Goal: Task Accomplishment & Management: Manage account settings

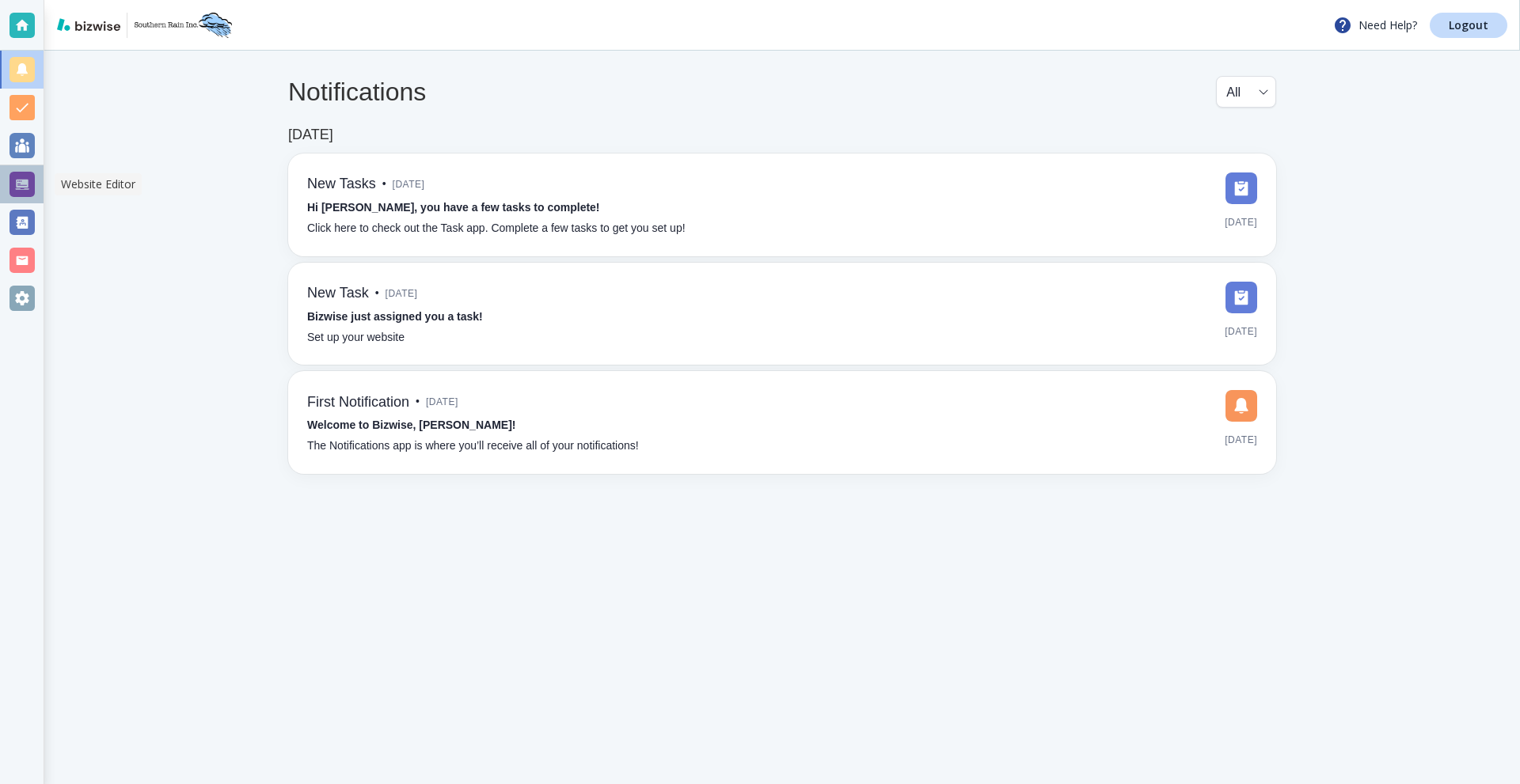
click at [14, 182] on div at bounding box center [22, 184] width 26 height 26
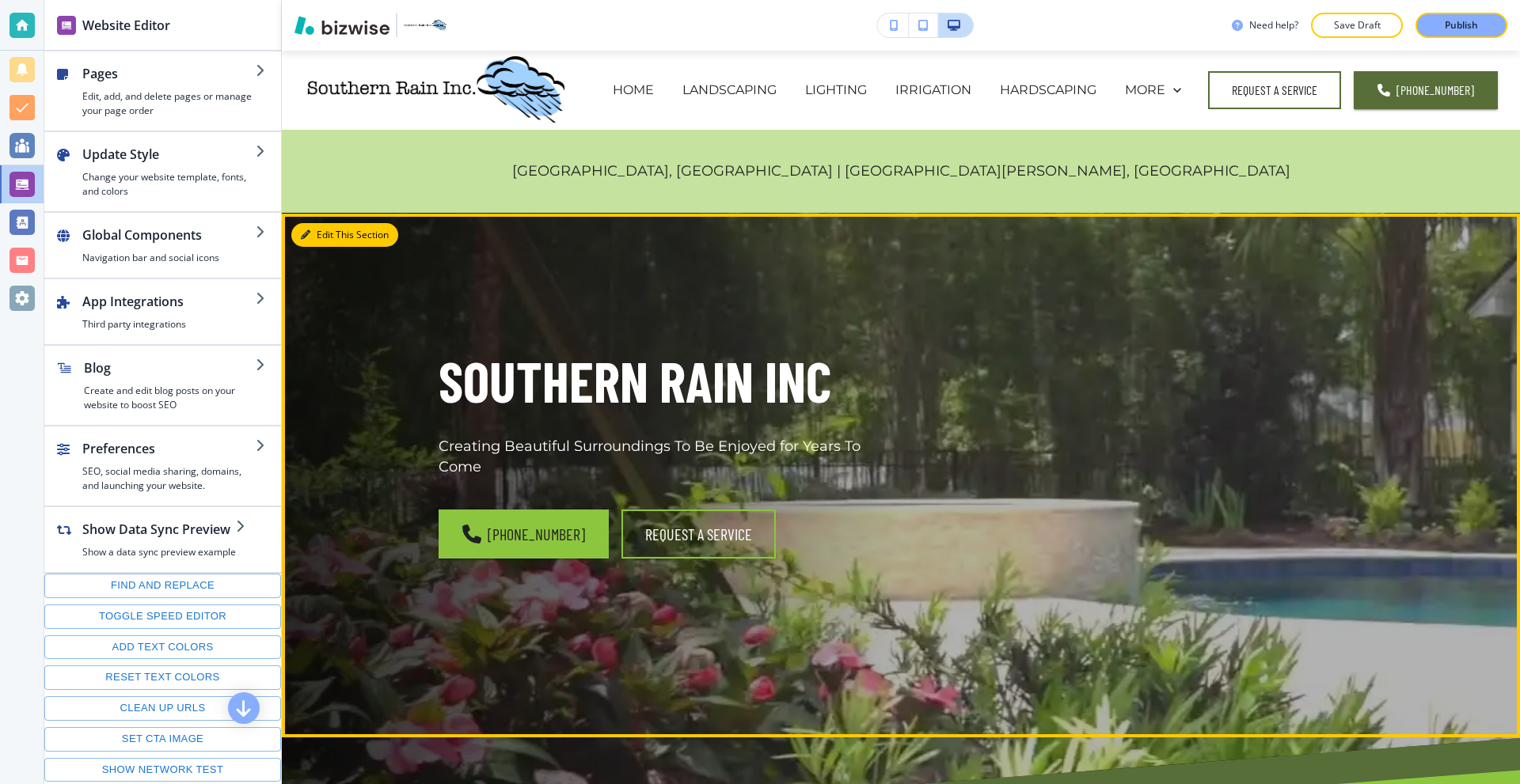
click at [336, 237] on button "Edit This Section" at bounding box center [345, 236] width 107 height 24
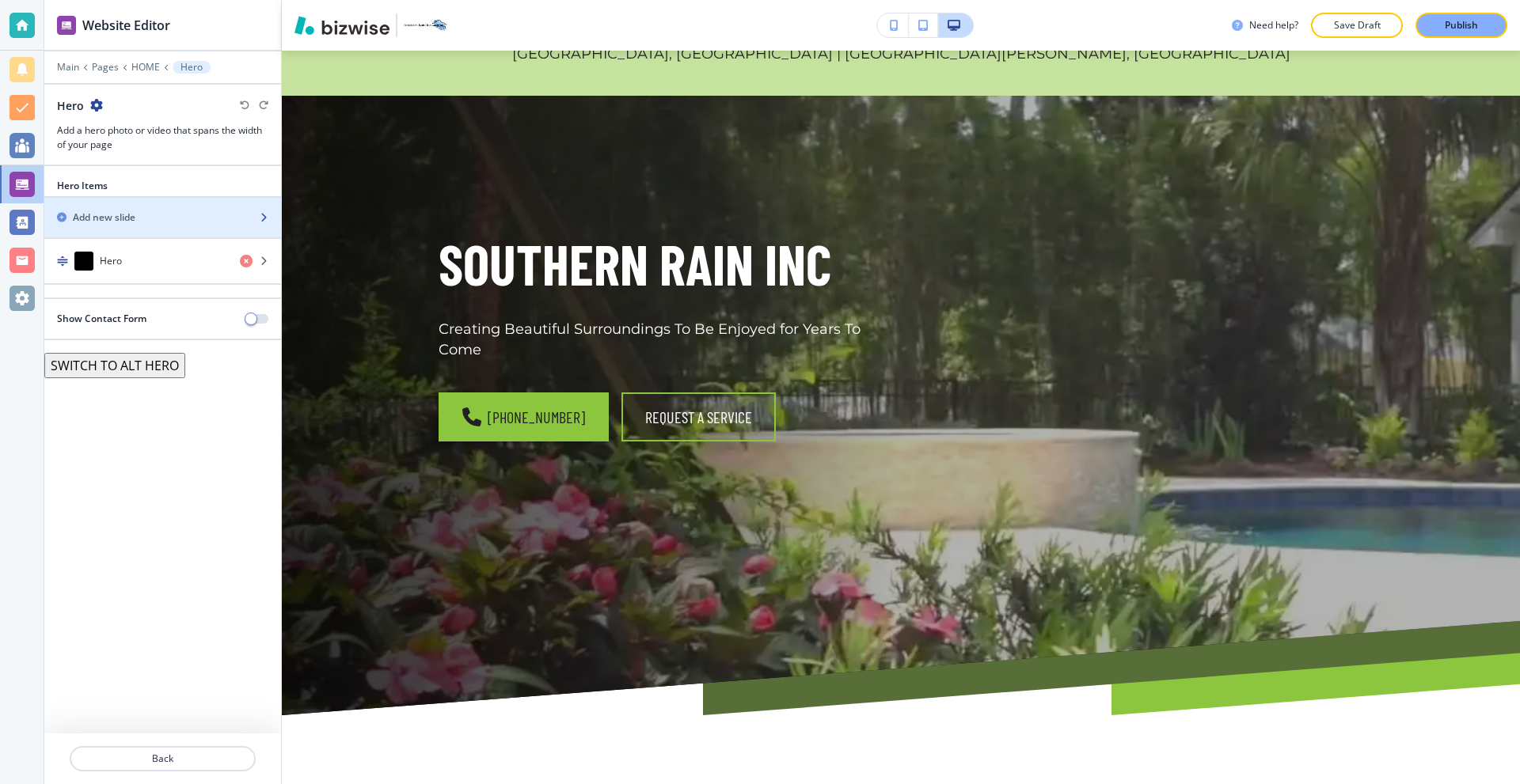
scroll to position [163, 0]
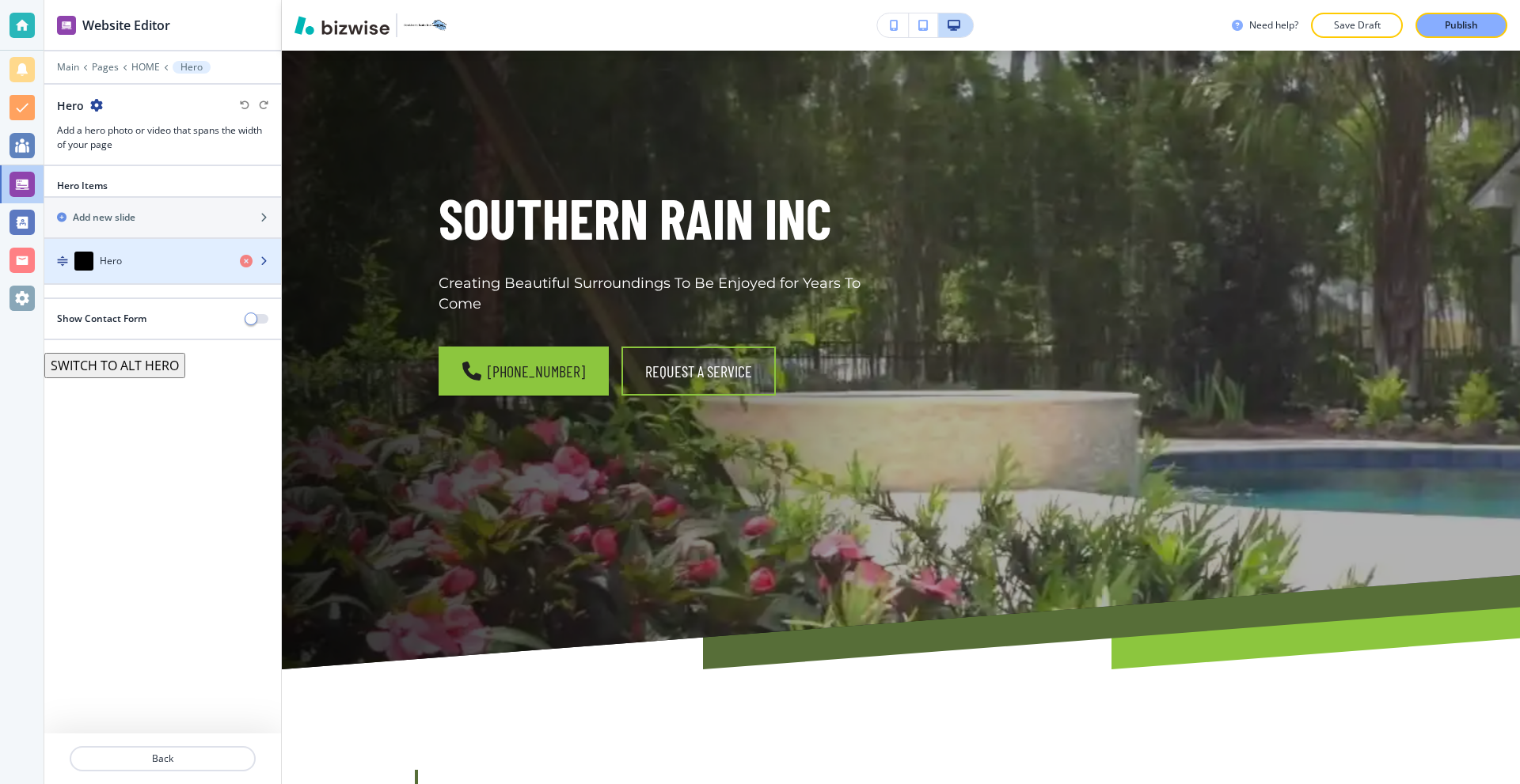
click at [150, 267] on div "Hero" at bounding box center [136, 261] width 183 height 19
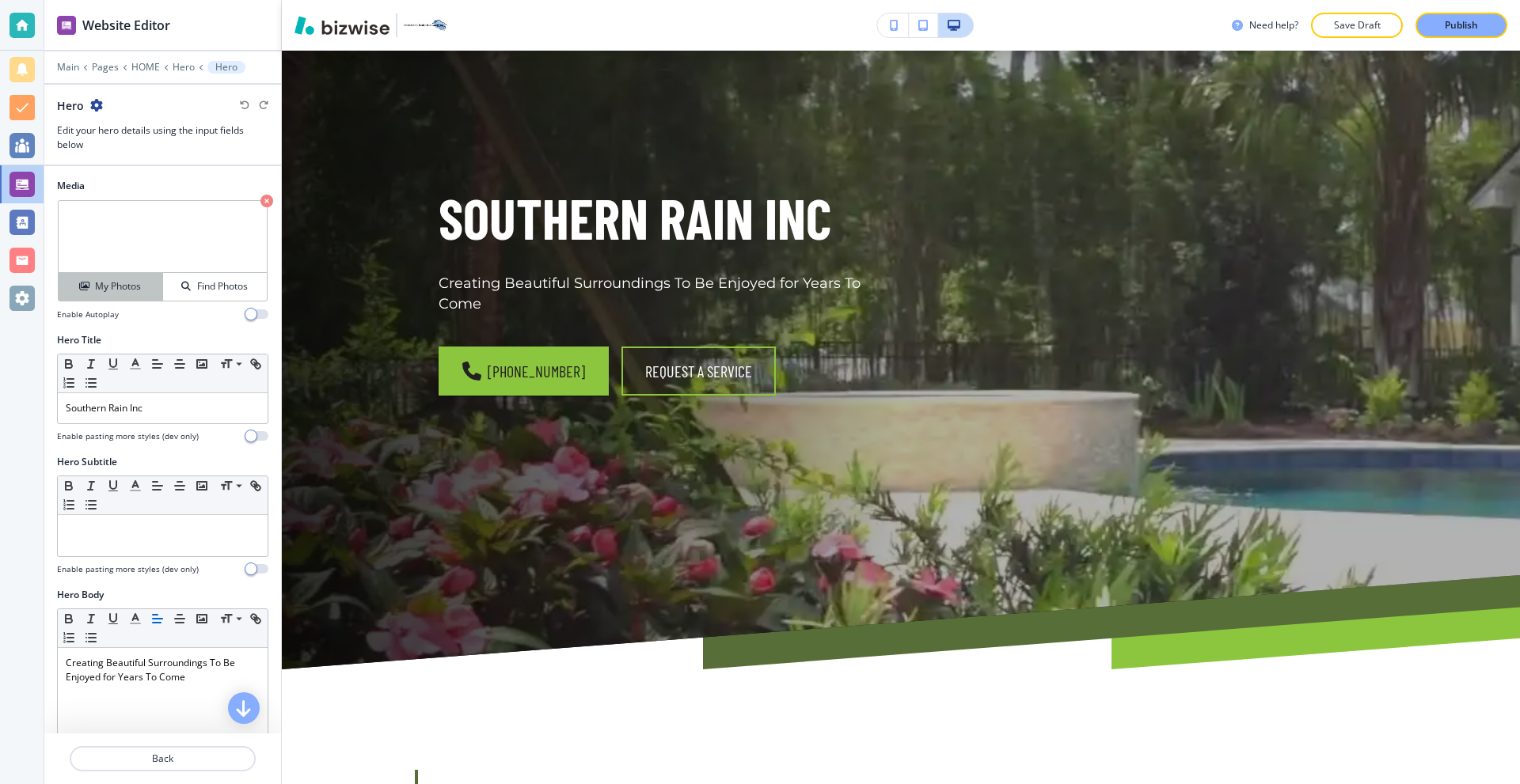
click at [118, 292] on h4 "My Photos" at bounding box center [117, 287] width 46 height 14
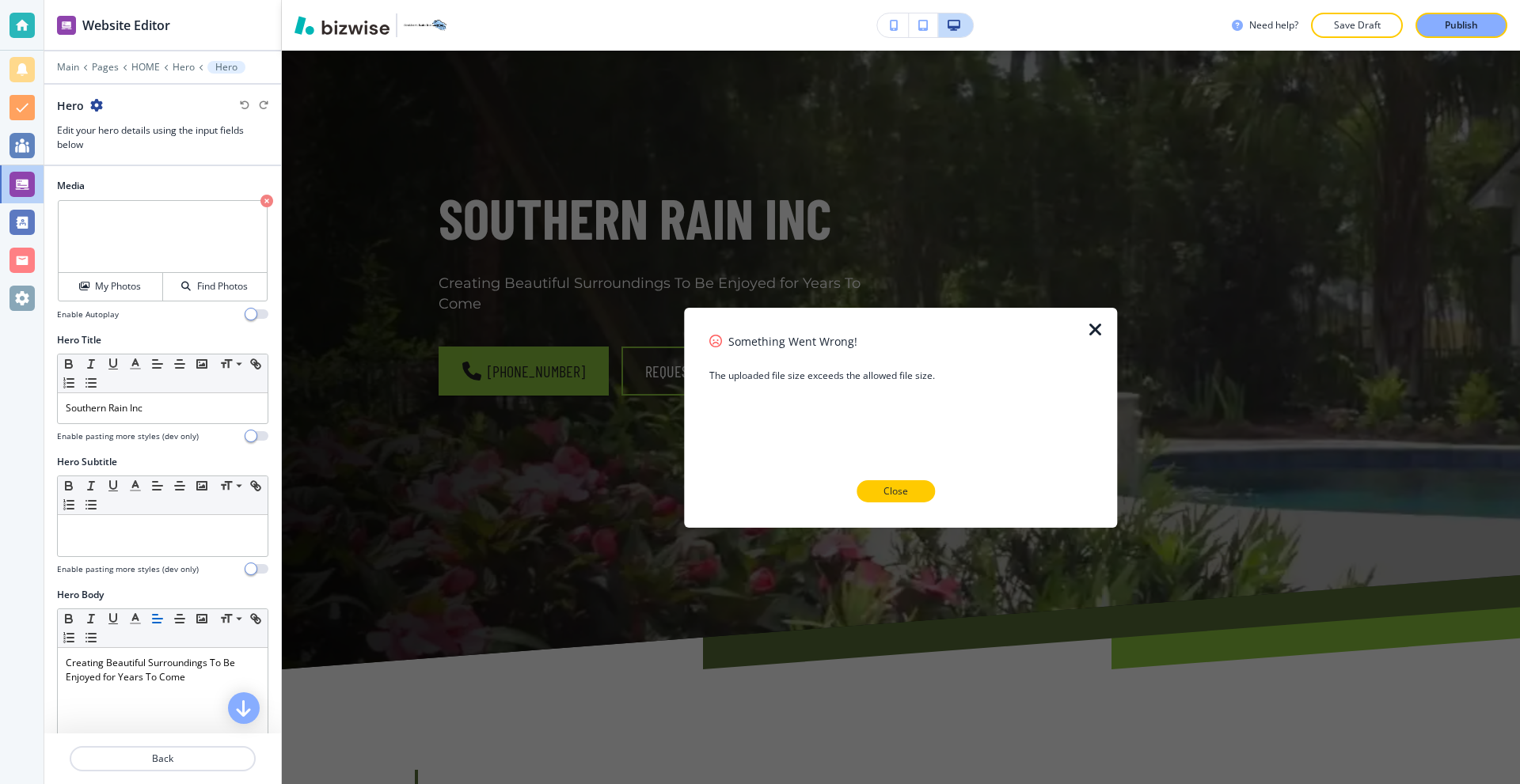
click at [898, 488] on p "Close" at bounding box center [895, 492] width 25 height 14
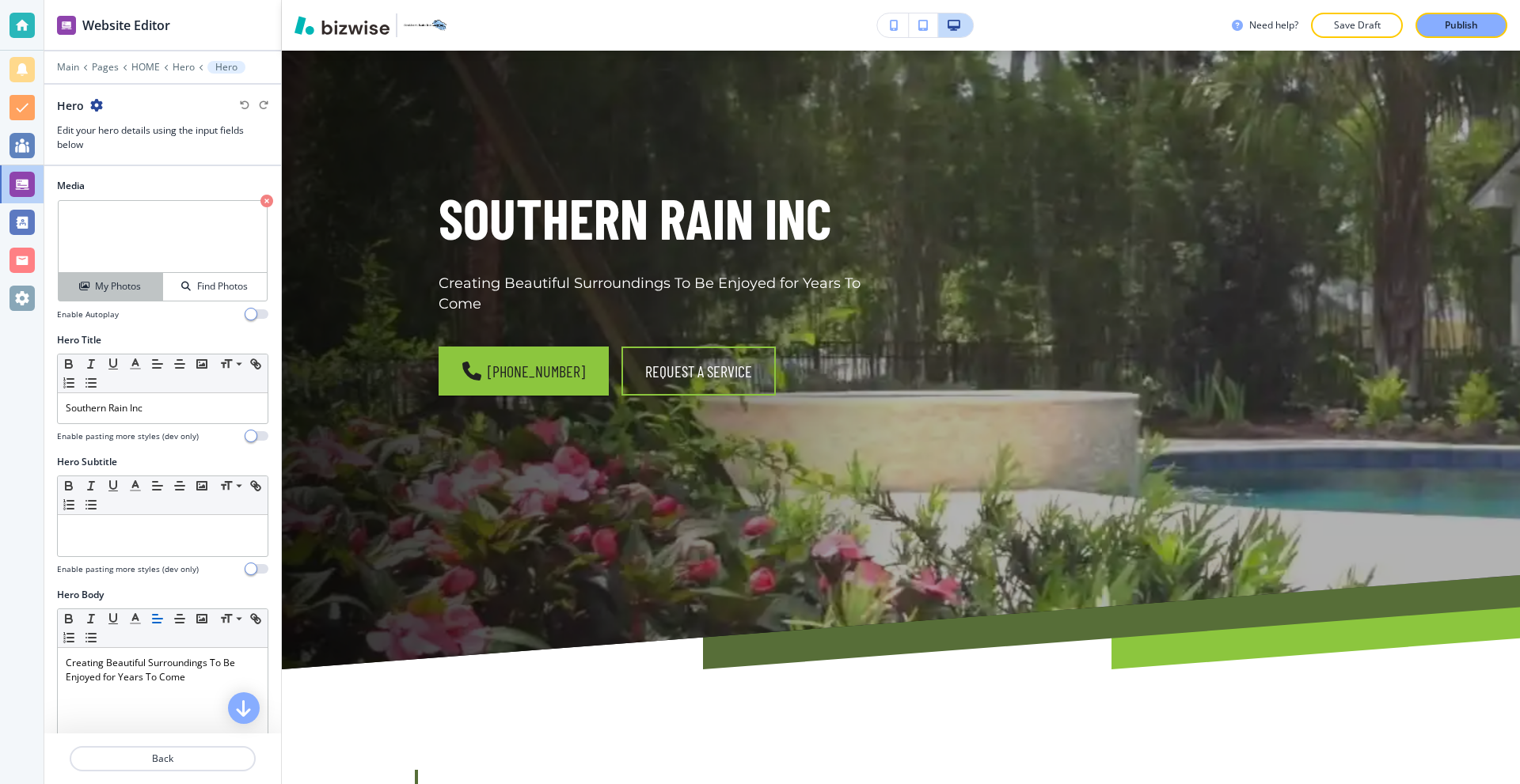
click at [117, 283] on h4 "My Photos" at bounding box center [117, 287] width 46 height 14
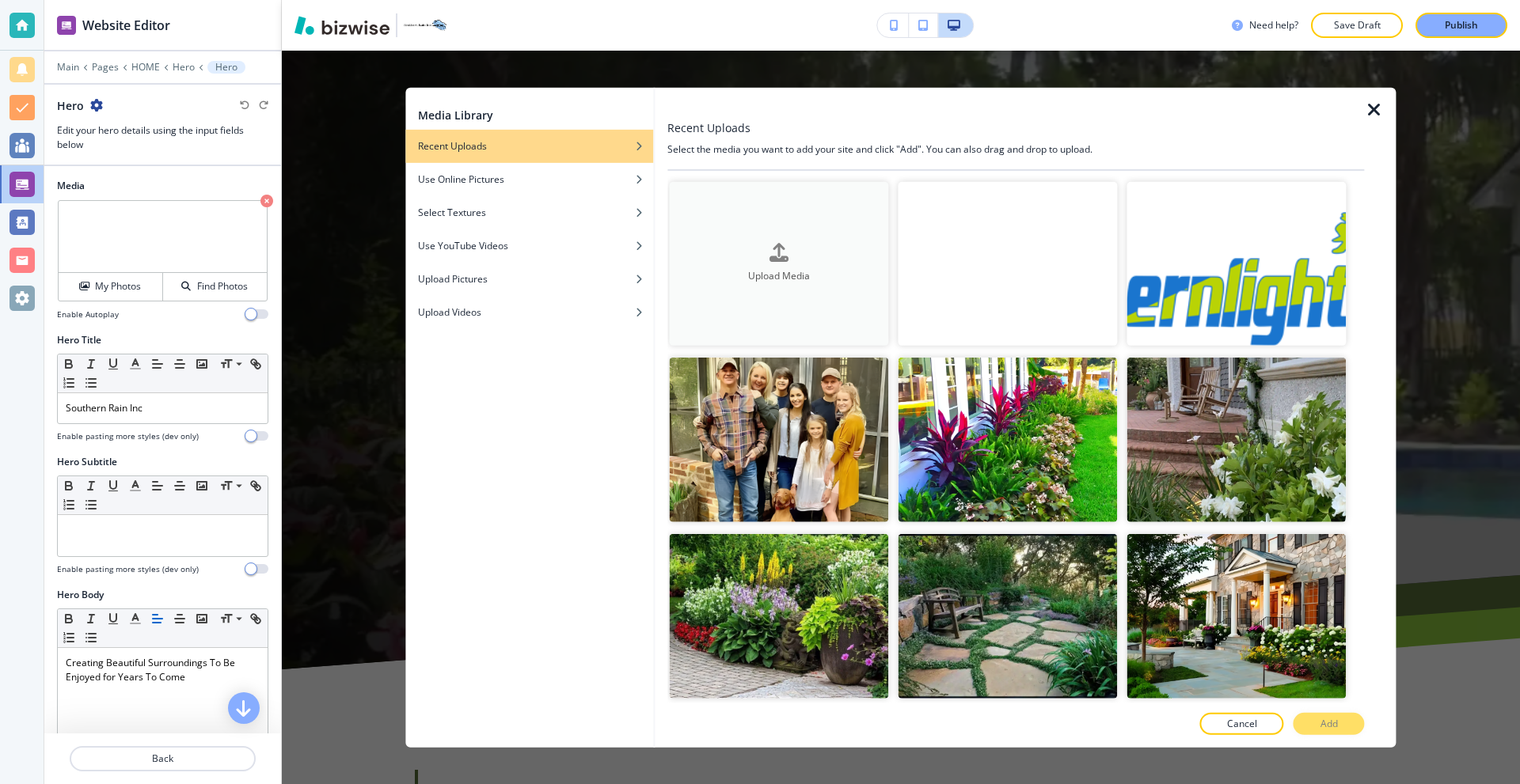
click at [729, 270] on h4 "Upload Media" at bounding box center [779, 277] width 220 height 14
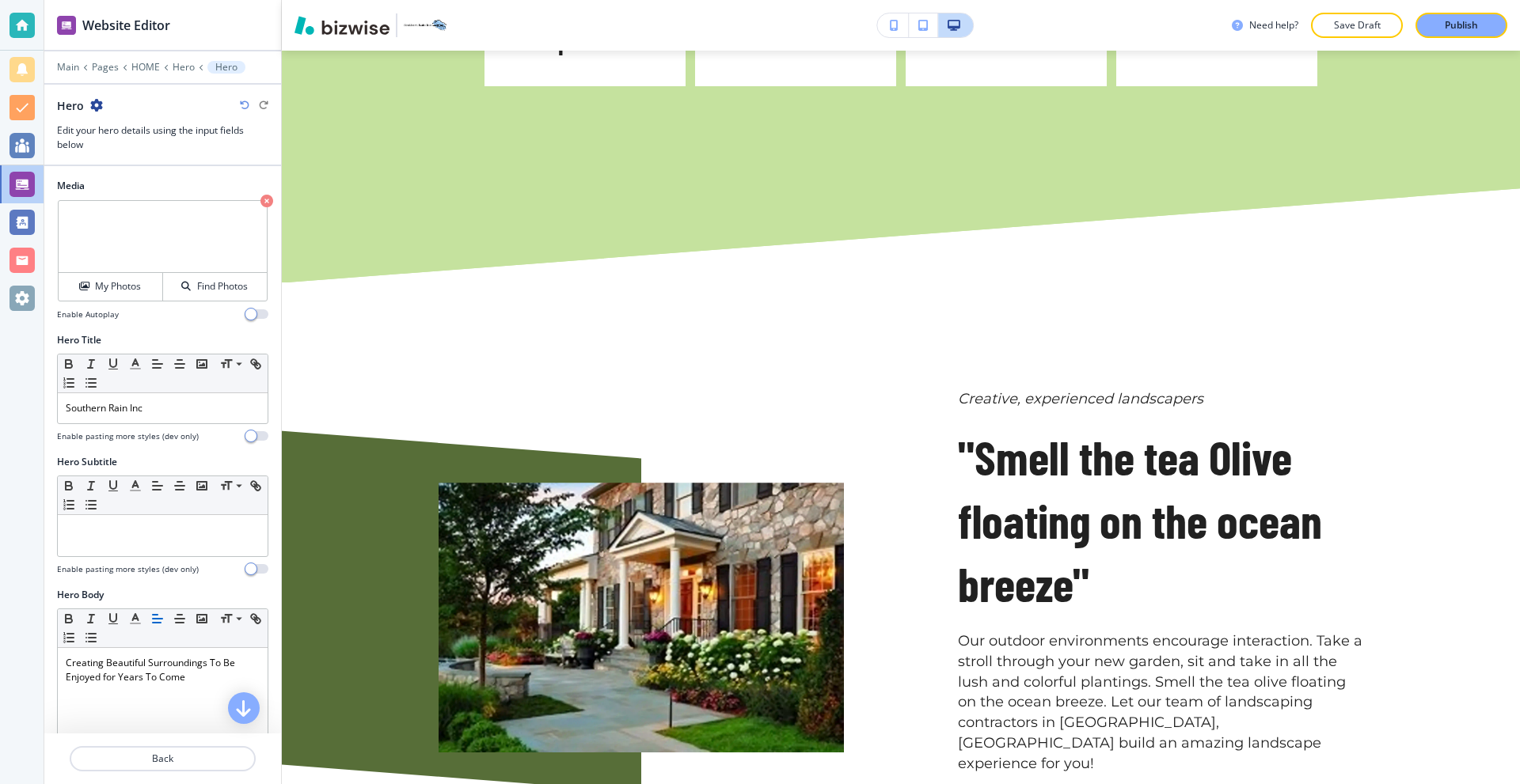
scroll to position [1424, 0]
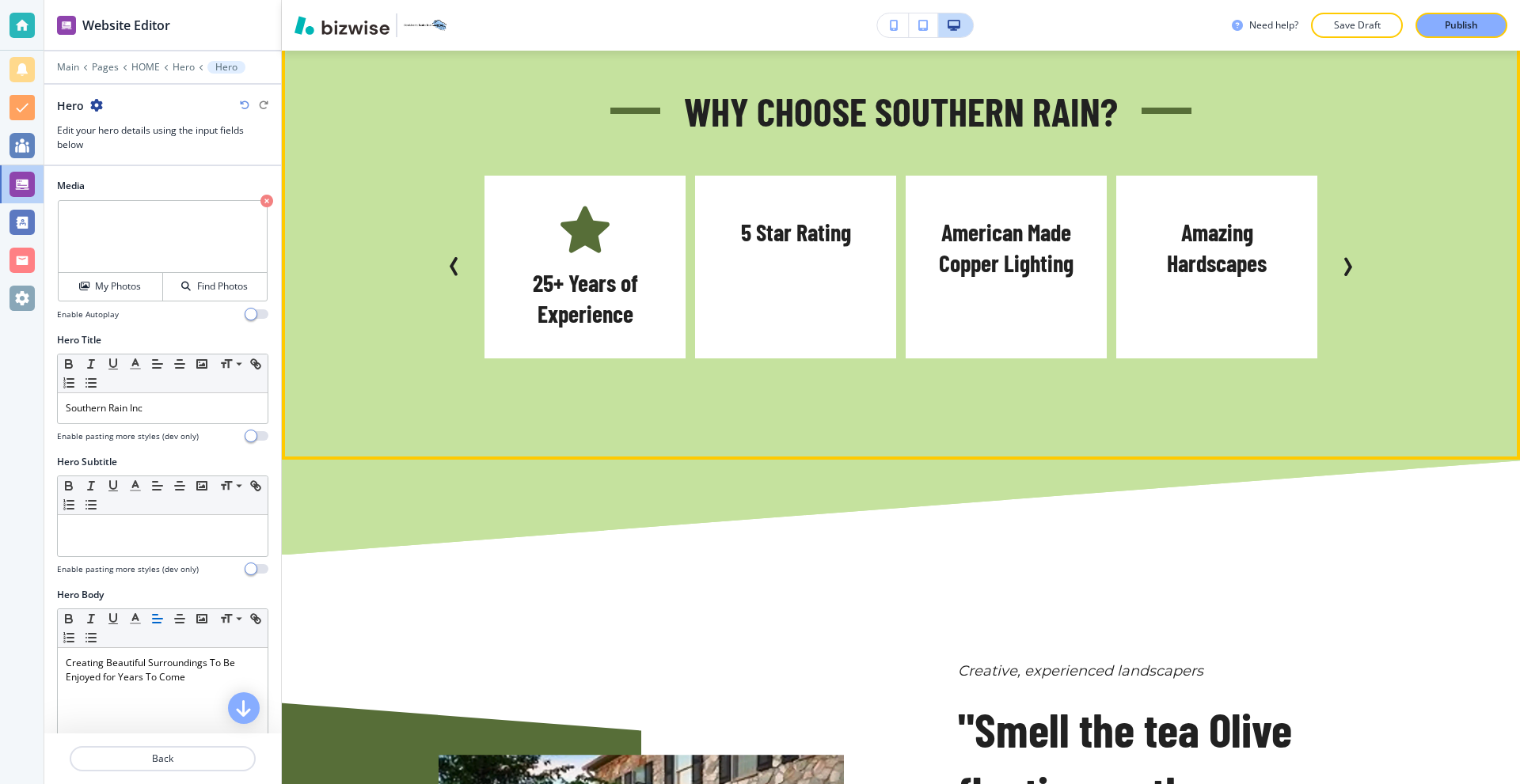
click at [1346, 260] on icon "Next Slide" at bounding box center [1348, 267] width 5 height 16
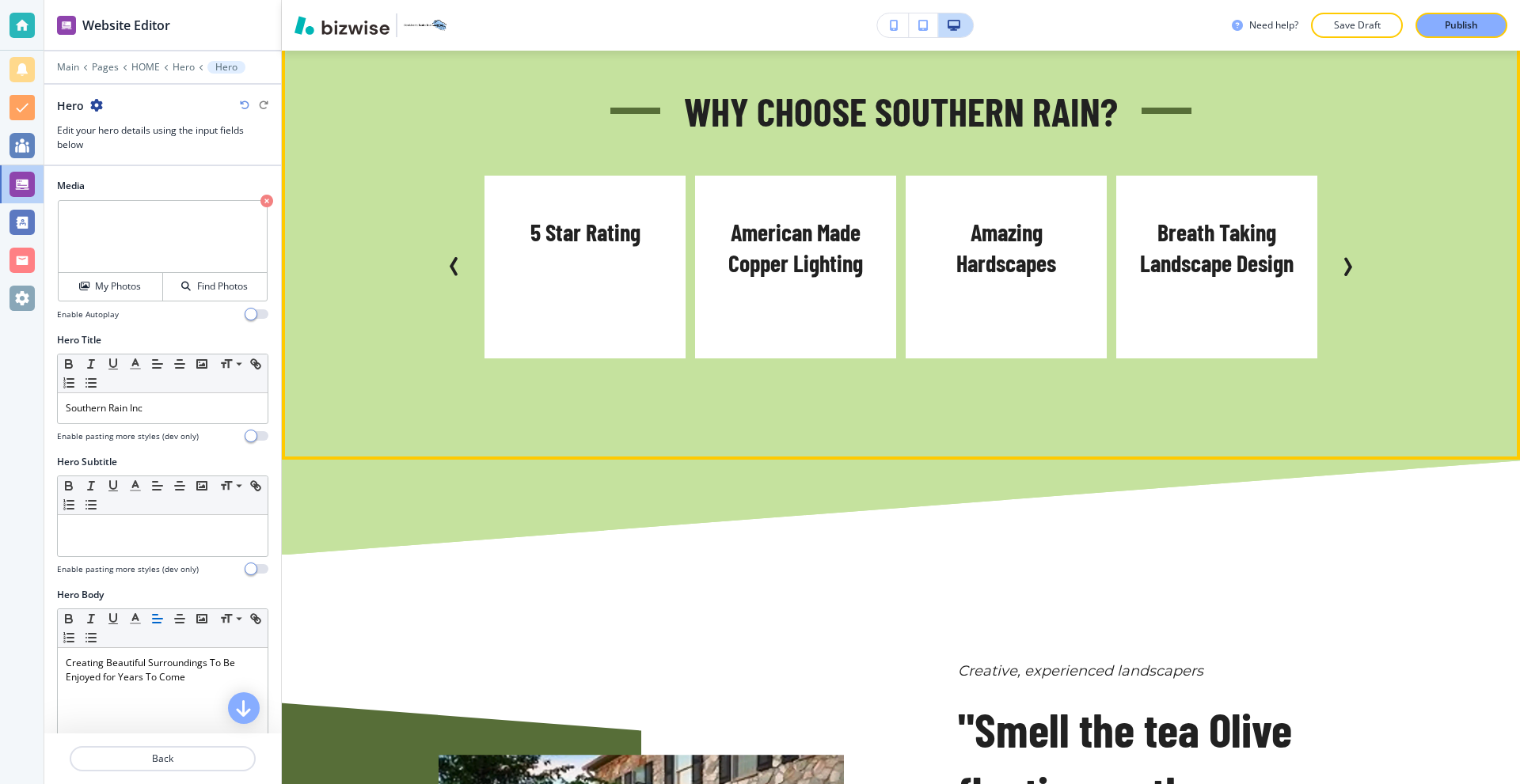
click at [445, 270] on icon "Previous Slide" at bounding box center [454, 267] width 19 height 19
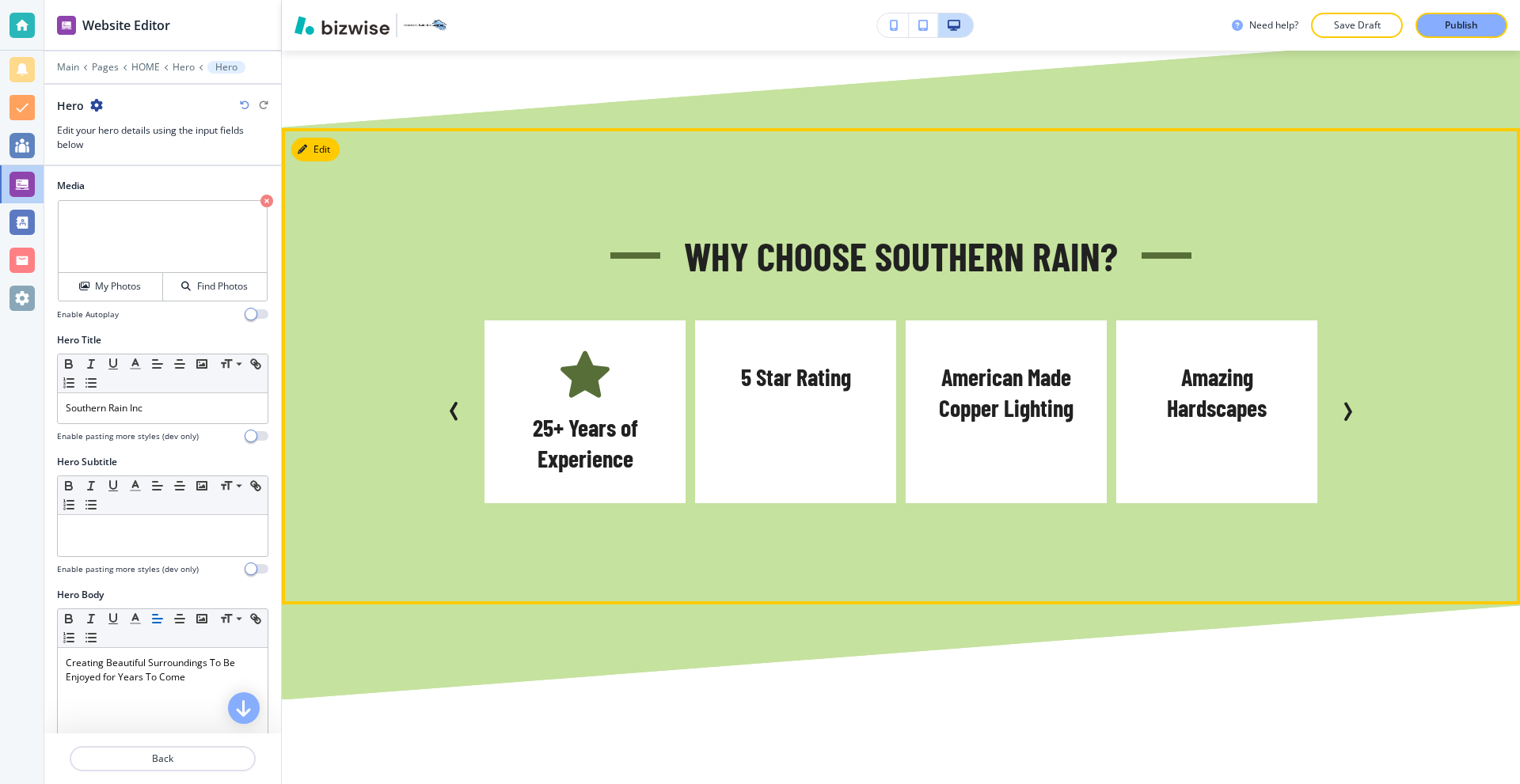
scroll to position [1266, 0]
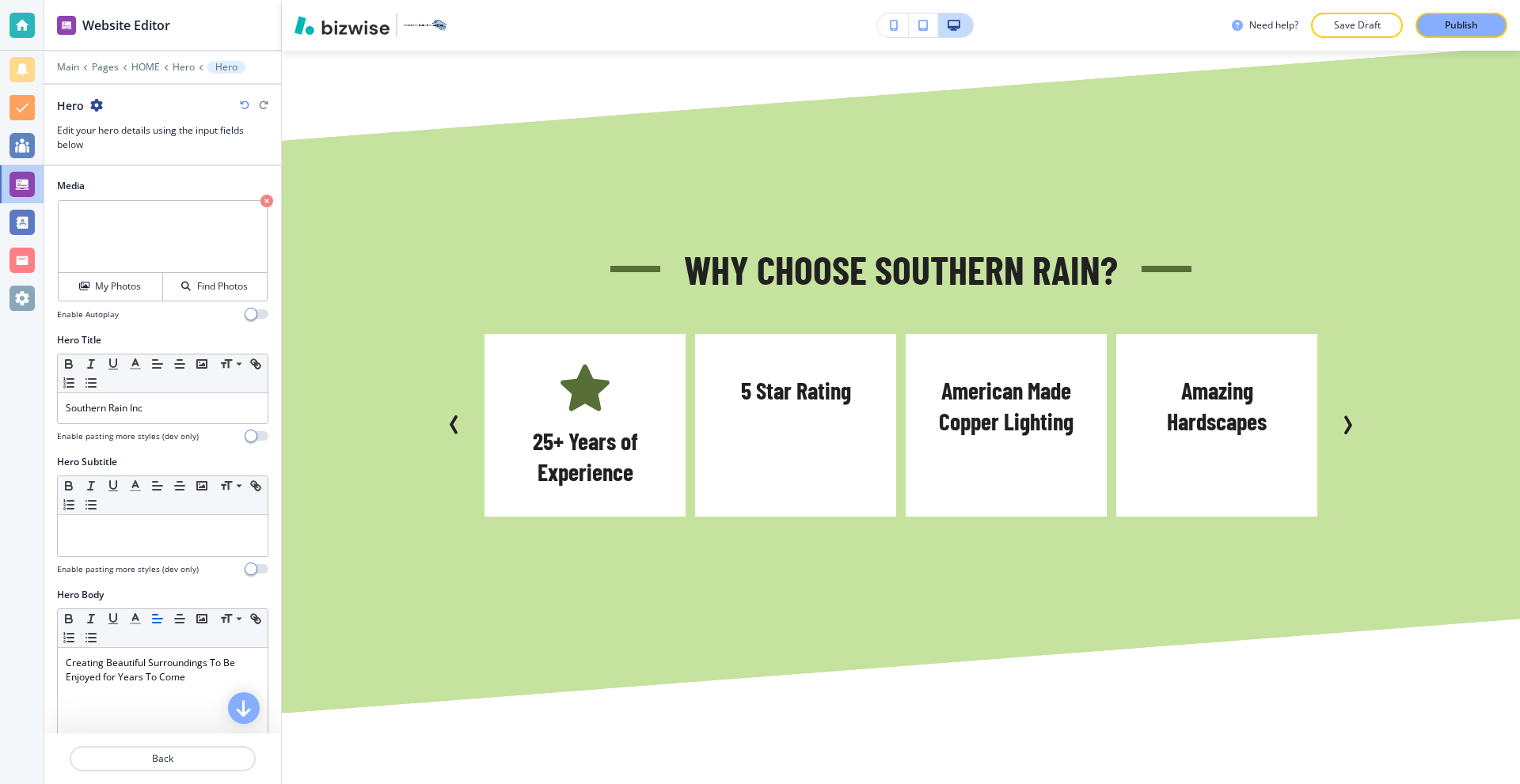
click at [308, 163] on div "Edit Why Choose Southern Rain? 10 Percent Veteran Discount Textbook Irrigation …" at bounding box center [901, 379] width 1238 height 477
click at [323, 239] on div "Why Choose Southern Rain? 10 Percent Veteran Discount Textbook Irrigation Syste…" at bounding box center [901, 379] width 1238 height 477
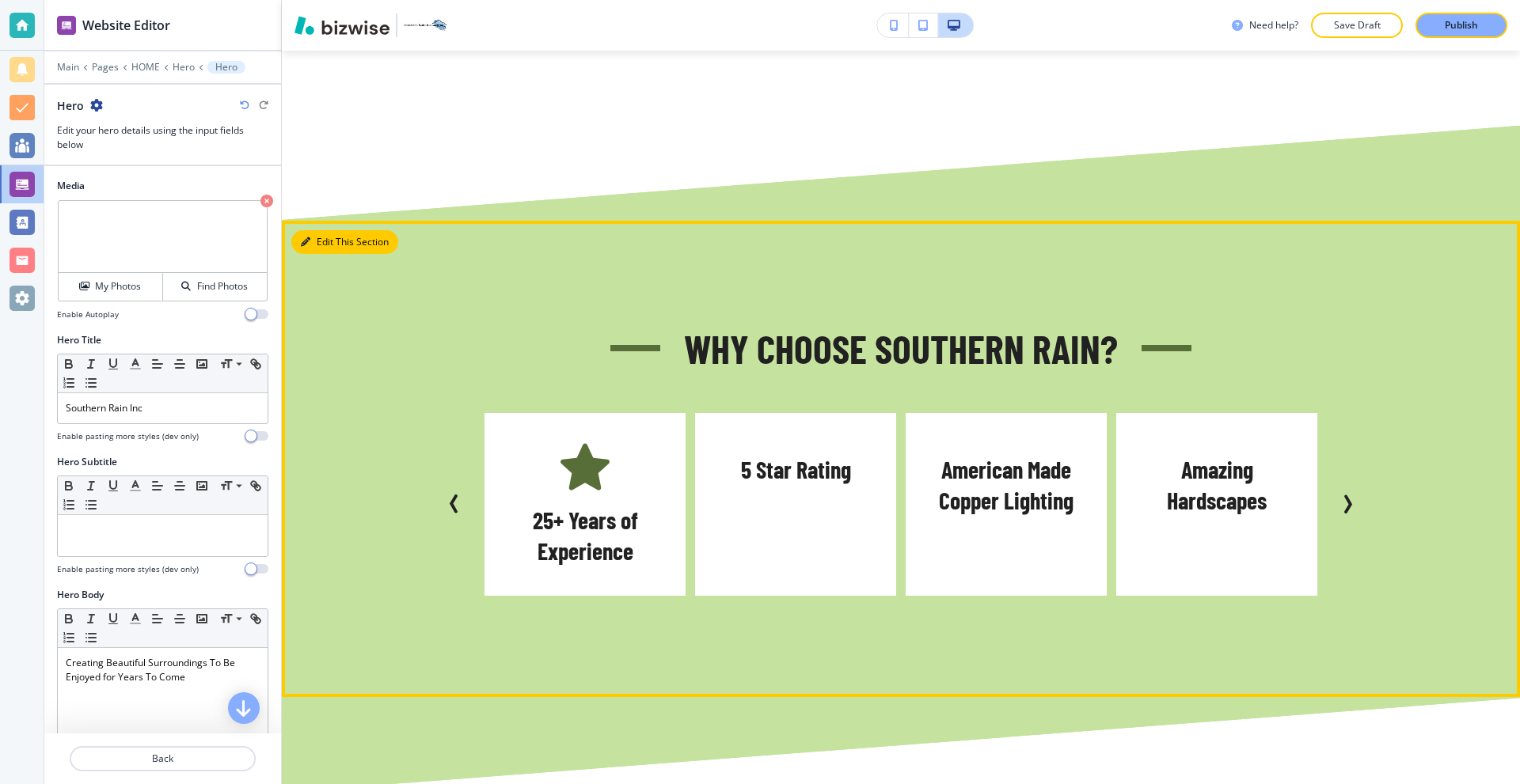
click at [323, 240] on button "Edit This Section" at bounding box center [345, 242] width 107 height 24
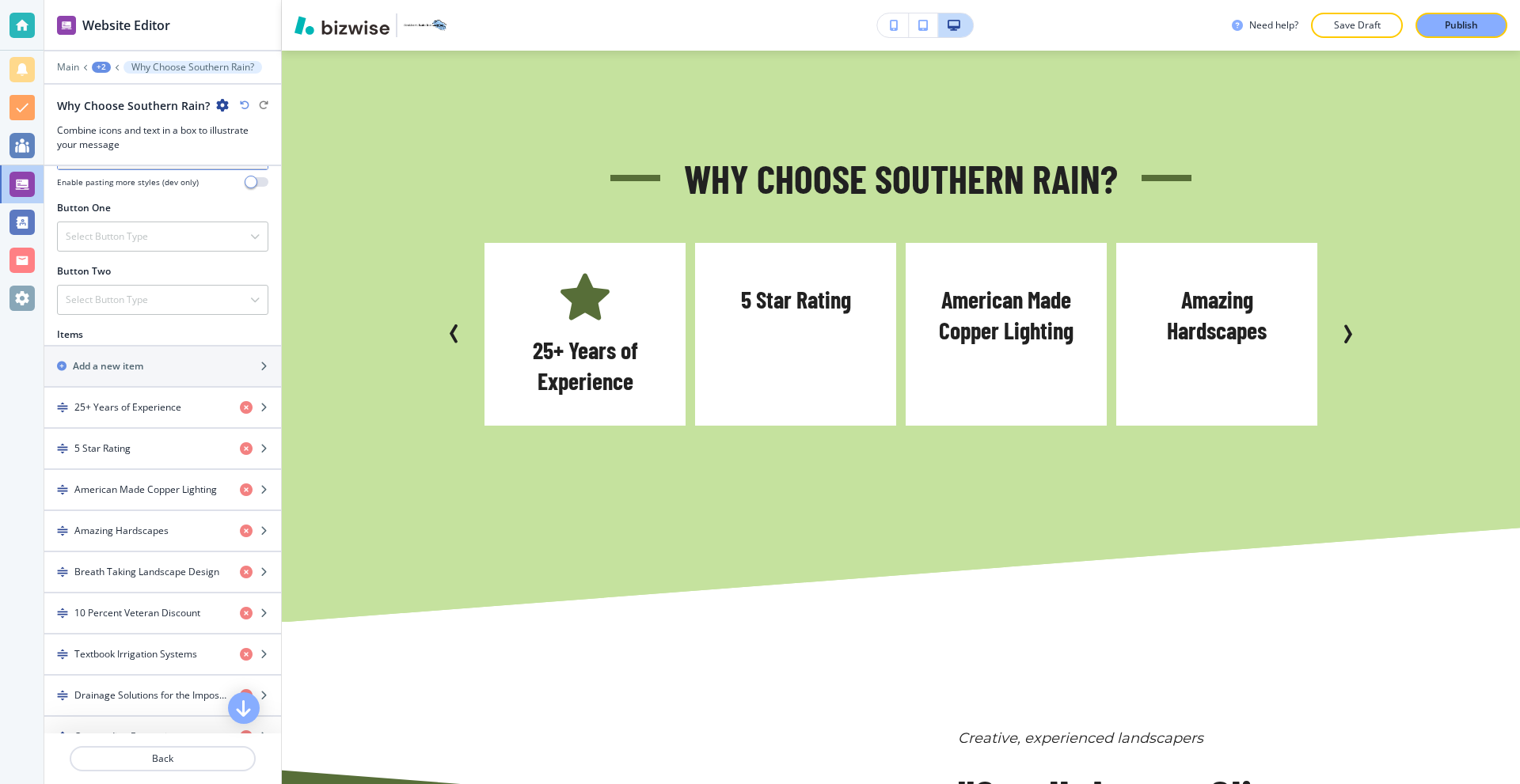
scroll to position [554, 0]
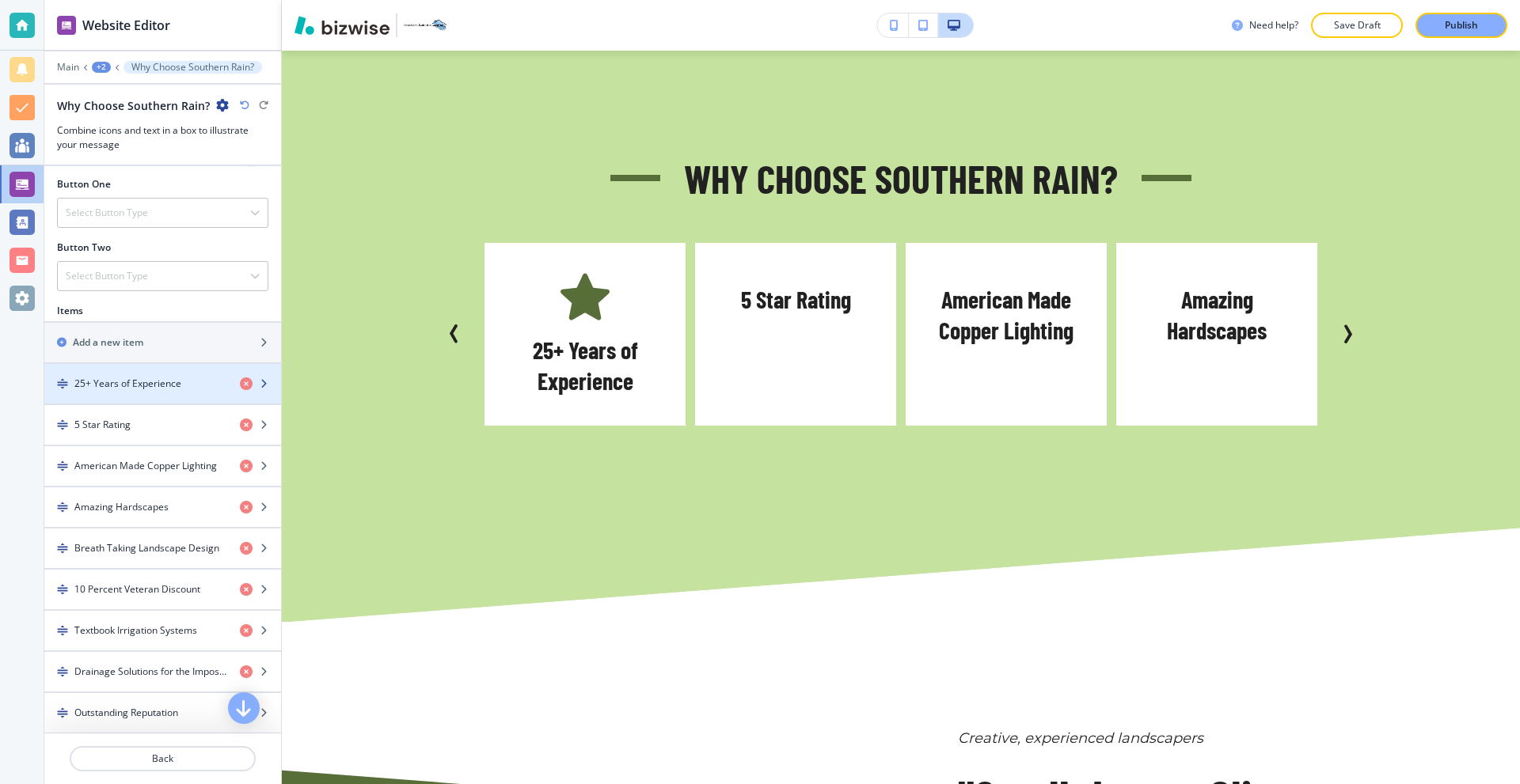
click at [165, 398] on div "button" at bounding box center [163, 398] width 236 height 13
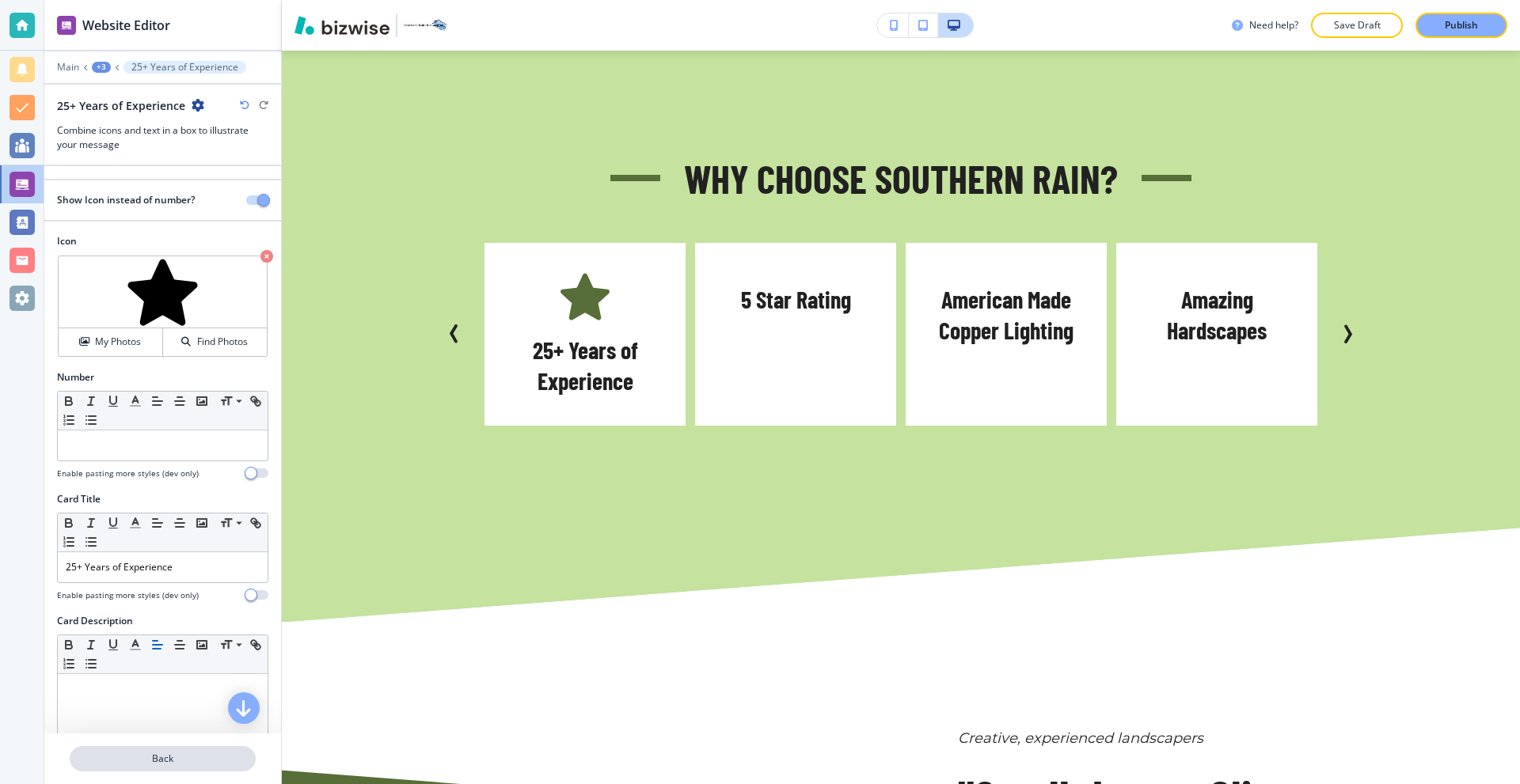
click at [162, 758] on p "Back" at bounding box center [162, 759] width 183 height 14
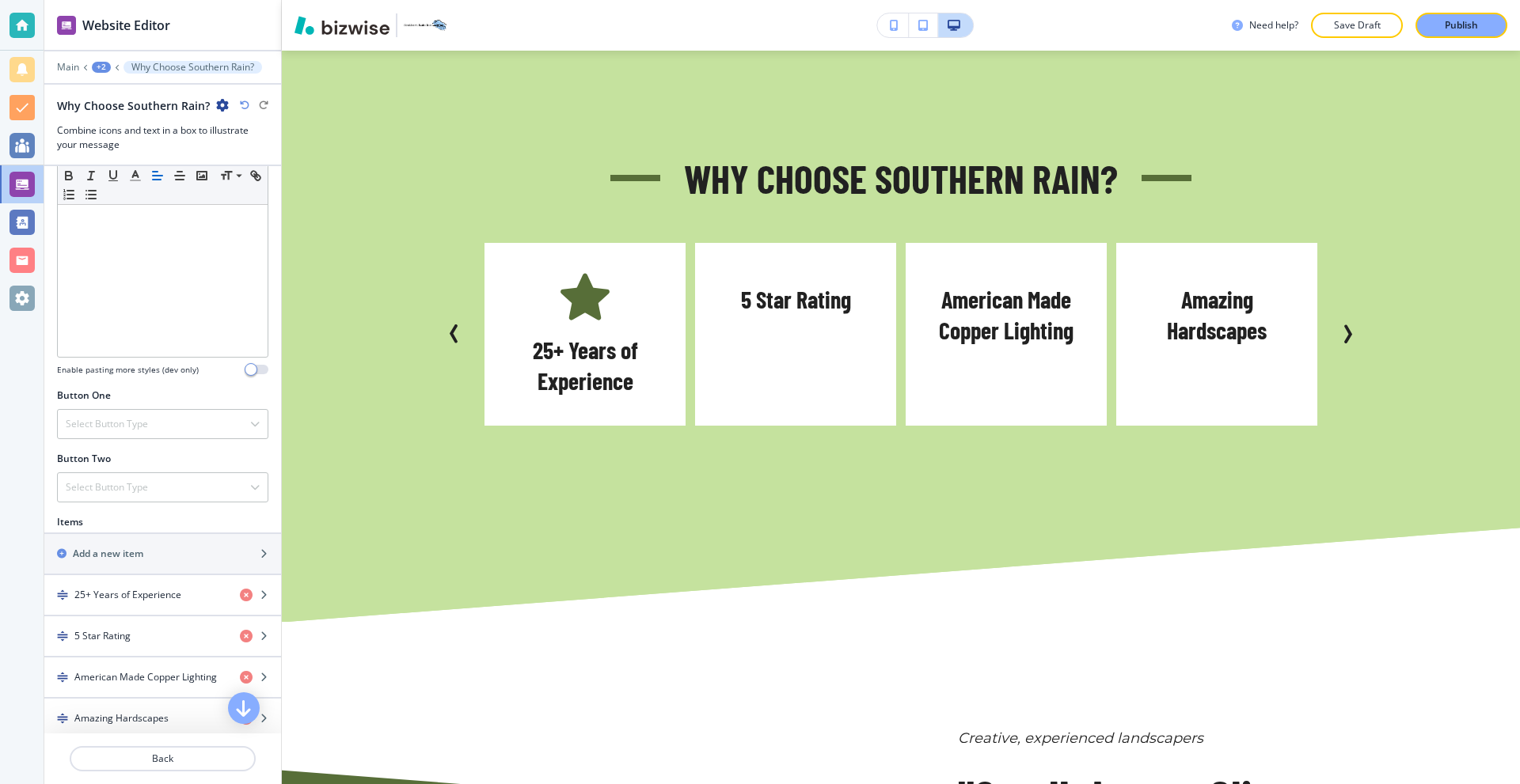
scroll to position [396, 0]
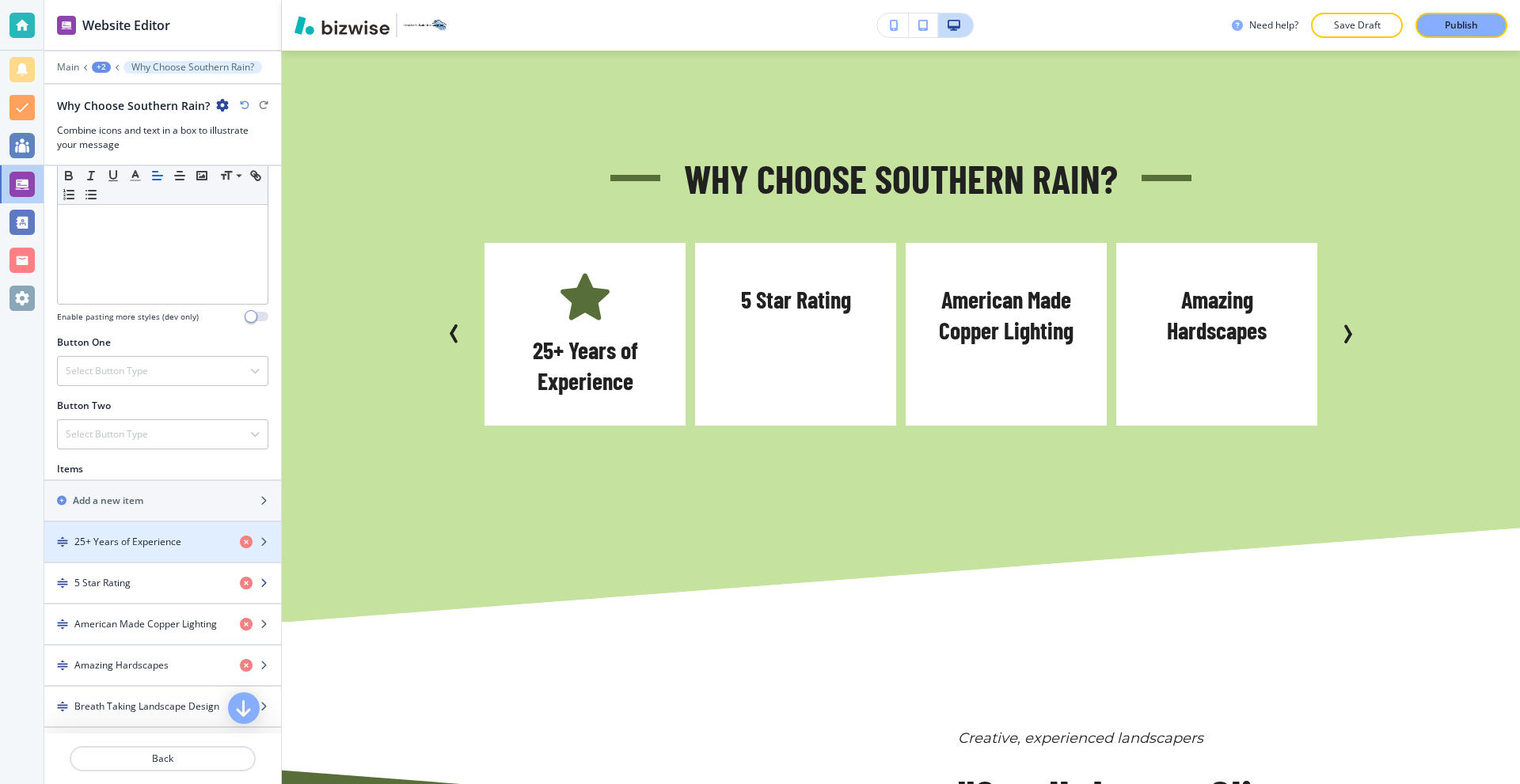
click at [140, 582] on div "5 Star Rating" at bounding box center [136, 584] width 183 height 14
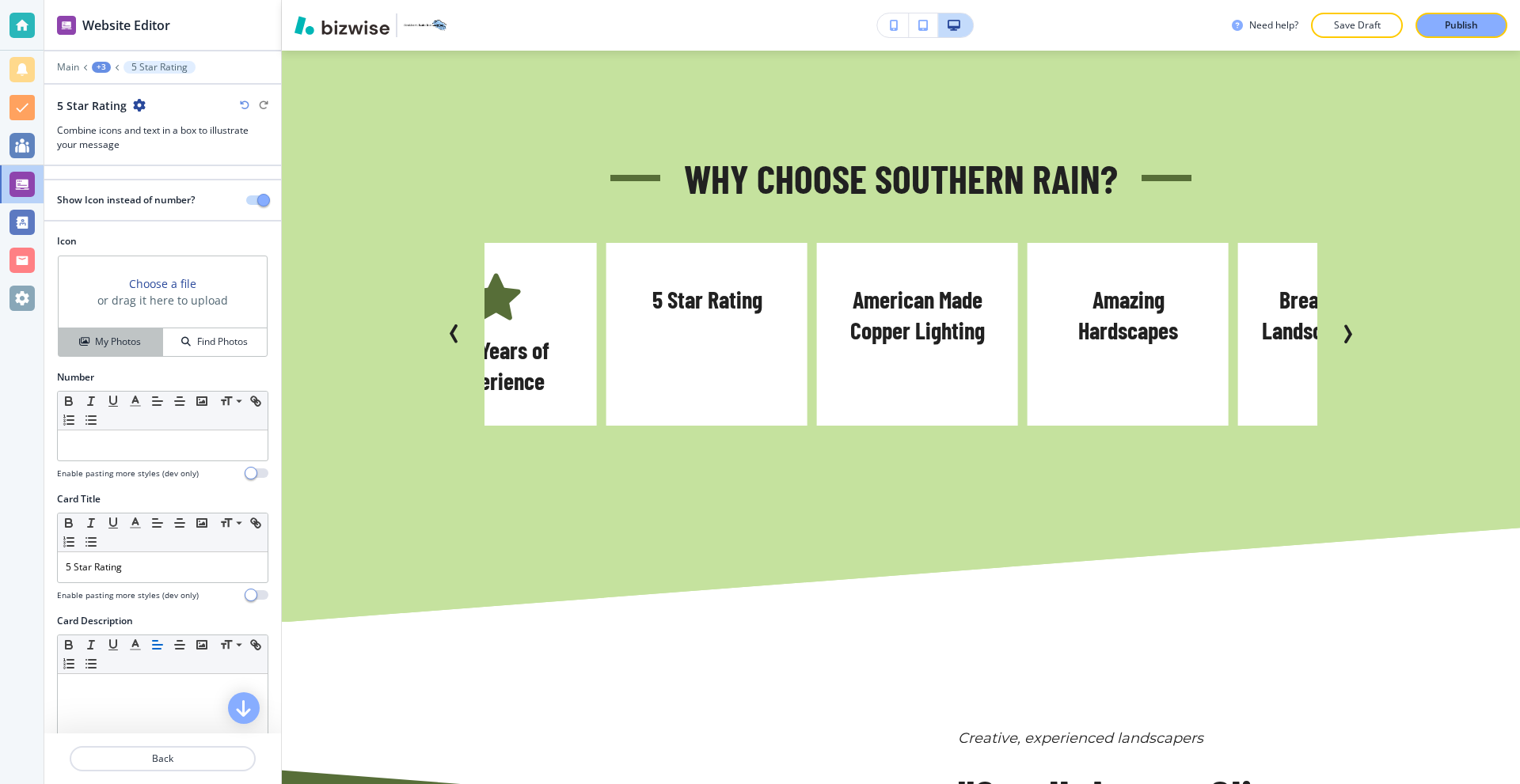
click at [126, 335] on h4 "My Photos" at bounding box center [117, 342] width 46 height 14
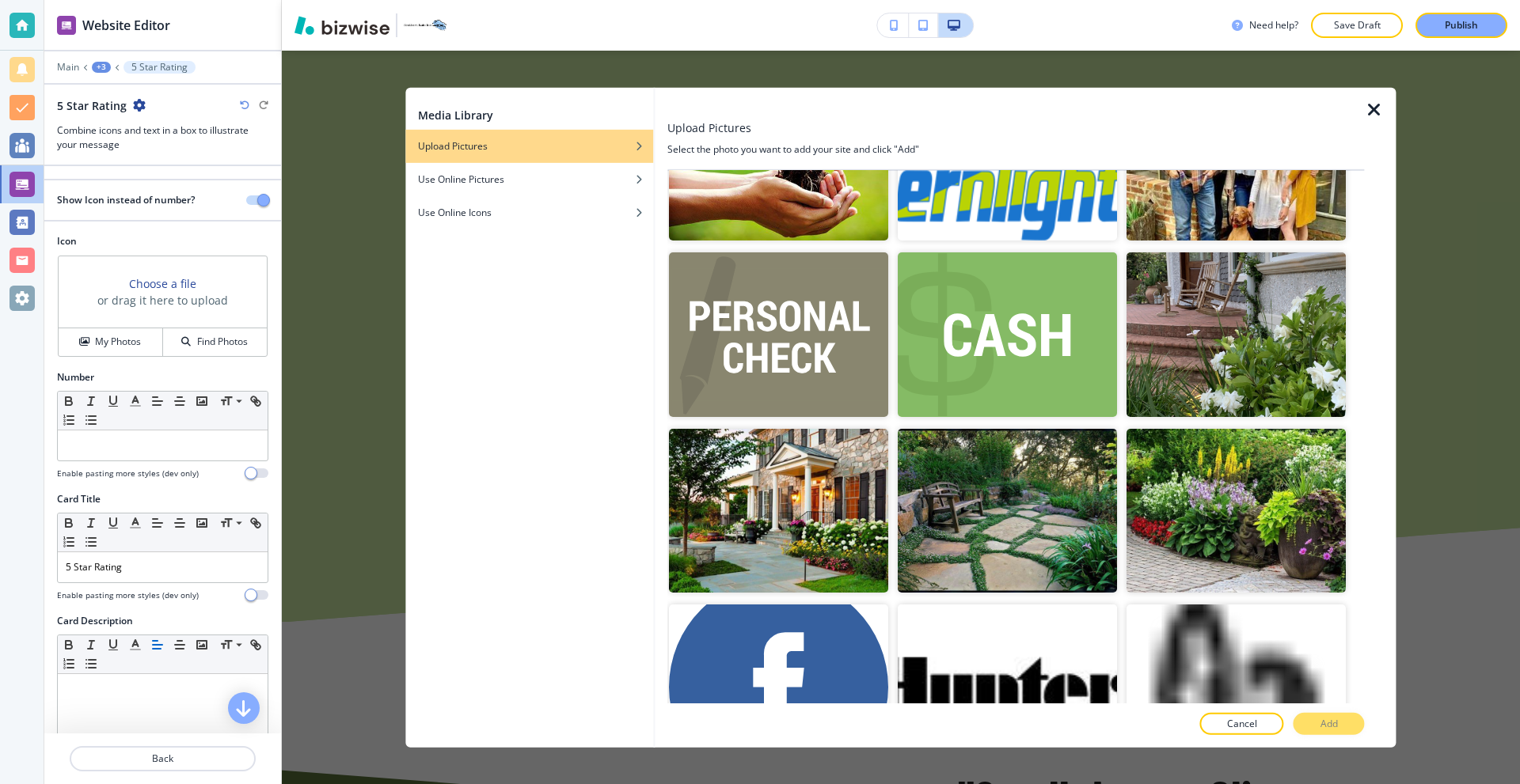
scroll to position [3469, 0]
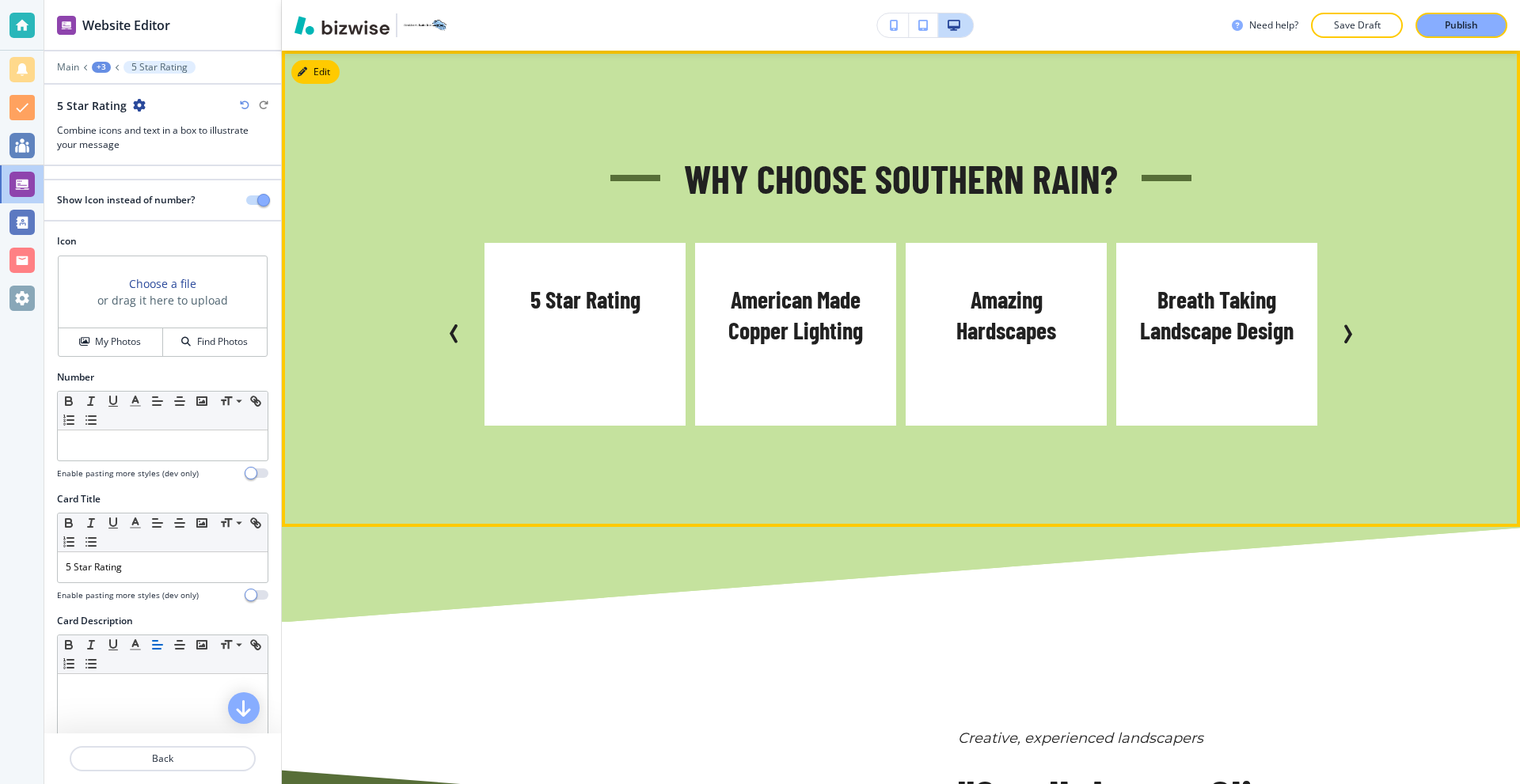
click at [450, 334] on icon "Previous Slide" at bounding box center [454, 334] width 19 height 19
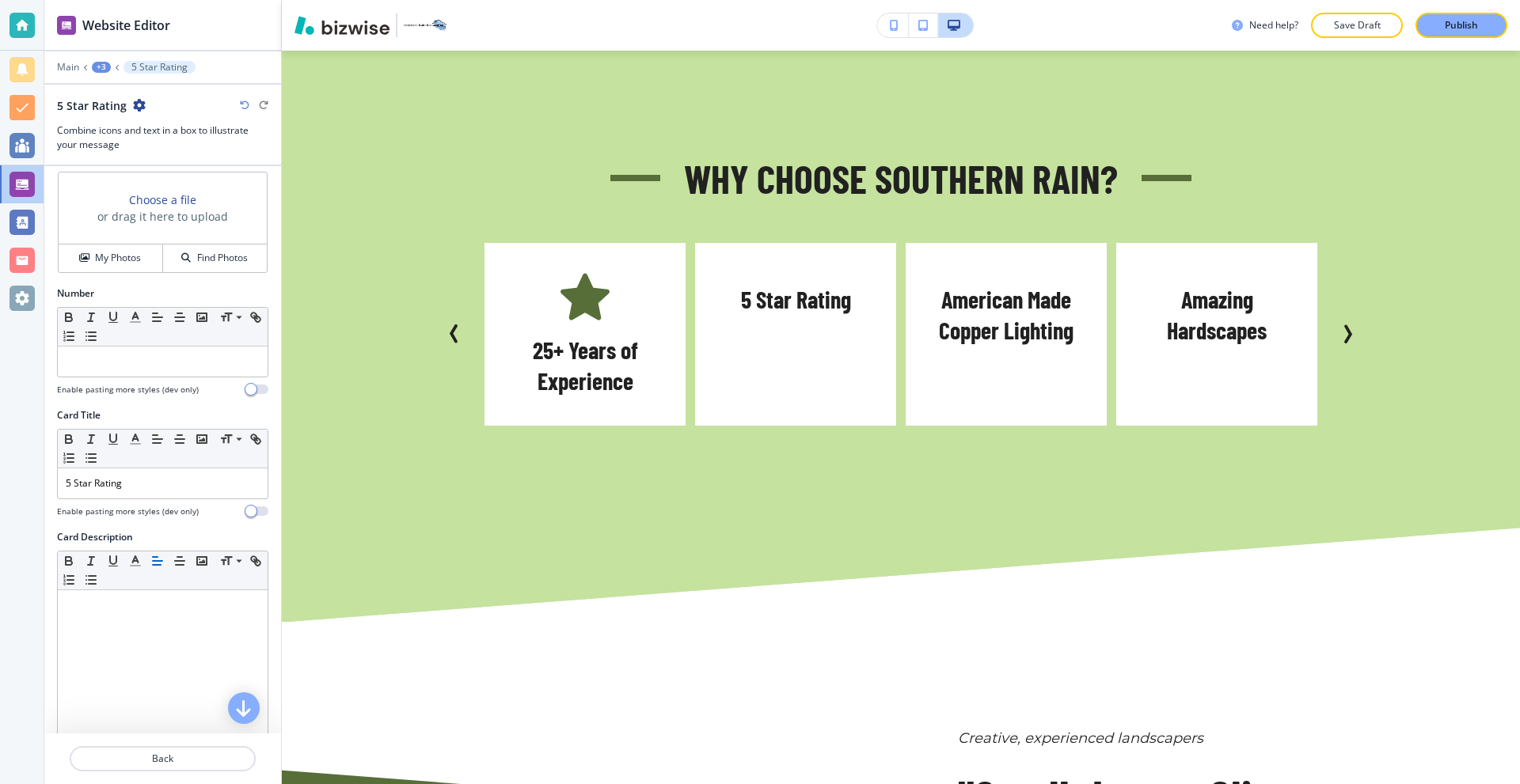
scroll to position [83, 0]
click at [128, 256] on h4 "My Photos" at bounding box center [117, 259] width 46 height 14
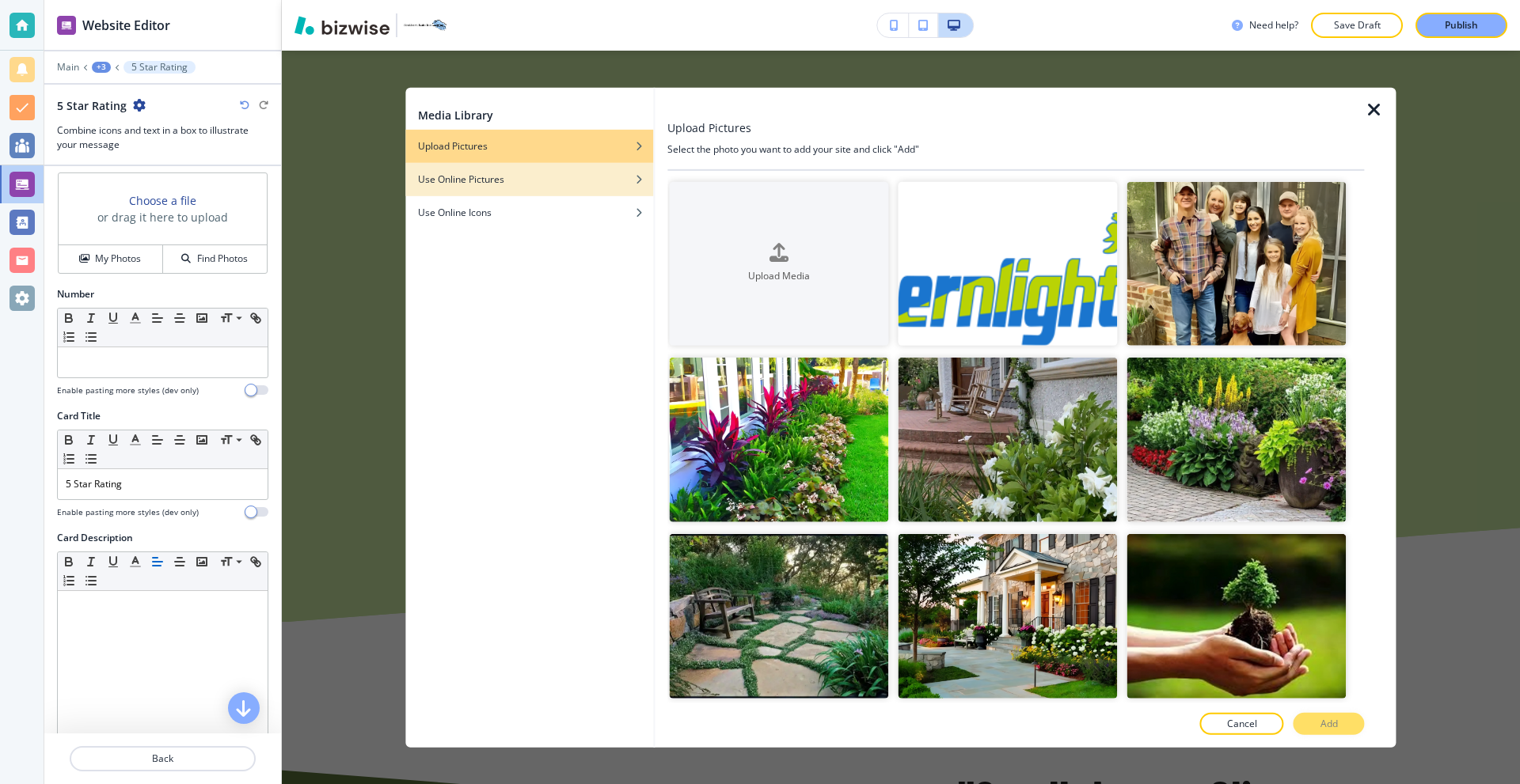
click at [539, 174] on div "Use Online Pictures" at bounding box center [529, 179] width 248 height 14
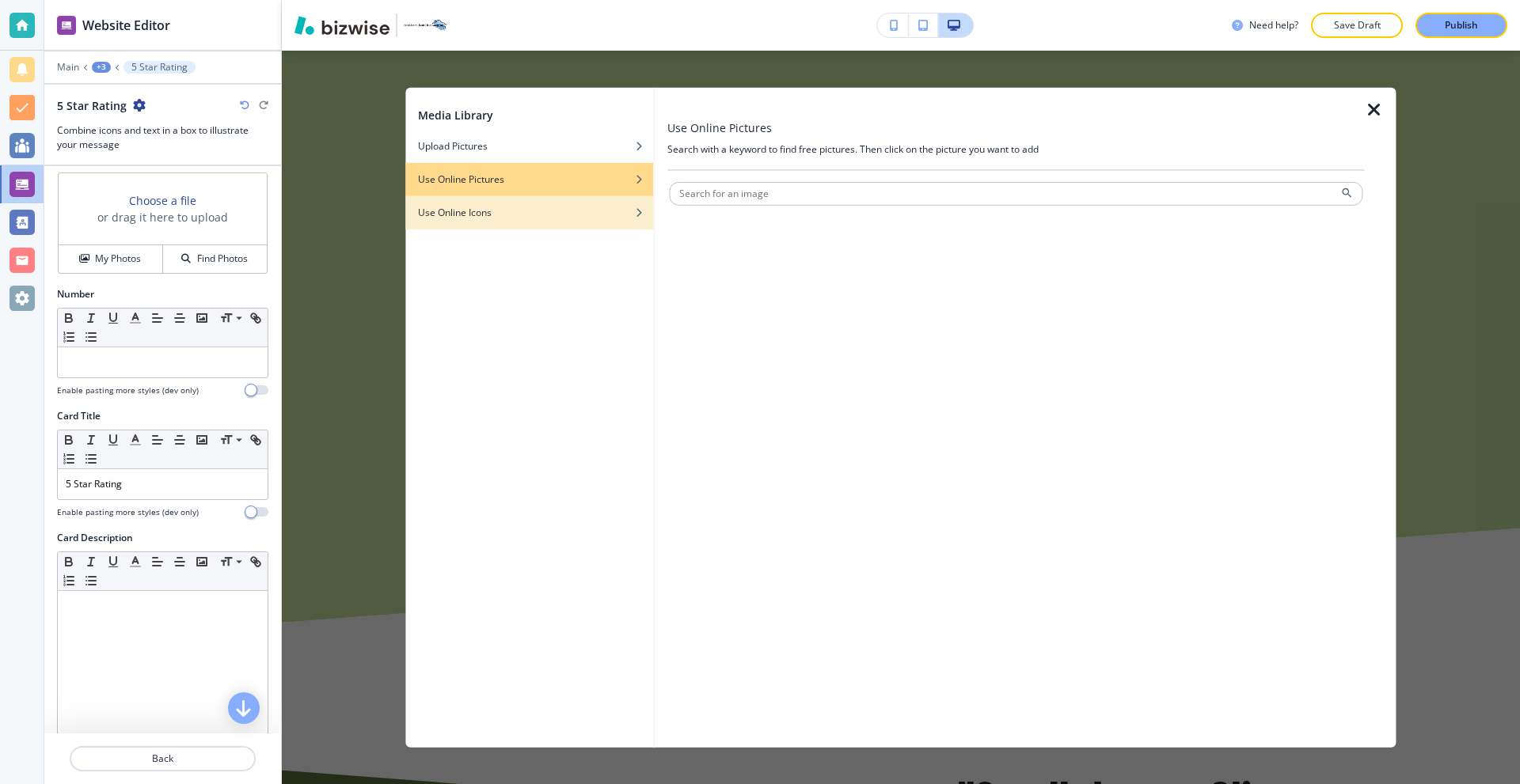
click at [484, 207] on h4 "Use Online Icons" at bounding box center [454, 212] width 73 height 14
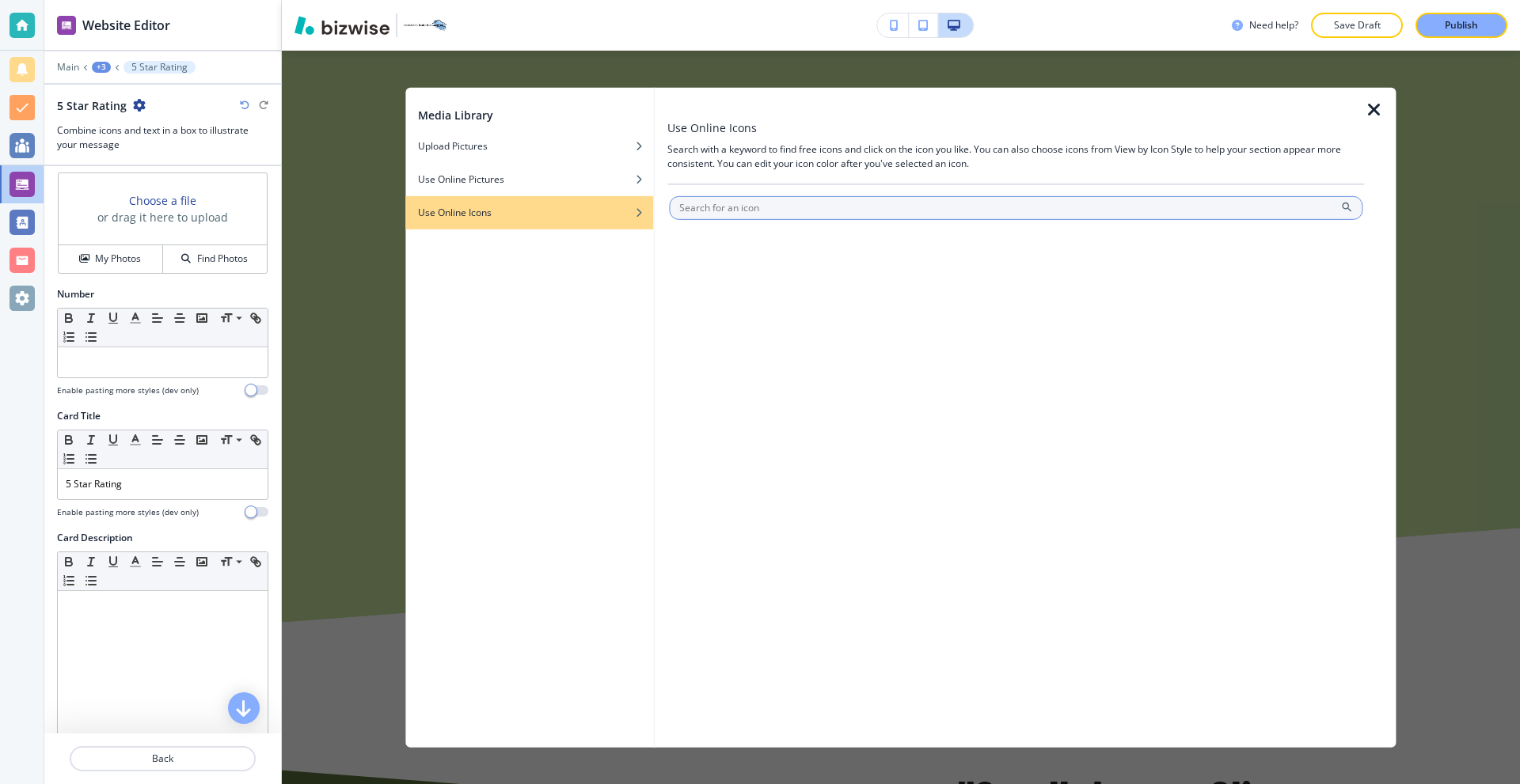
click at [807, 215] on input "text" at bounding box center [1016, 208] width 693 height 24
type input "star"
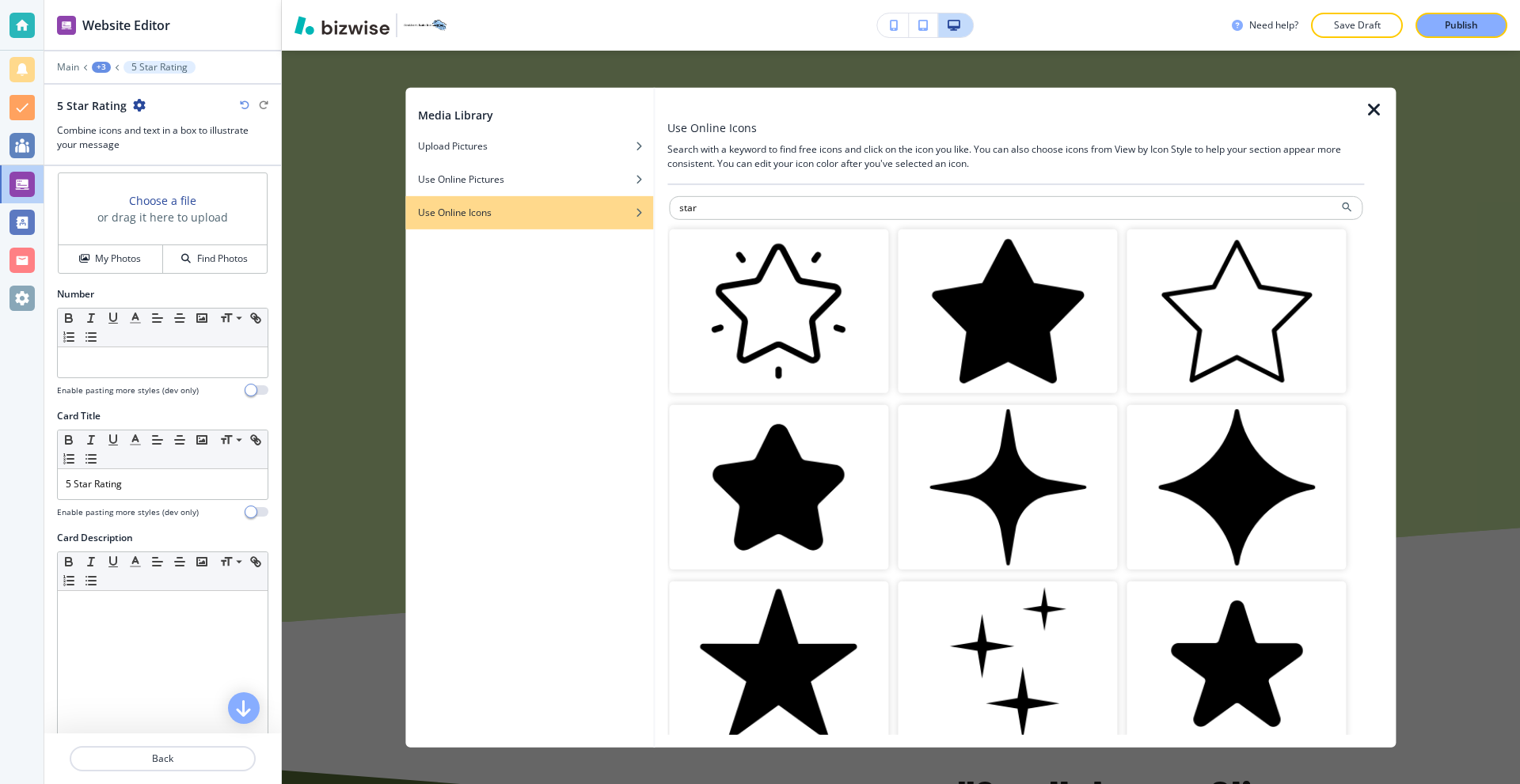
click at [968, 301] on img "button" at bounding box center [1007, 311] width 220 height 164
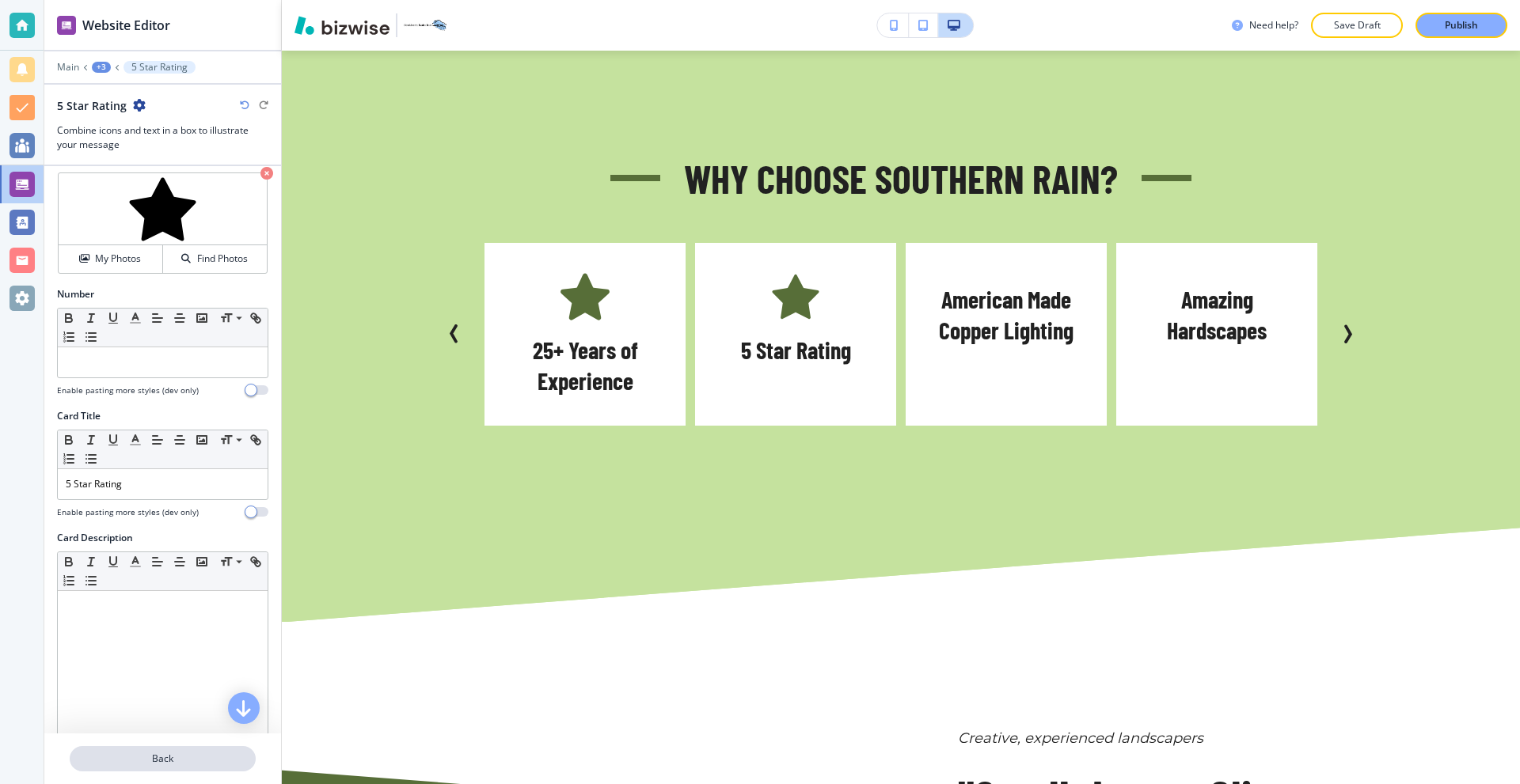
click at [192, 759] on p "Back" at bounding box center [162, 759] width 183 height 14
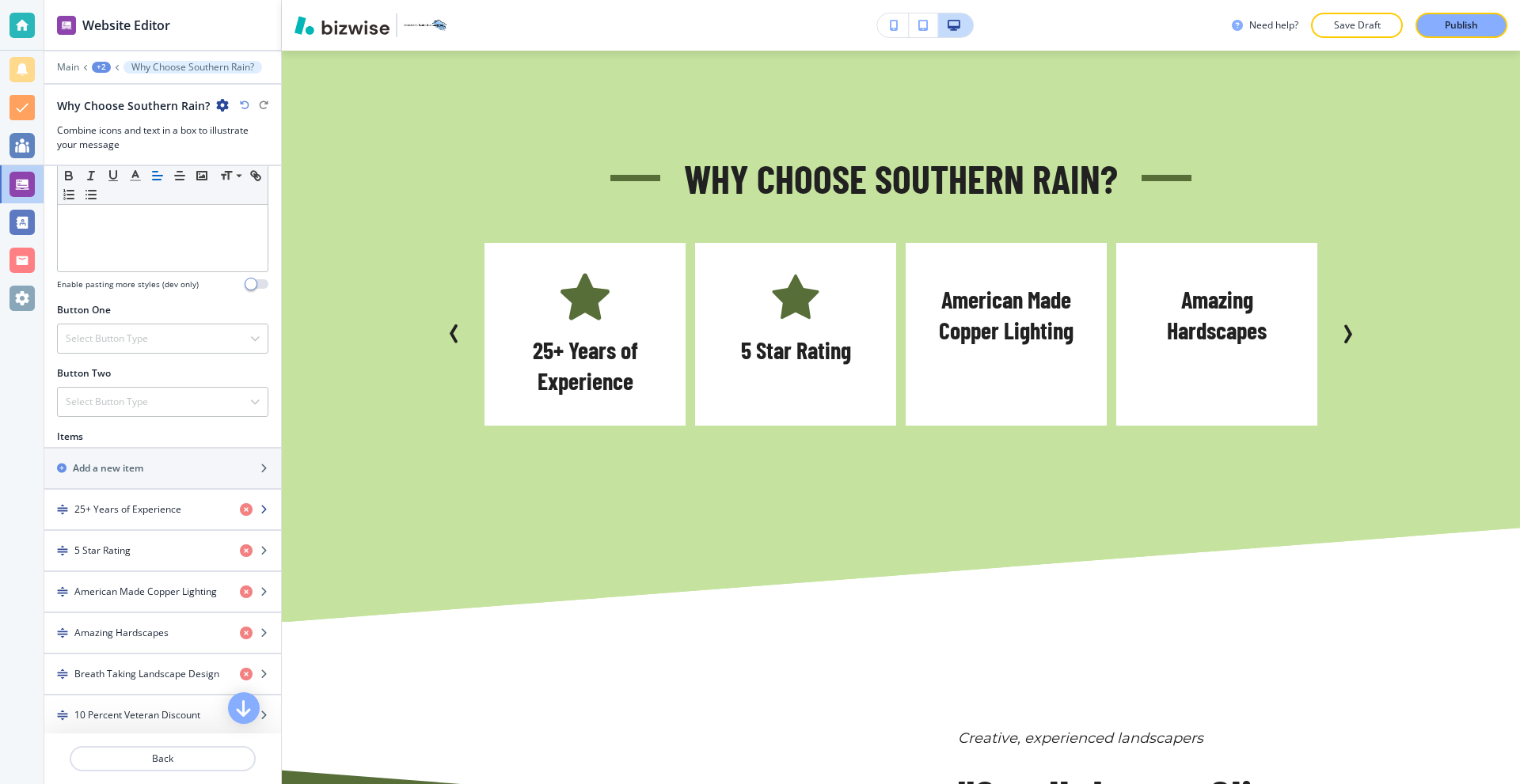
scroll to position [475, 0]
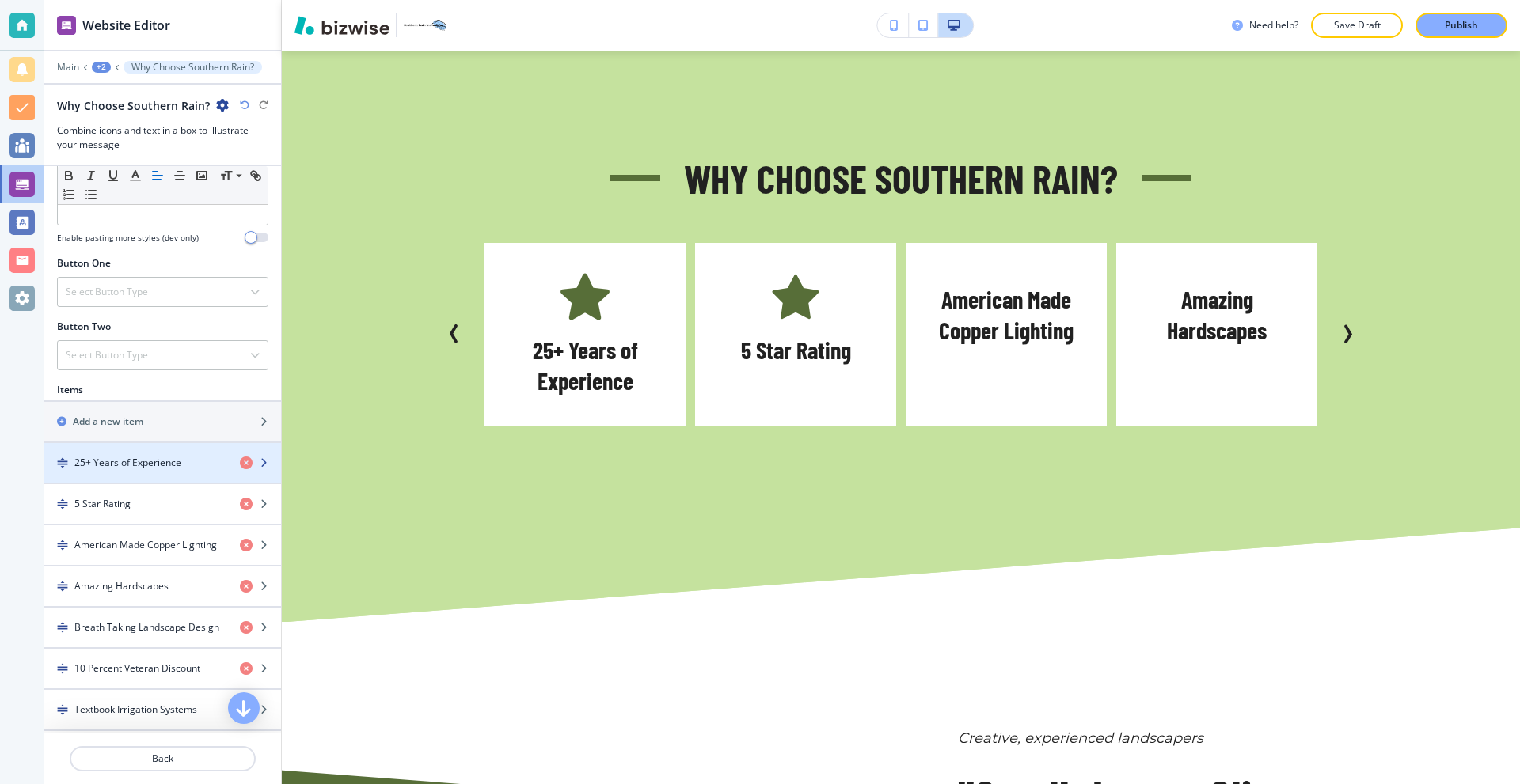
click at [135, 464] on h4 "25+ Years of Experience" at bounding box center [128, 463] width 107 height 14
click at [150, 452] on div "button" at bounding box center [163, 449] width 236 height 13
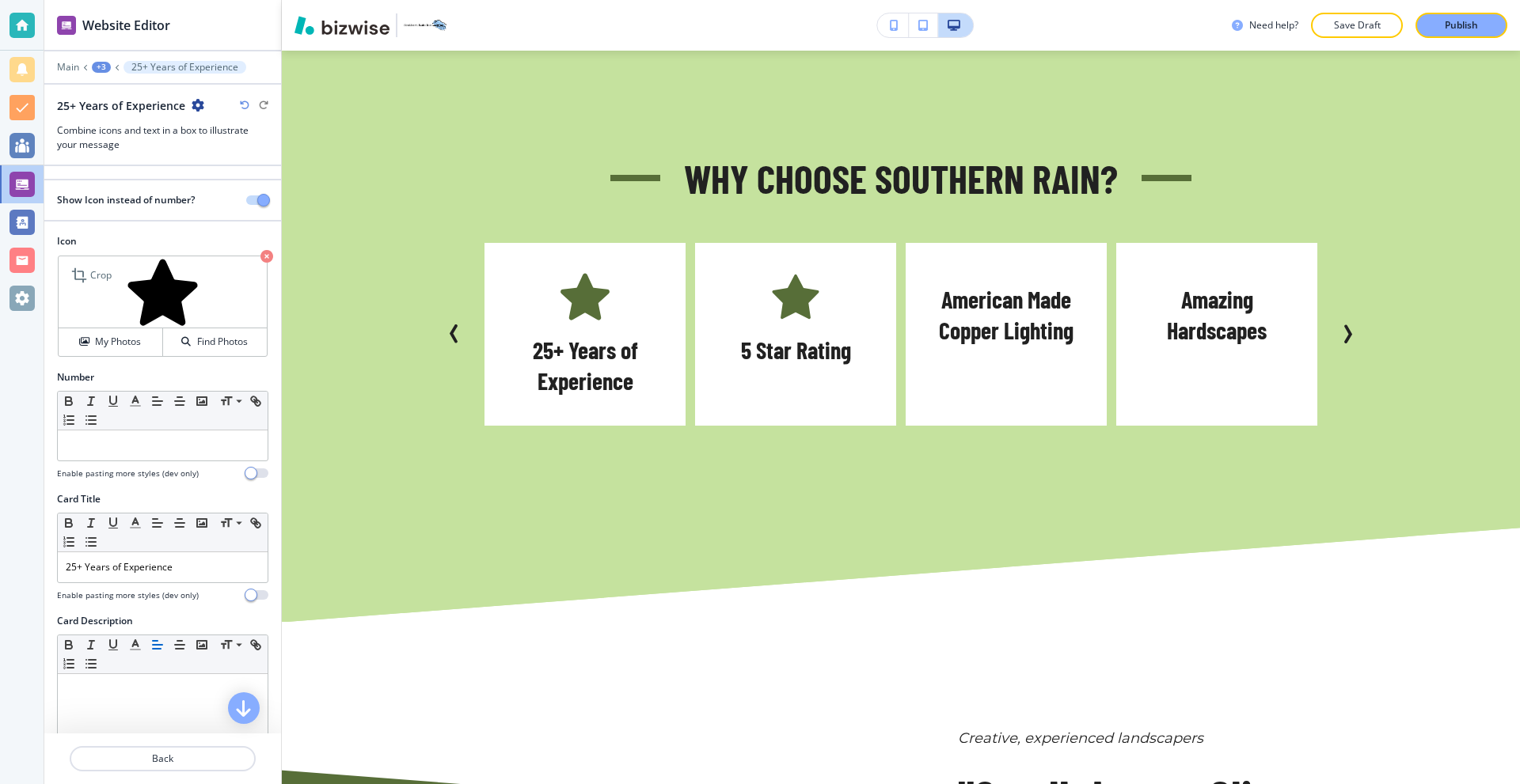
click at [260, 257] on icon "button" at bounding box center [267, 256] width 13 height 13
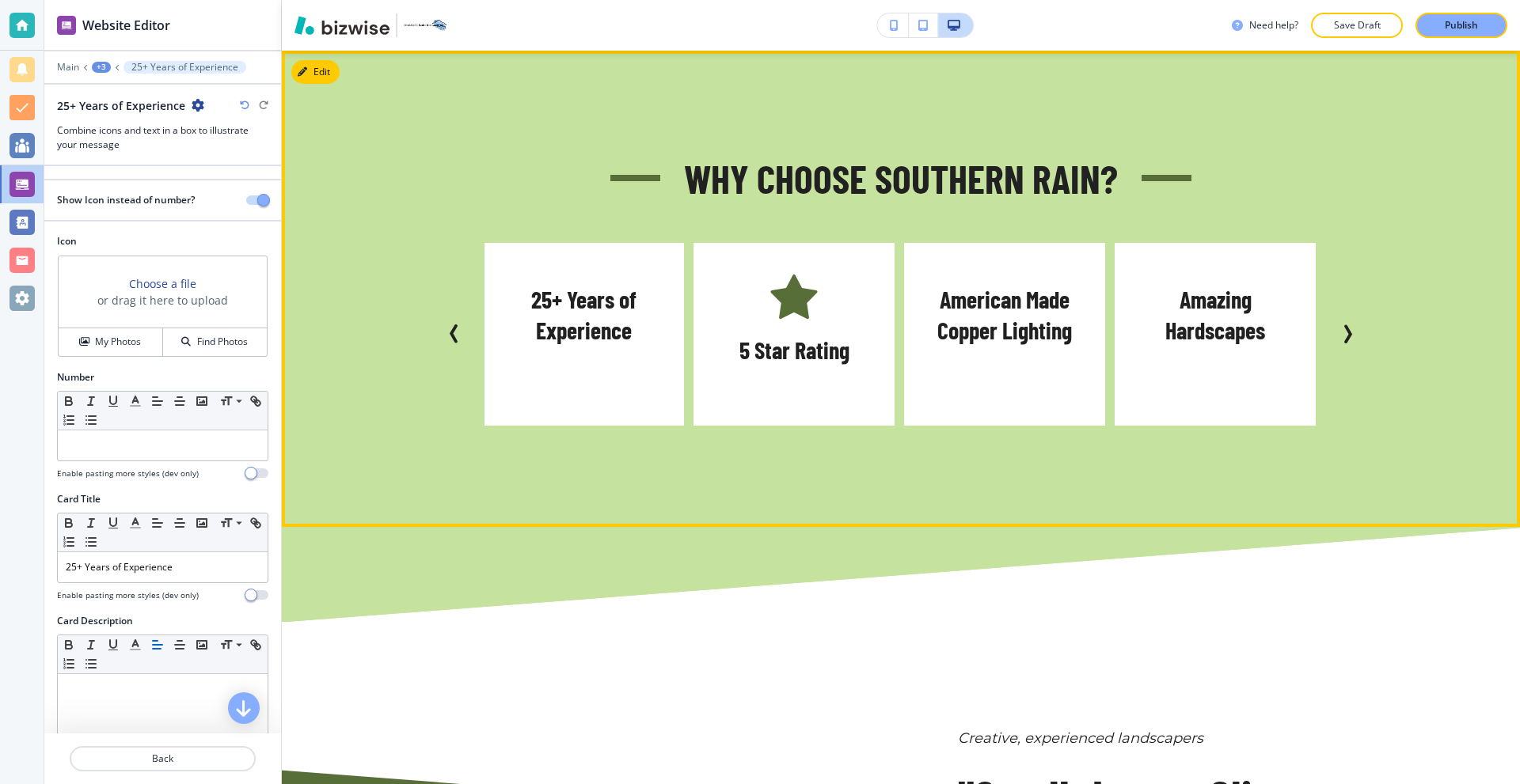
click at [1344, 329] on icon "Next Slide" at bounding box center [1347, 334] width 19 height 19
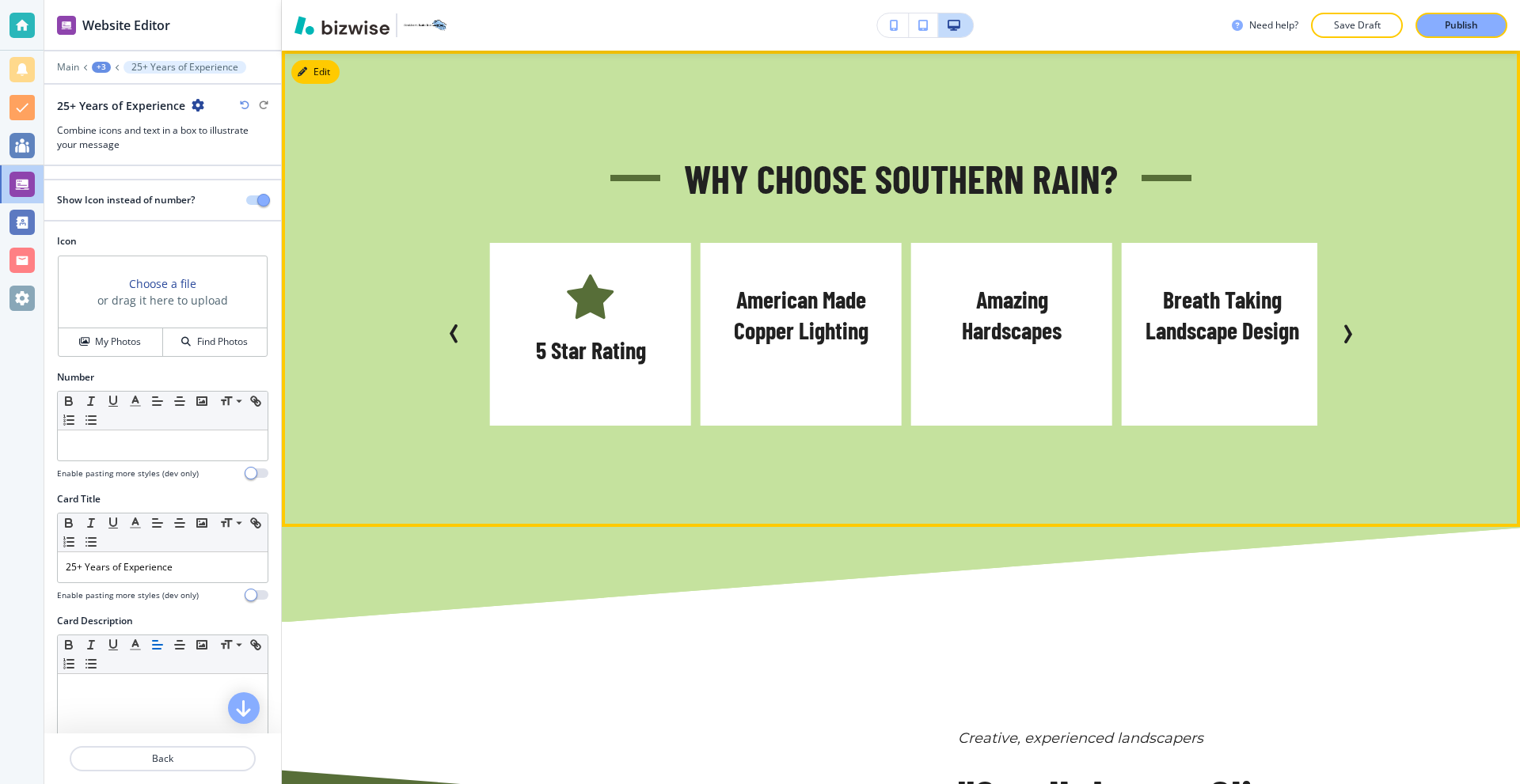
click at [1344, 329] on icon "Next Slide" at bounding box center [1347, 334] width 19 height 19
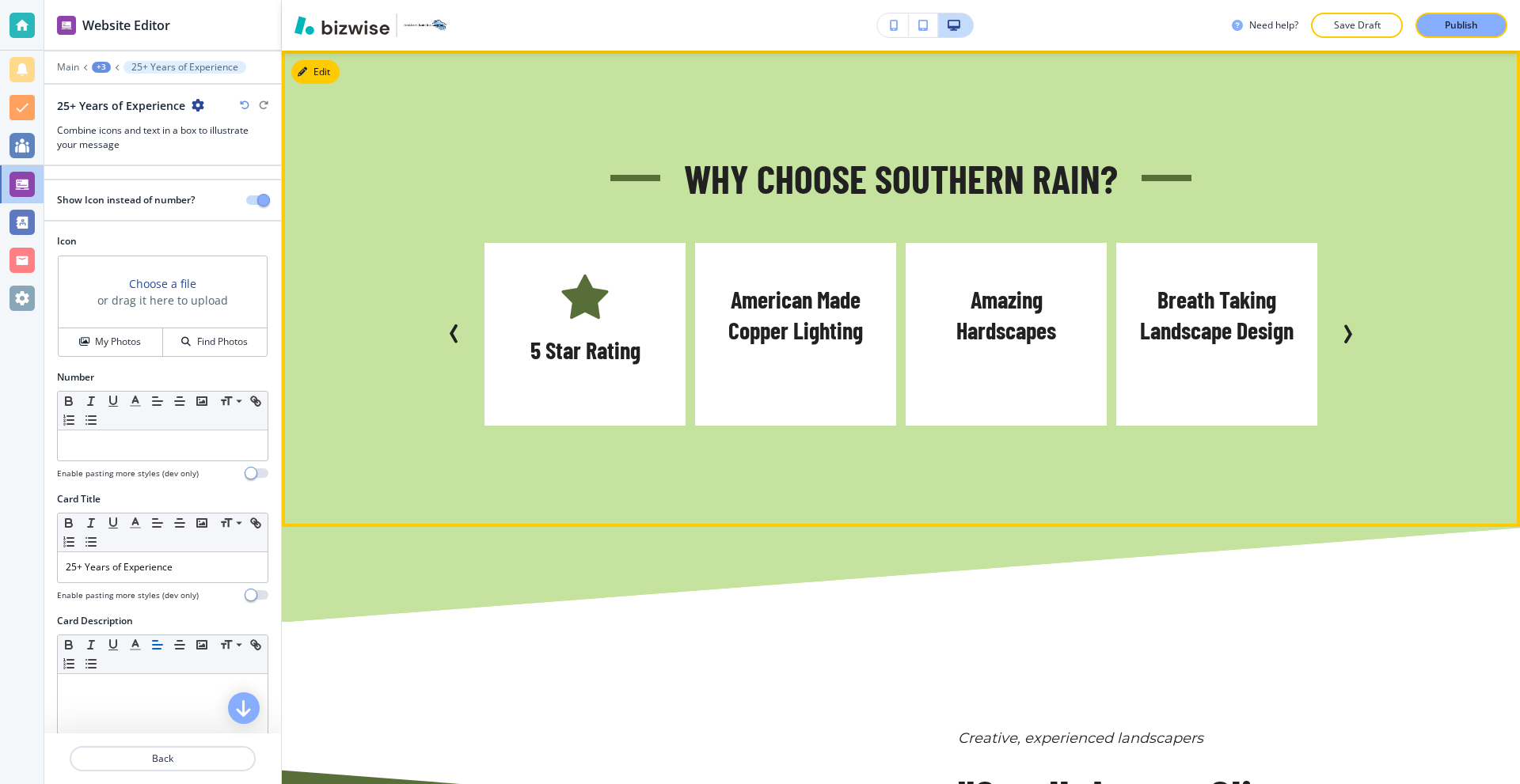
click at [1344, 329] on icon "Next Slide" at bounding box center [1347, 334] width 19 height 19
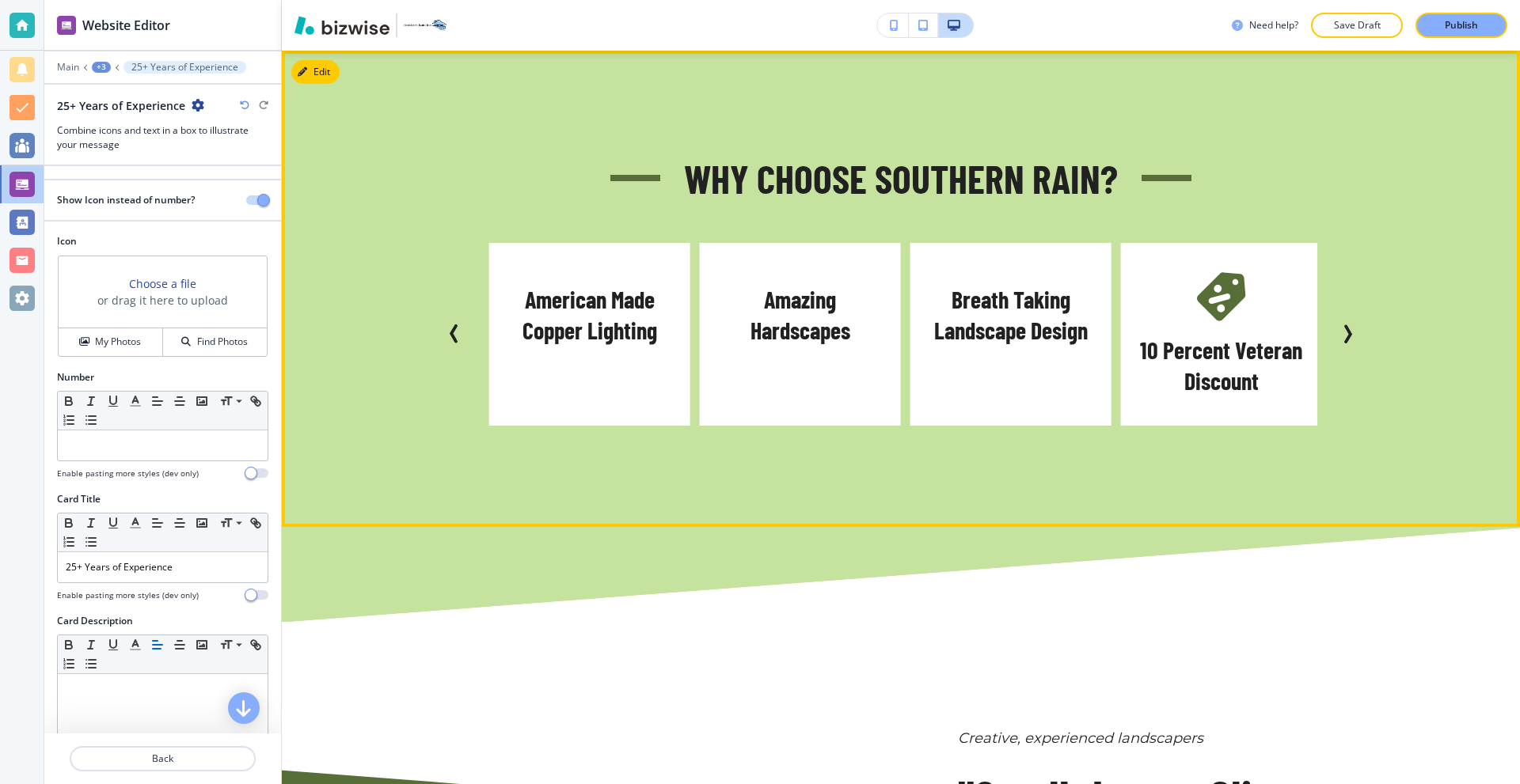
click at [1344, 329] on icon "Next Slide" at bounding box center [1347, 334] width 19 height 19
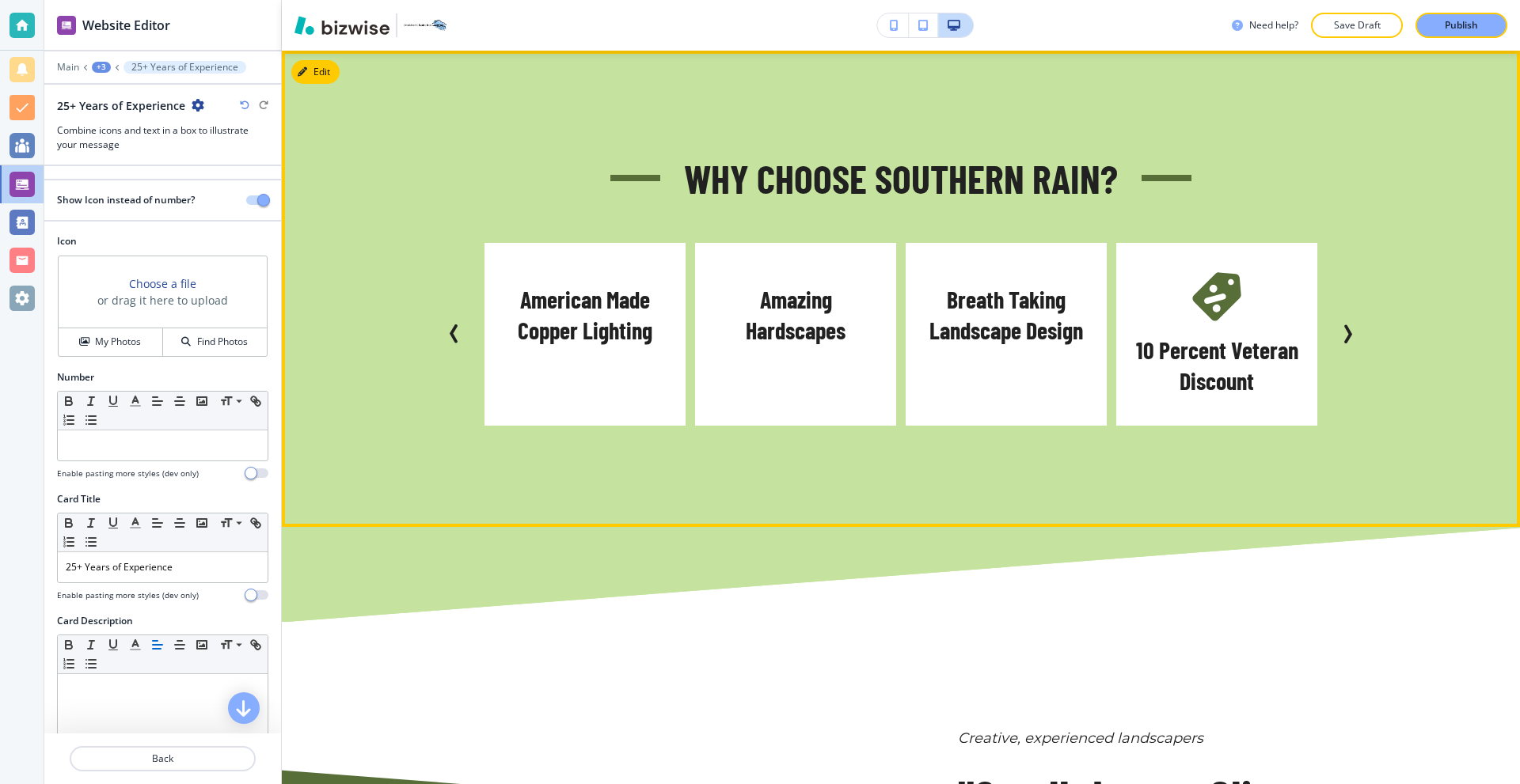
click at [1344, 329] on icon "Next Slide" at bounding box center [1347, 334] width 19 height 19
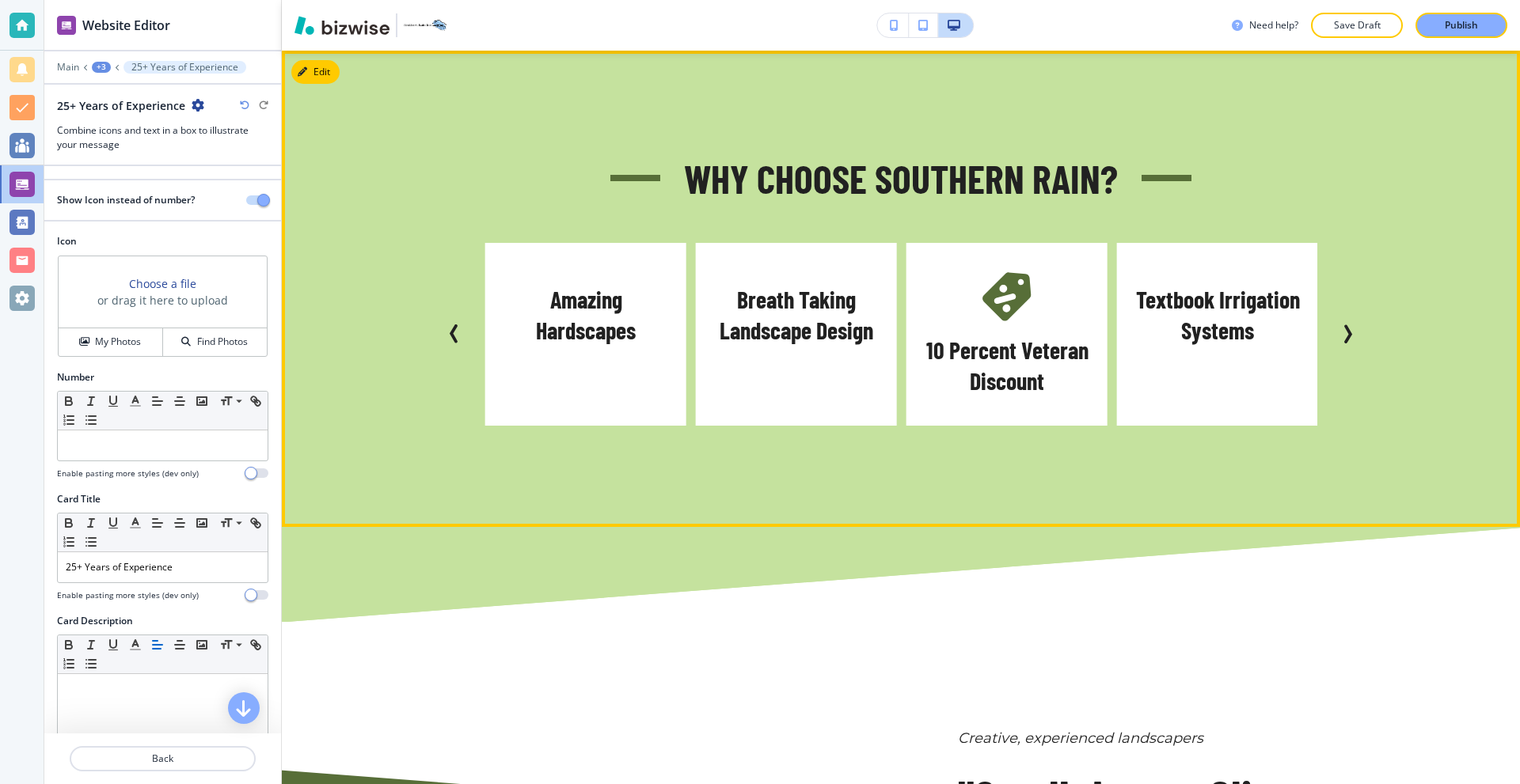
click at [1344, 329] on icon "Next Slide" at bounding box center [1347, 334] width 19 height 19
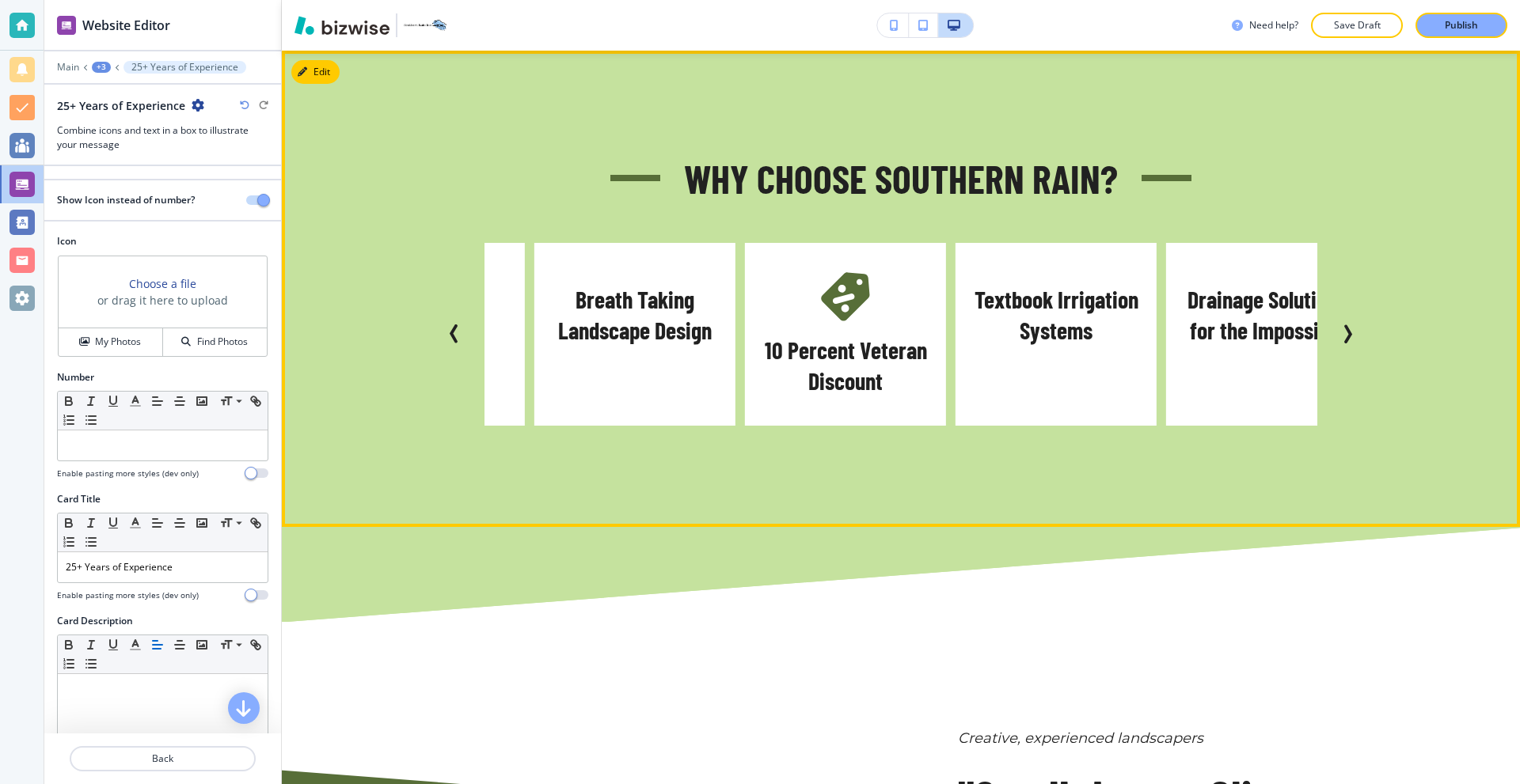
click at [1344, 329] on icon "Next Slide" at bounding box center [1347, 334] width 19 height 19
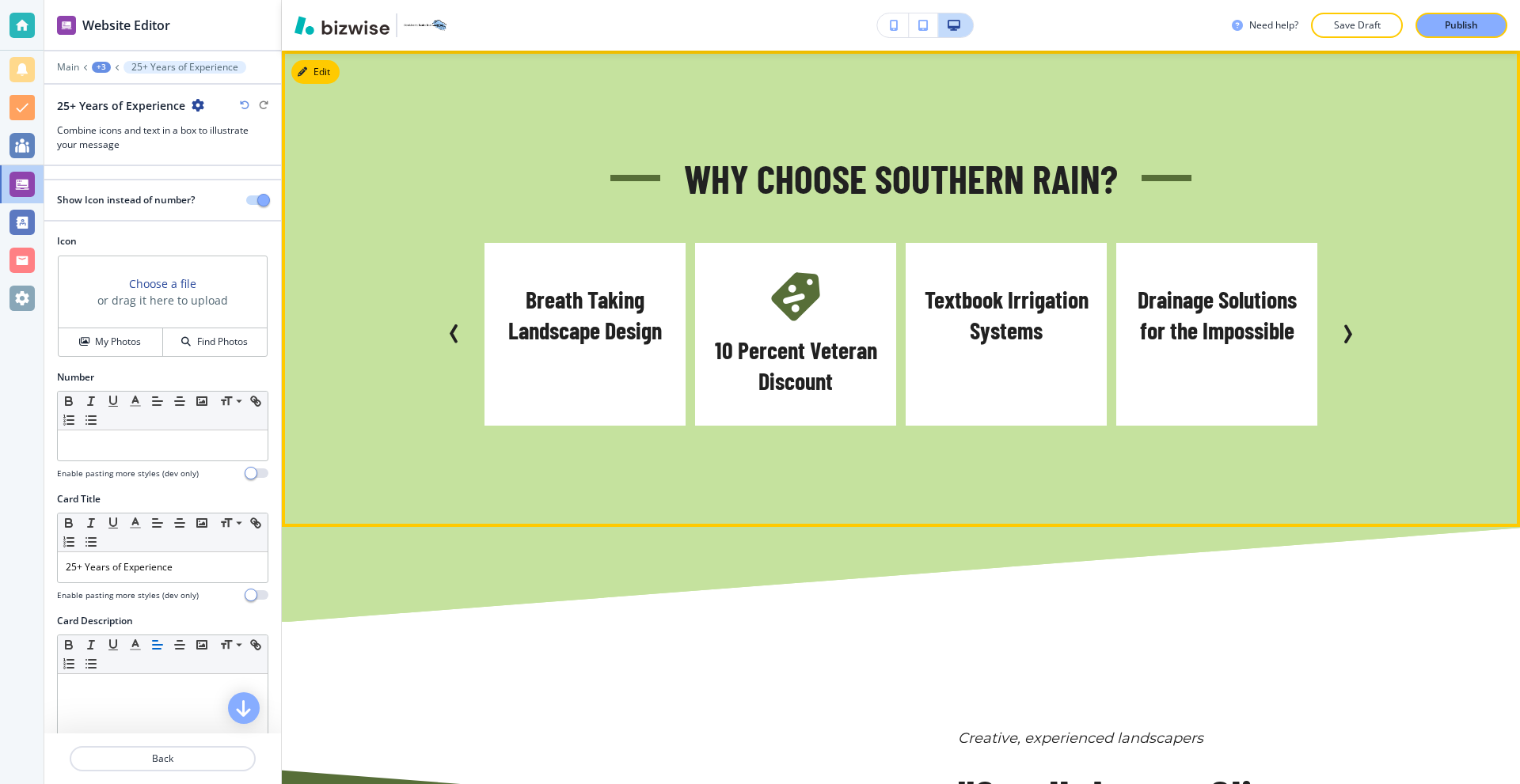
click at [1344, 329] on icon "Next Slide" at bounding box center [1347, 334] width 19 height 19
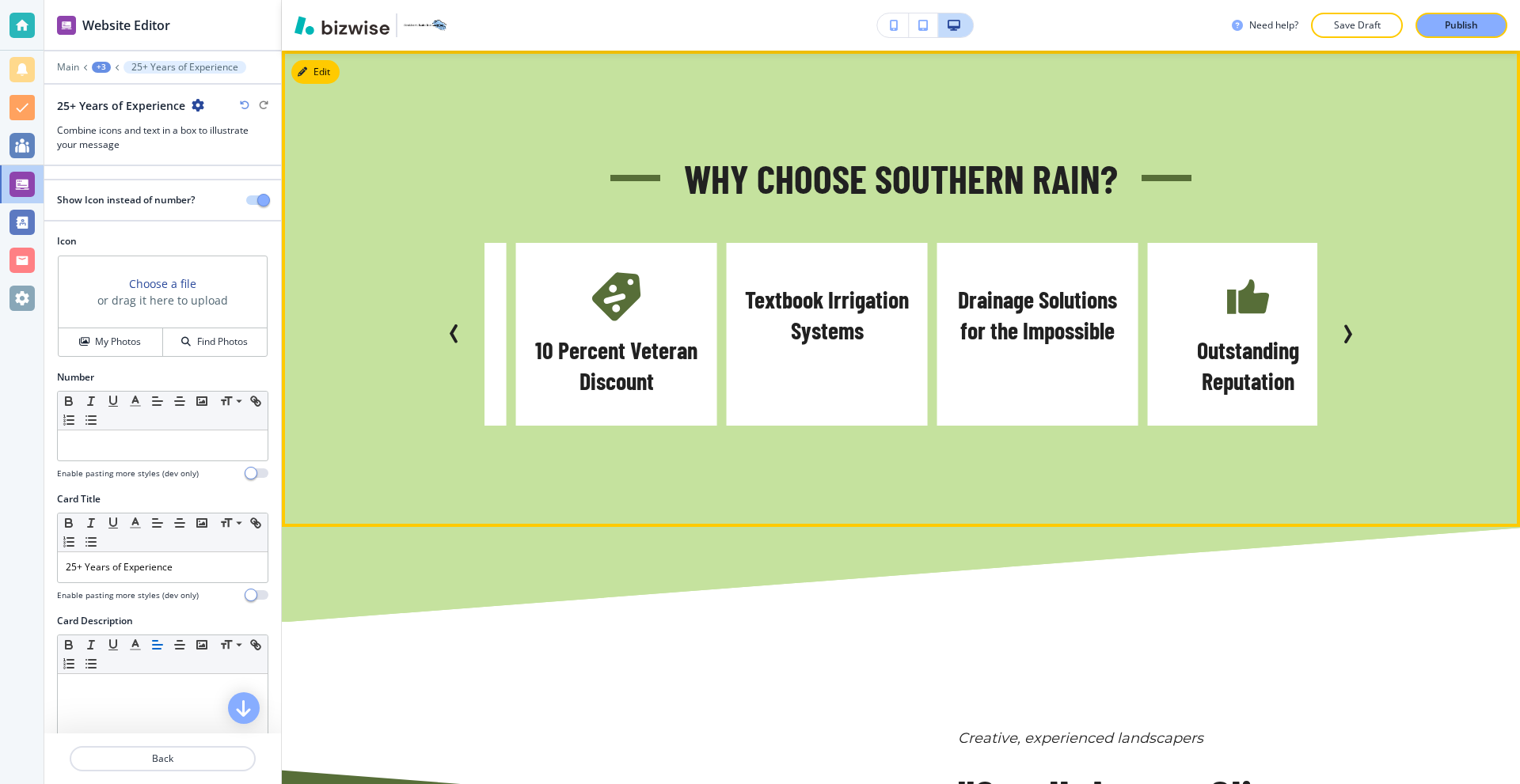
click at [1344, 329] on icon "Next Slide" at bounding box center [1347, 334] width 19 height 19
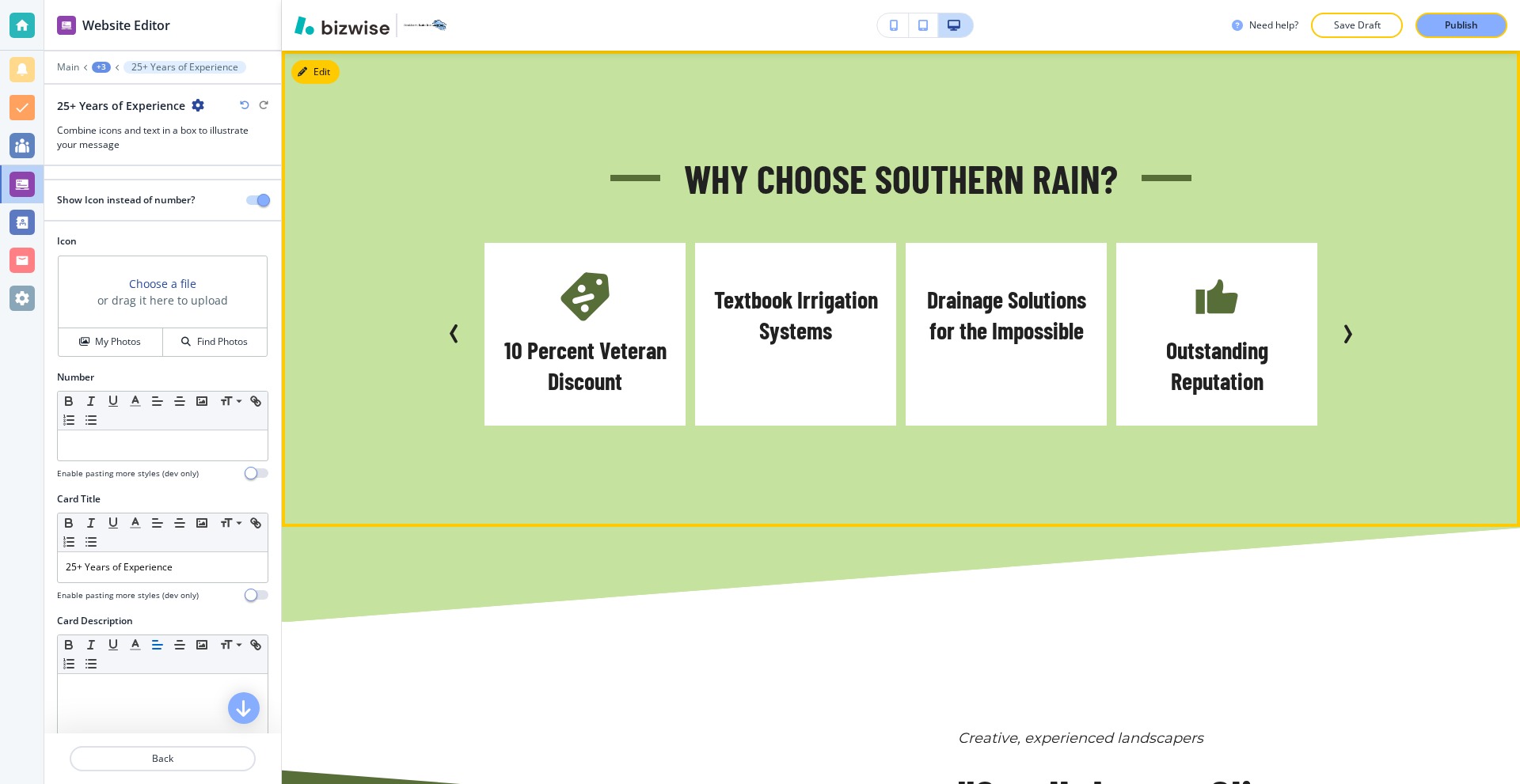
click at [1344, 329] on icon "Next Slide" at bounding box center [1347, 334] width 19 height 19
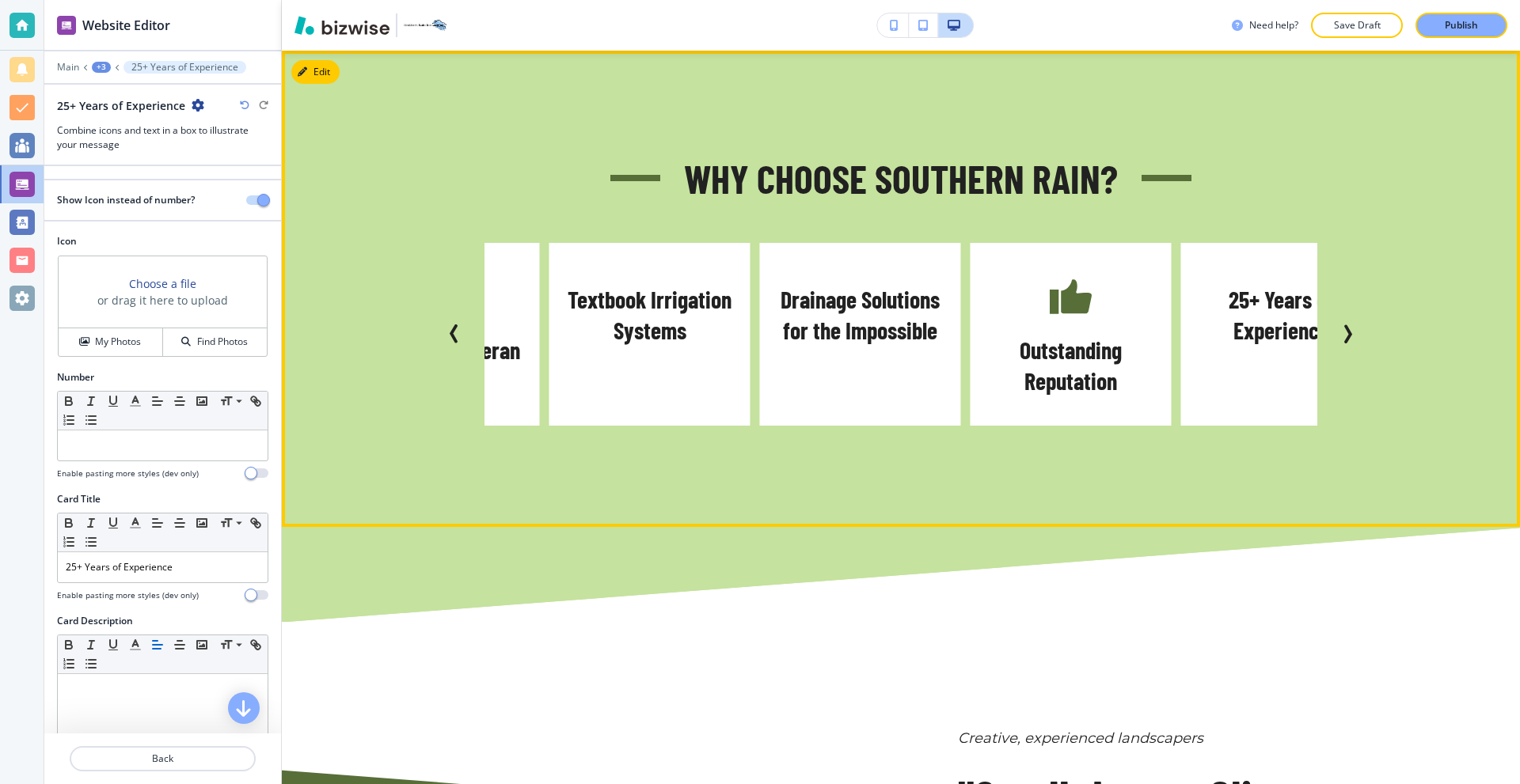
click at [1344, 329] on icon "Next Slide" at bounding box center [1347, 334] width 19 height 19
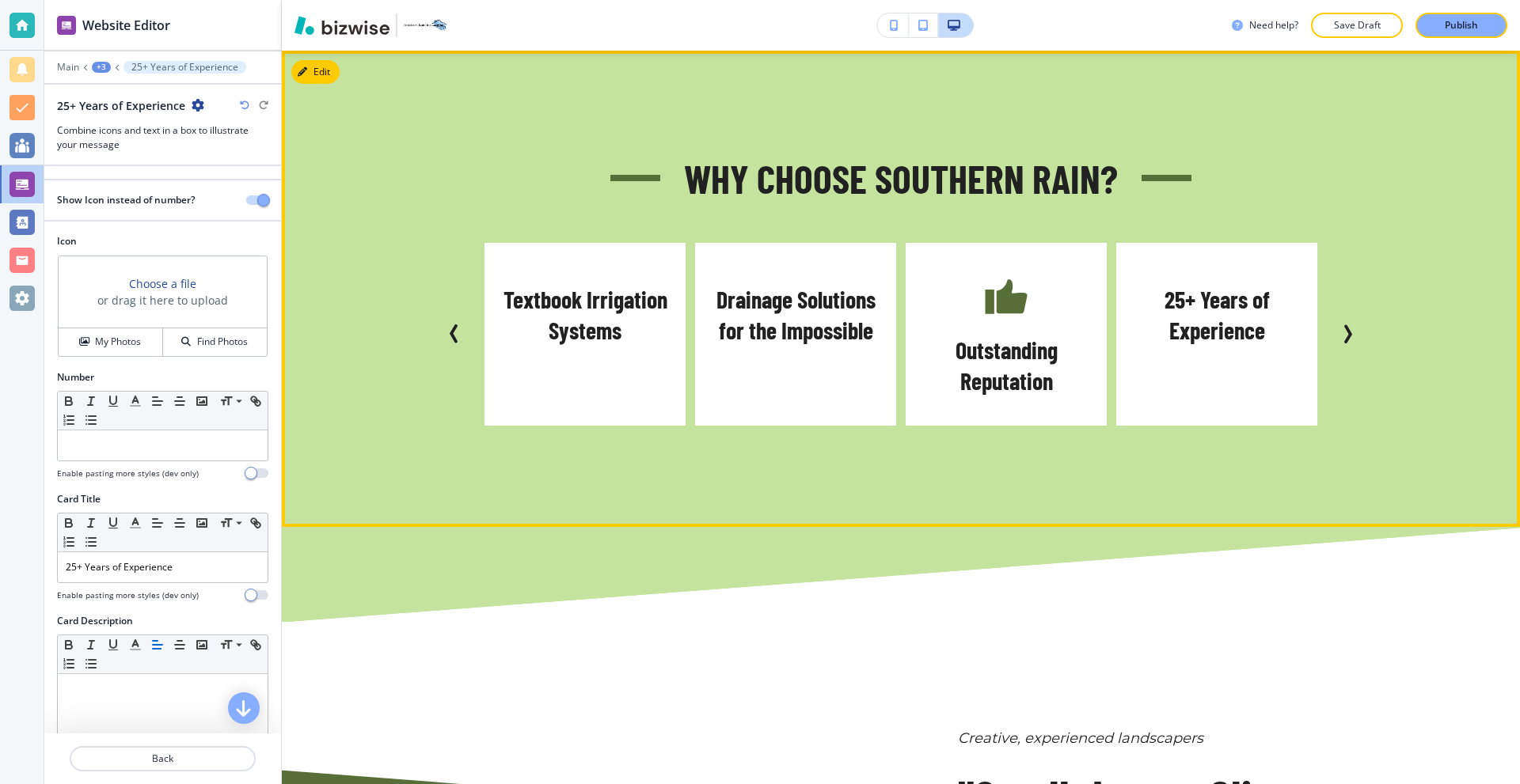
click at [1344, 329] on icon "Next Slide" at bounding box center [1347, 334] width 19 height 19
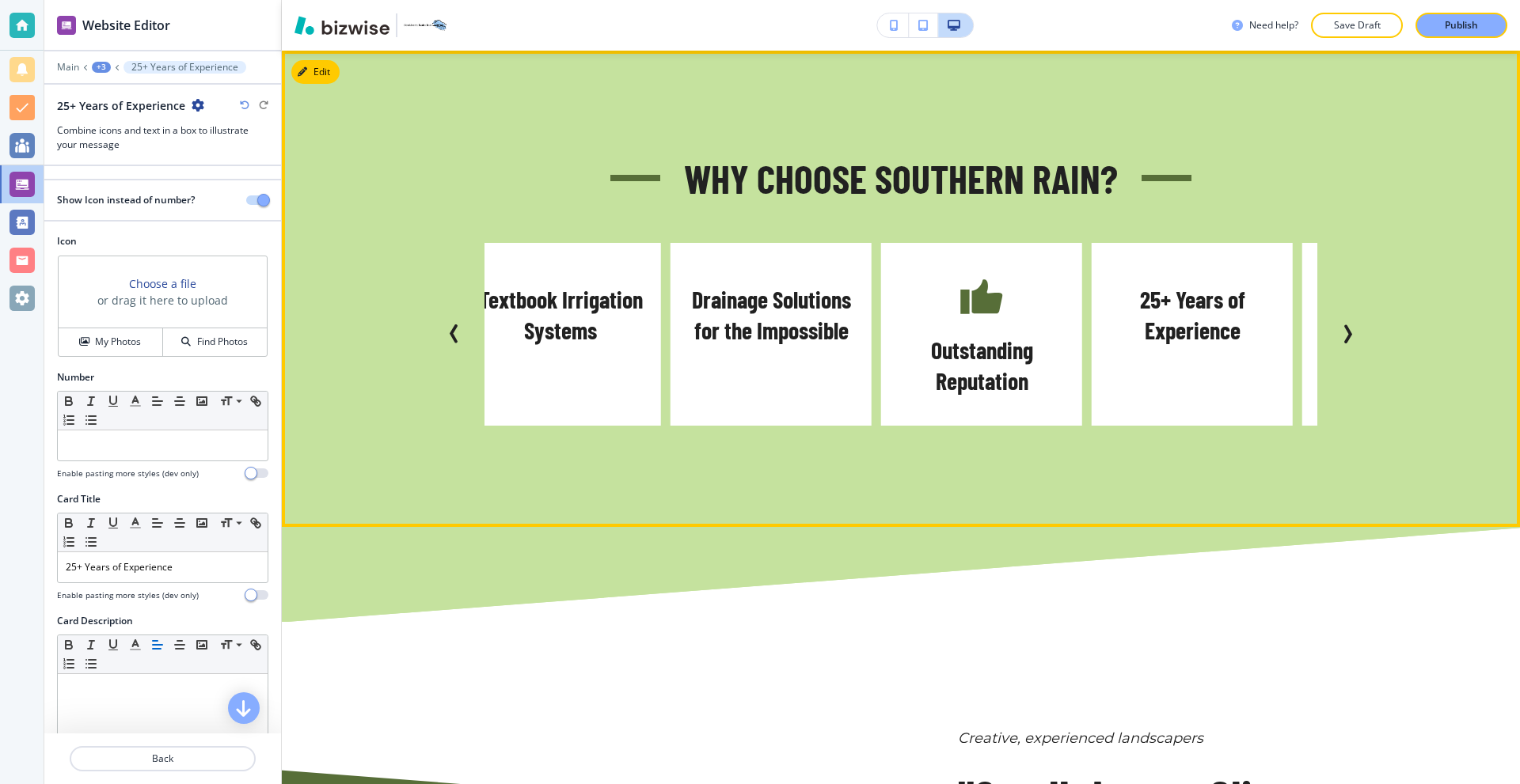
click at [1344, 329] on icon "Next Slide" at bounding box center [1347, 334] width 19 height 19
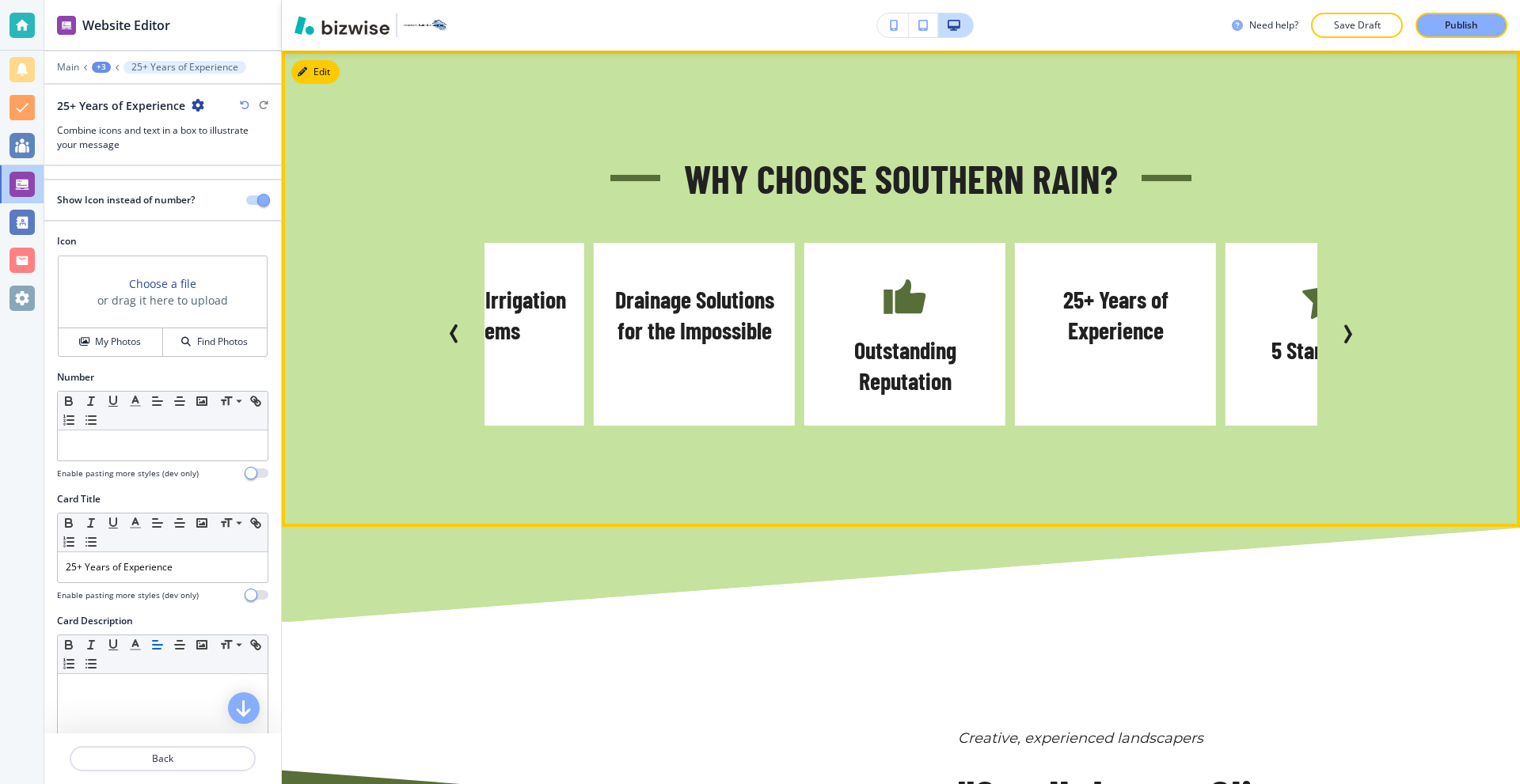
click at [1344, 329] on icon "Next Slide" at bounding box center [1347, 334] width 19 height 19
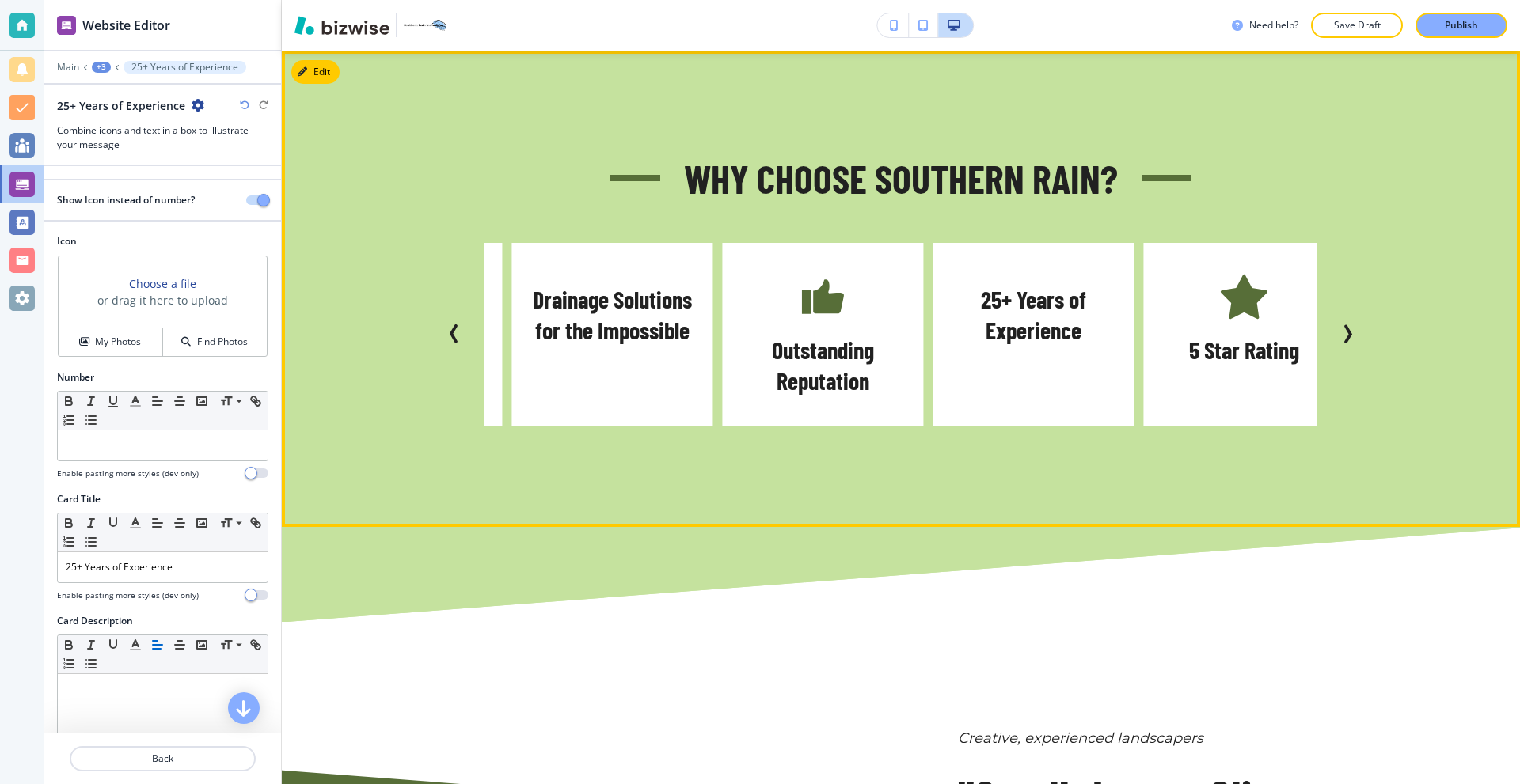
click at [1344, 329] on icon "Next Slide" at bounding box center [1347, 334] width 19 height 19
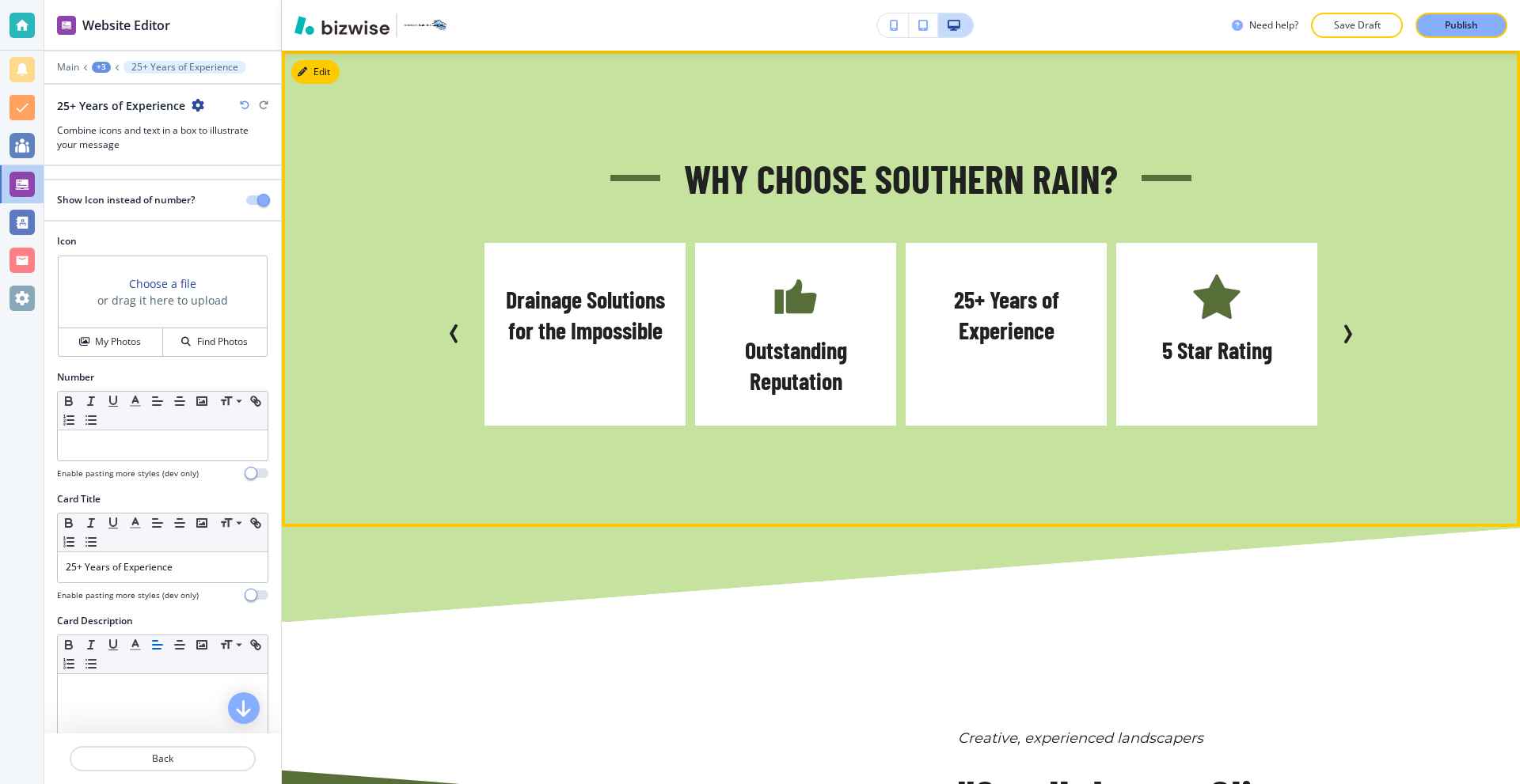
click at [1344, 329] on icon "Next Slide" at bounding box center [1347, 334] width 19 height 19
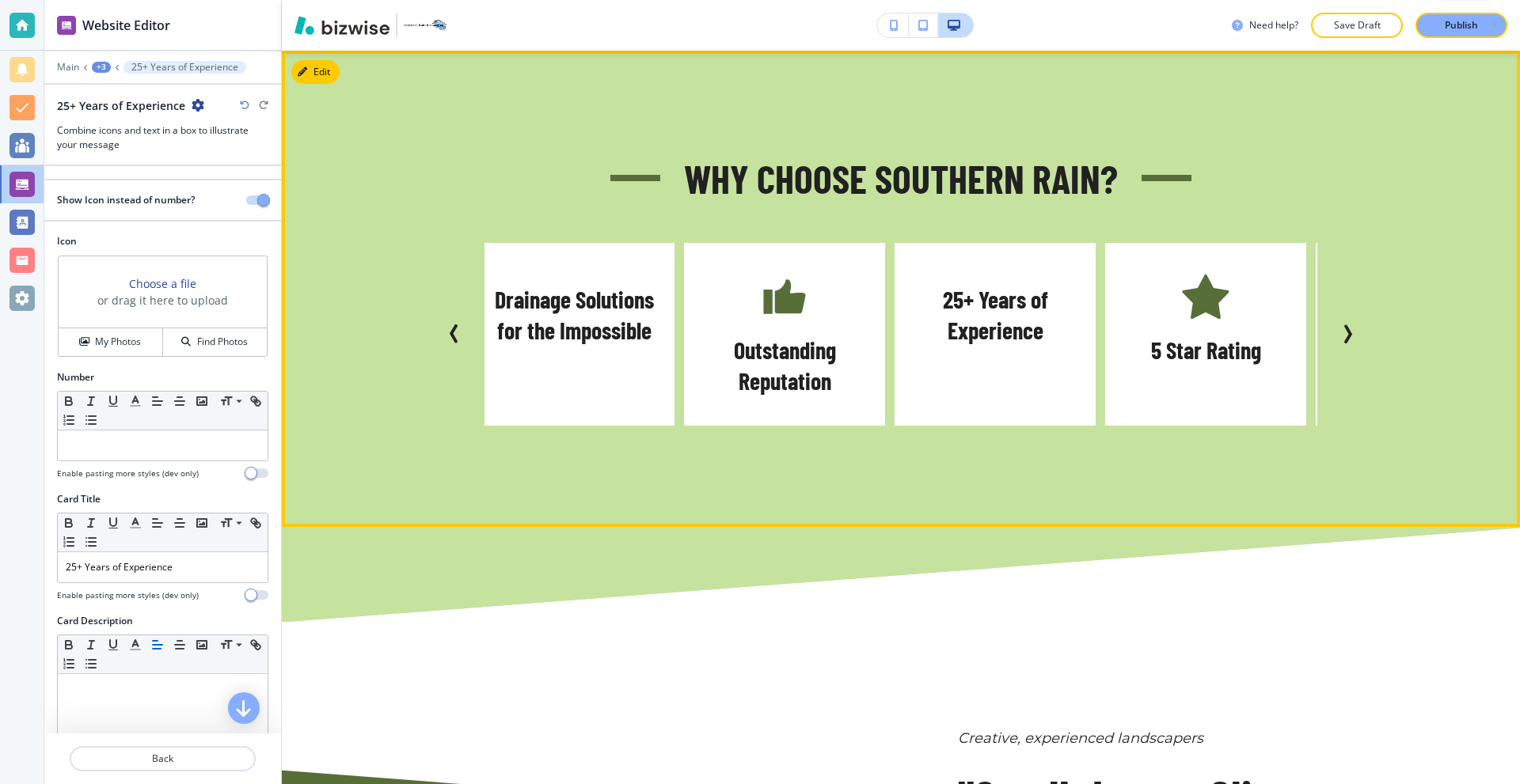
click at [1344, 329] on icon "Next Slide" at bounding box center [1347, 334] width 19 height 19
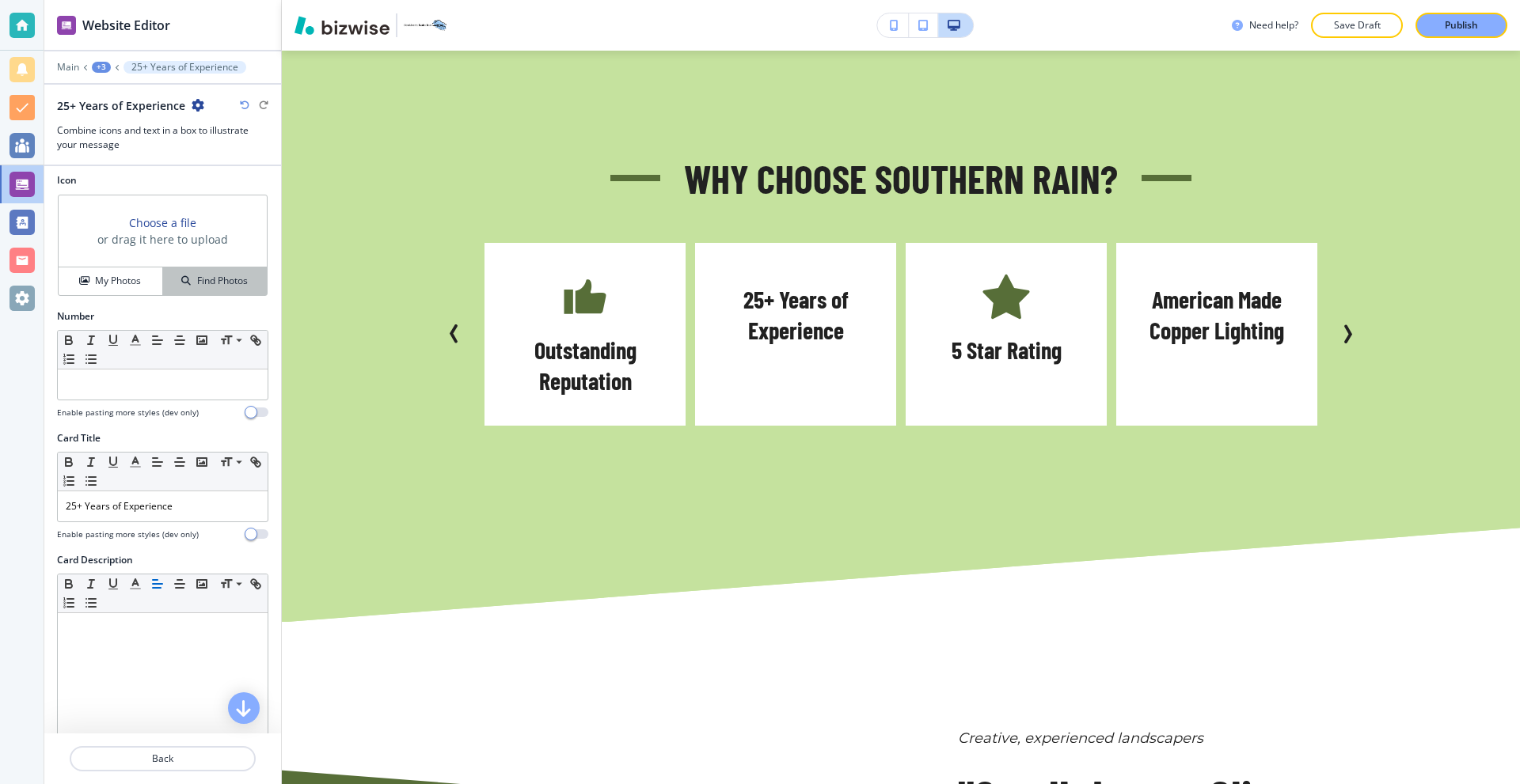
scroll to position [0, 0]
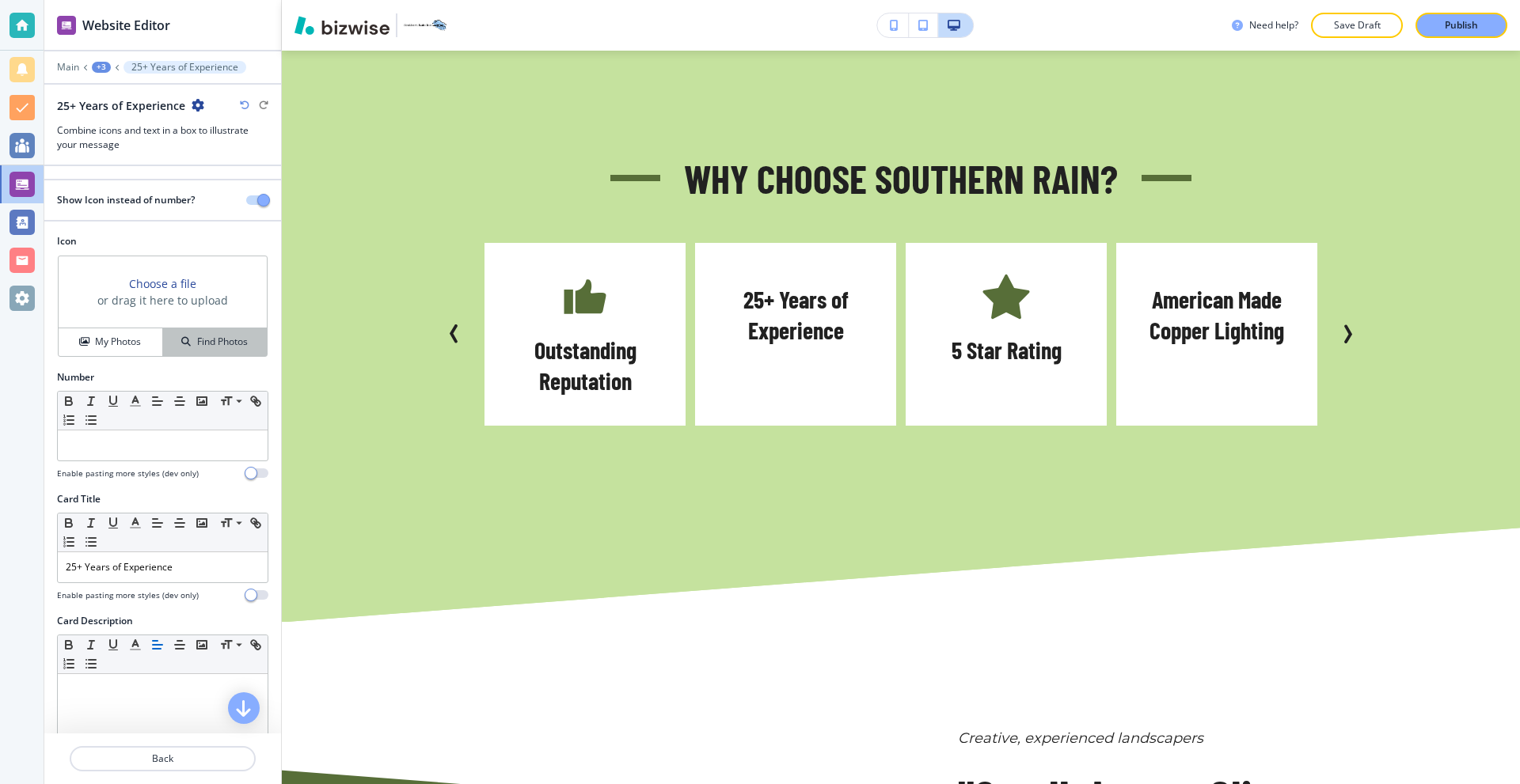
click at [207, 335] on h4 "Find Photos" at bounding box center [222, 342] width 50 height 14
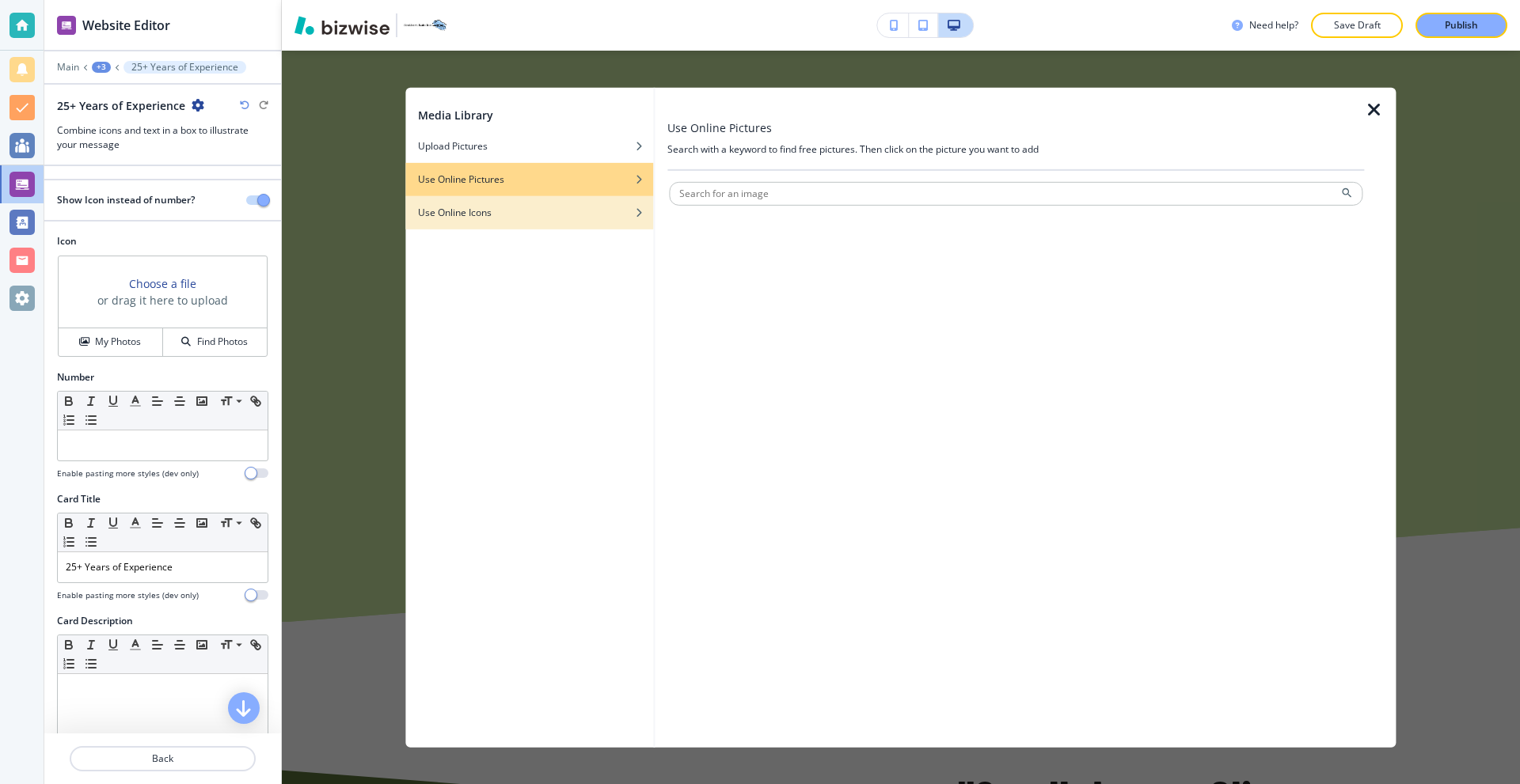
click at [506, 207] on div "Use Online Icons" at bounding box center [529, 212] width 248 height 14
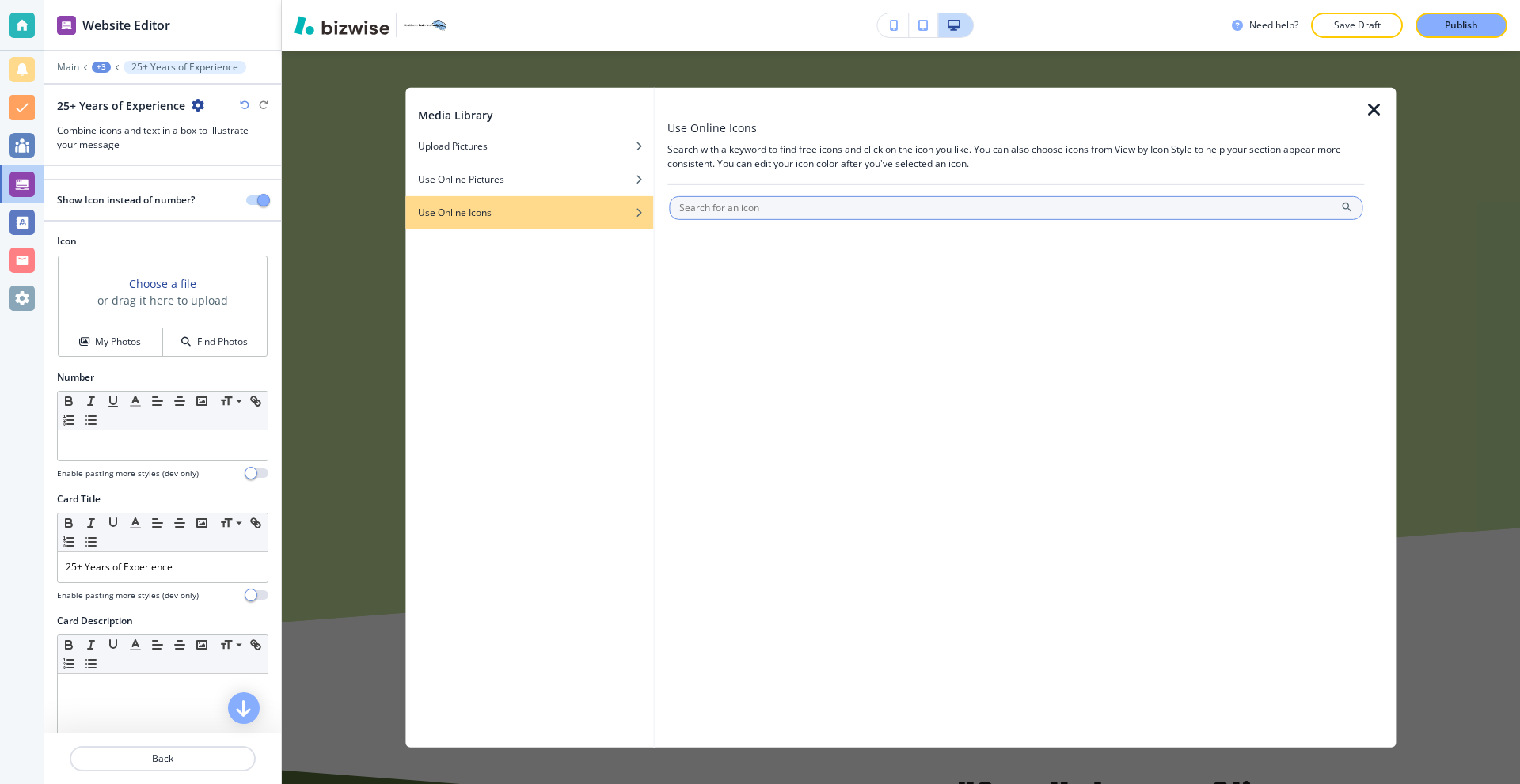
click at [773, 217] on input "text" at bounding box center [1016, 208] width 693 height 24
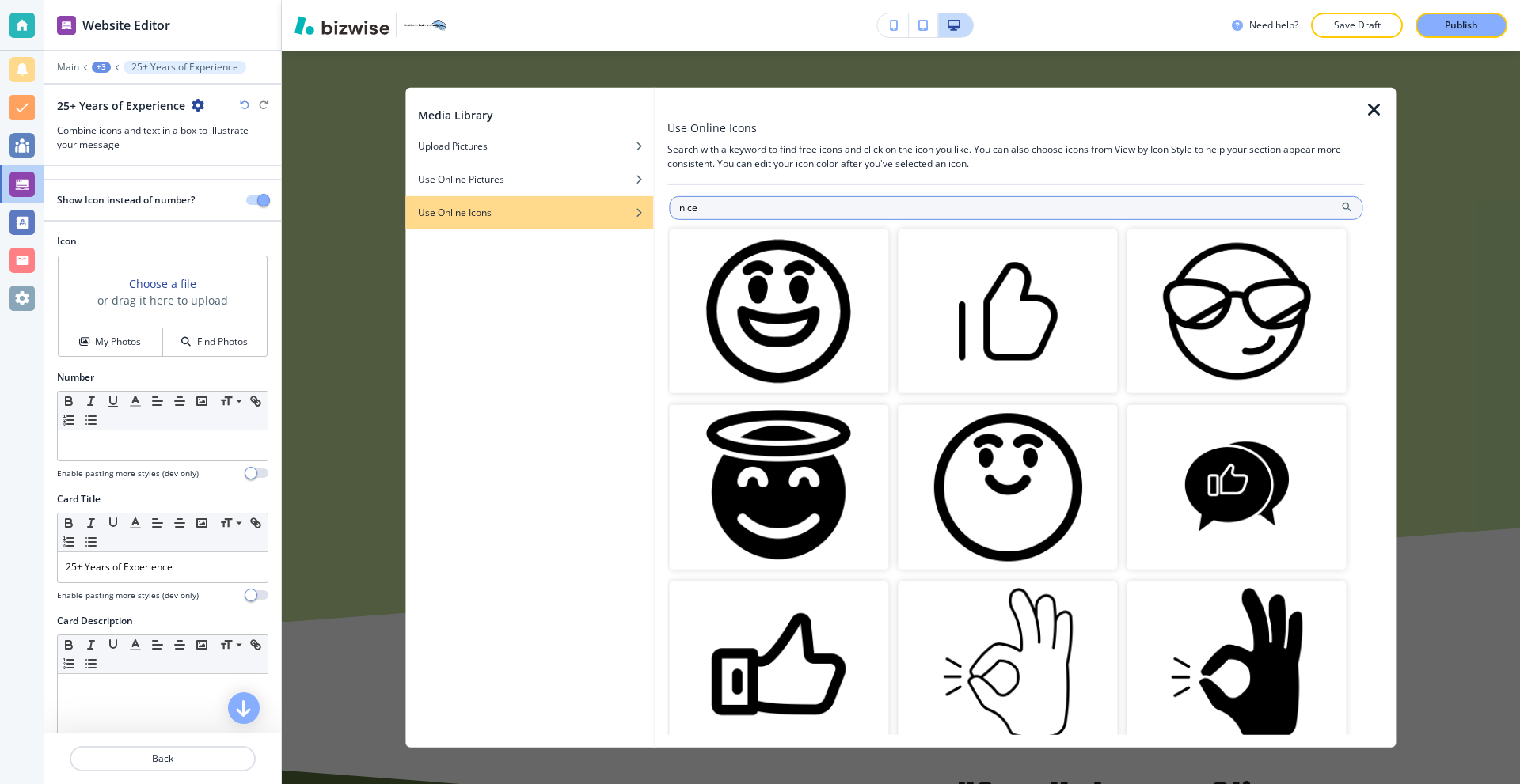
click at [772, 211] on input "nice" at bounding box center [1016, 208] width 693 height 24
drag, startPoint x: 767, startPoint y: 210, endPoint x: 677, endPoint y: 197, distance: 90.9
click at [677, 197] on input "nice" at bounding box center [1016, 208] width 693 height 24
type input "approve"
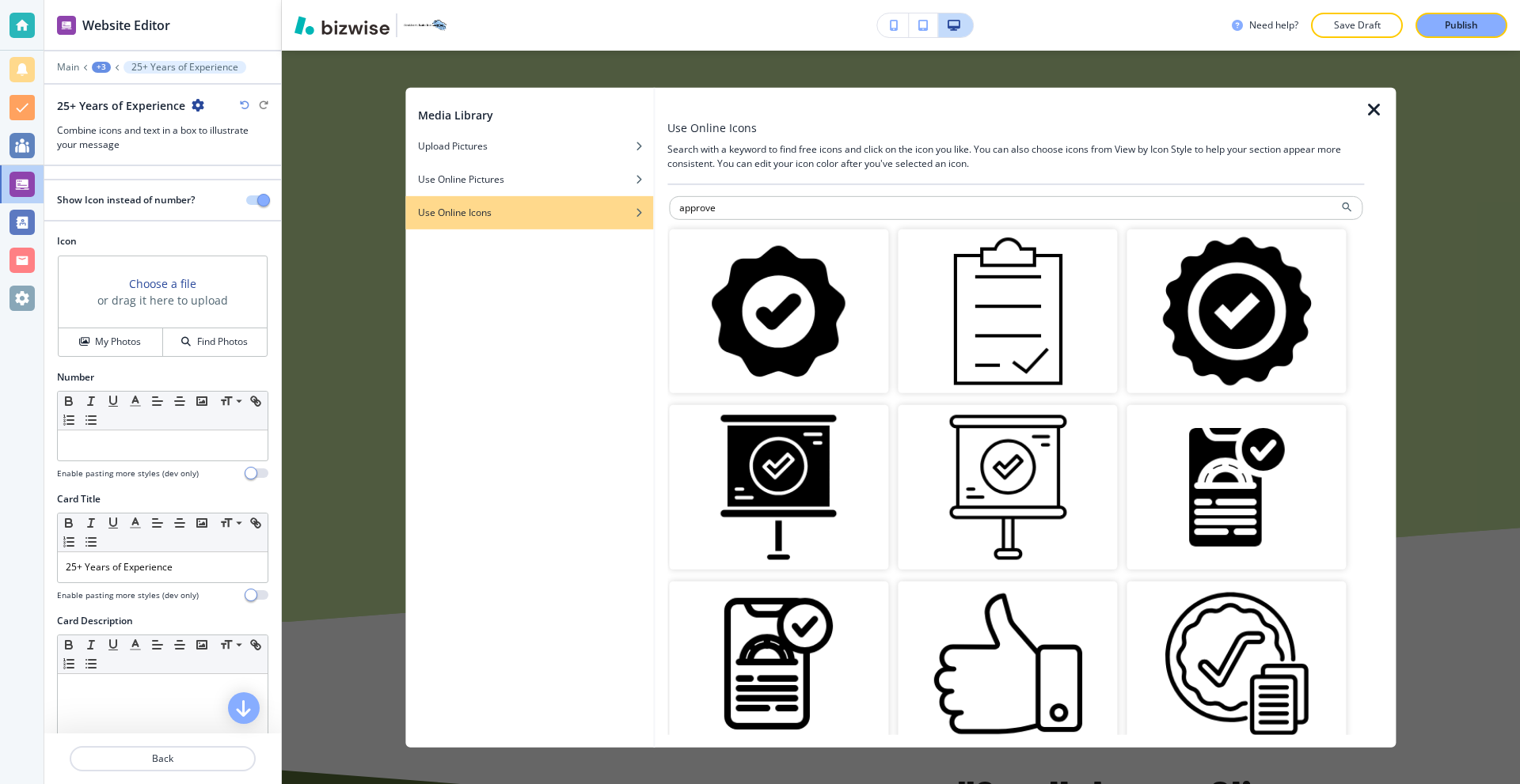
click at [799, 299] on img "button" at bounding box center [779, 311] width 220 height 164
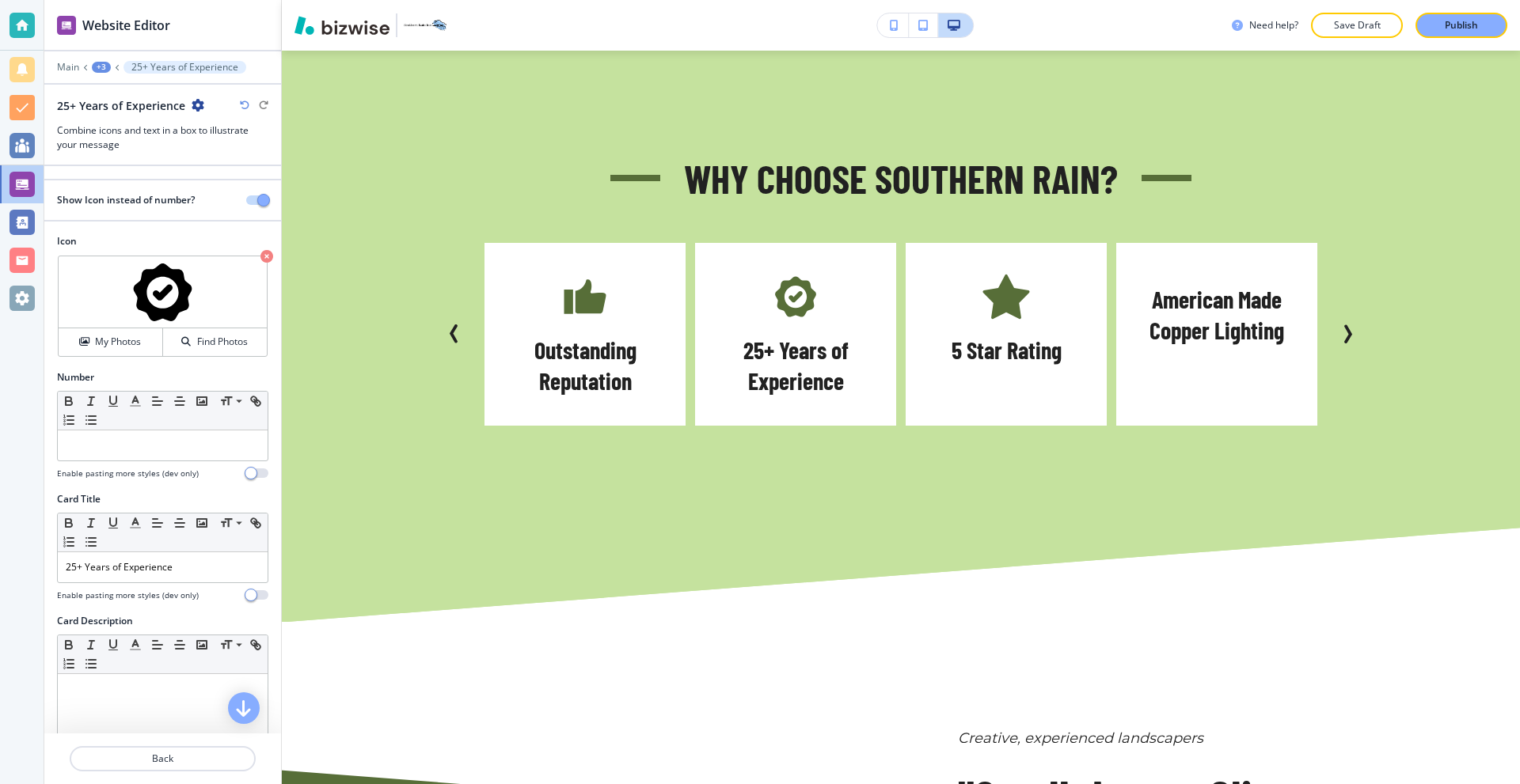
click at [1349, 337] on icon "Next Slide" at bounding box center [1347, 334] width 19 height 19
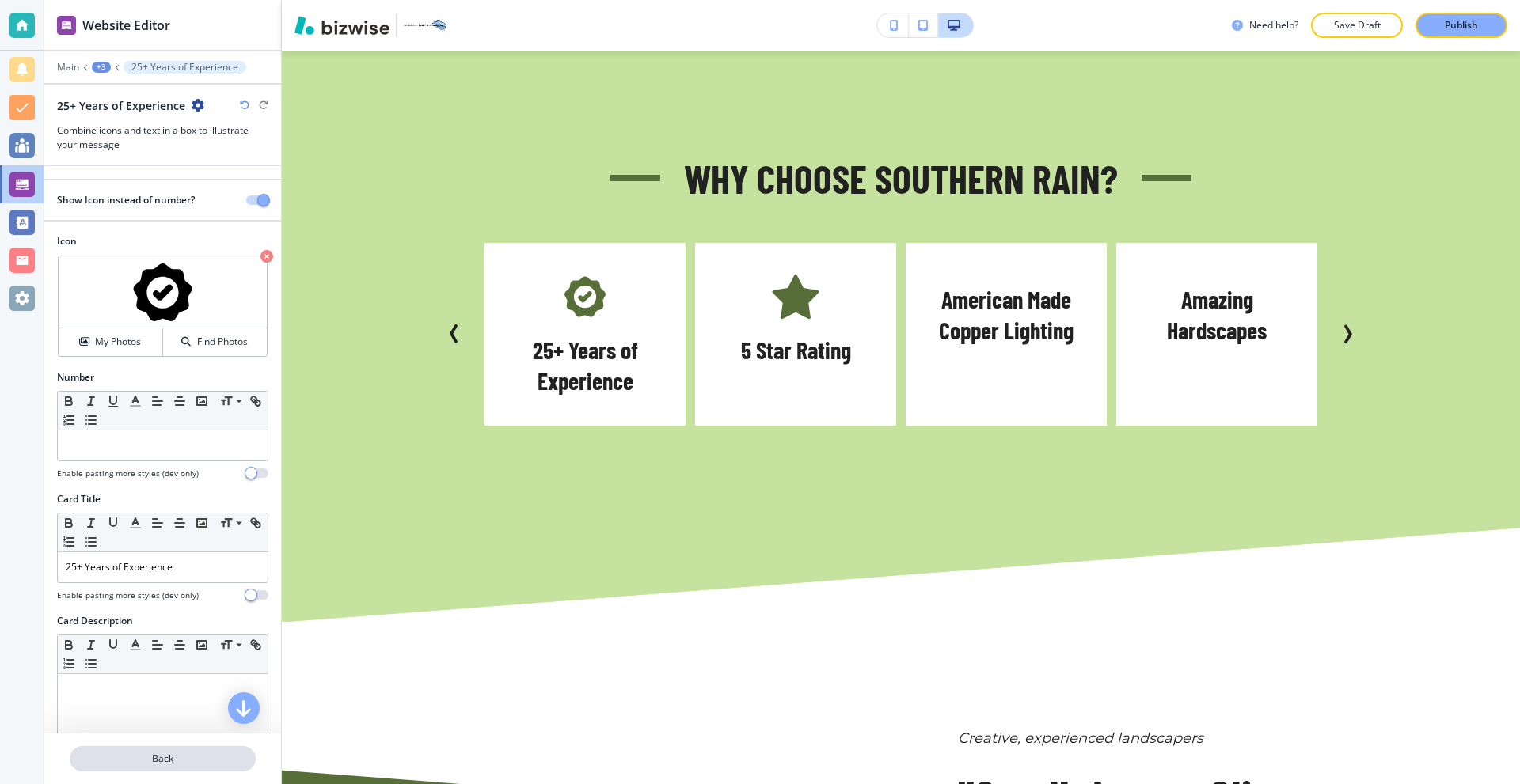
click at [193, 751] on button "Back" at bounding box center [162, 759] width 186 height 26
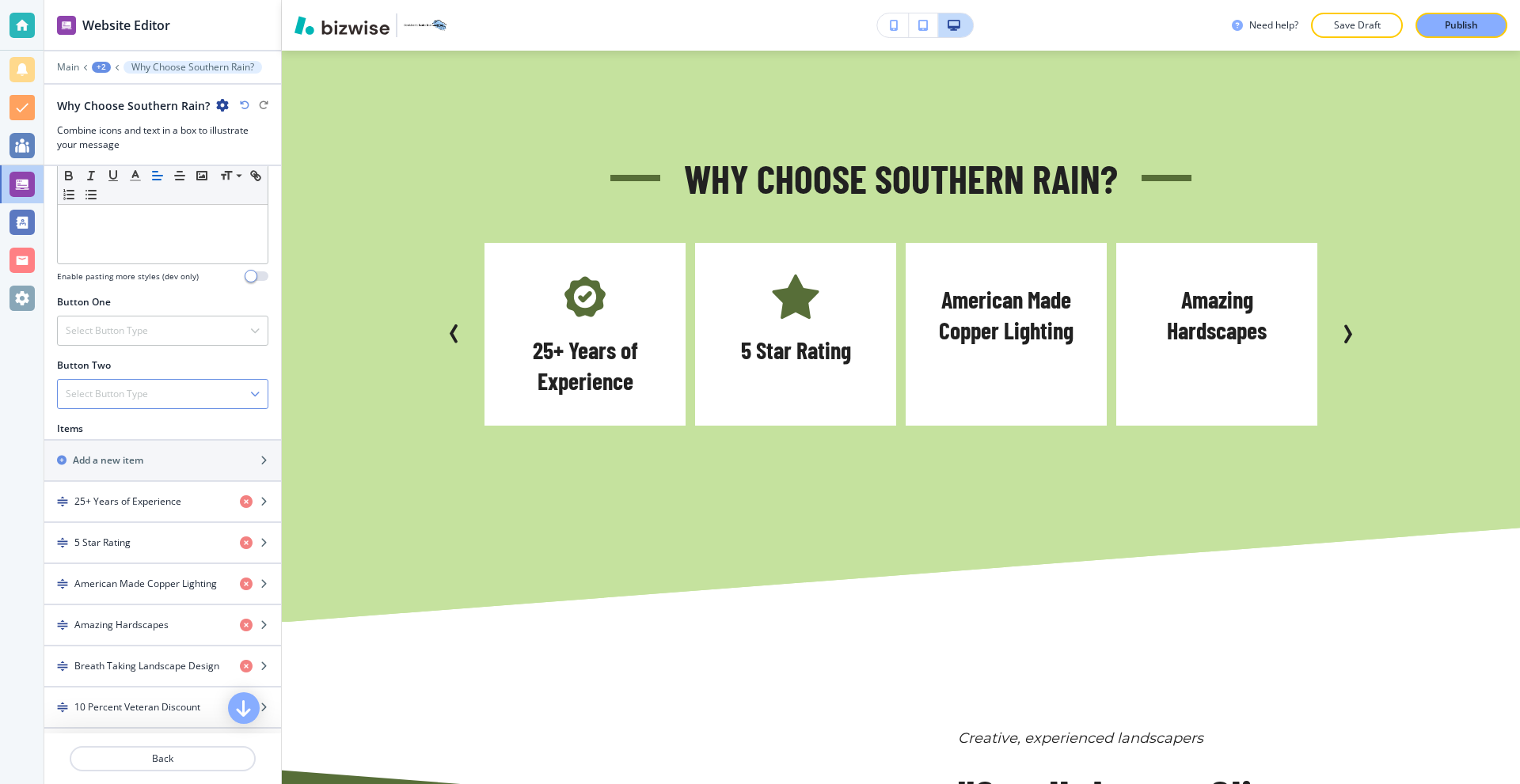
scroll to position [554, 0]
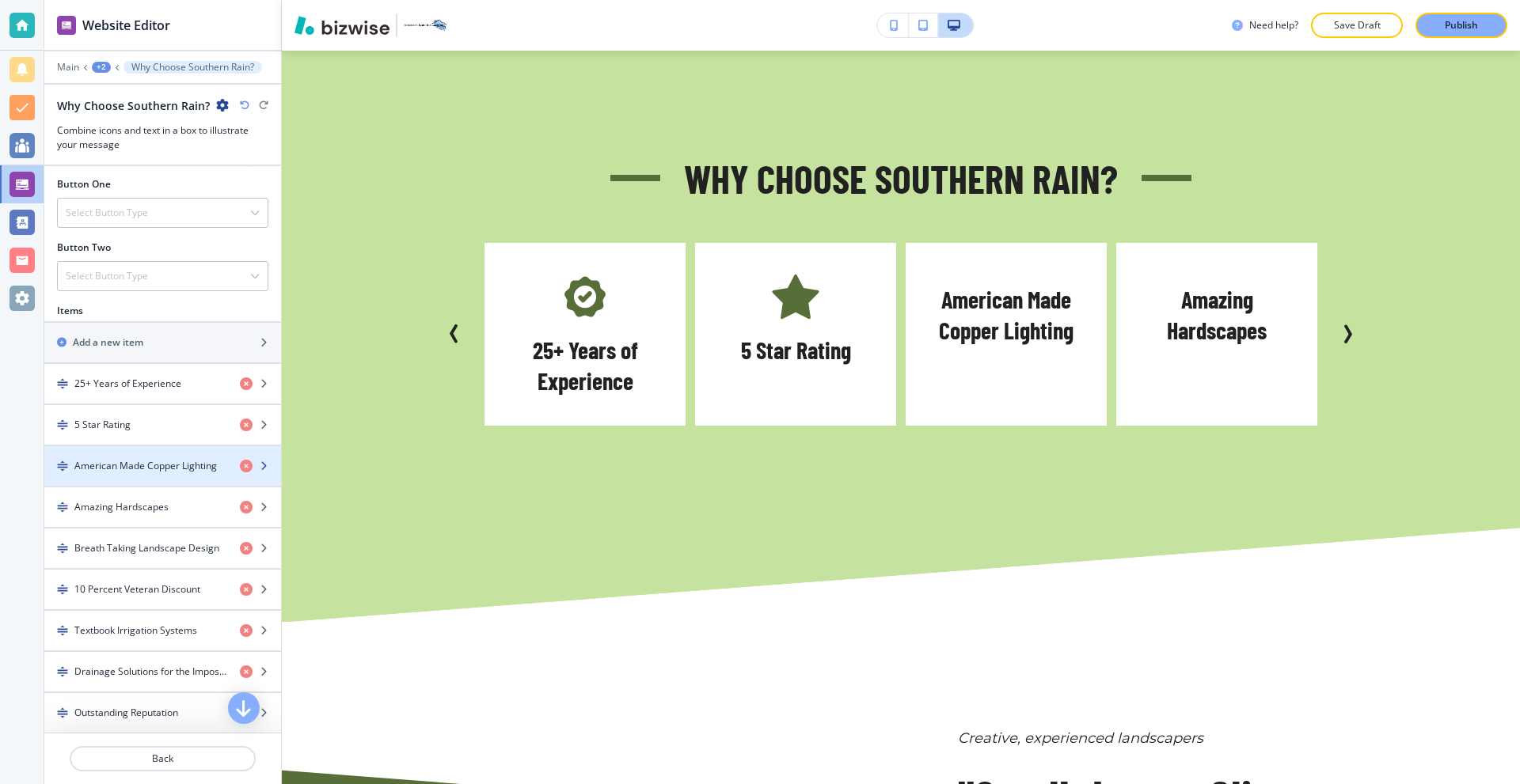
click at [165, 466] on h4 "American Made Copper Lighting" at bounding box center [145, 466] width 142 height 14
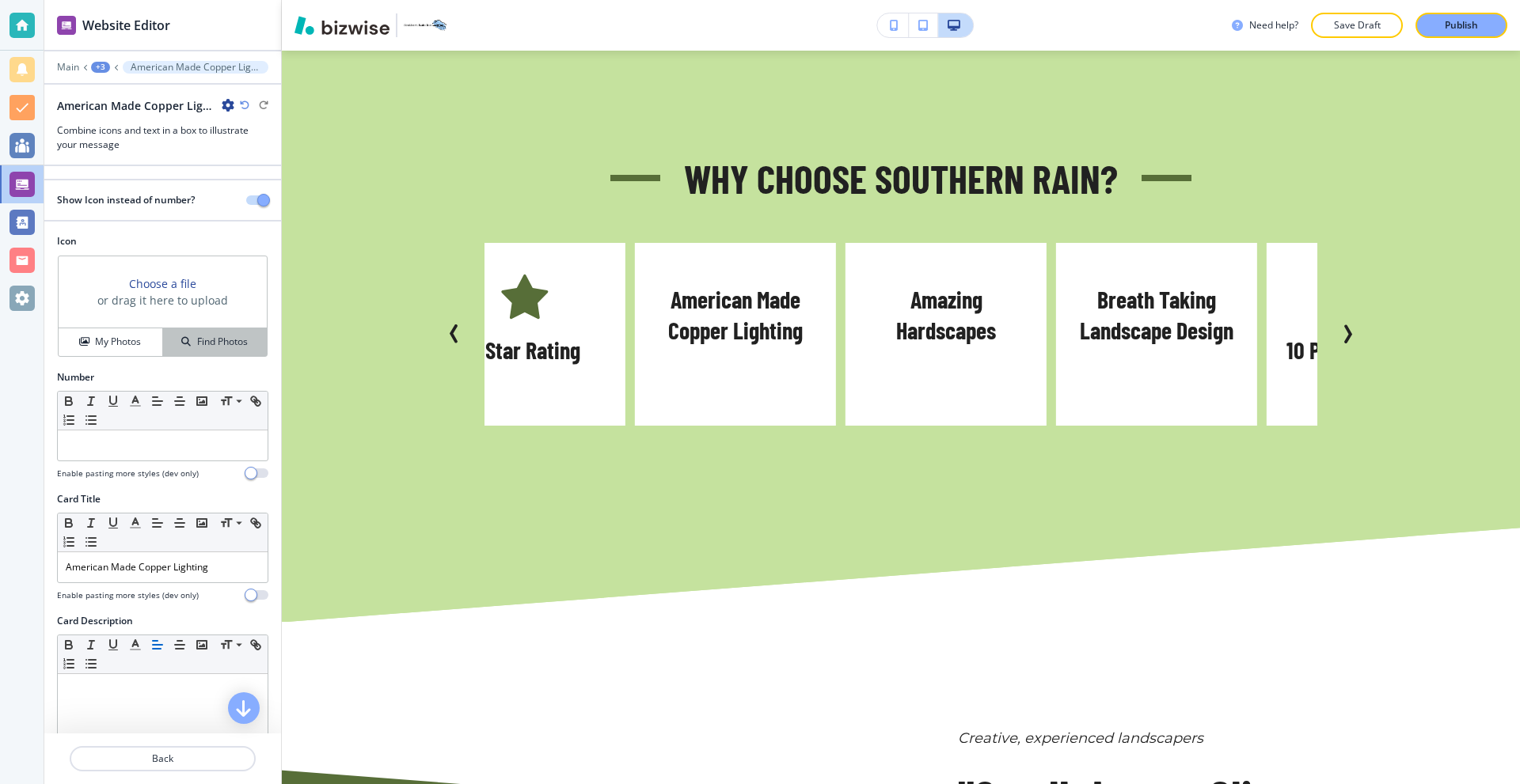
click at [197, 347] on h4 "Find Photos" at bounding box center [222, 342] width 50 height 14
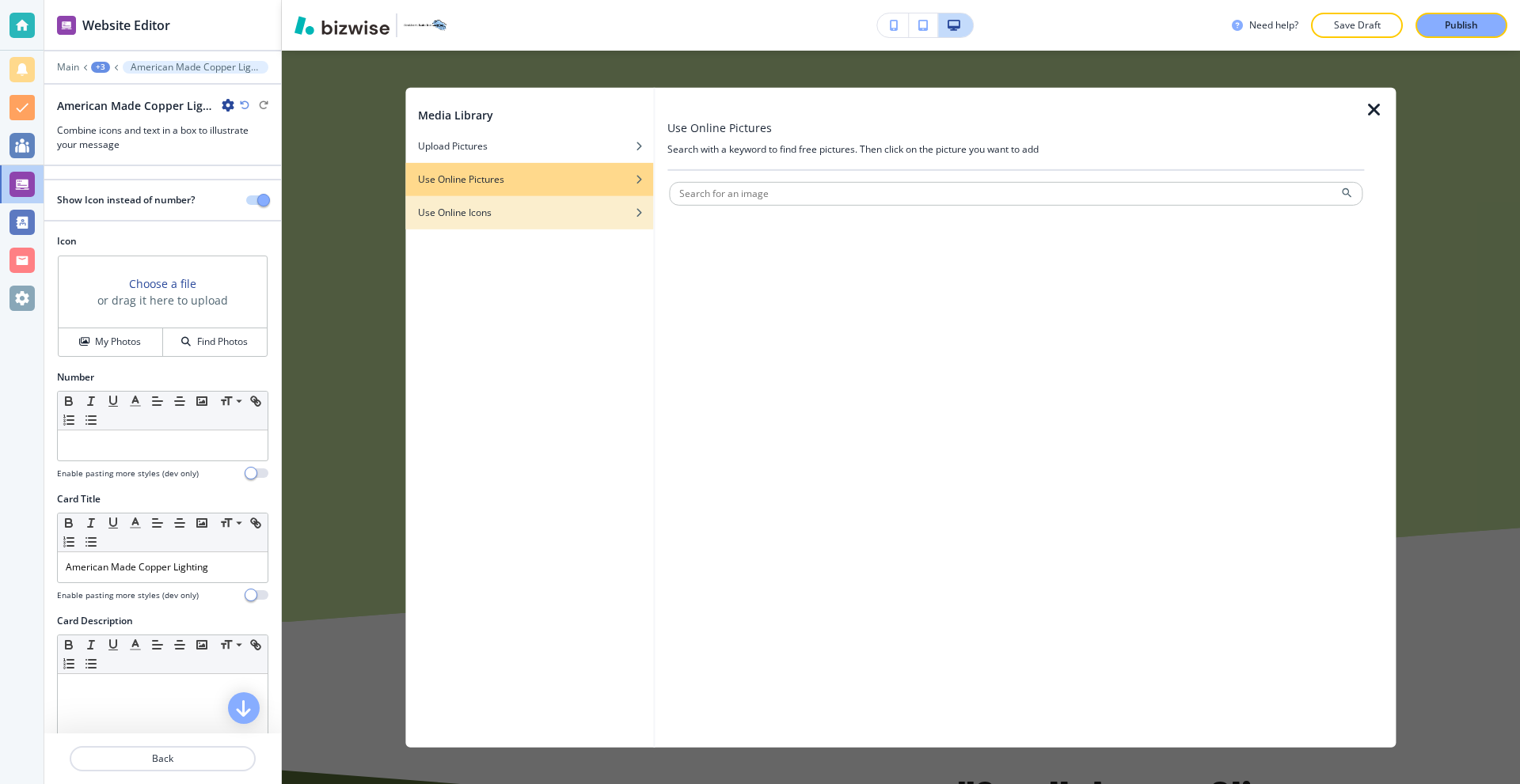
click at [537, 212] on div "Use Online Icons" at bounding box center [529, 212] width 248 height 14
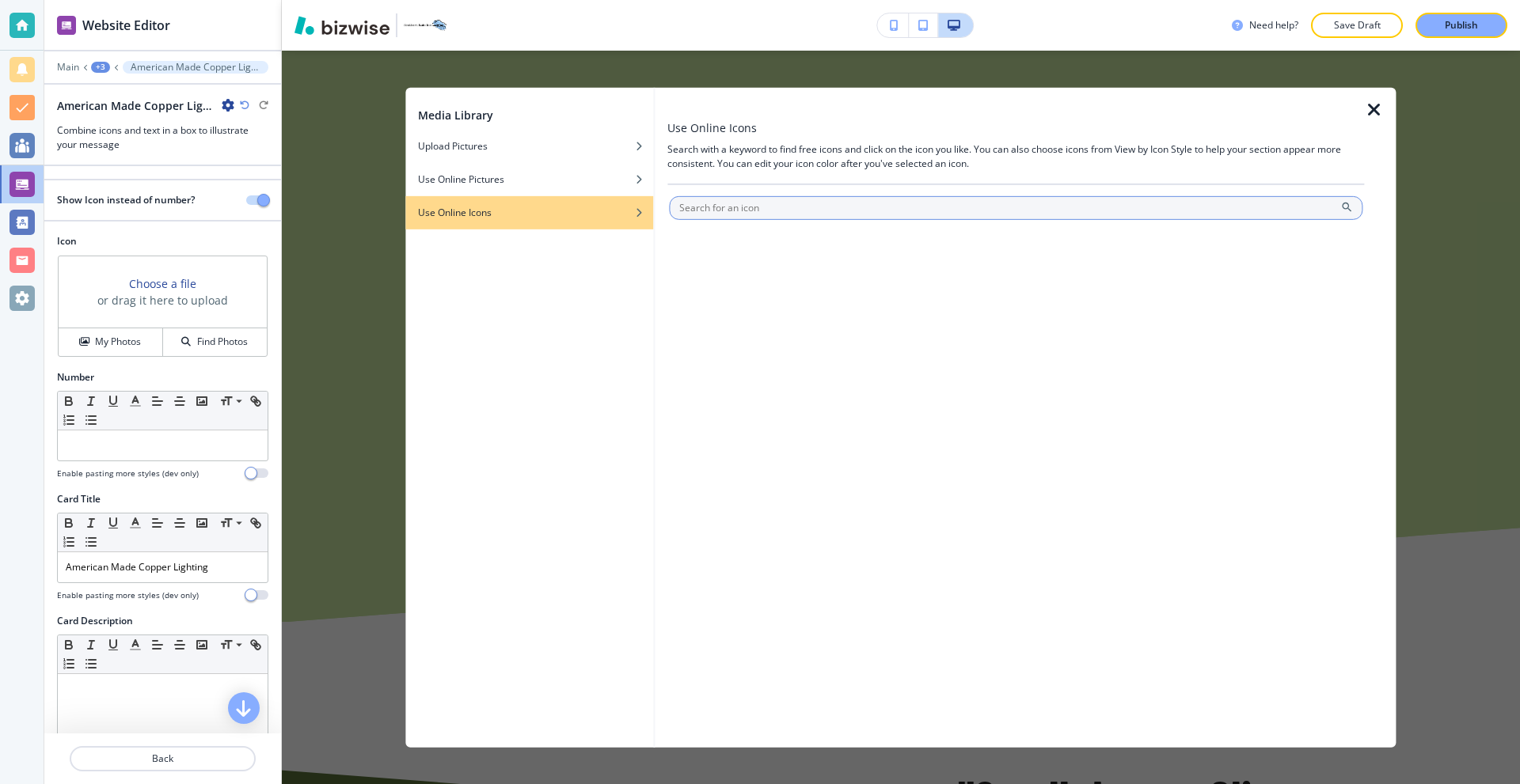
click at [773, 203] on input "text" at bounding box center [1016, 208] width 693 height 24
type input "light"
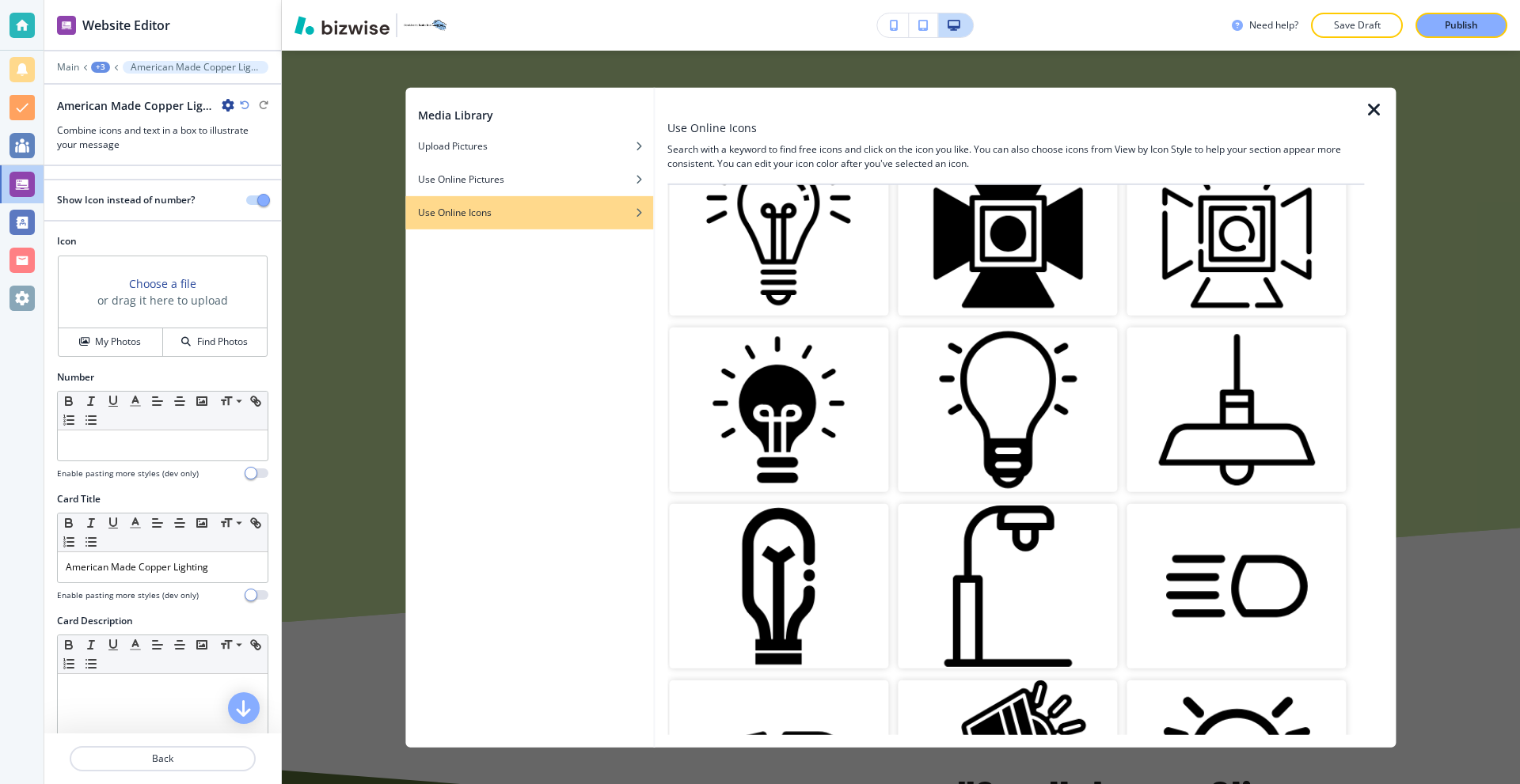
scroll to position [0, 0]
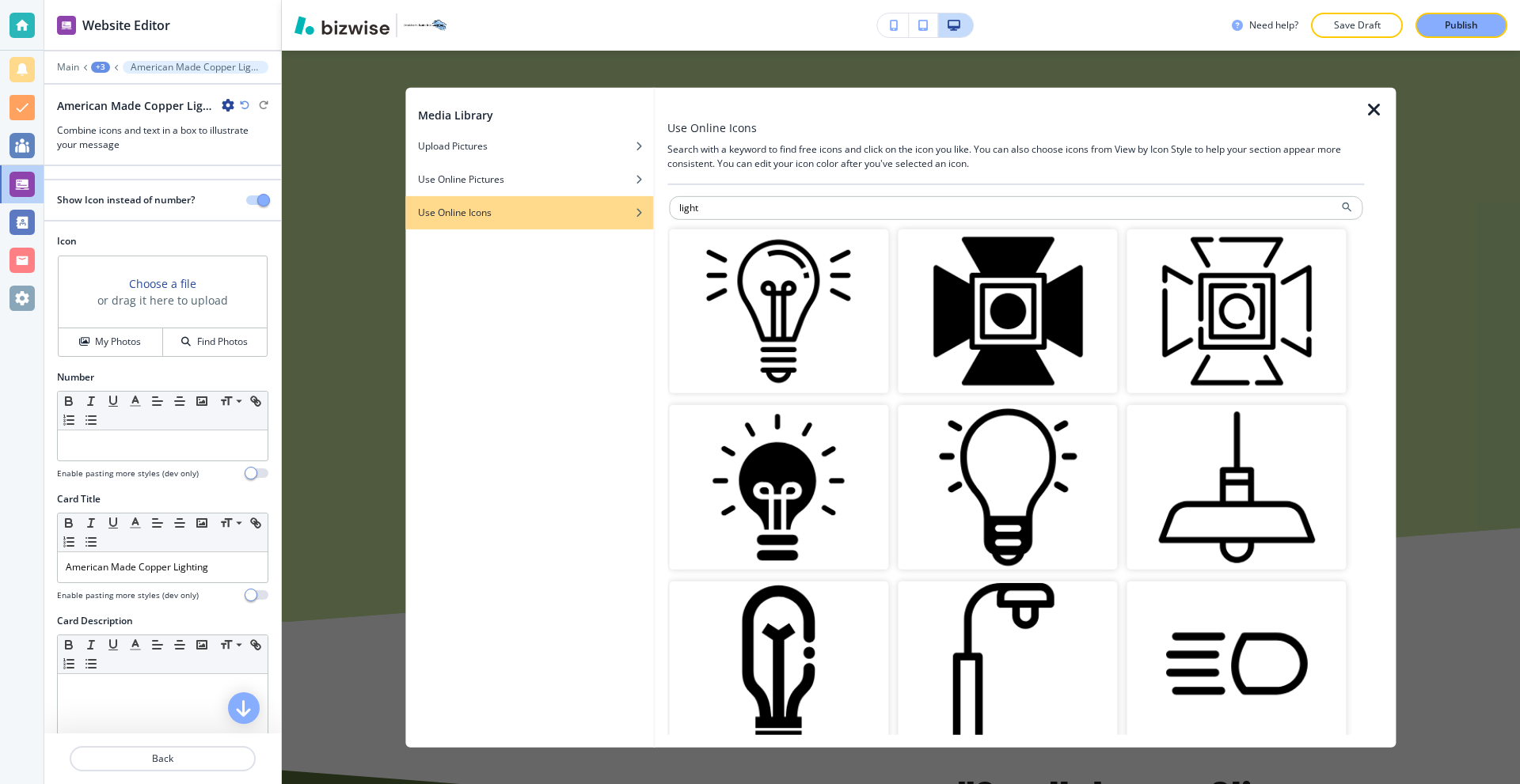
click at [1026, 440] on img "button" at bounding box center [1007, 487] width 220 height 164
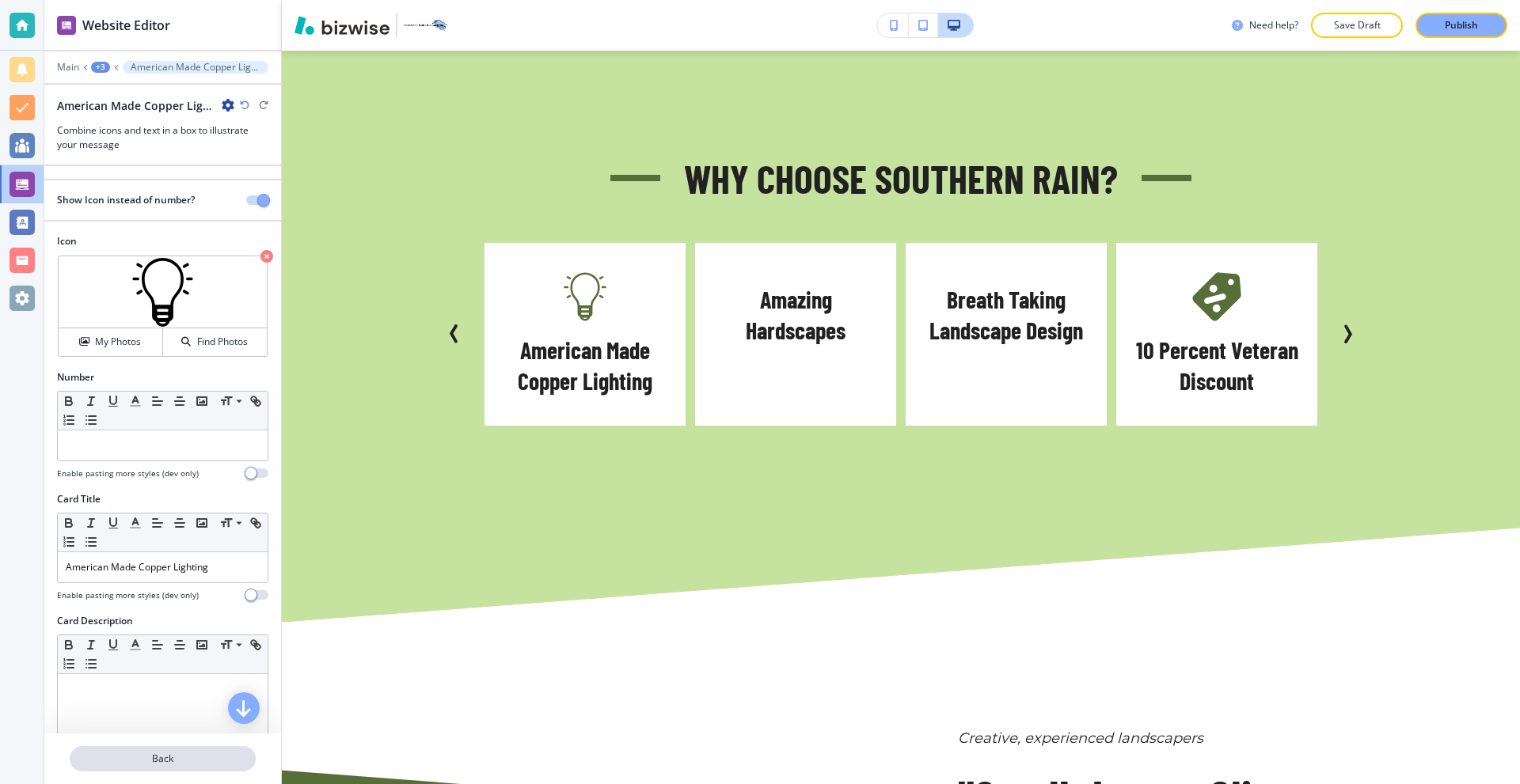
click at [173, 761] on p "Back" at bounding box center [162, 759] width 183 height 14
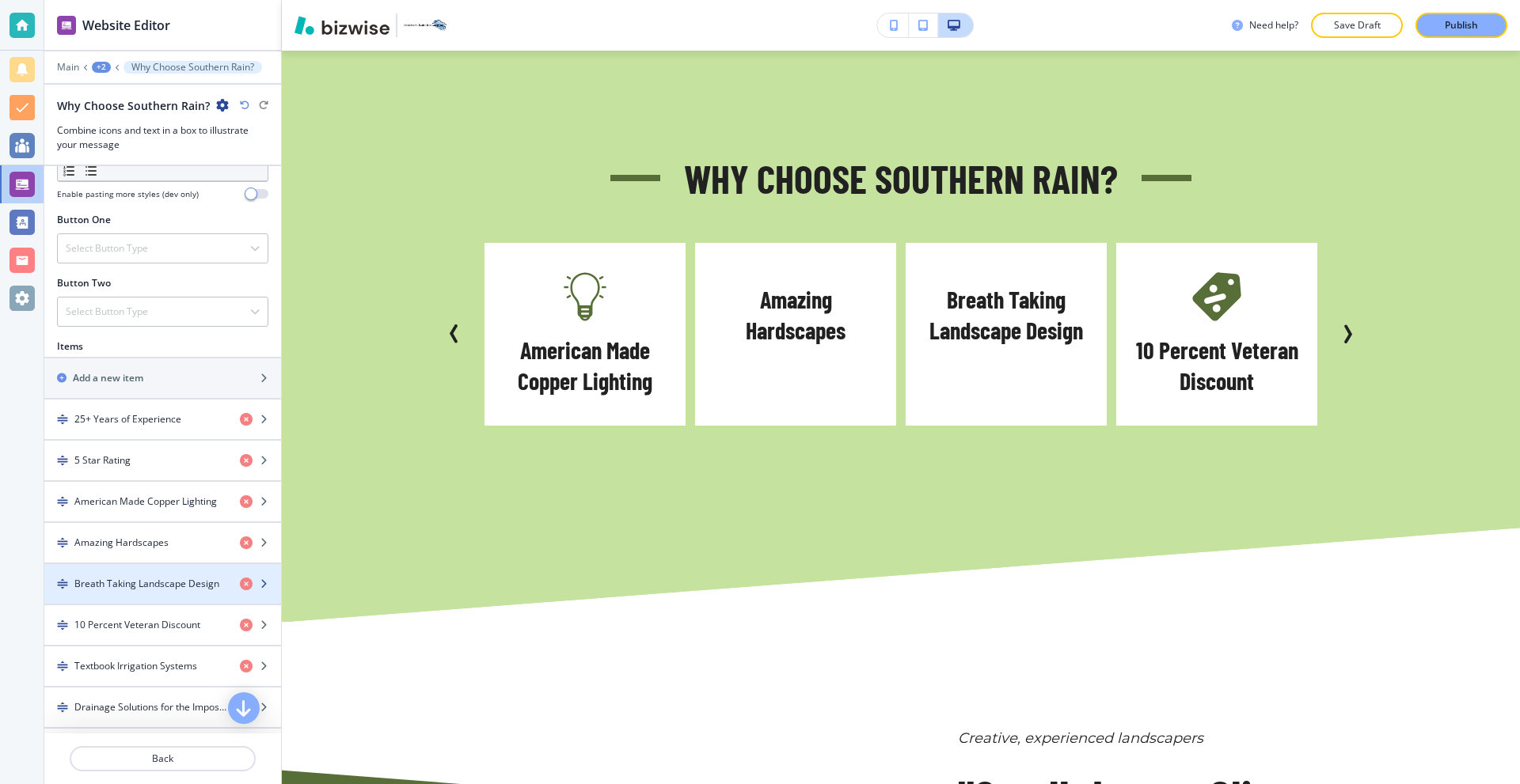
scroll to position [554, 0]
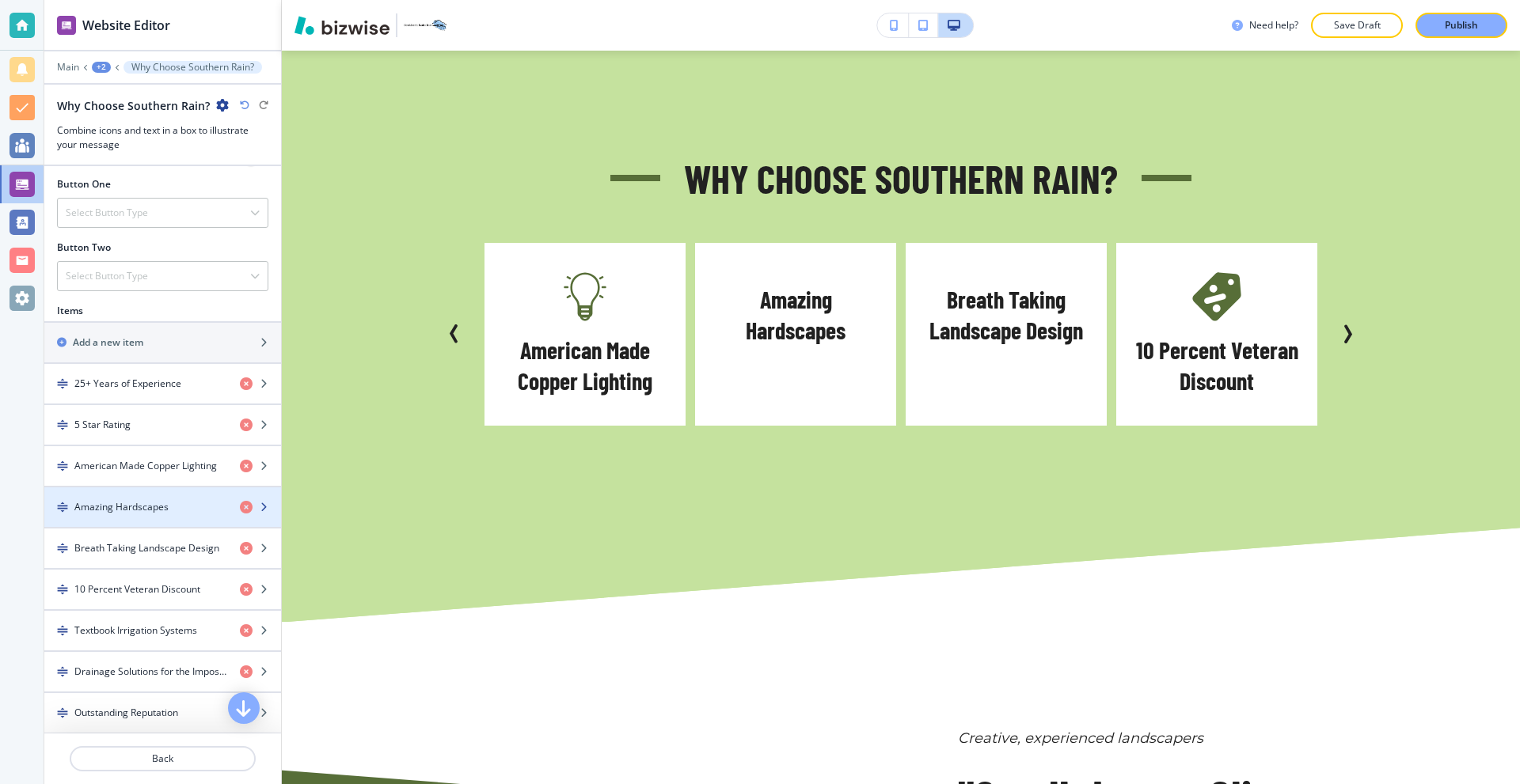
click at [177, 515] on div "button" at bounding box center [163, 521] width 236 height 13
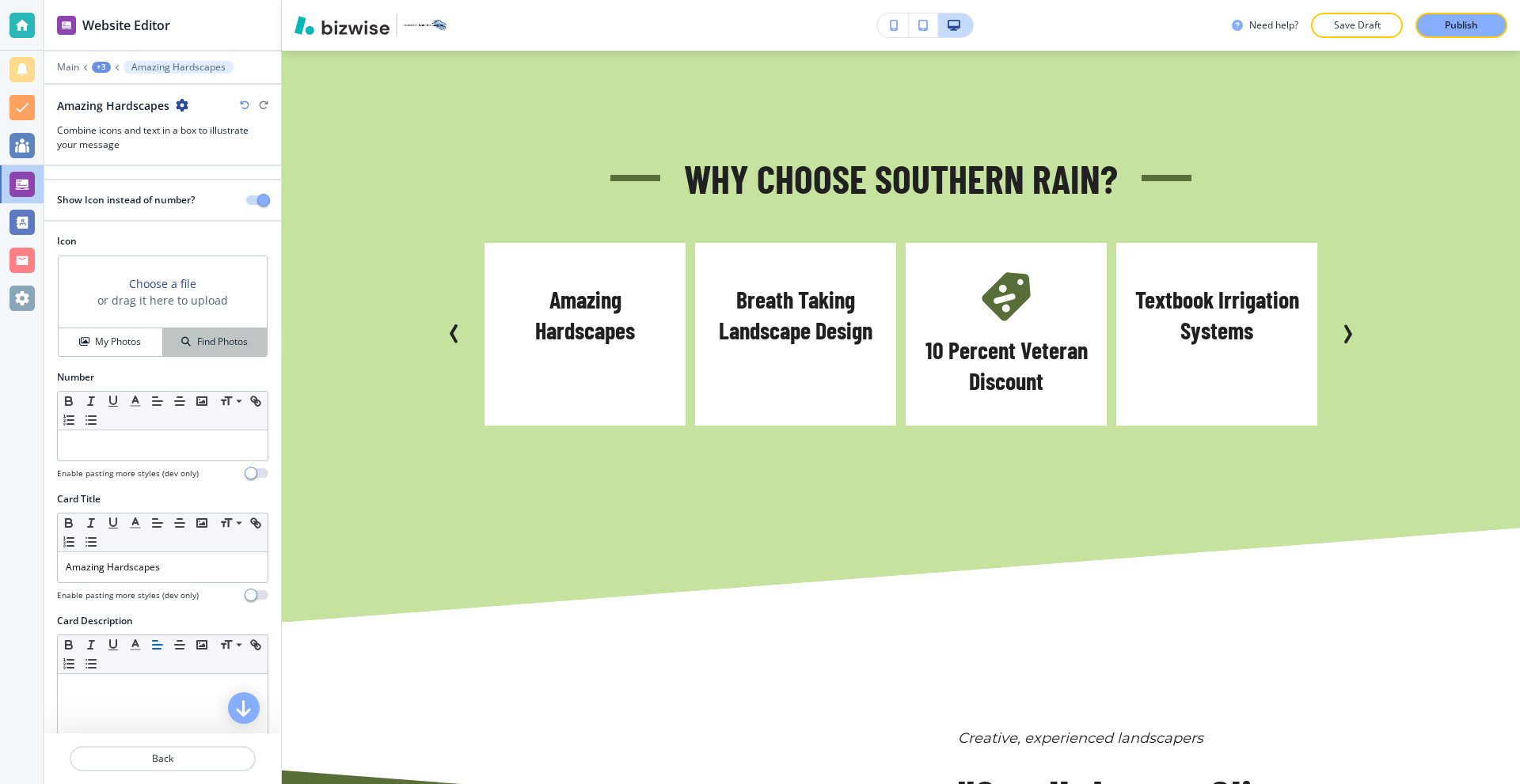
click at [197, 343] on h4 "Find Photos" at bounding box center [222, 342] width 50 height 14
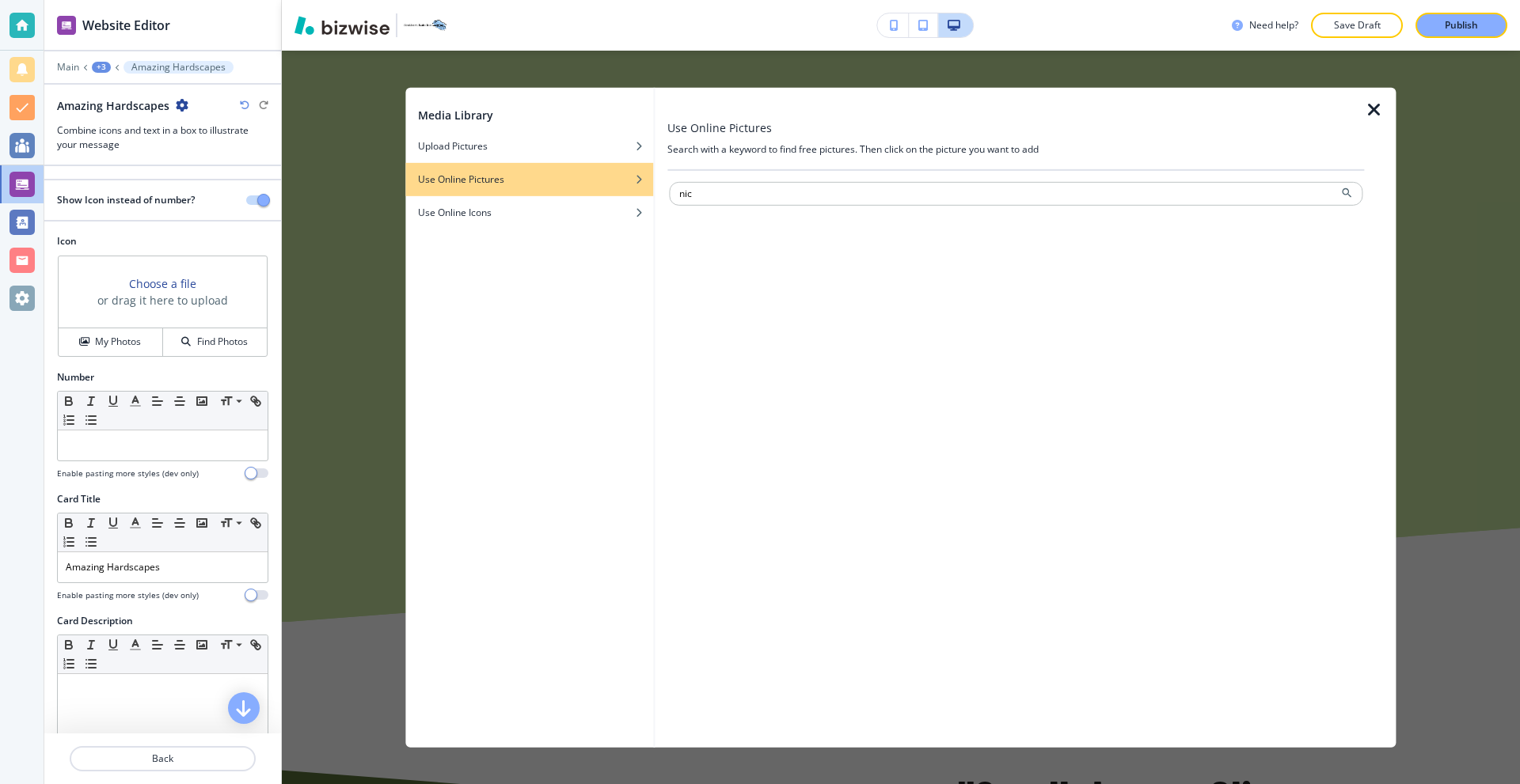
type input "nice"
type input "app"
type input "land"
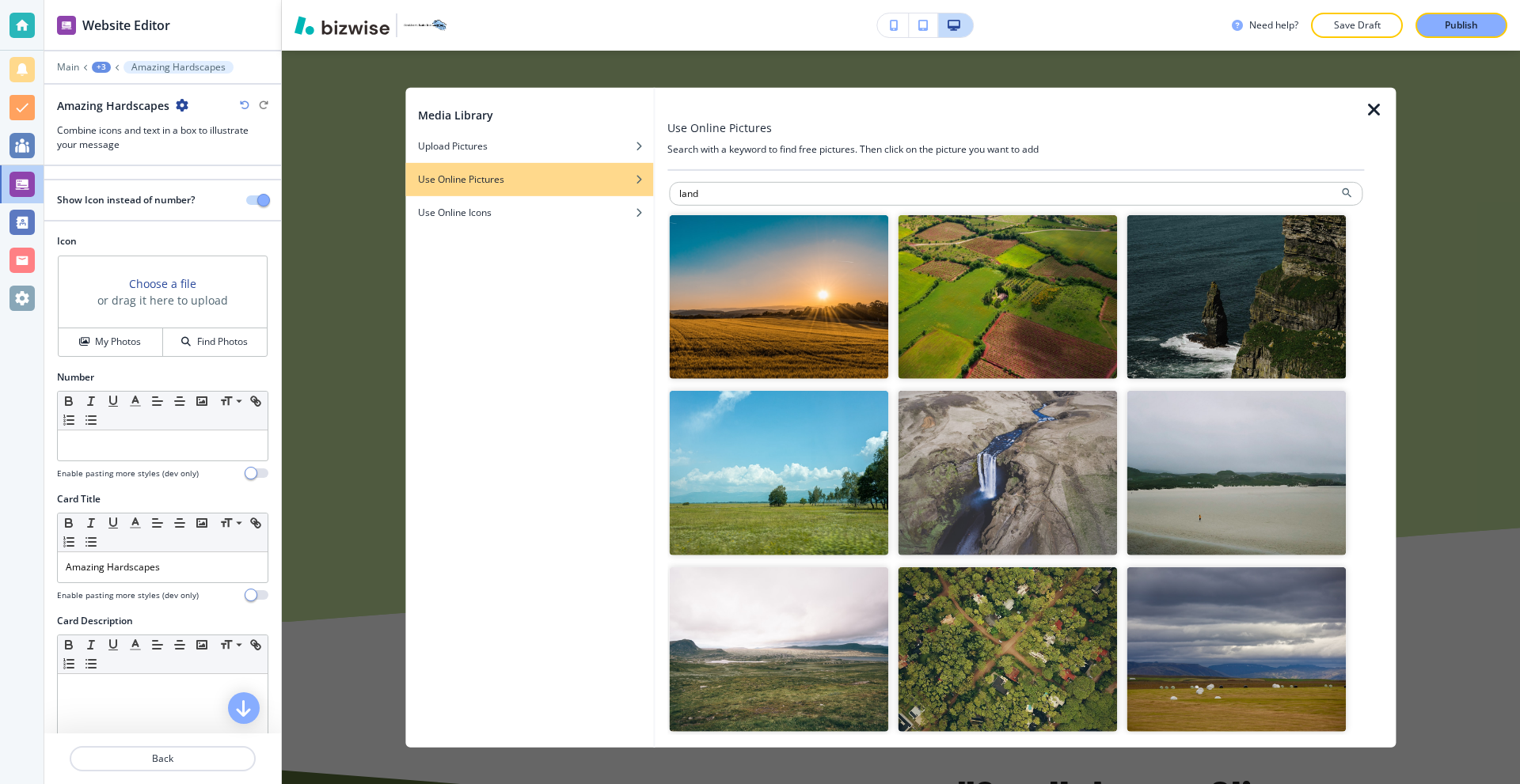
drag, startPoint x: 490, startPoint y: 212, endPoint x: 662, endPoint y: 208, distance: 172.0
click at [490, 212] on h4 "Use Online Icons" at bounding box center [454, 212] width 73 height 14
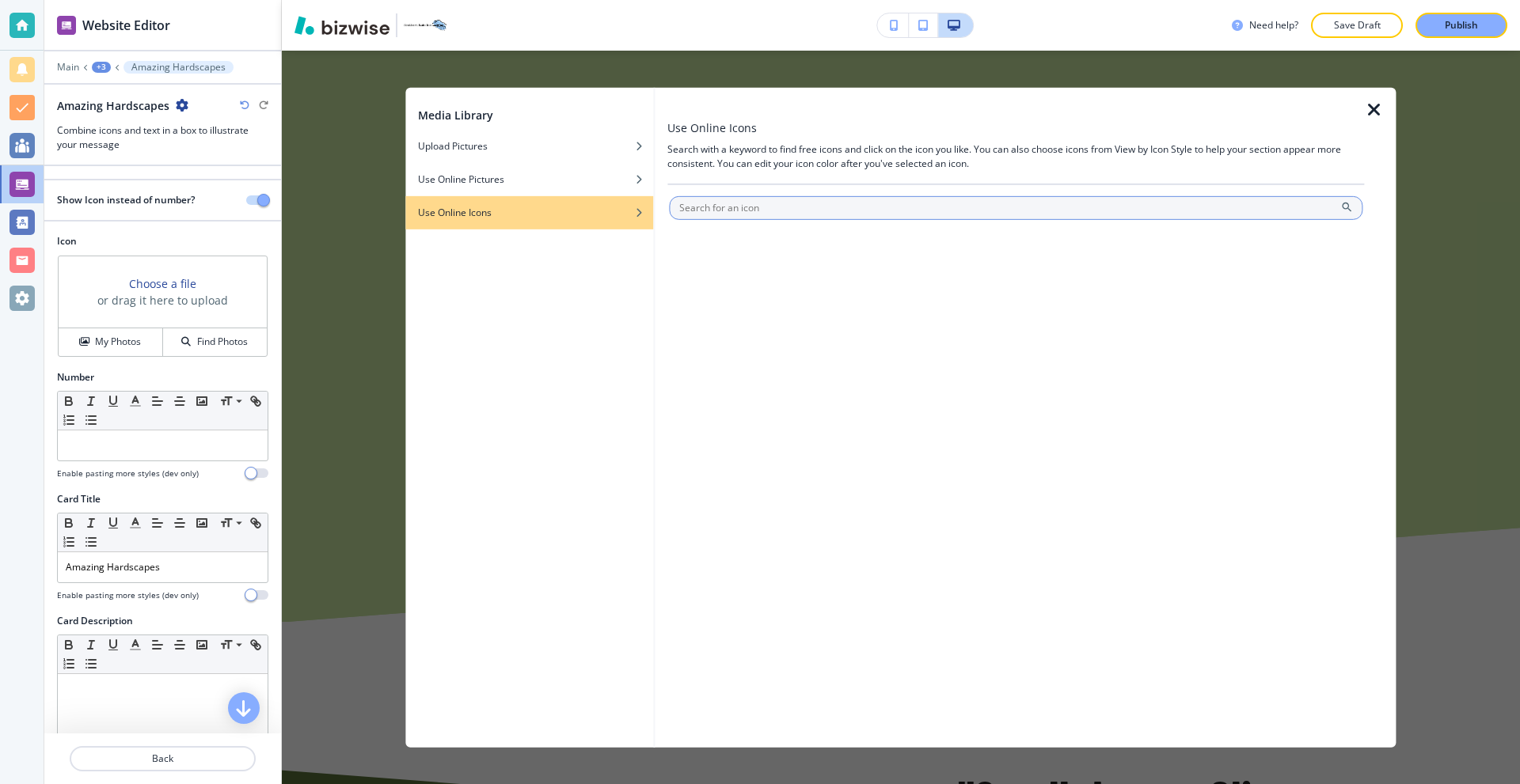
click at [767, 211] on input "text" at bounding box center [1016, 208] width 693 height 24
type input "k"
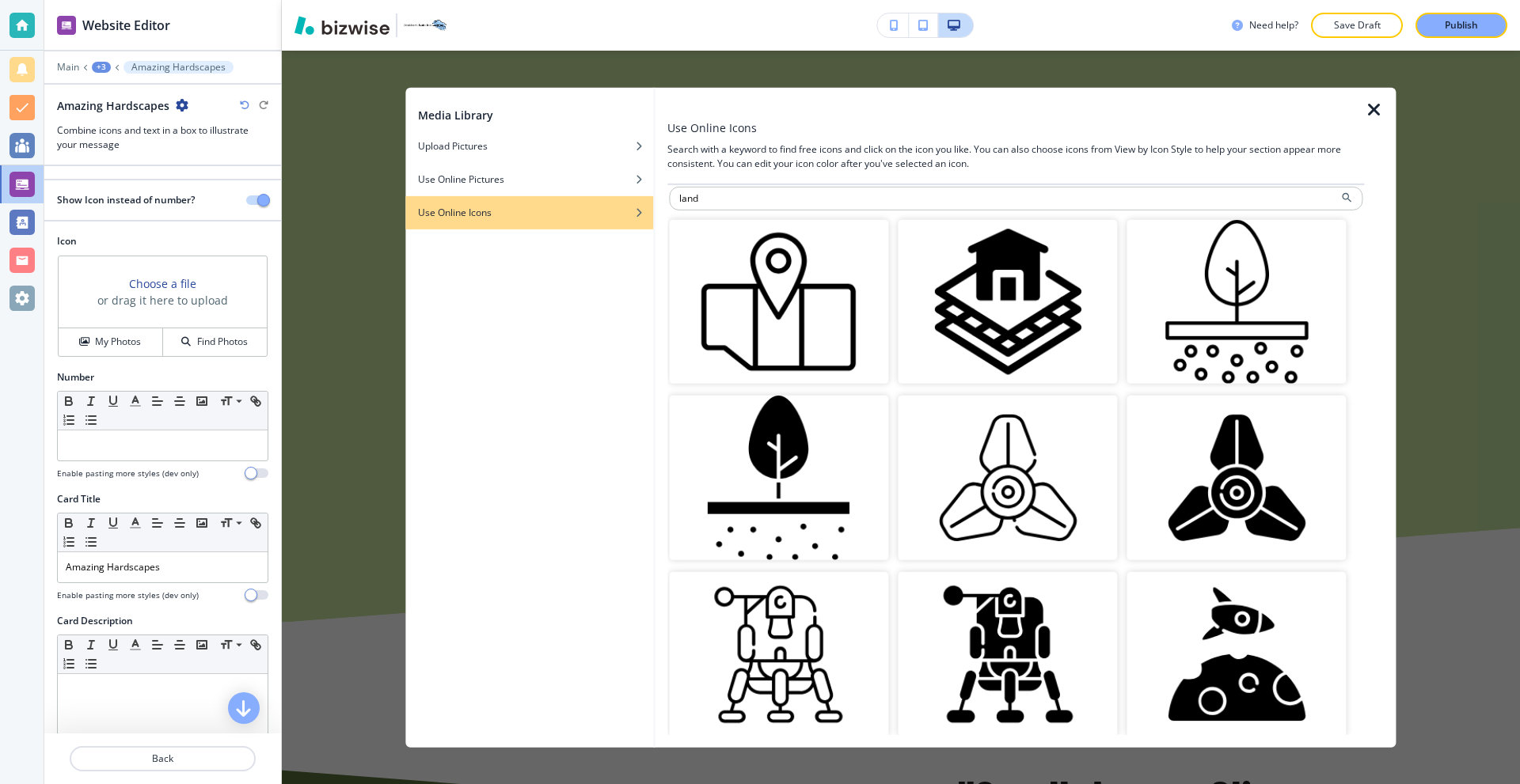
scroll to position [0, 0]
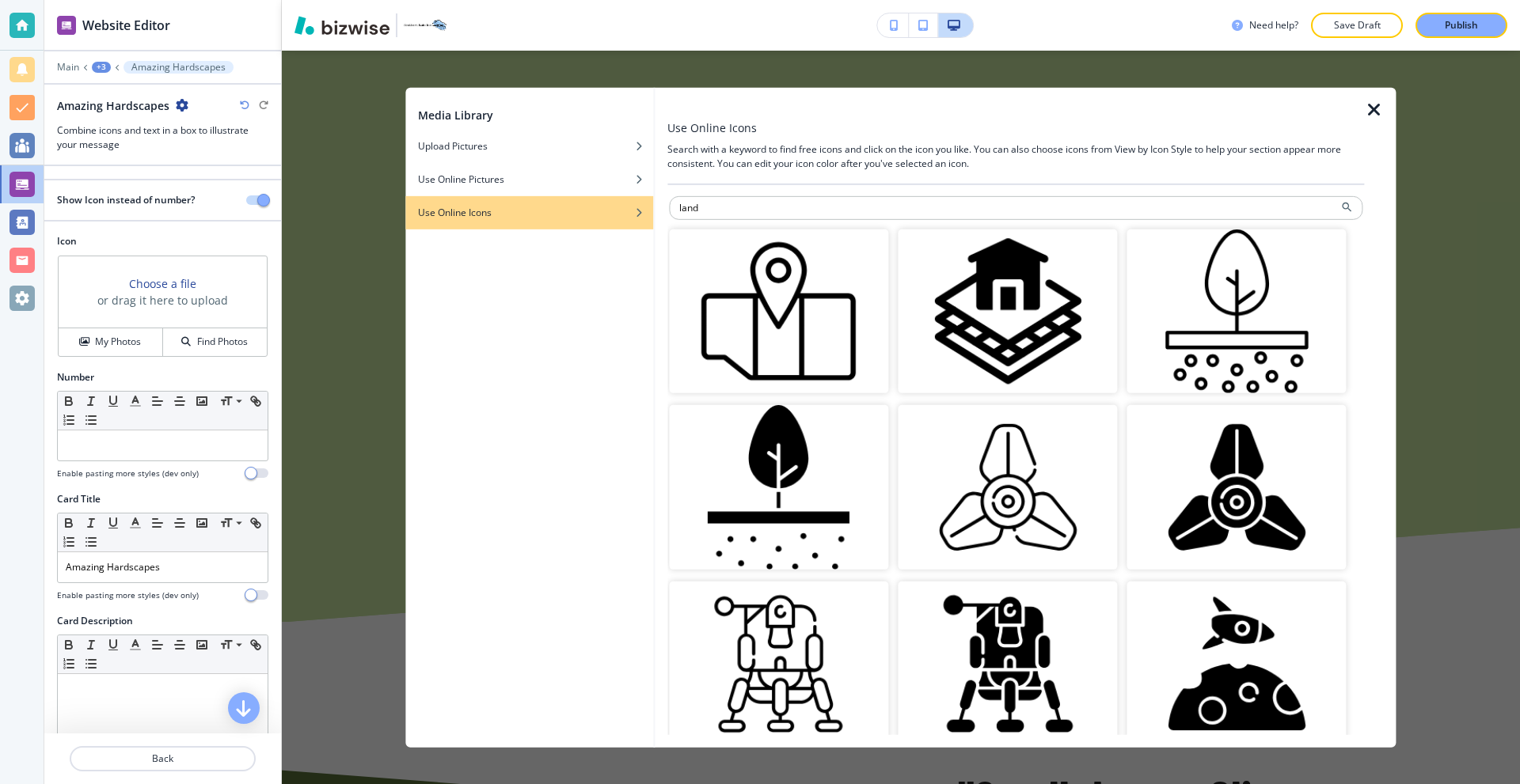
drag, startPoint x: 755, startPoint y: 211, endPoint x: 632, endPoint y: 199, distance: 123.6
click at [634, 201] on div "Media Library Upload Pictures Use Online Pictures Use Online Icons Use Online I…" at bounding box center [900, 417] width 990 height 660
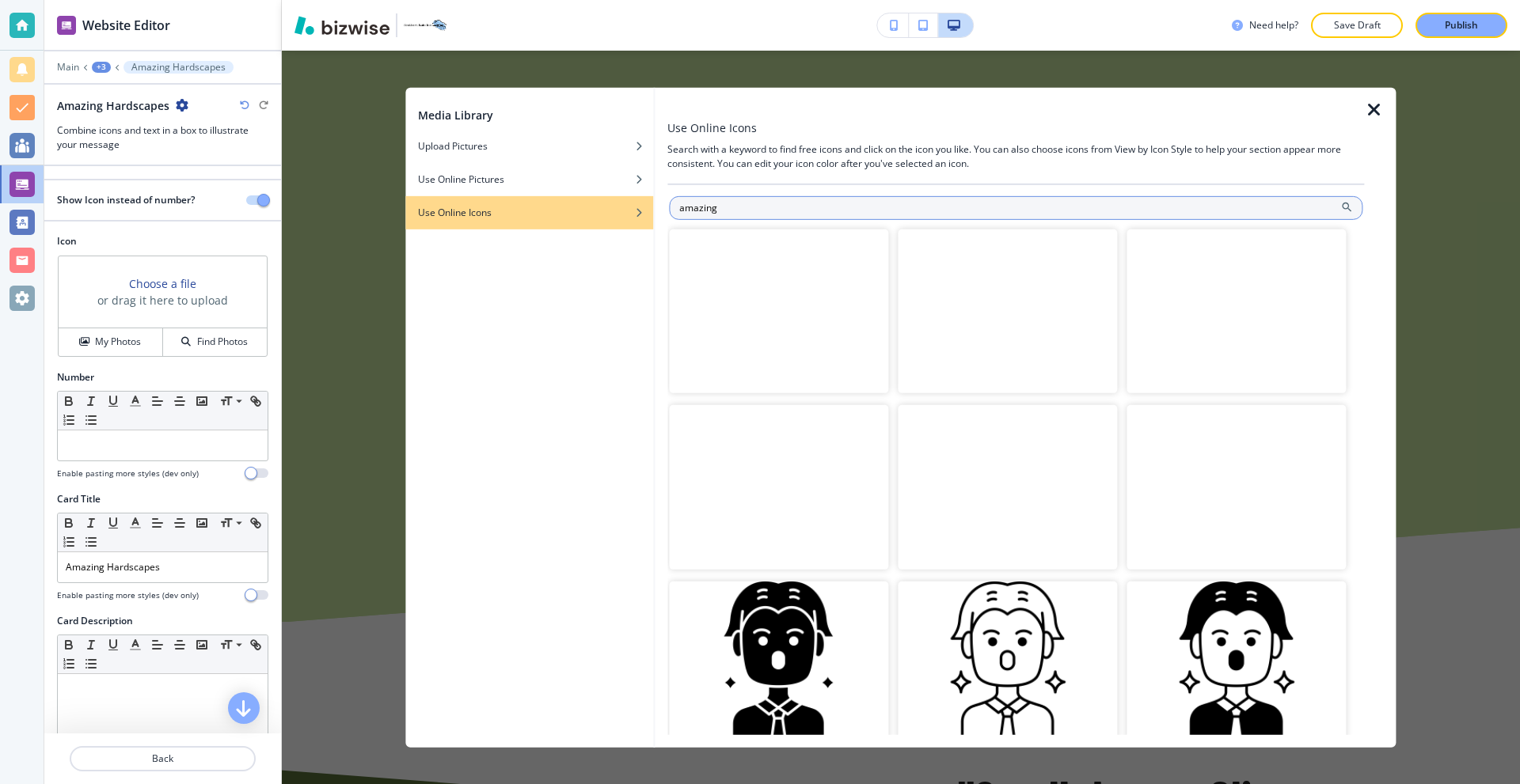
click at [729, 213] on input "amazing" at bounding box center [1016, 208] width 693 height 24
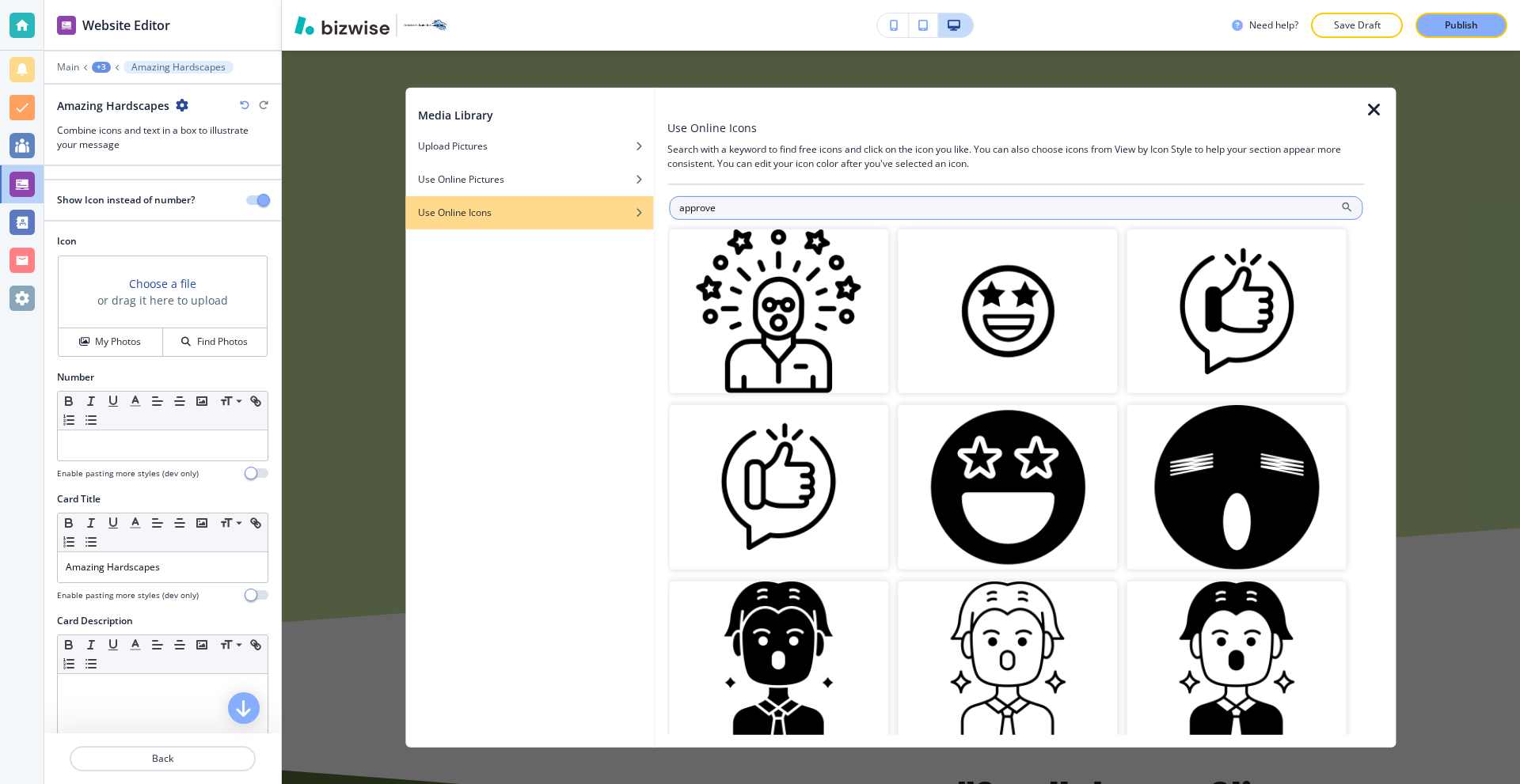
type input "approve"
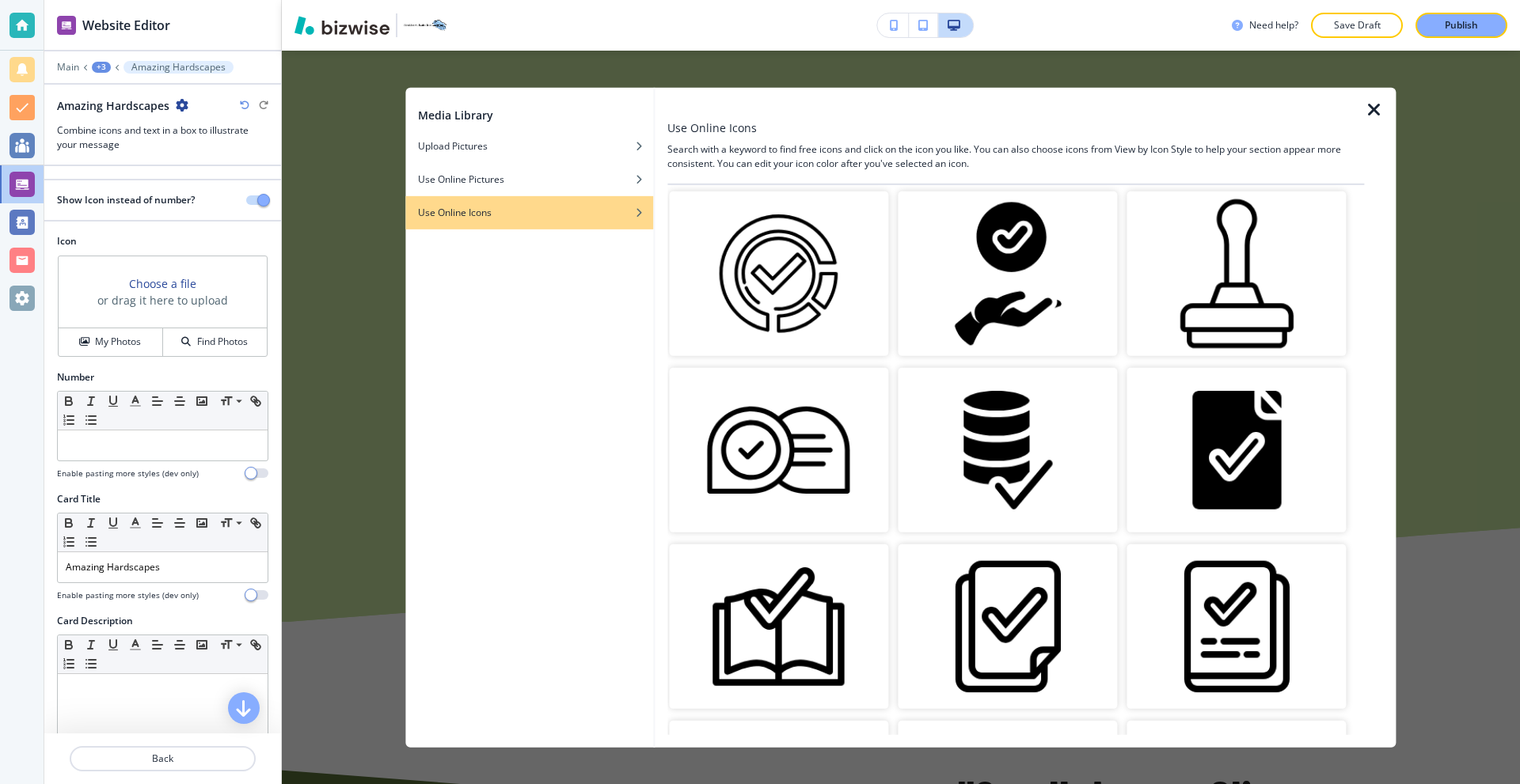
scroll to position [2215, 0]
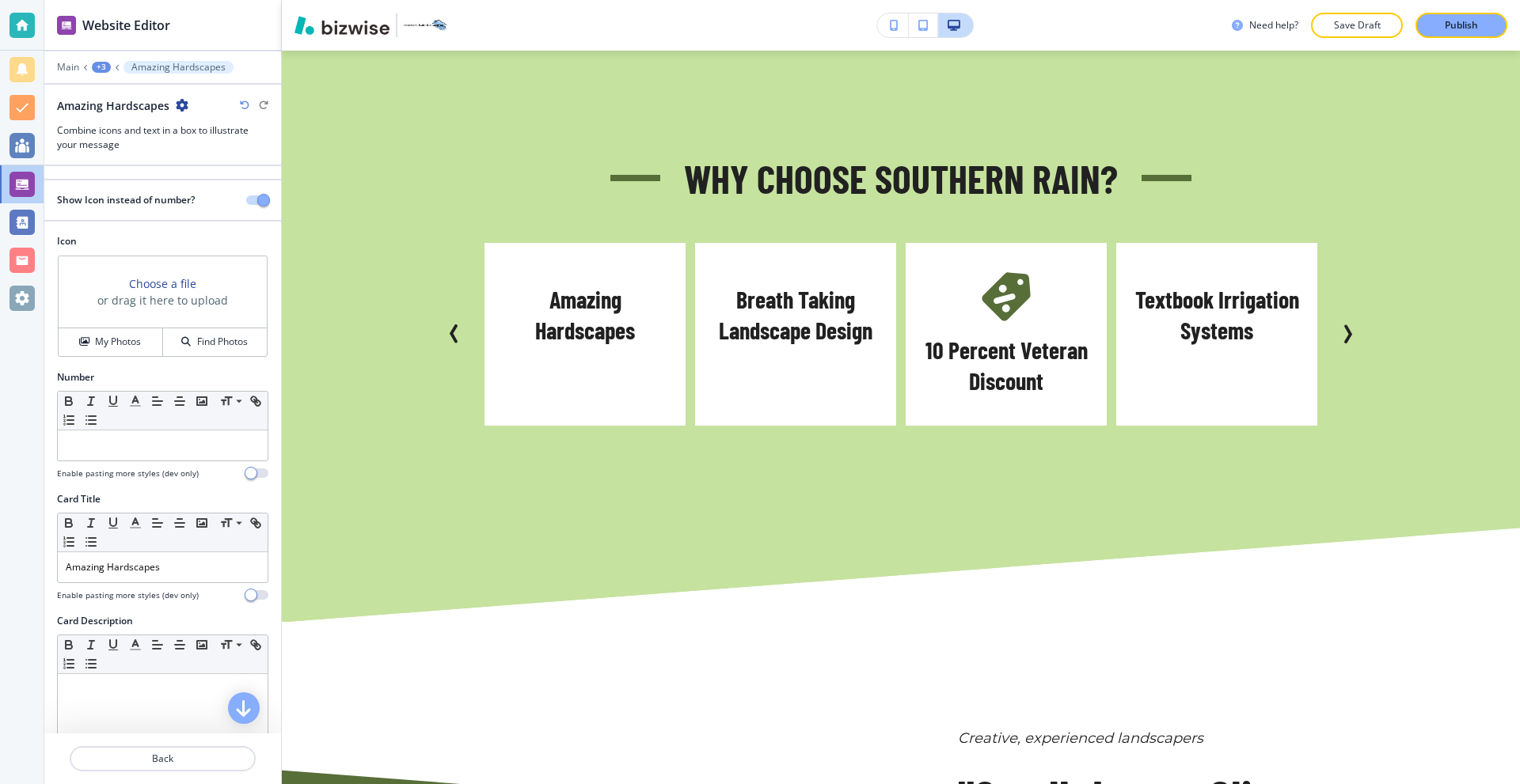
click at [1338, 337] on icon "Next Slide" at bounding box center [1347, 334] width 19 height 19
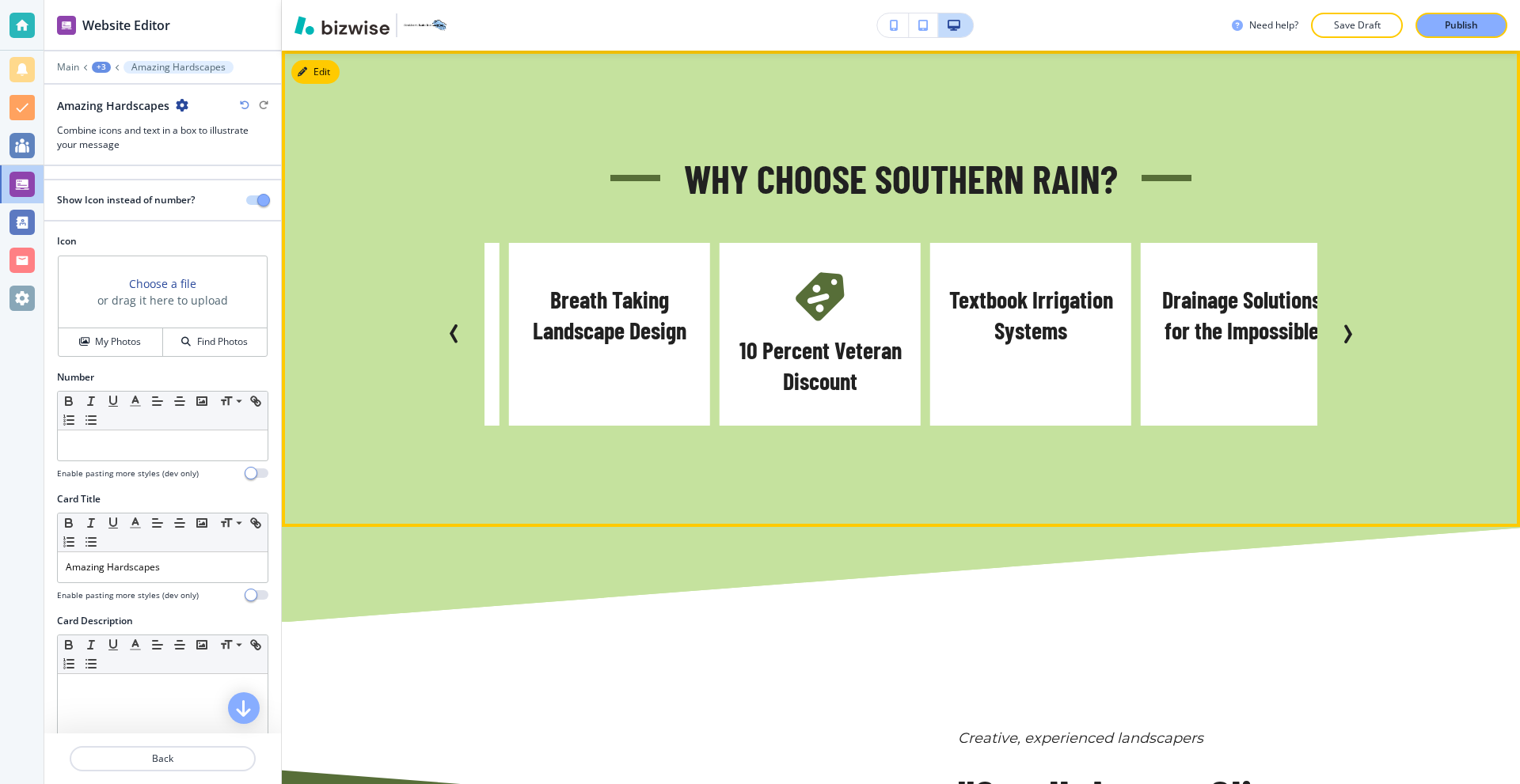
click at [1338, 337] on icon "Next Slide" at bounding box center [1347, 334] width 19 height 19
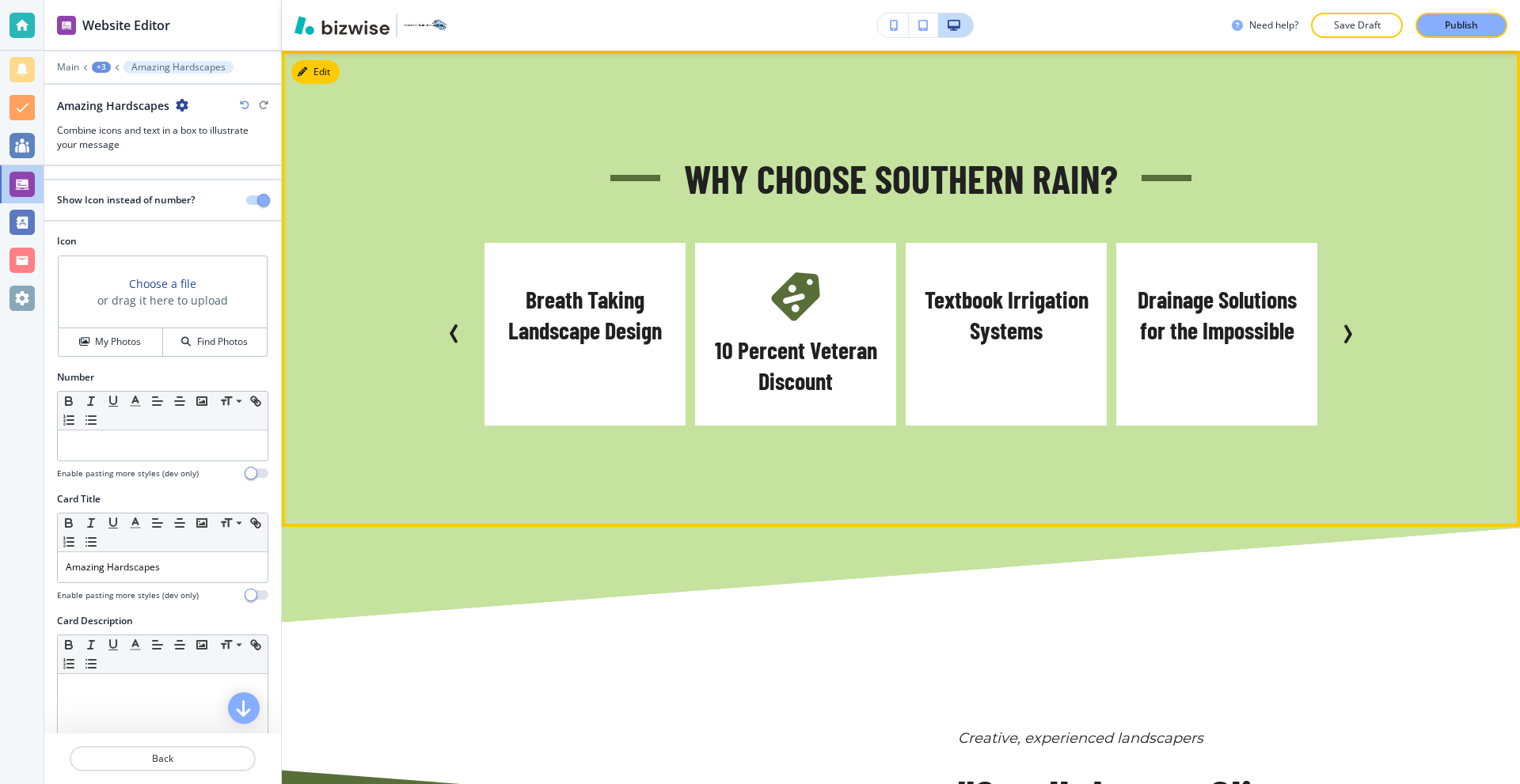
click at [1338, 337] on icon "Next Slide" at bounding box center [1347, 334] width 19 height 19
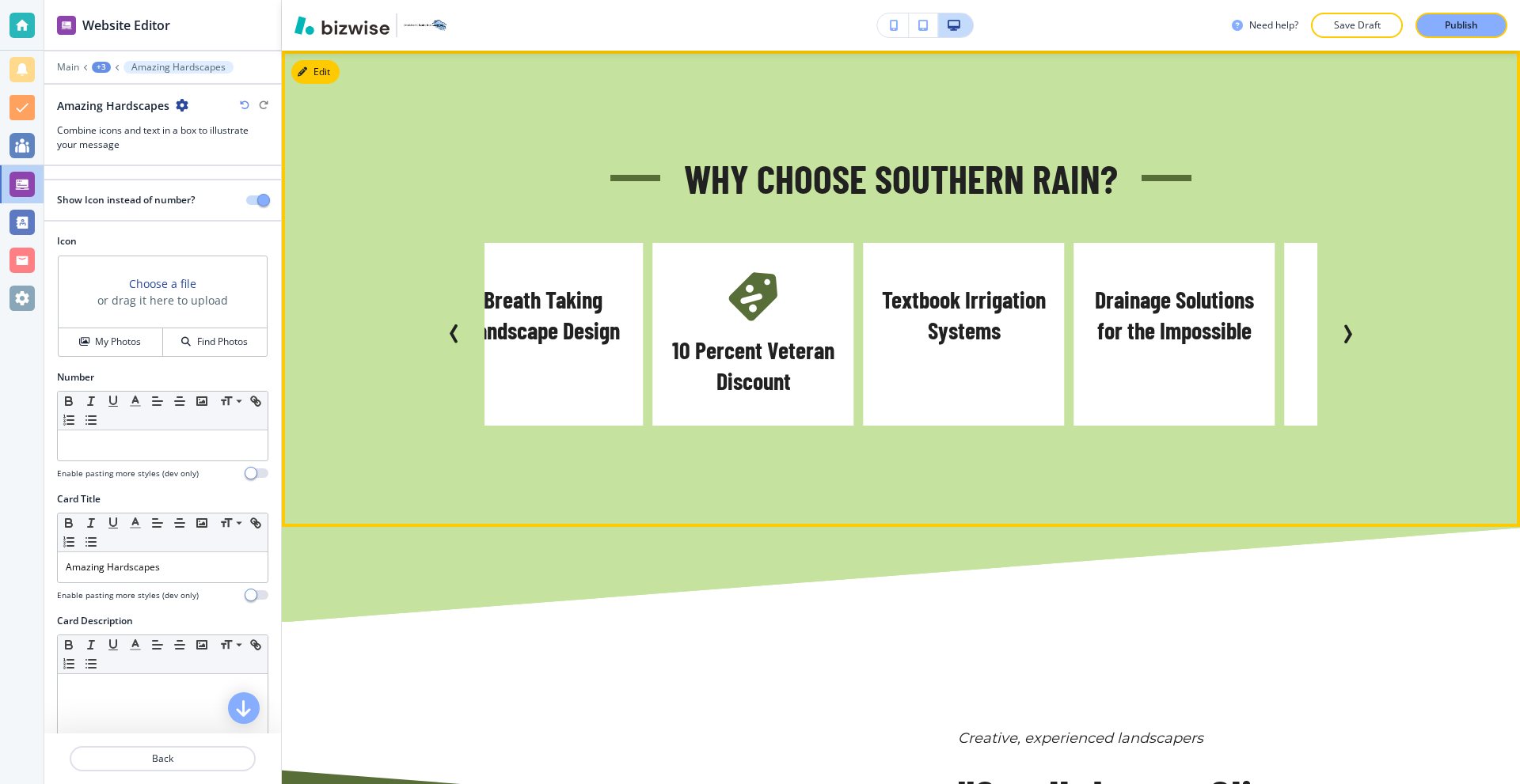
click at [1338, 337] on icon "Next Slide" at bounding box center [1347, 334] width 19 height 19
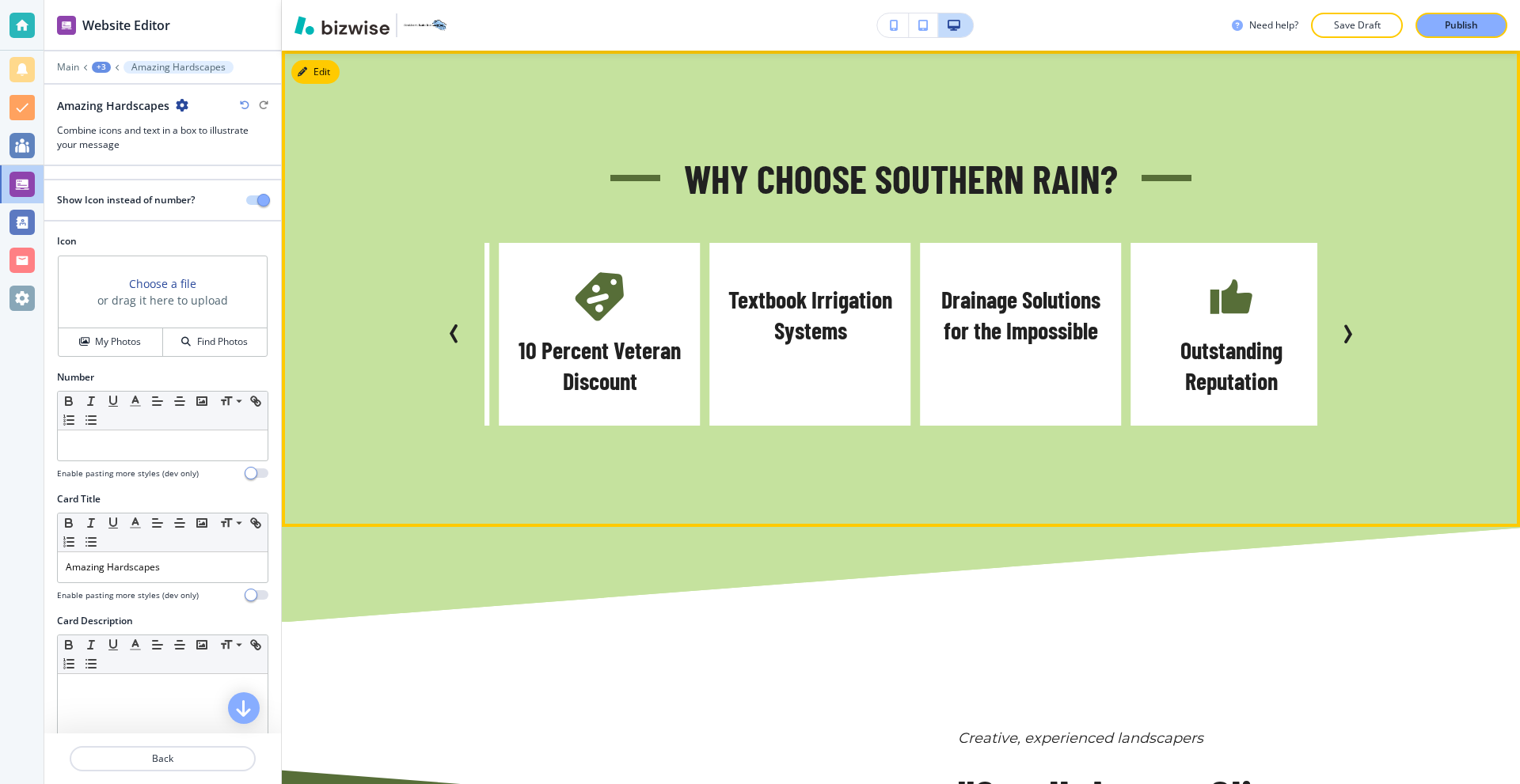
click at [1338, 337] on icon "Next Slide" at bounding box center [1347, 334] width 19 height 19
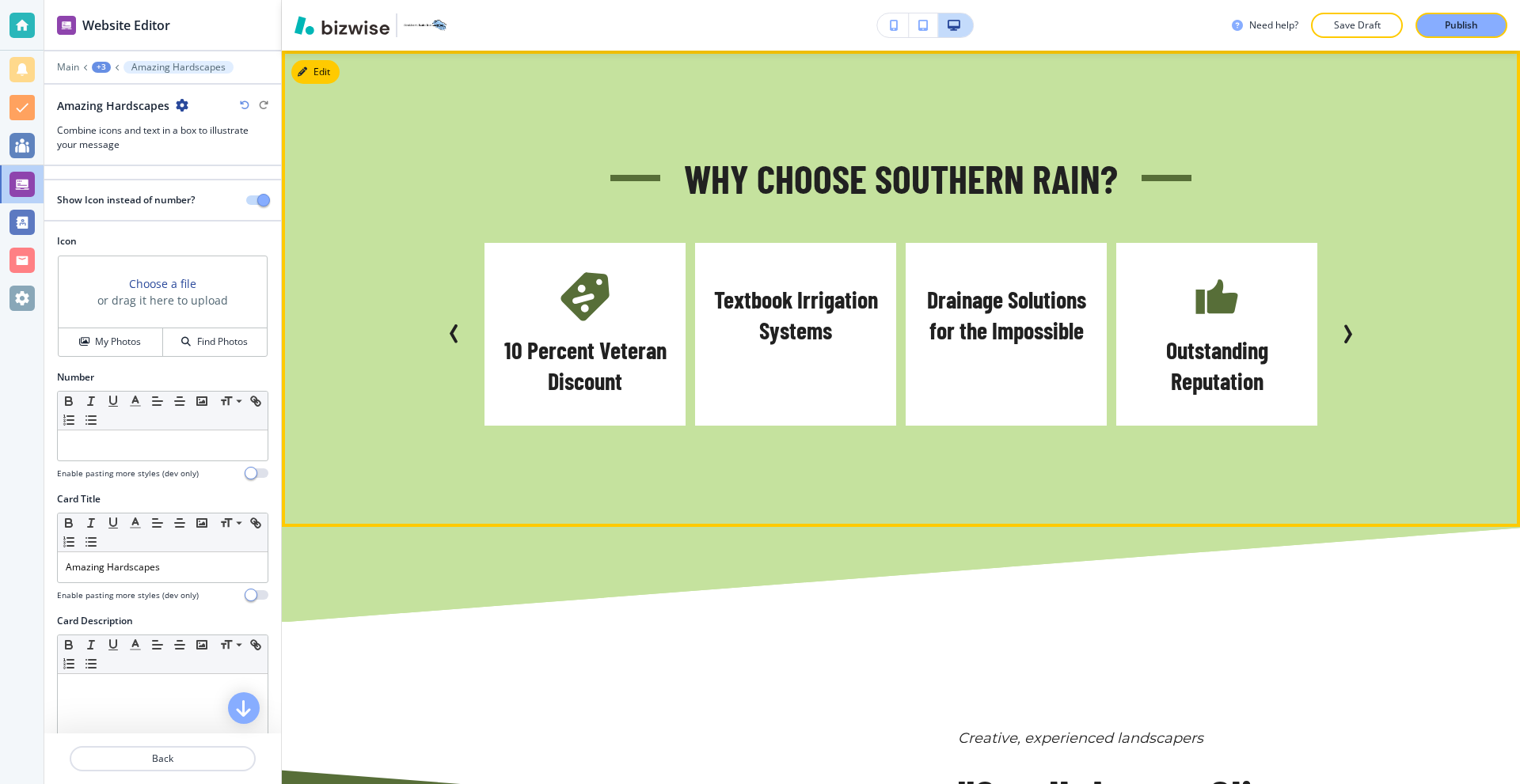
click at [1338, 337] on icon "Next Slide" at bounding box center [1347, 334] width 19 height 19
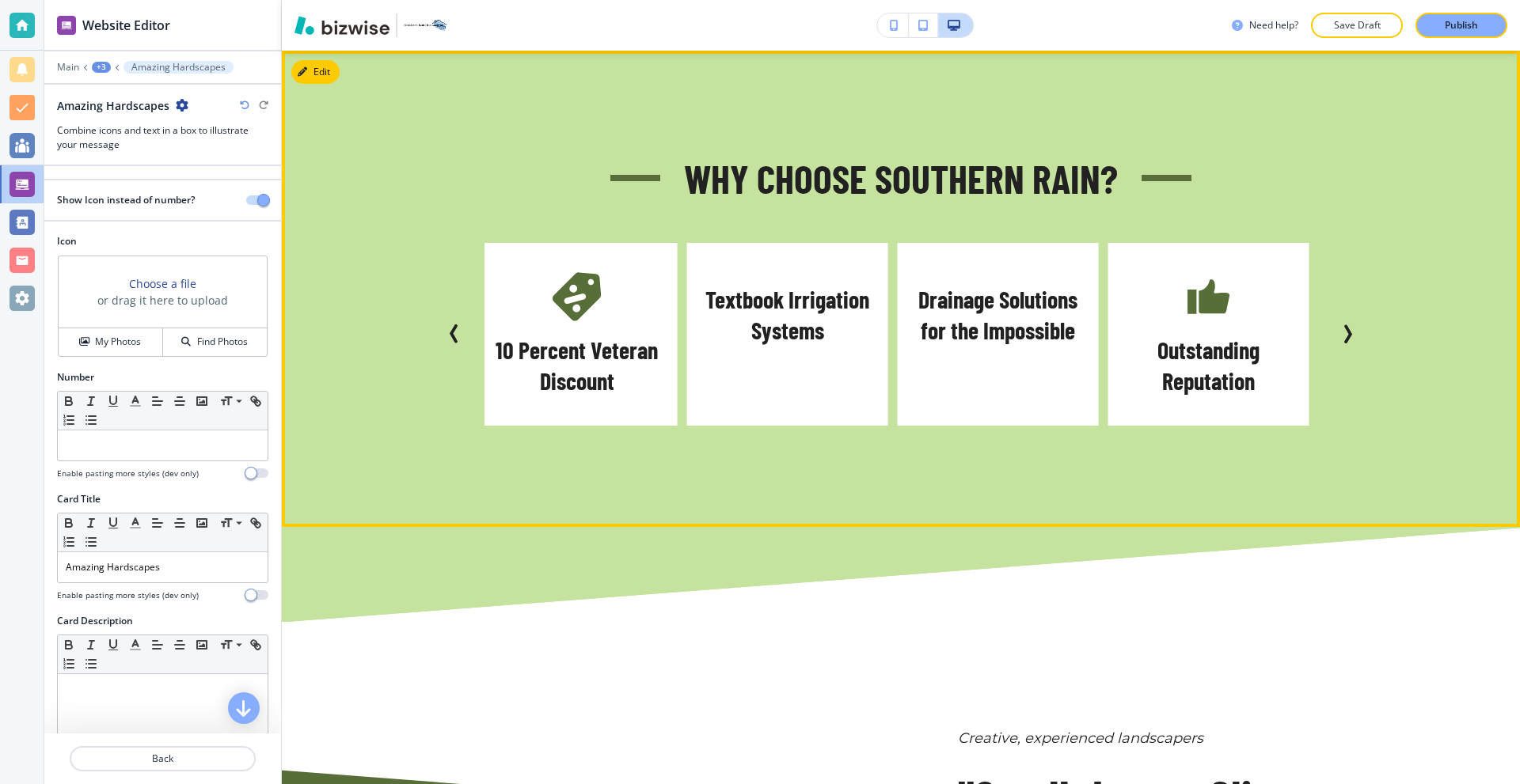
click at [1338, 337] on icon "Next Slide" at bounding box center [1347, 334] width 19 height 19
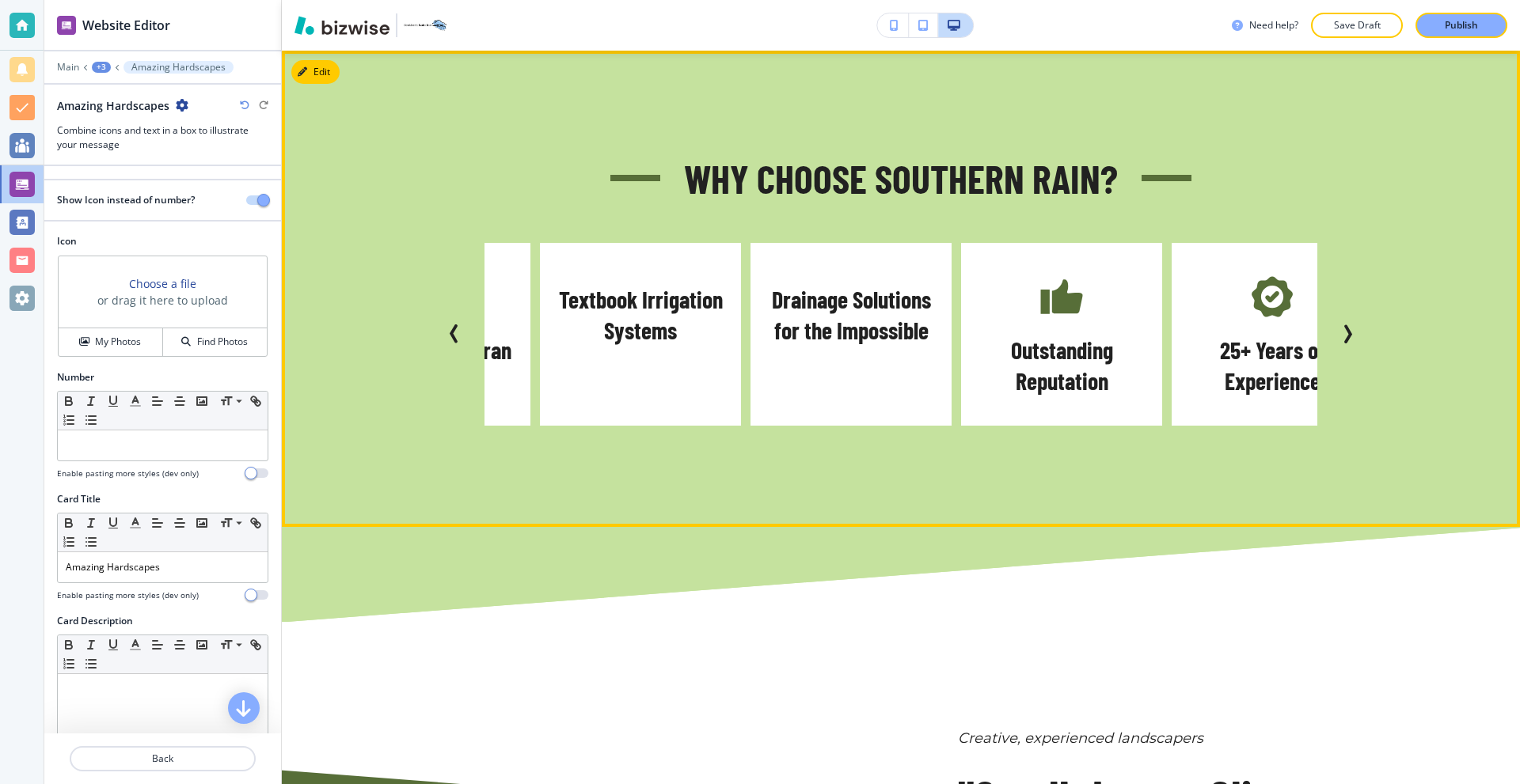
click at [1338, 337] on icon "Next Slide" at bounding box center [1347, 334] width 19 height 19
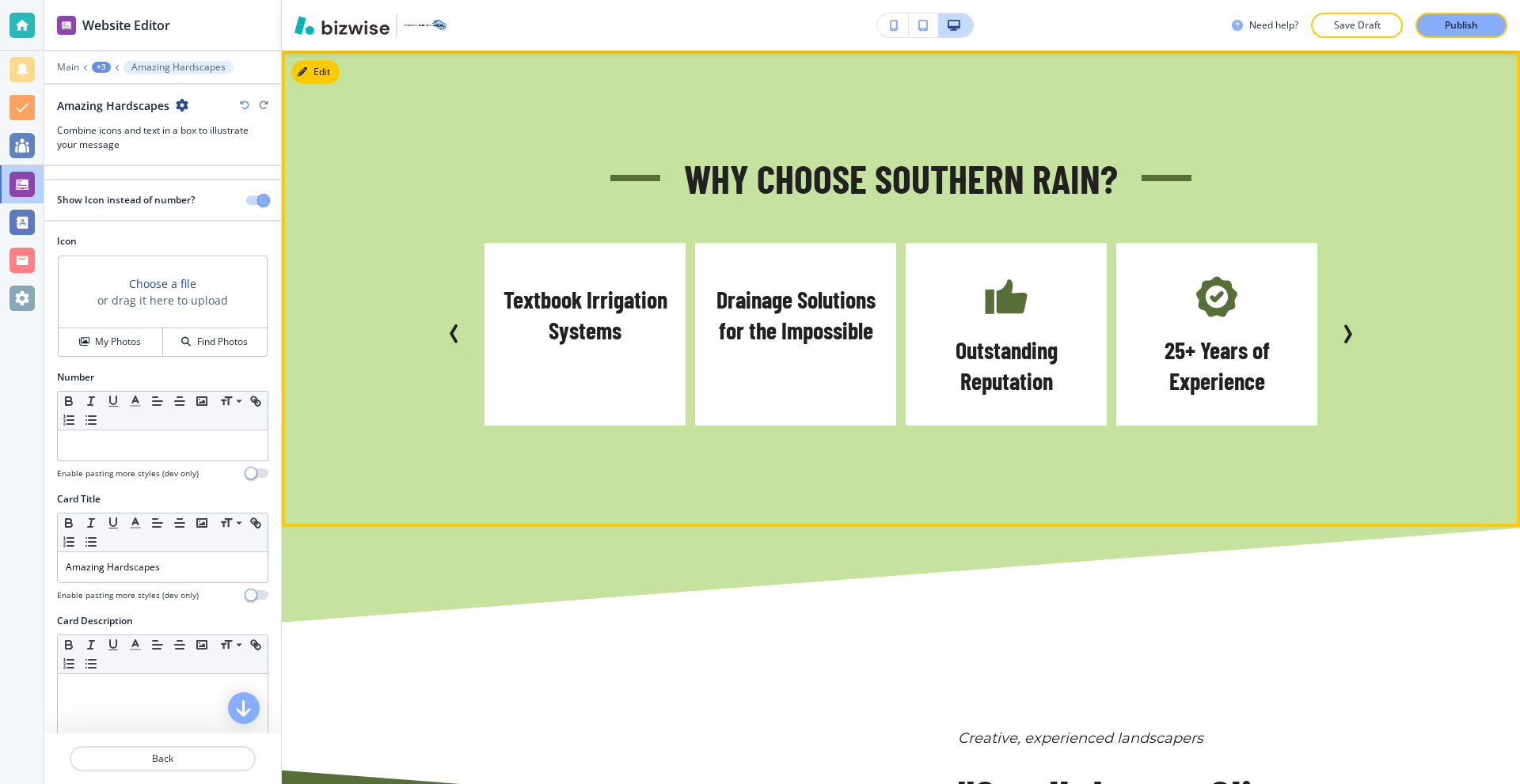
click at [1338, 337] on icon "Next Slide" at bounding box center [1347, 334] width 19 height 19
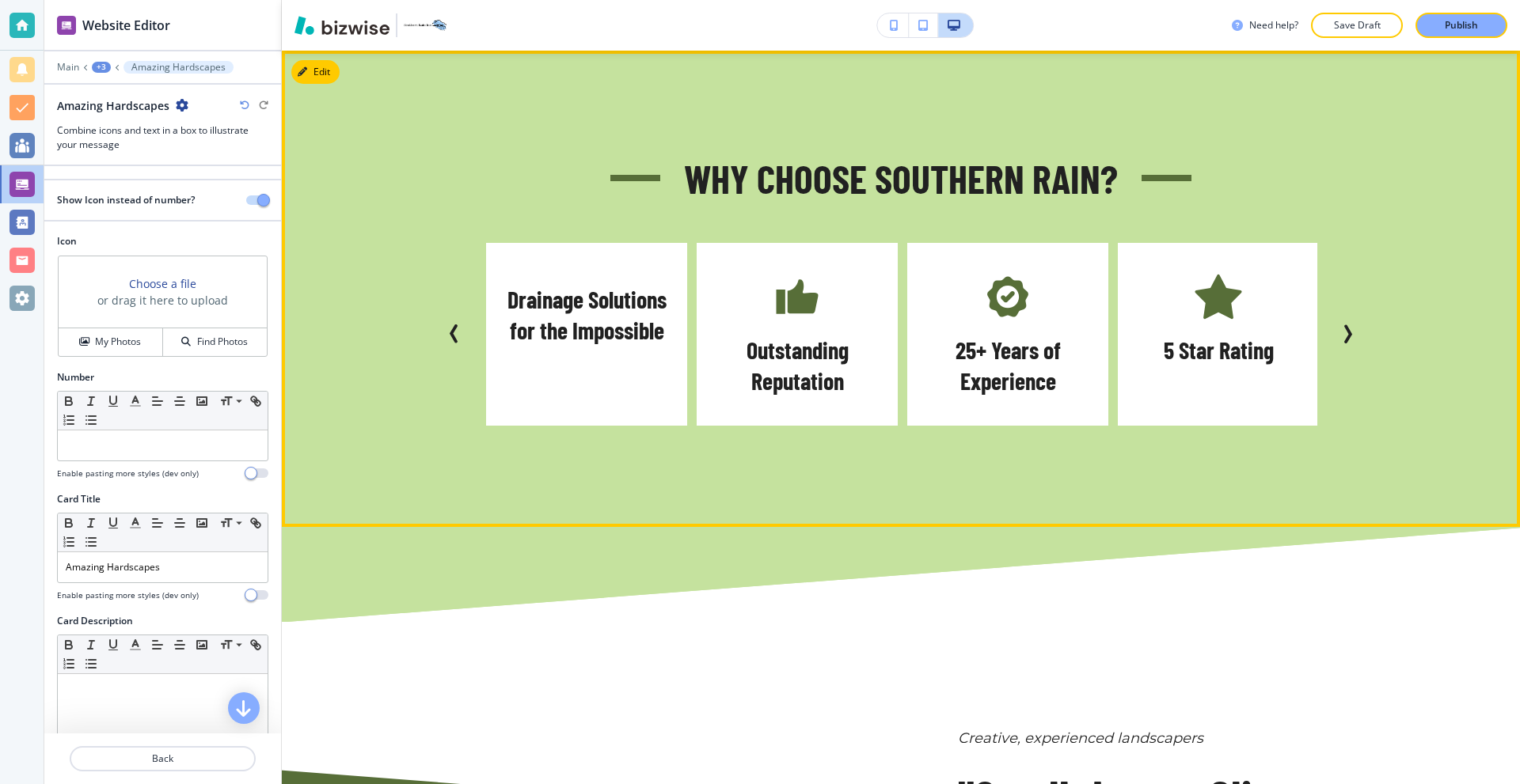
click at [1338, 337] on icon "Next Slide" at bounding box center [1347, 334] width 19 height 19
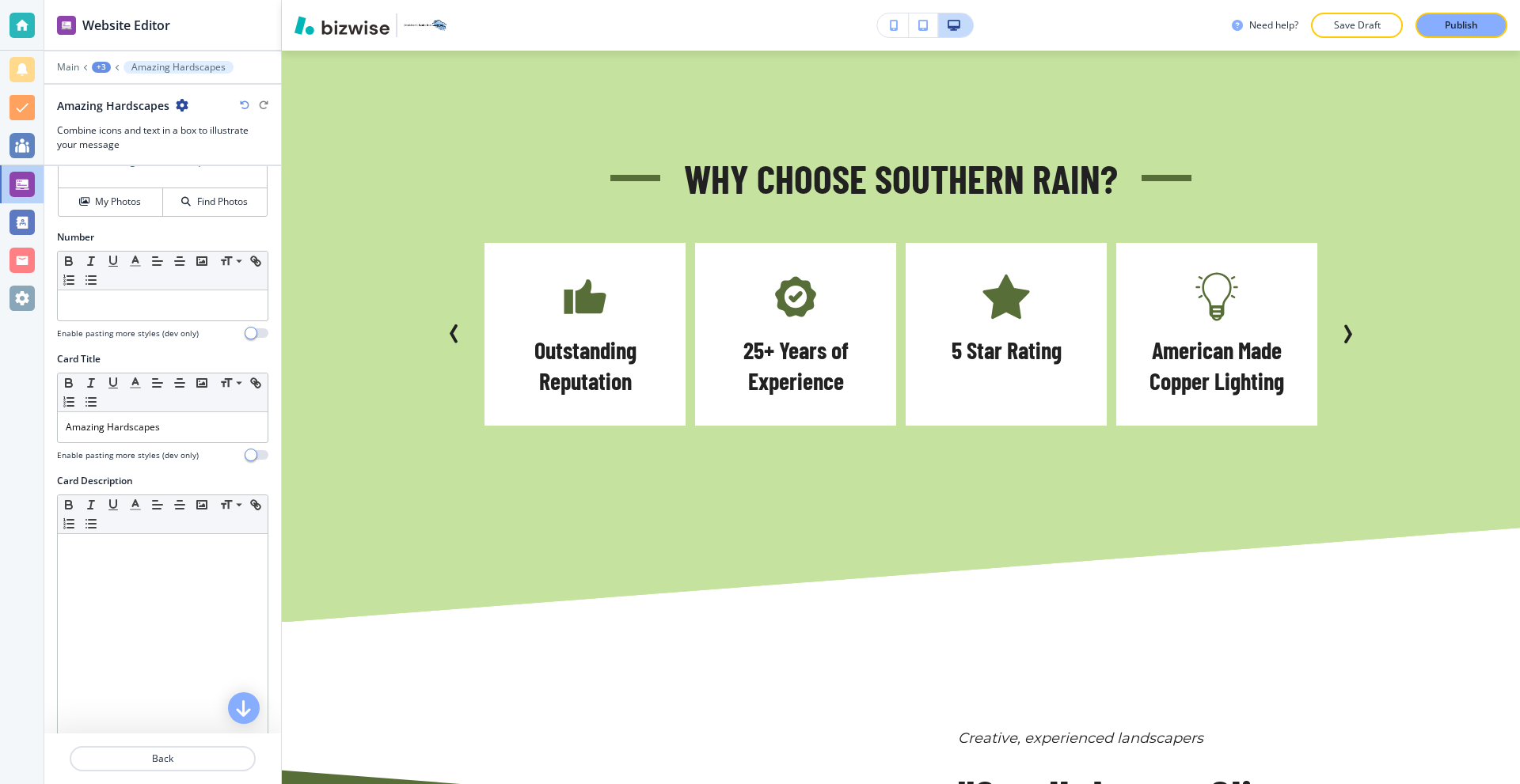
scroll to position [241, 0]
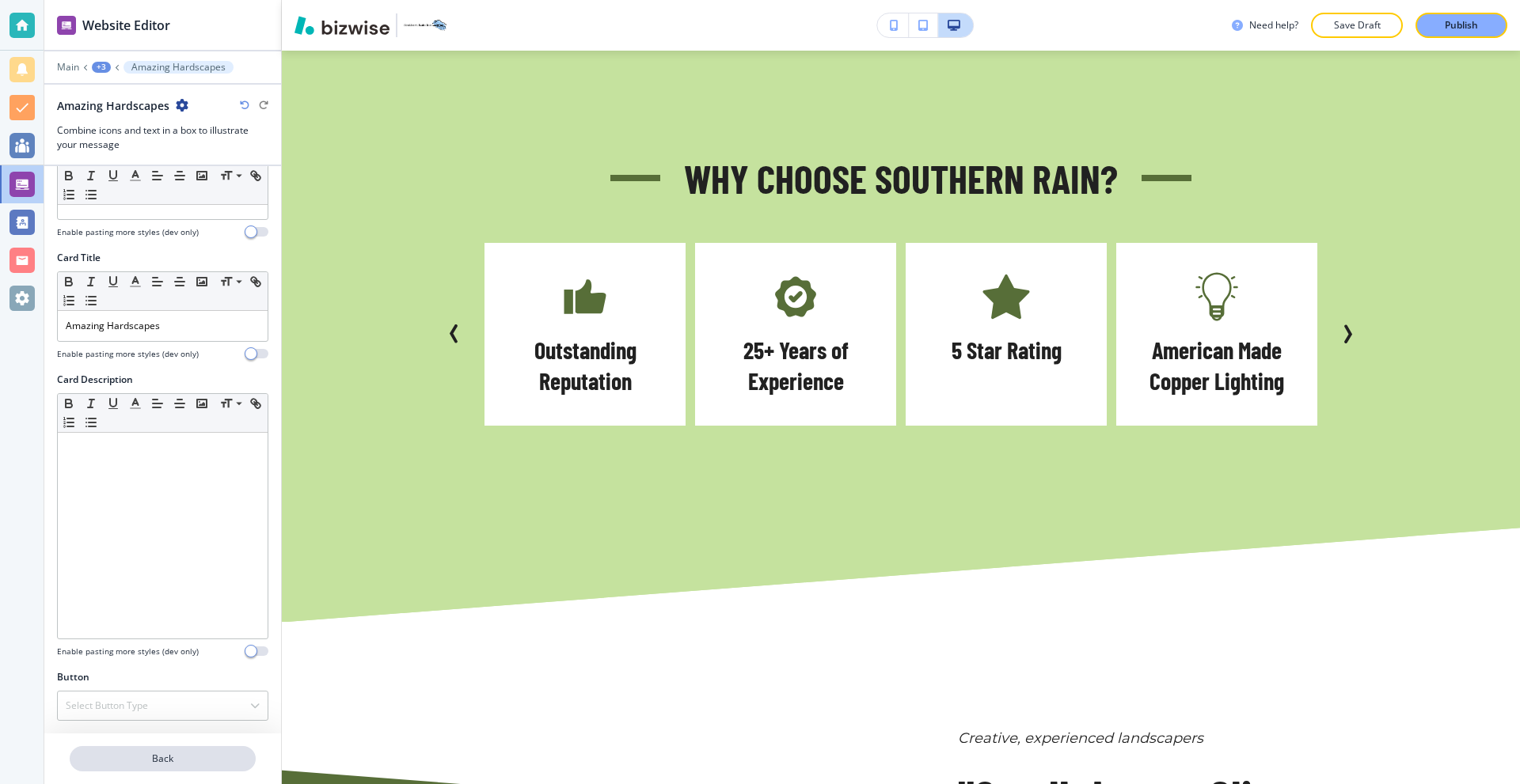
click at [129, 758] on p "Back" at bounding box center [162, 759] width 183 height 14
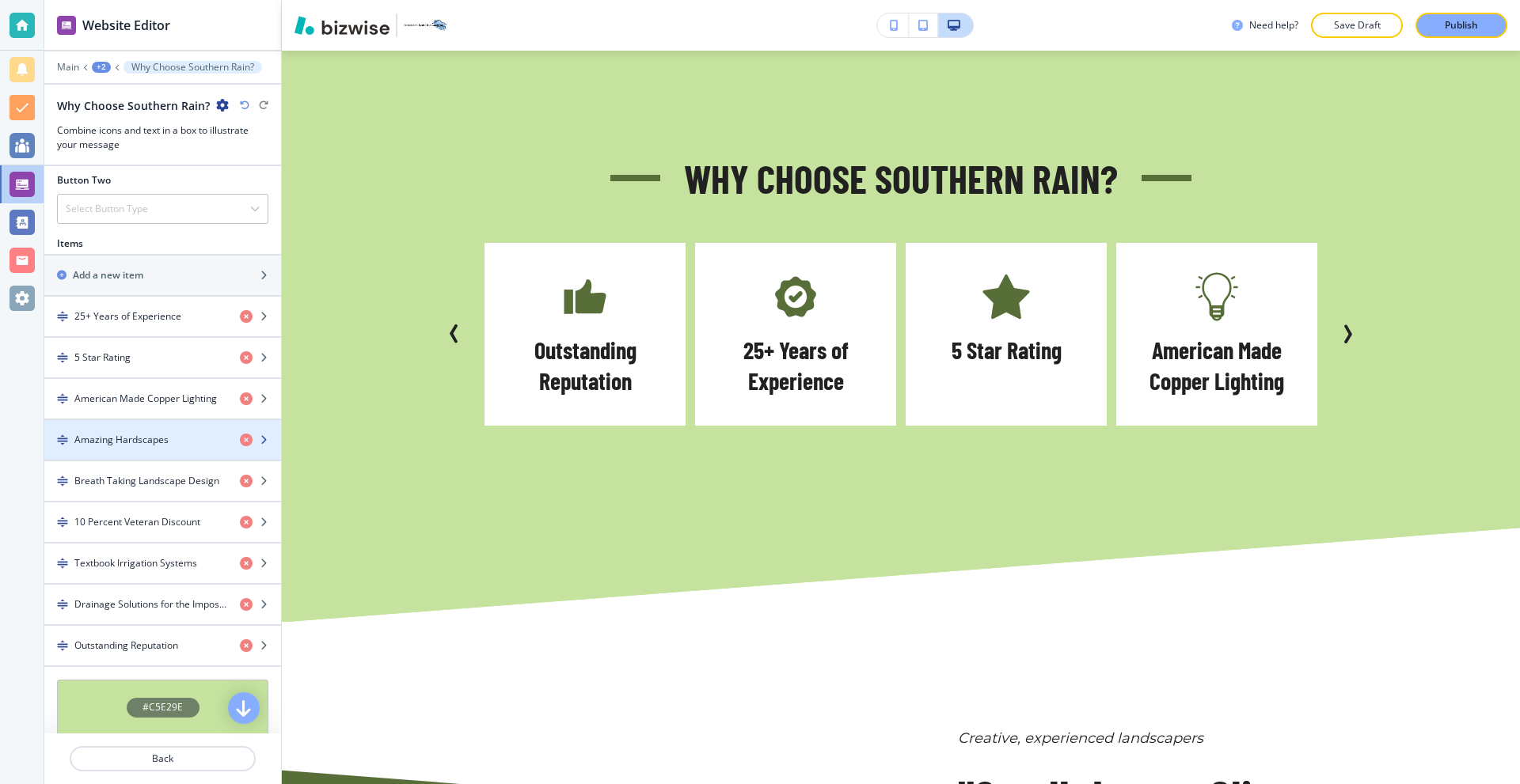
scroll to position [633, 0]
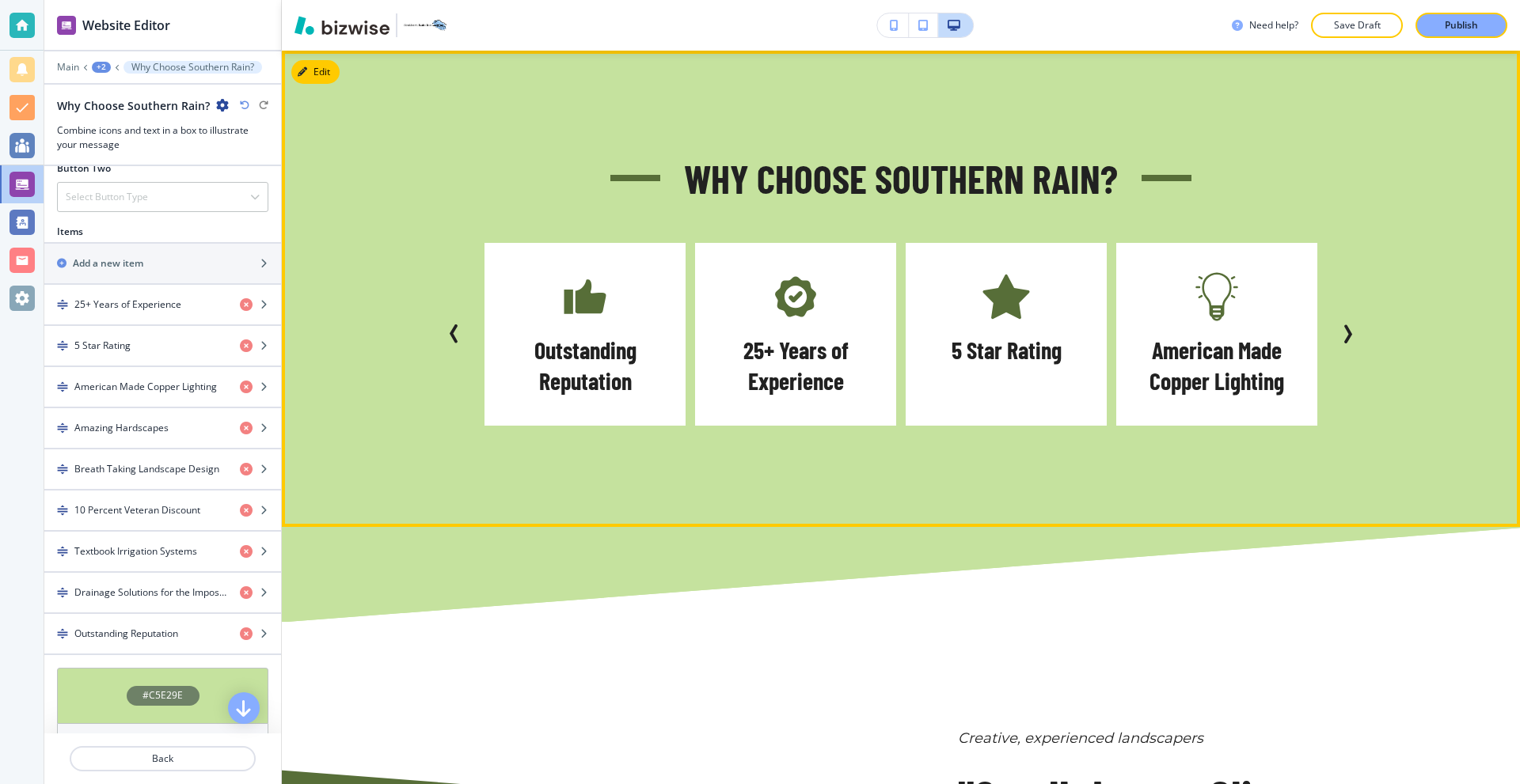
click at [1342, 335] on icon "Next Slide" at bounding box center [1347, 334] width 19 height 19
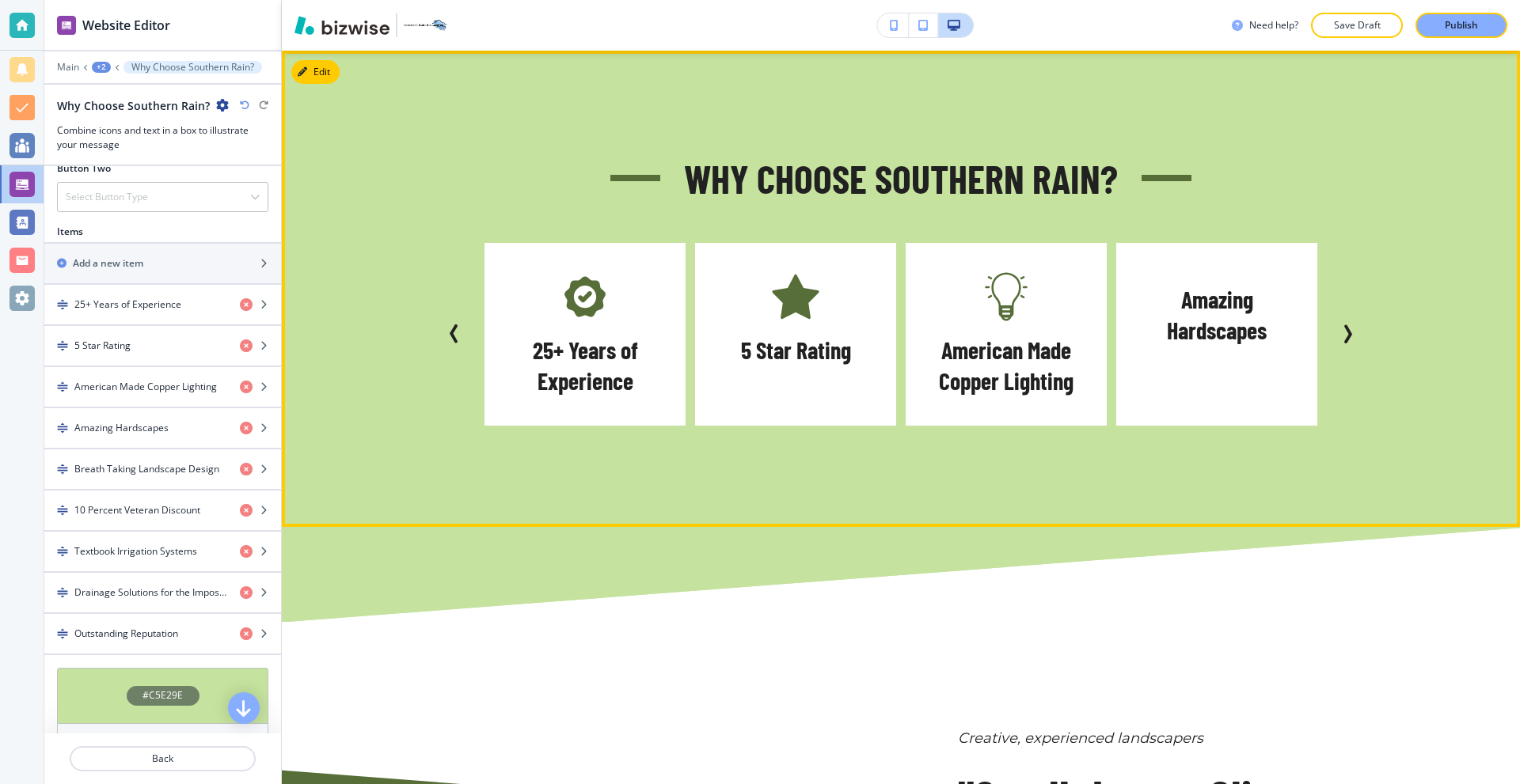
click at [1338, 336] on icon "Next Slide" at bounding box center [1347, 334] width 19 height 19
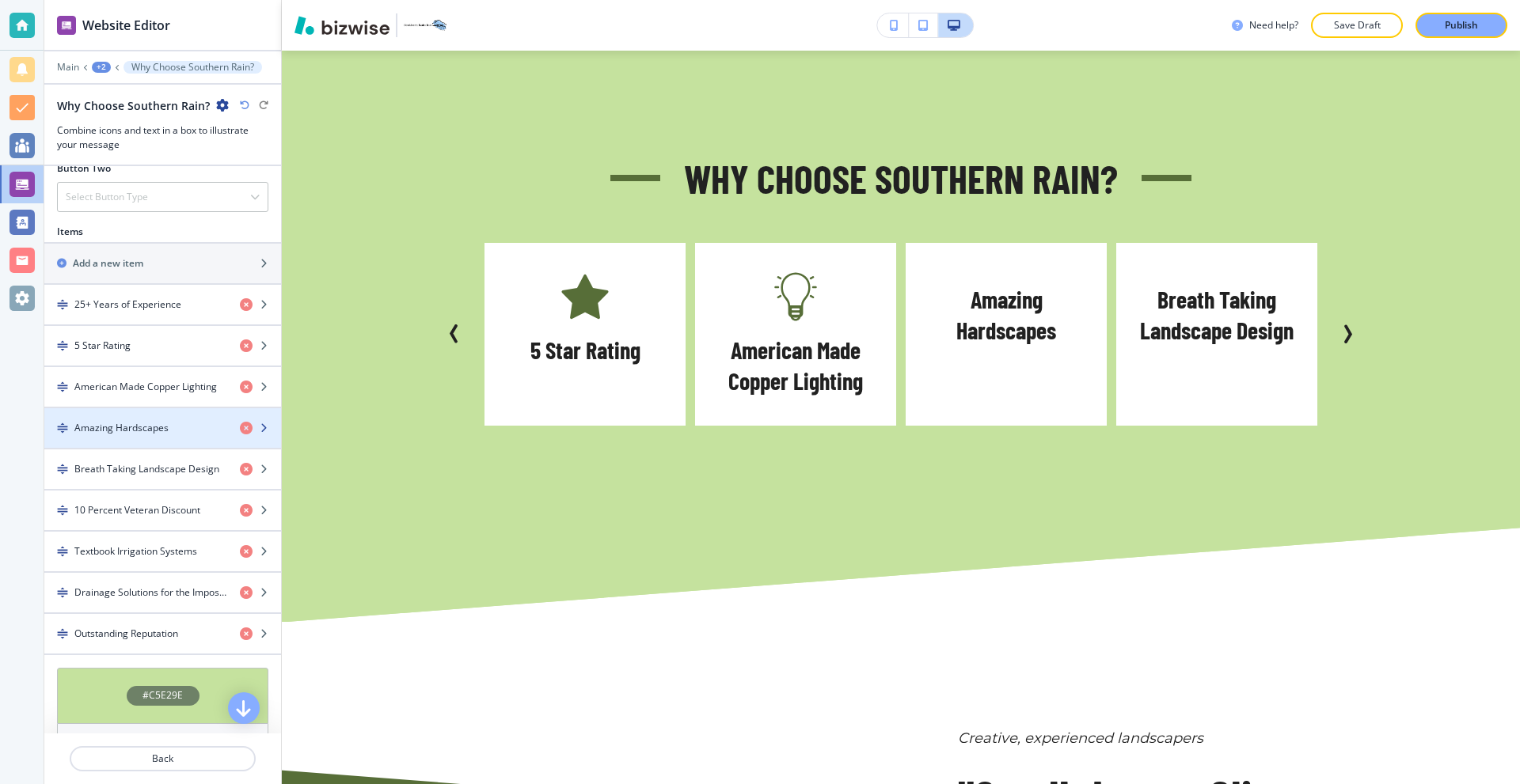
click at [160, 416] on div "button" at bounding box center [163, 414] width 236 height 13
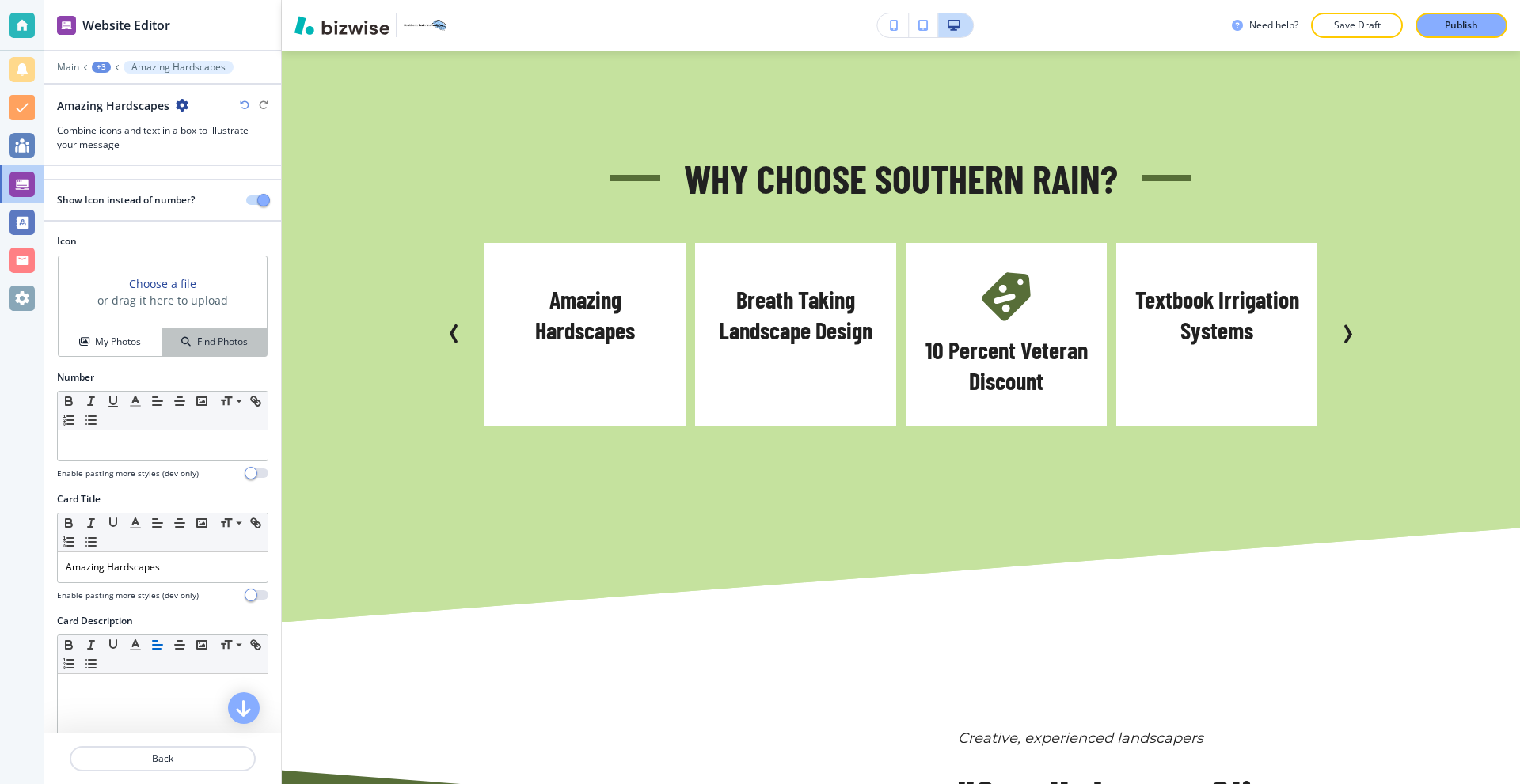
click at [204, 350] on button "Find Photos" at bounding box center [215, 342] width 104 height 28
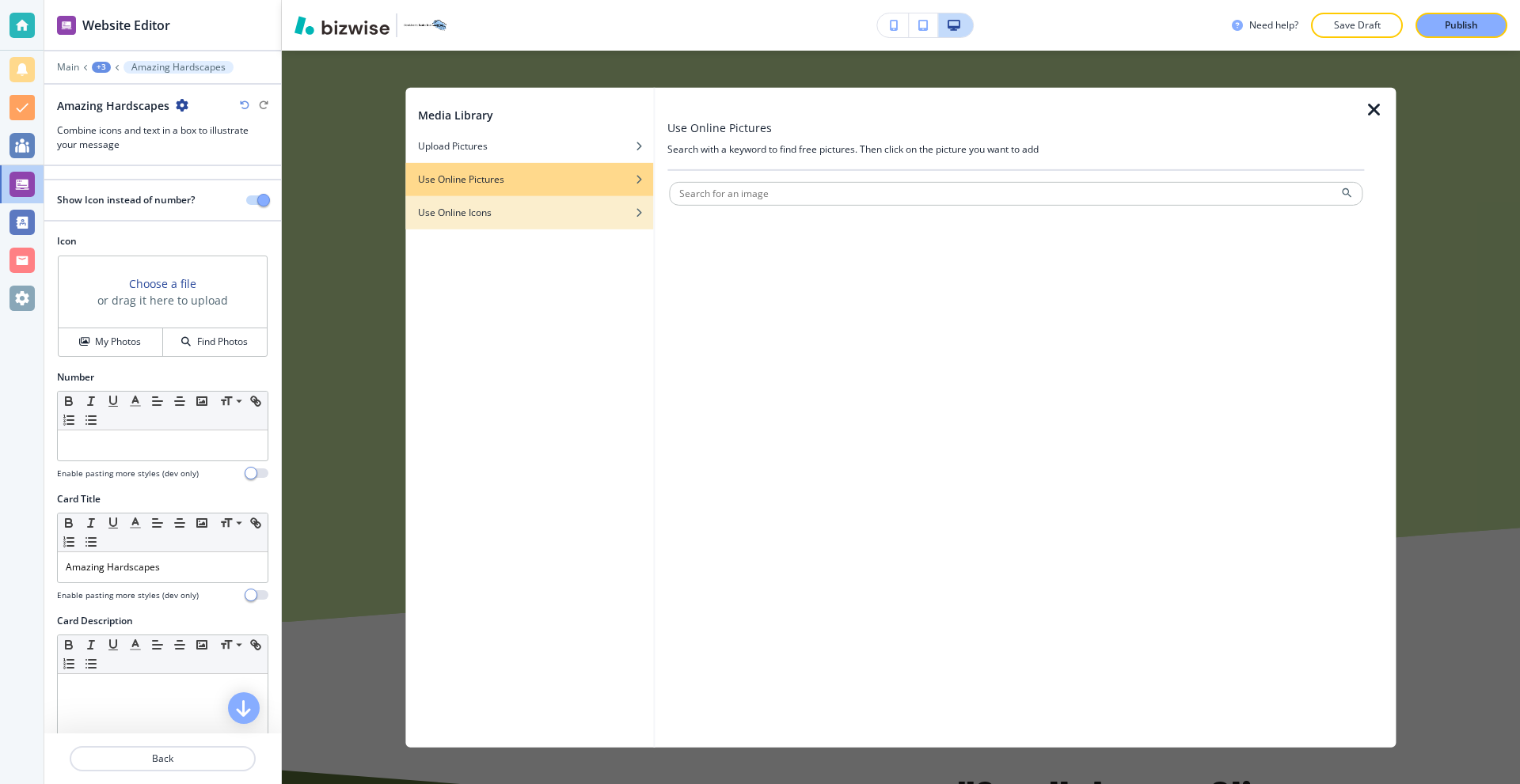
click at [518, 222] on div "button" at bounding box center [529, 224] width 248 height 10
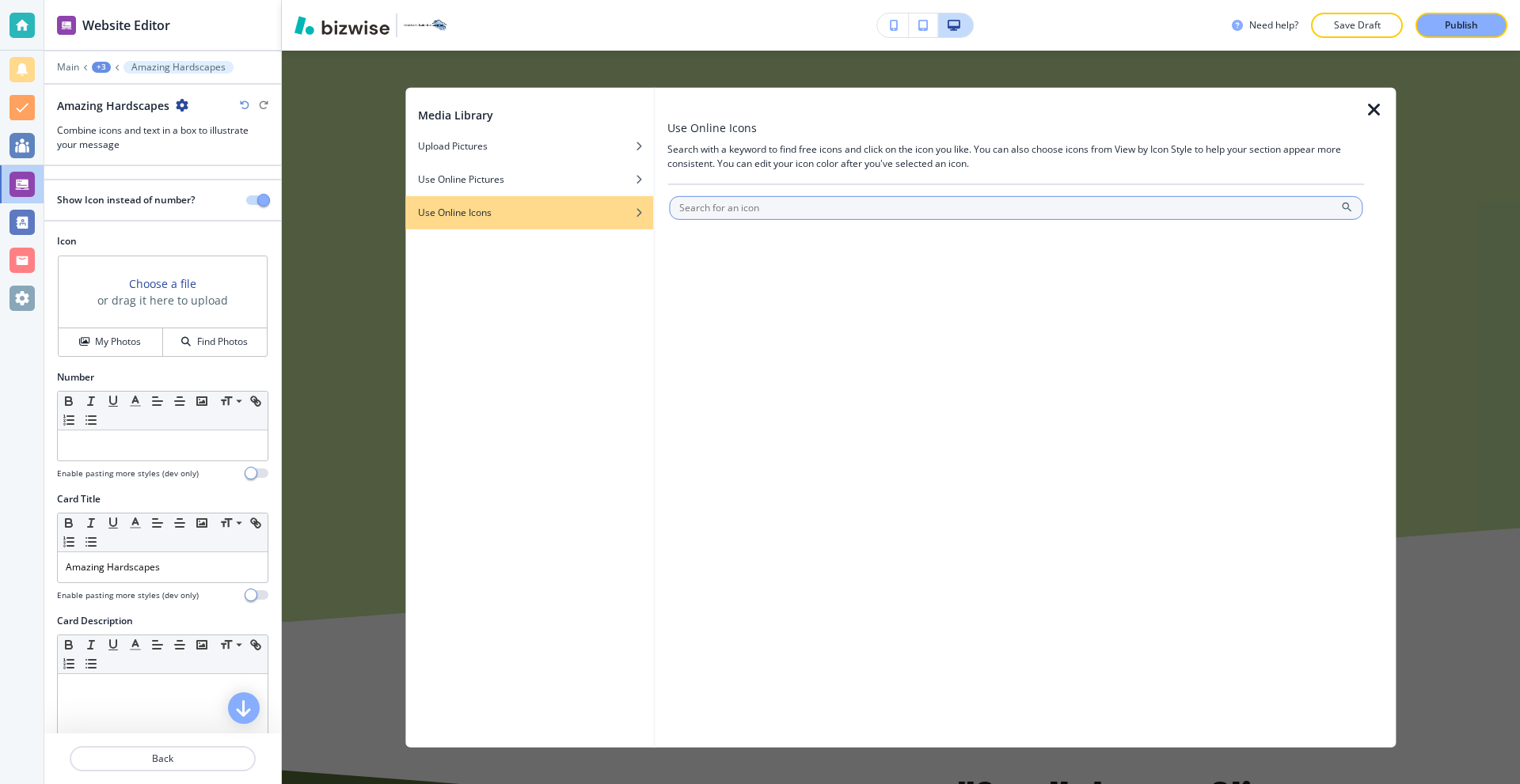
click at [764, 197] on input "text" at bounding box center [1016, 208] width 693 height 24
type input "hardscape"
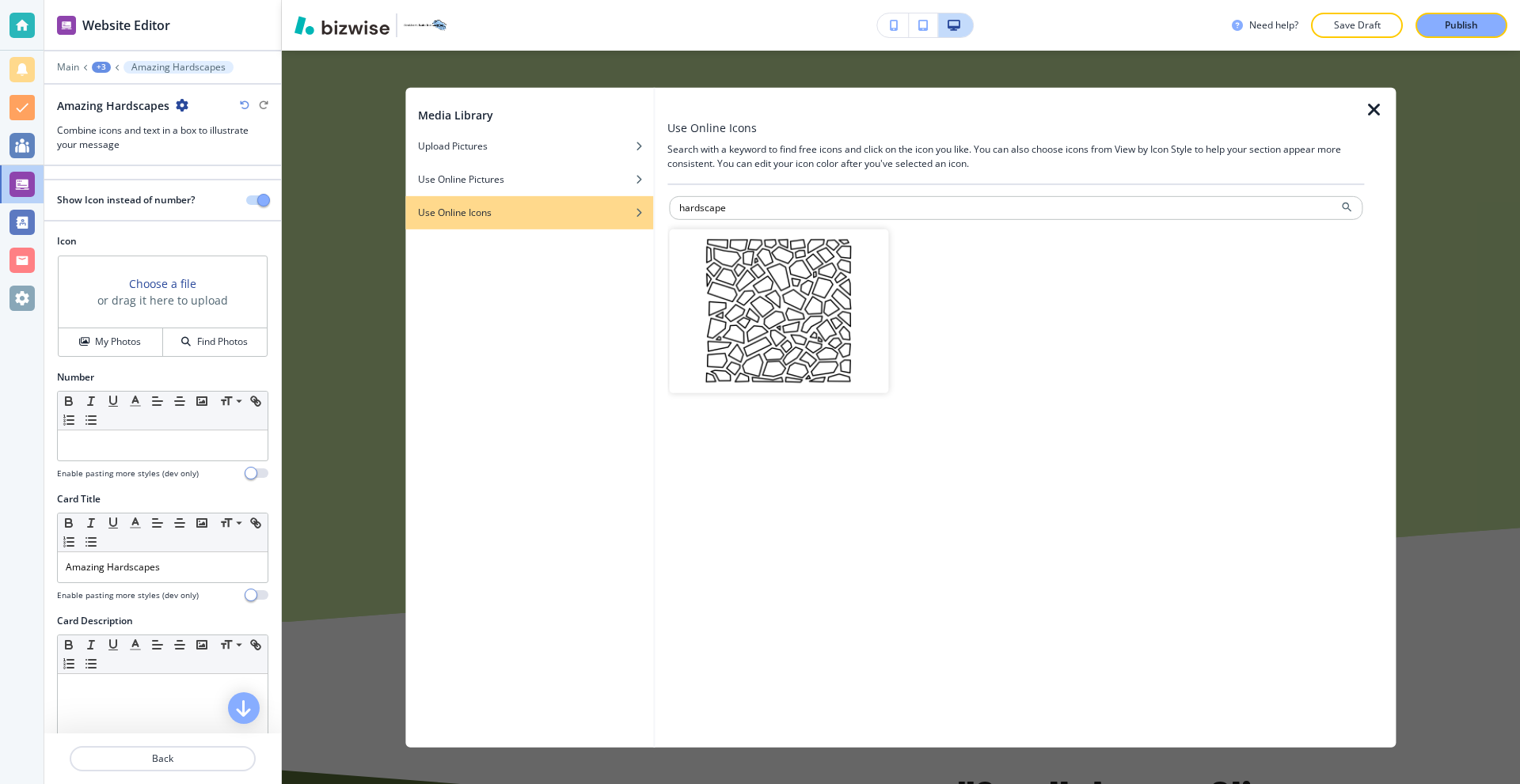
click at [772, 271] on img "button" at bounding box center [779, 311] width 220 height 164
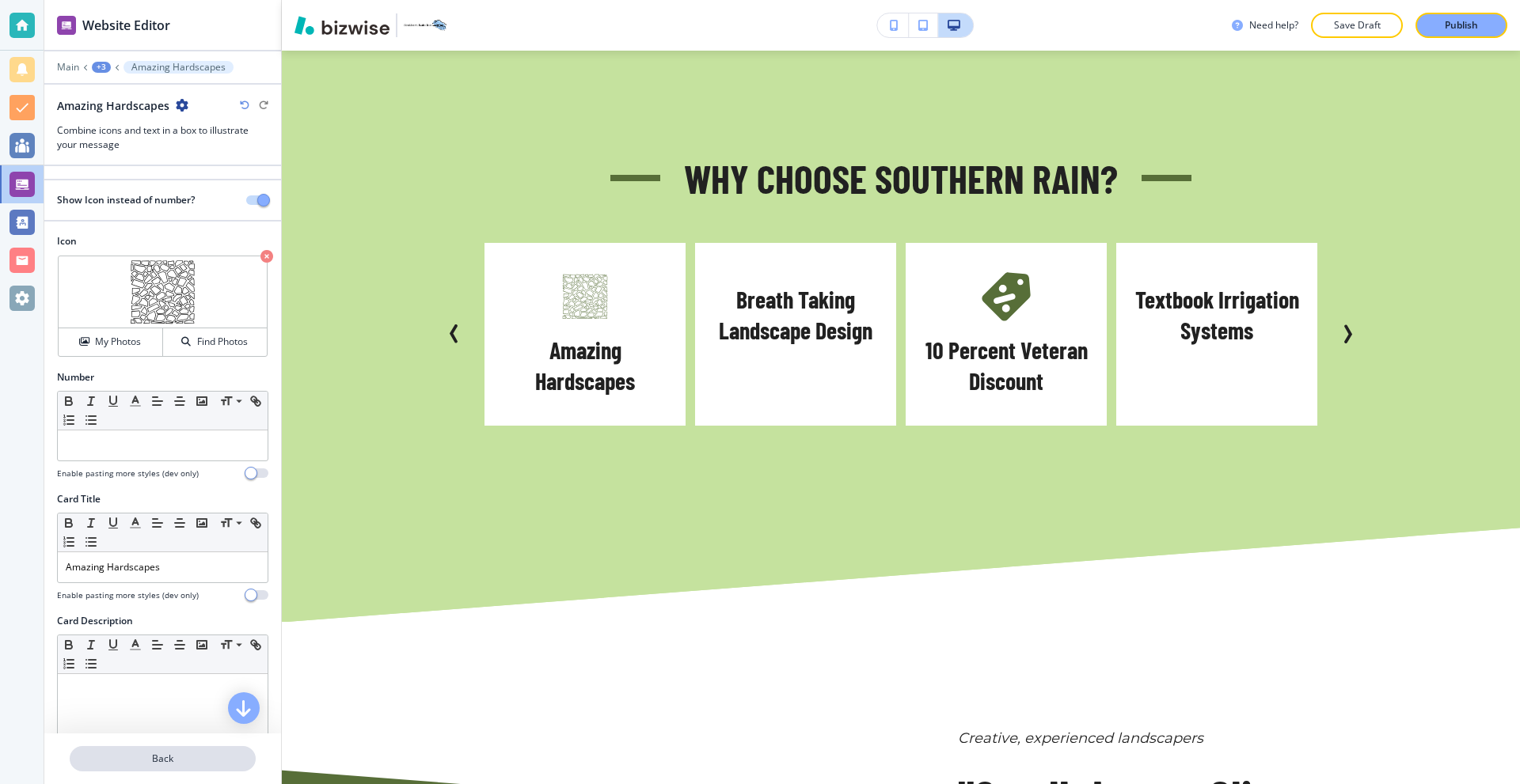
click at [159, 756] on p "Back" at bounding box center [162, 759] width 183 height 14
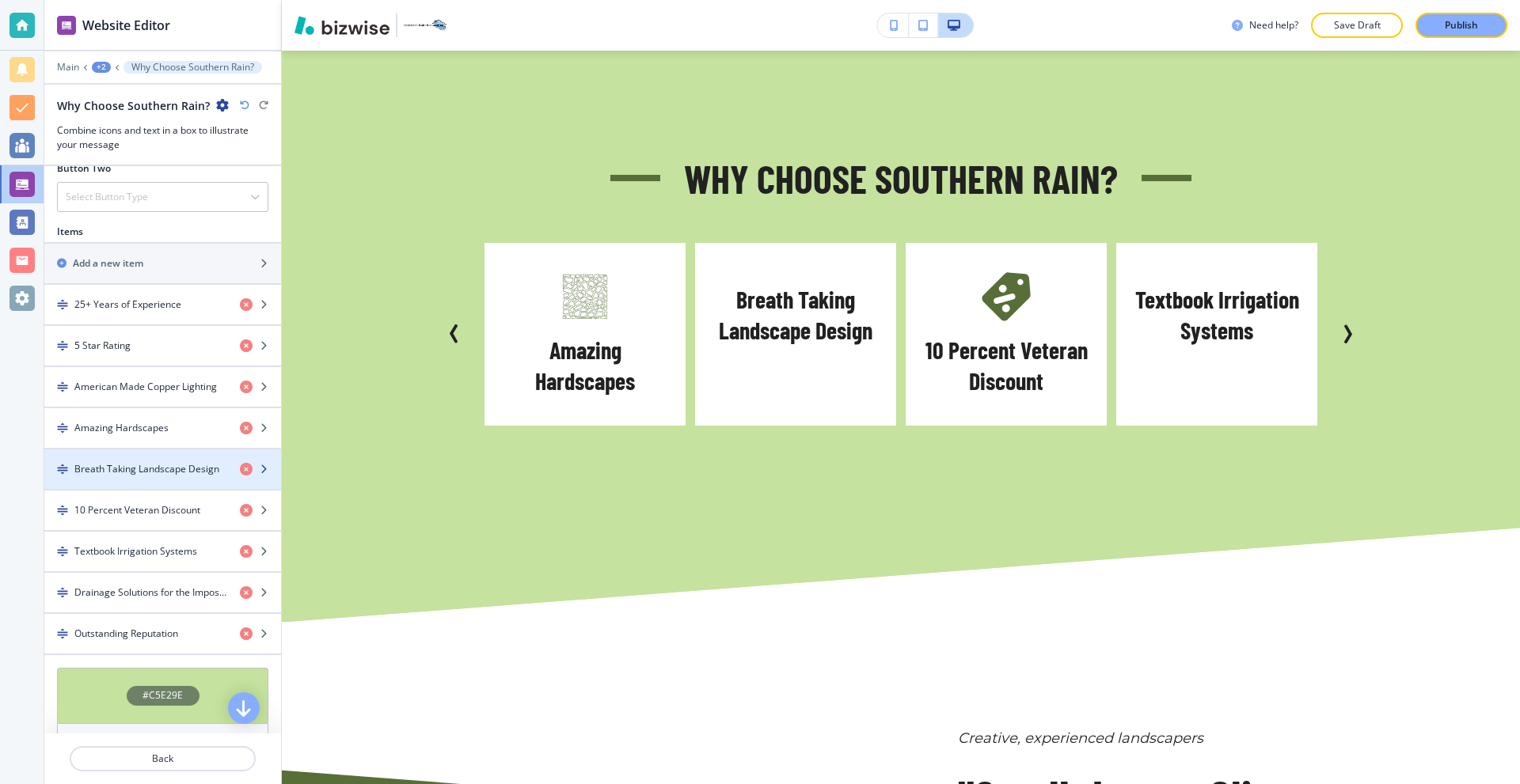
click at [161, 470] on h4 "Breath Taking Landscape Design" at bounding box center [146, 469] width 145 height 14
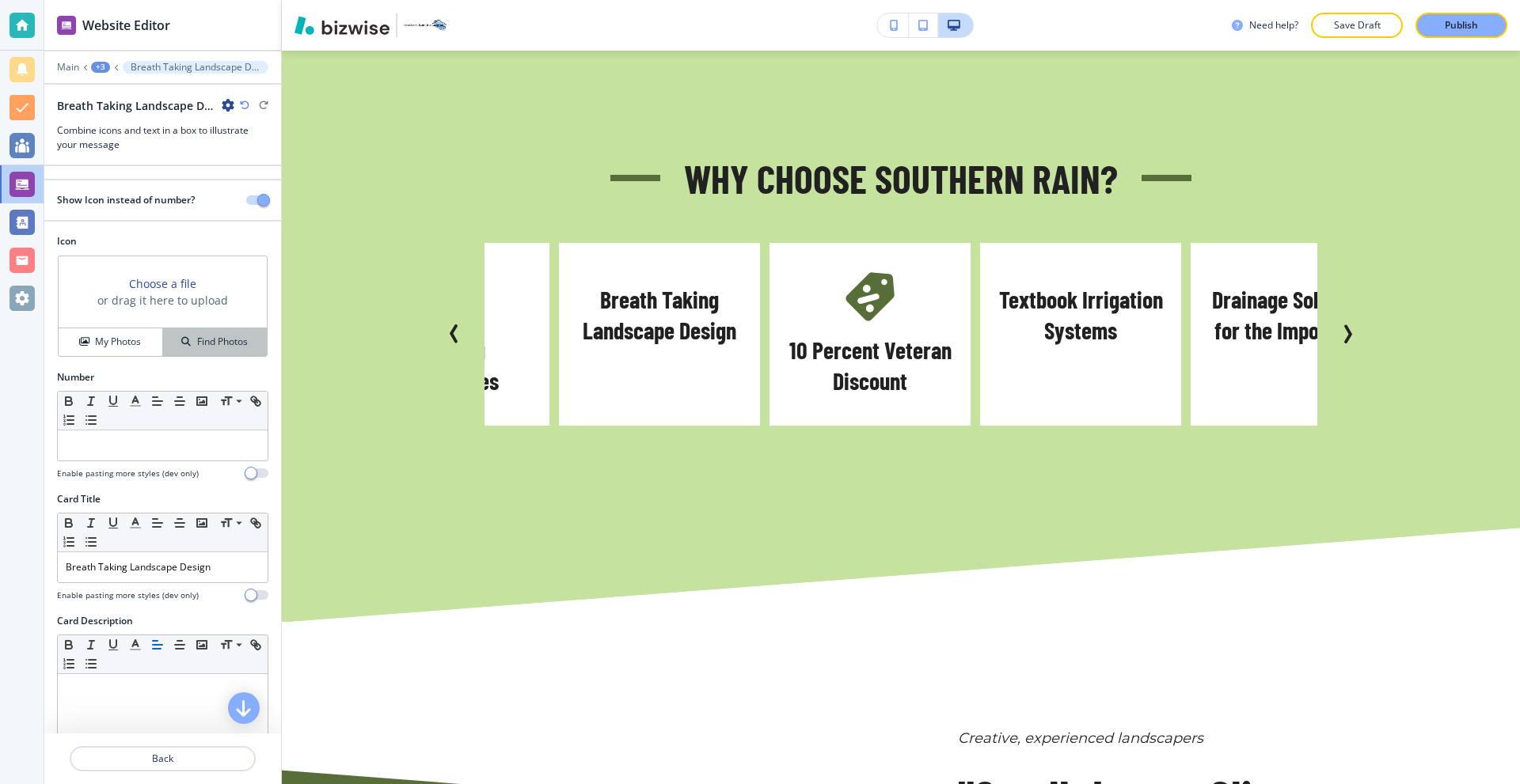
click at [225, 337] on h4 "Find Photos" at bounding box center [222, 342] width 50 height 14
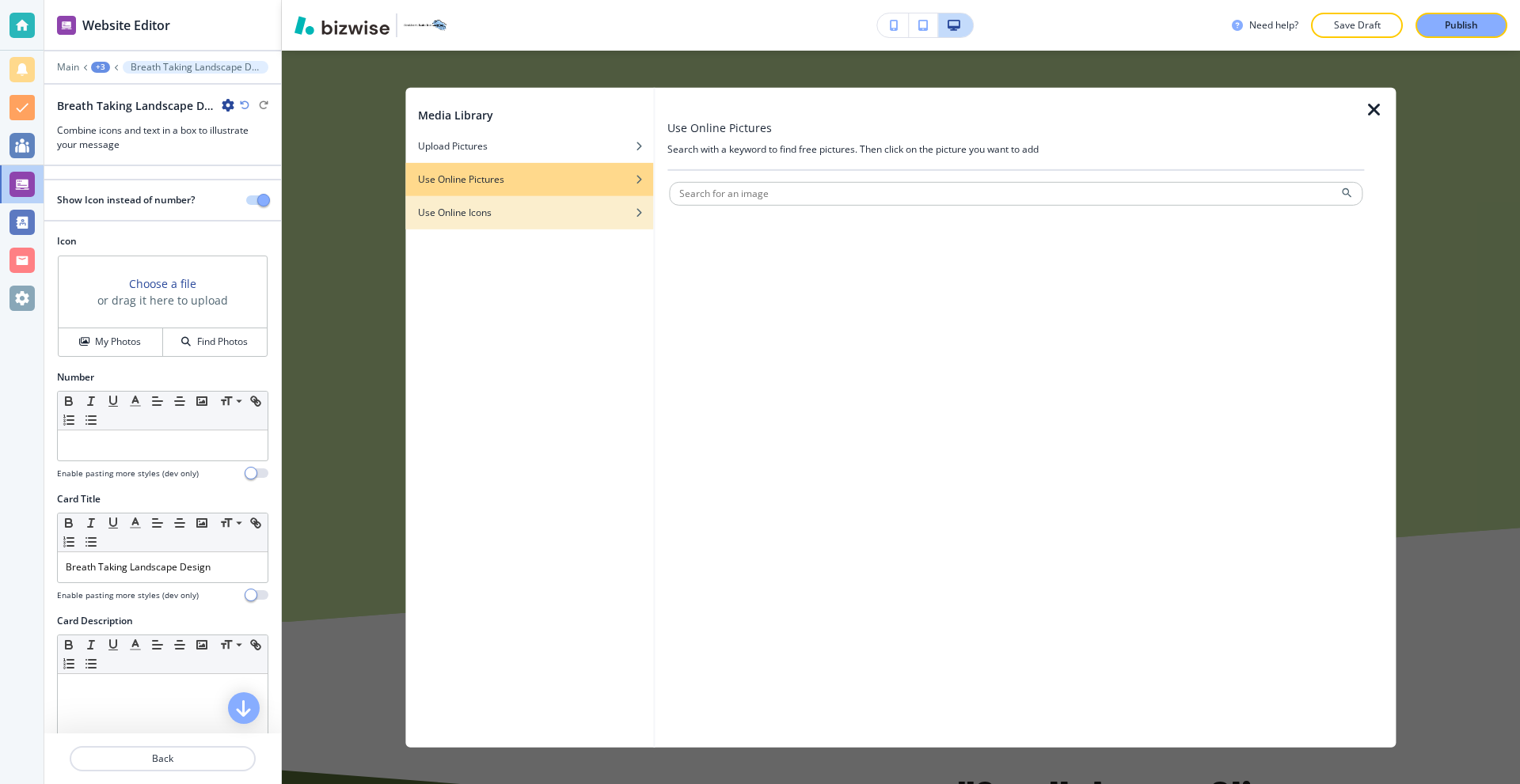
click at [526, 213] on div "Use Online Icons" at bounding box center [529, 212] width 248 height 14
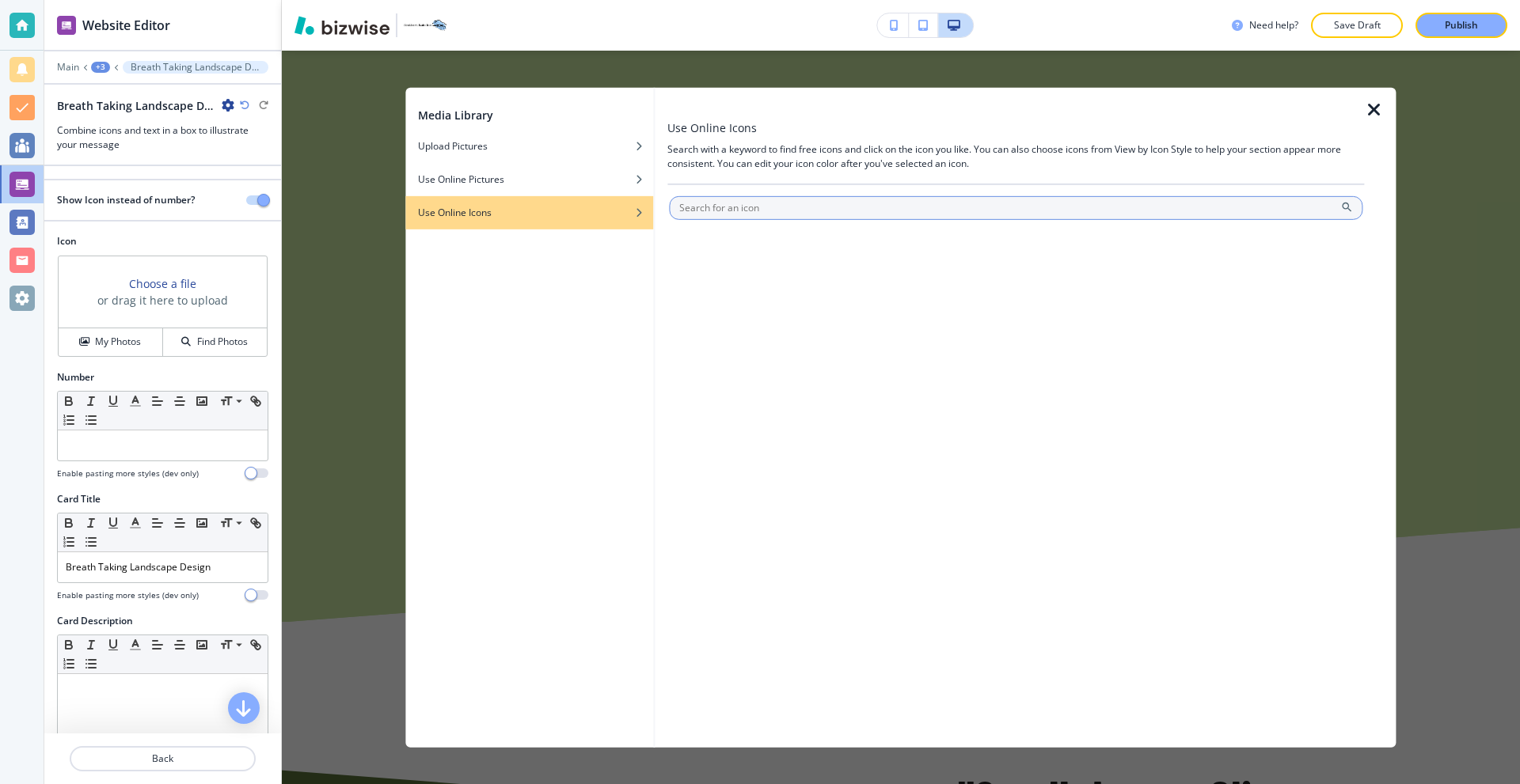
click at [756, 206] on input "text" at bounding box center [1016, 208] width 693 height 24
type input "landscape"
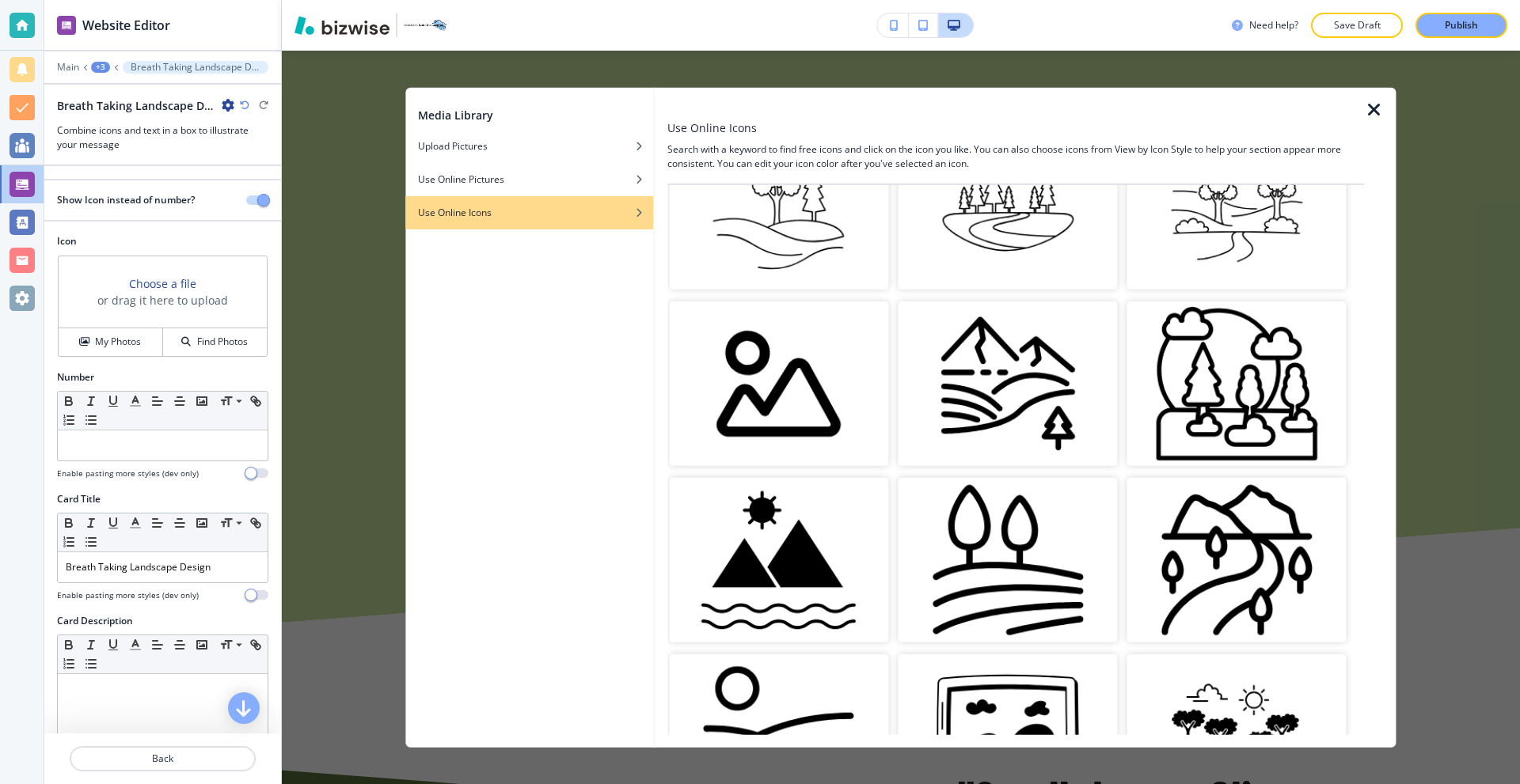
click at [805, 343] on img "button" at bounding box center [779, 384] width 220 height 164
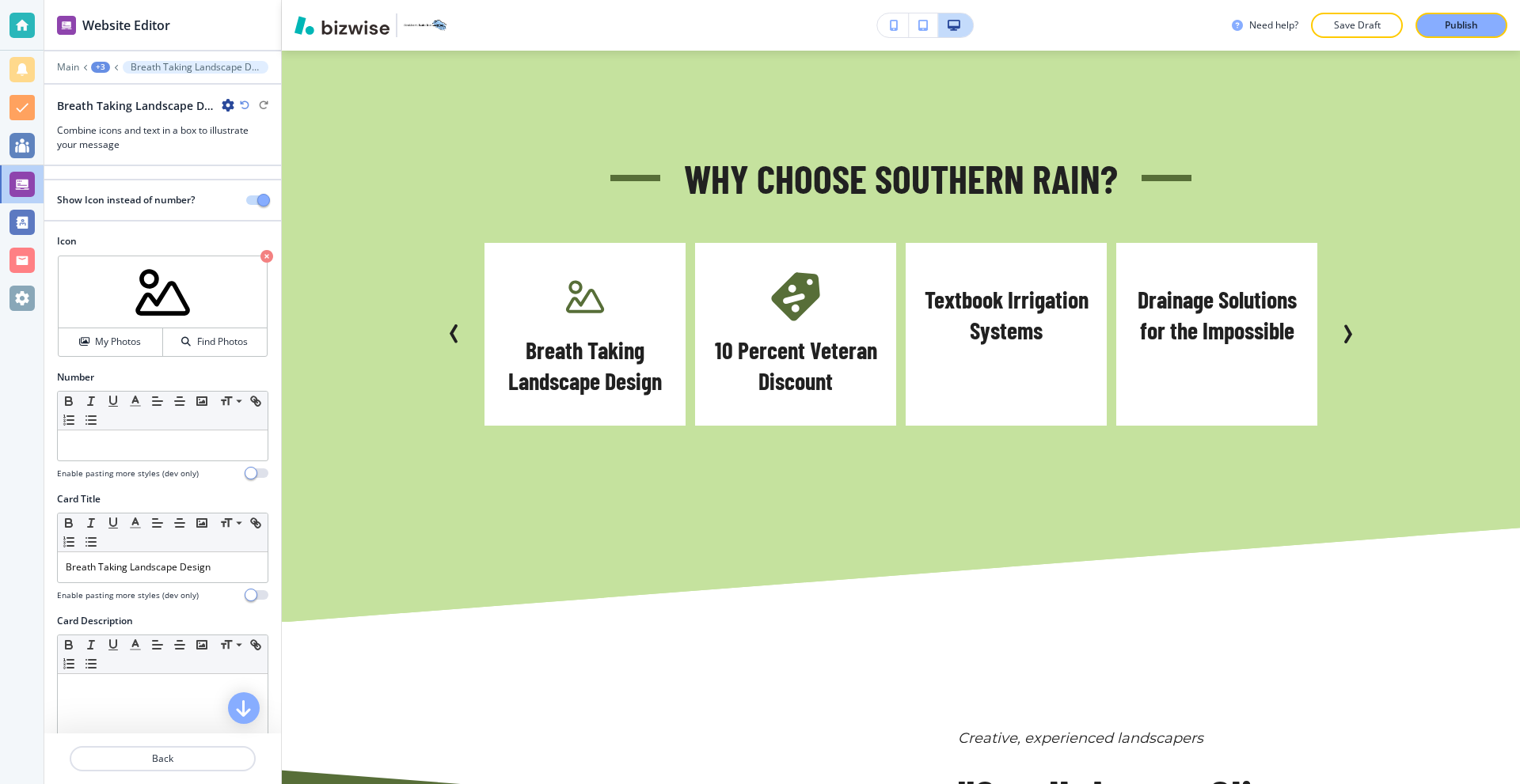
click at [1031, 327] on p "Textbook Irrigation Systems" at bounding box center [1006, 315] width 169 height 63
click at [180, 762] on p "Back" at bounding box center [162, 759] width 183 height 14
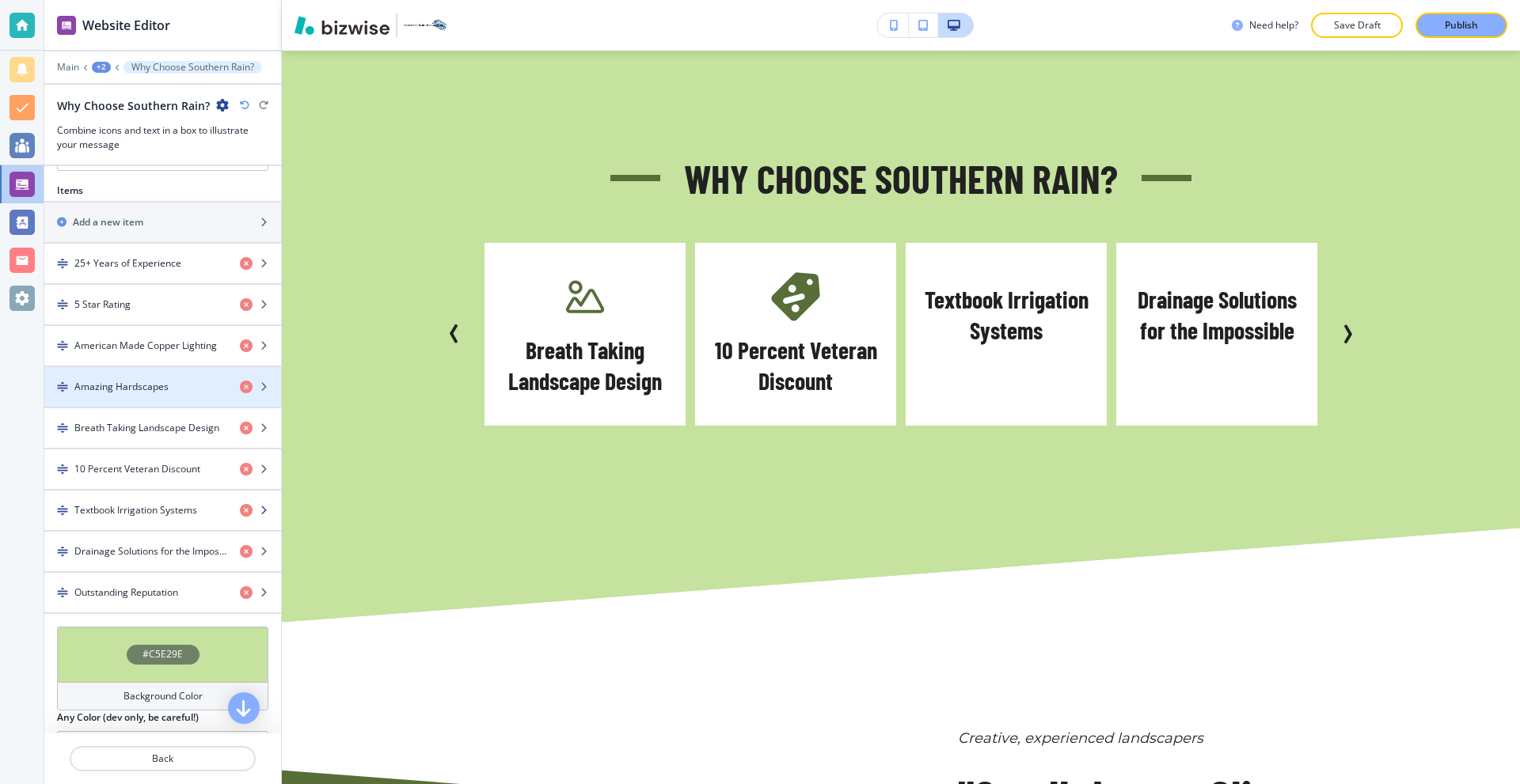
scroll to position [712, 0]
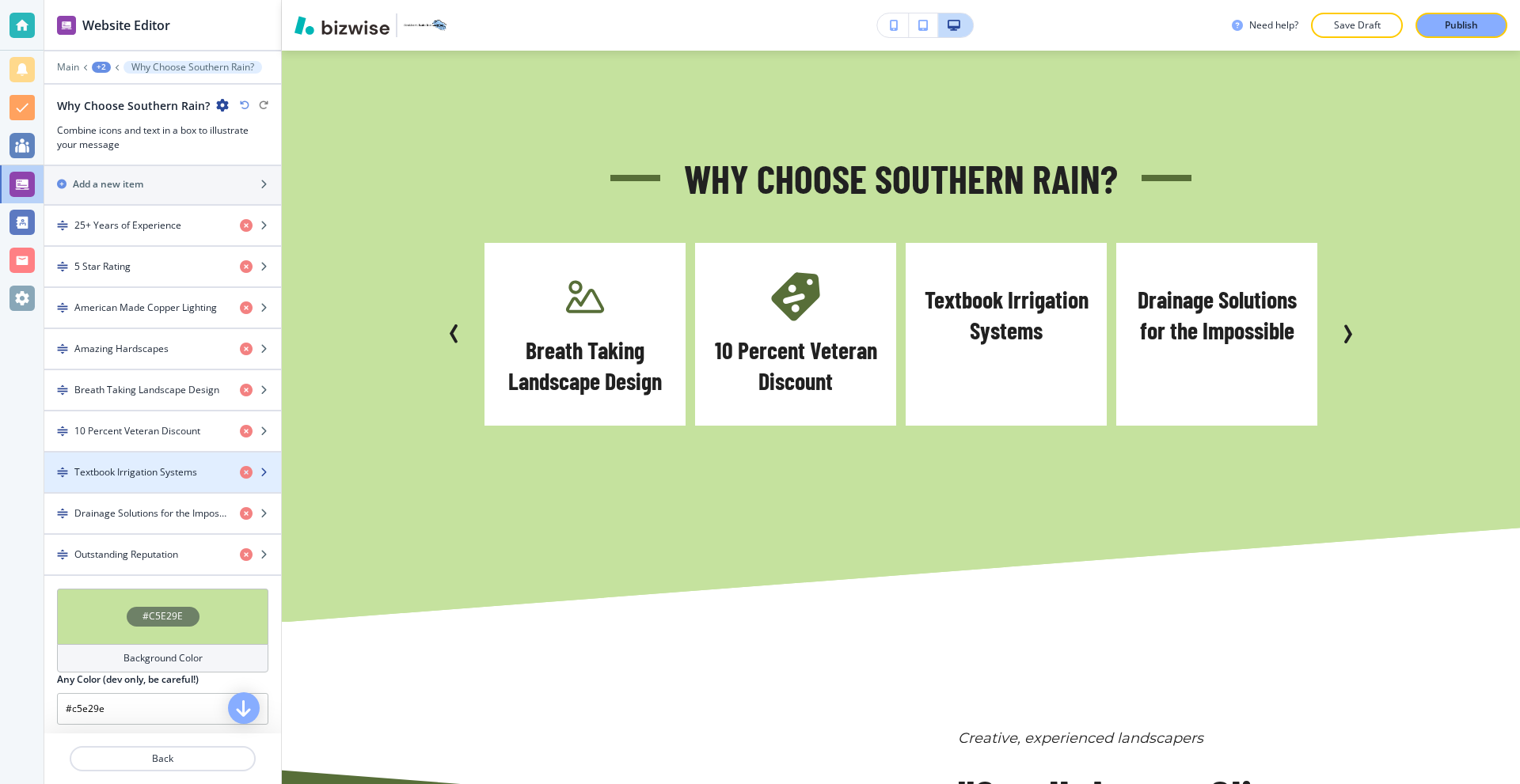
click at [181, 465] on h4 "Textbook Irrigation Systems" at bounding box center [136, 473] width 123 height 14
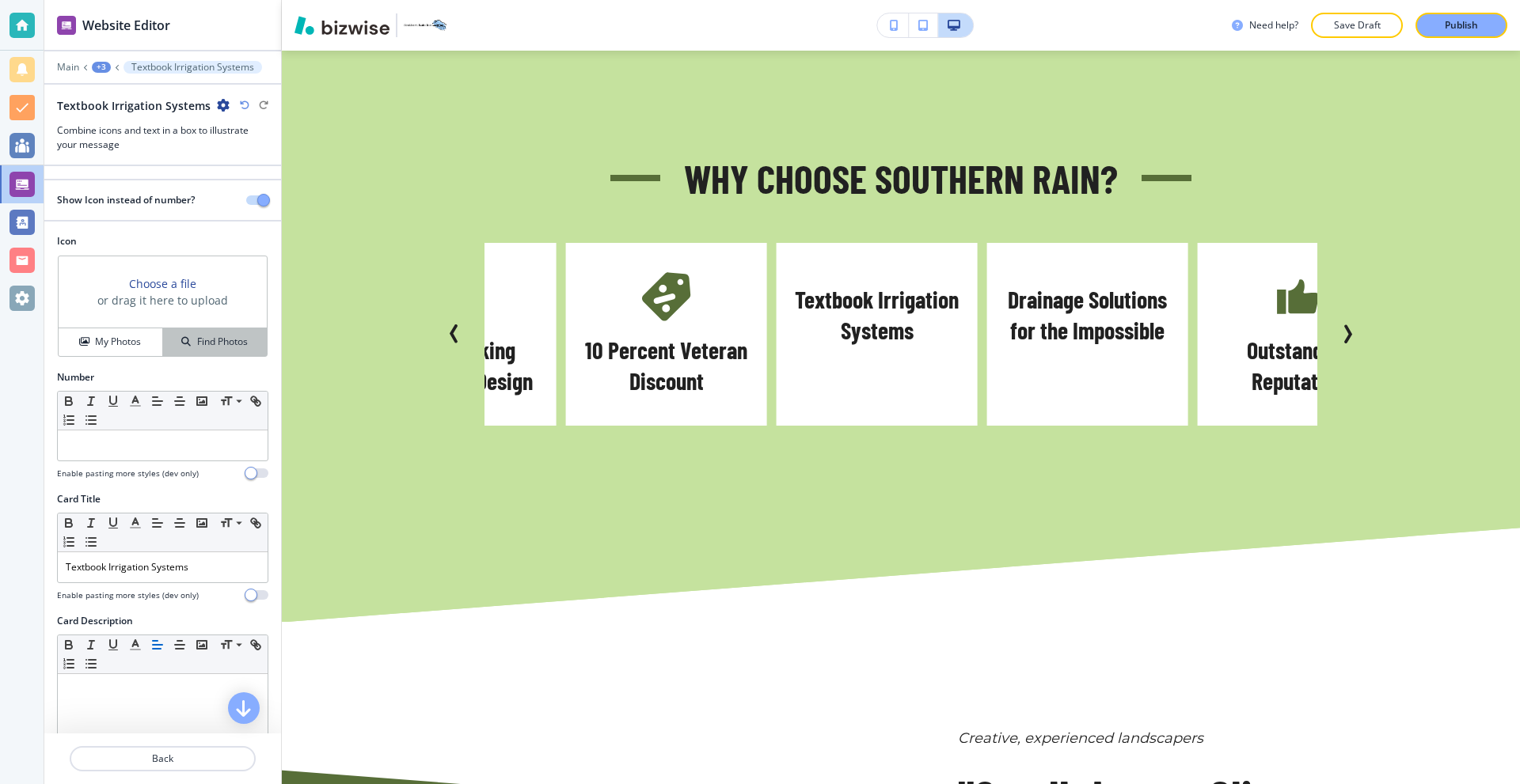
click at [217, 354] on button "Find Photos" at bounding box center [215, 342] width 104 height 28
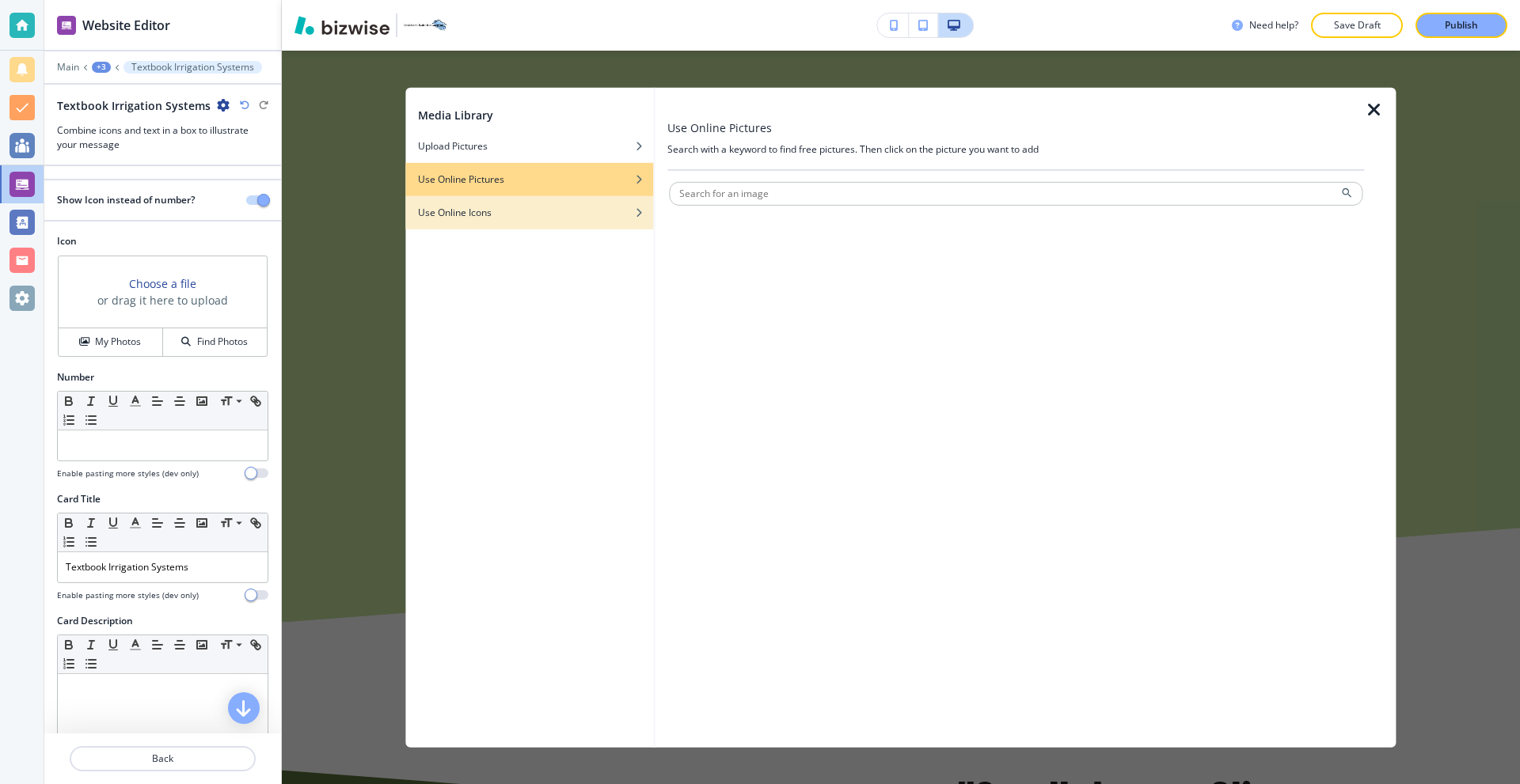
click at [511, 205] on div "Use Online Icons" at bounding box center [529, 212] width 248 height 14
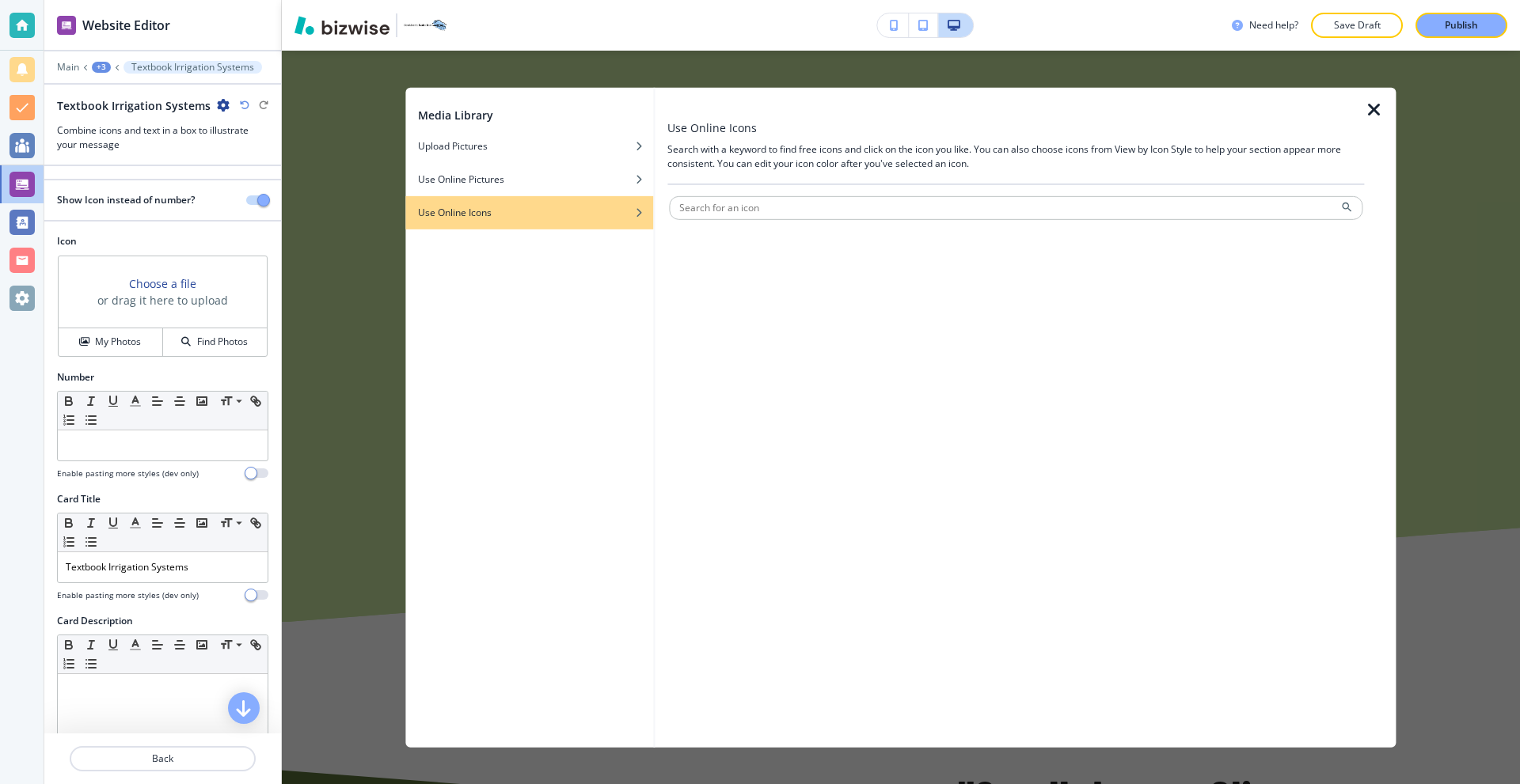
click at [758, 192] on div at bounding box center [1016, 189] width 697 height 10
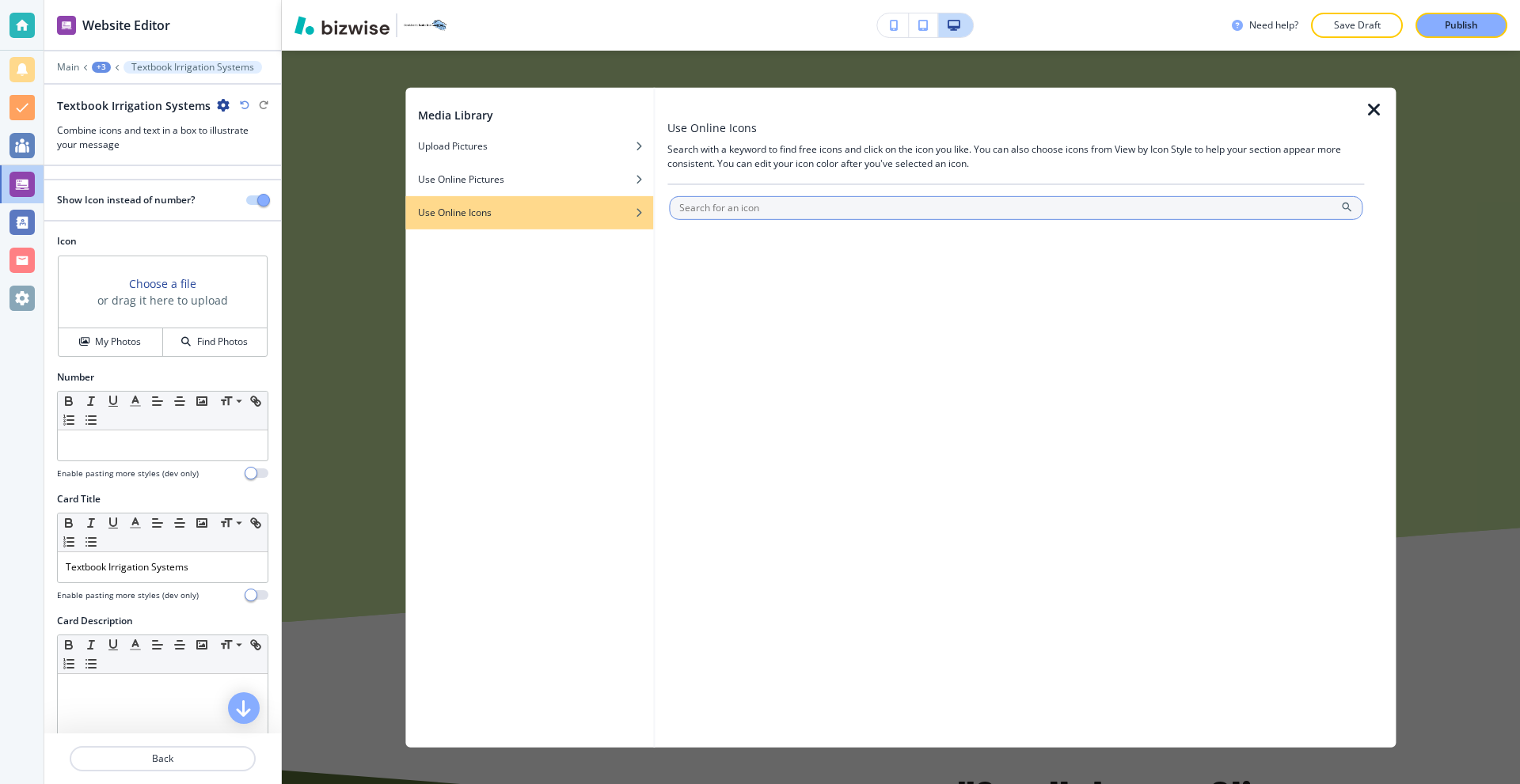
click at [757, 203] on input "text" at bounding box center [1016, 208] width 693 height 24
type input "textbook"
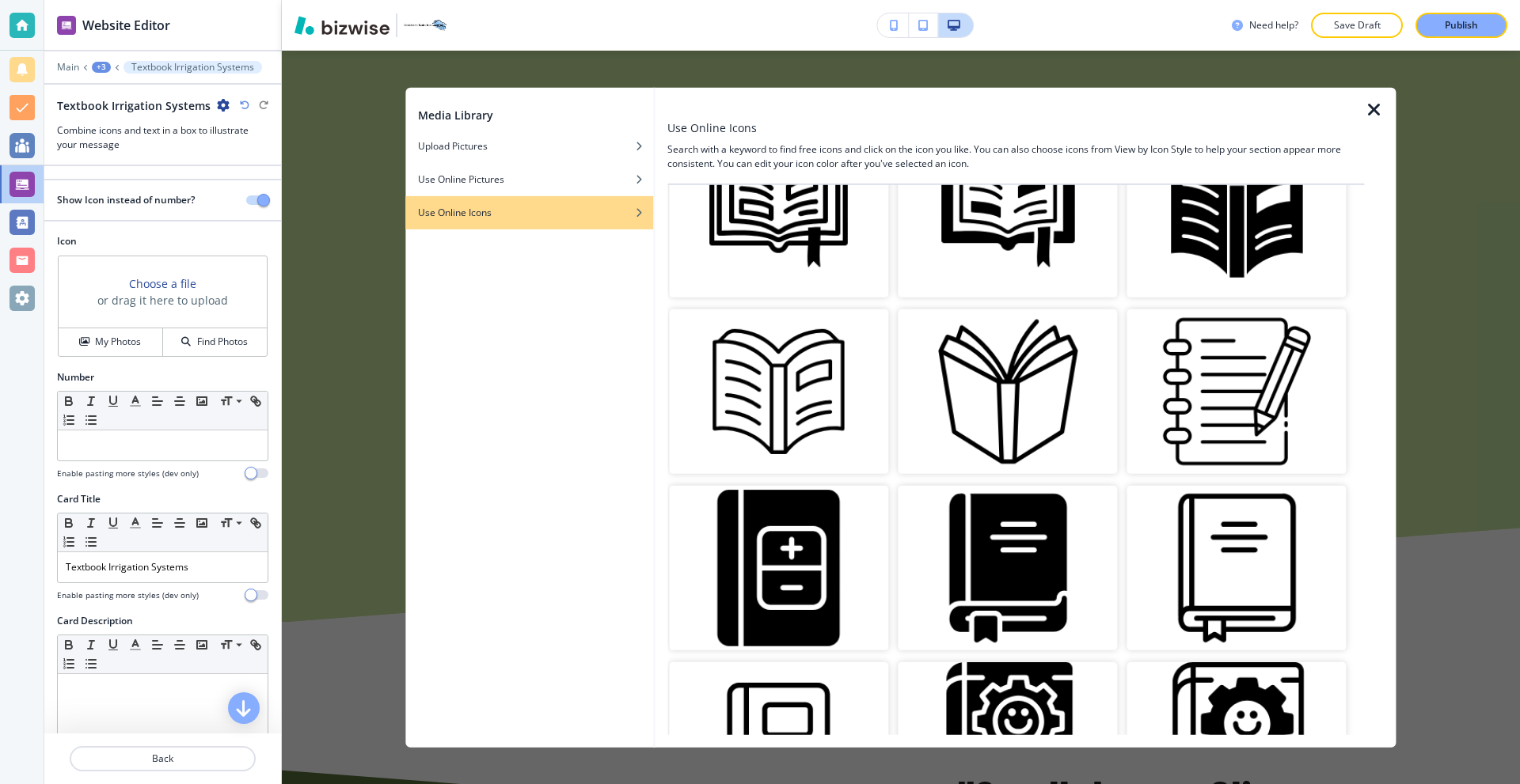
scroll to position [316, 0]
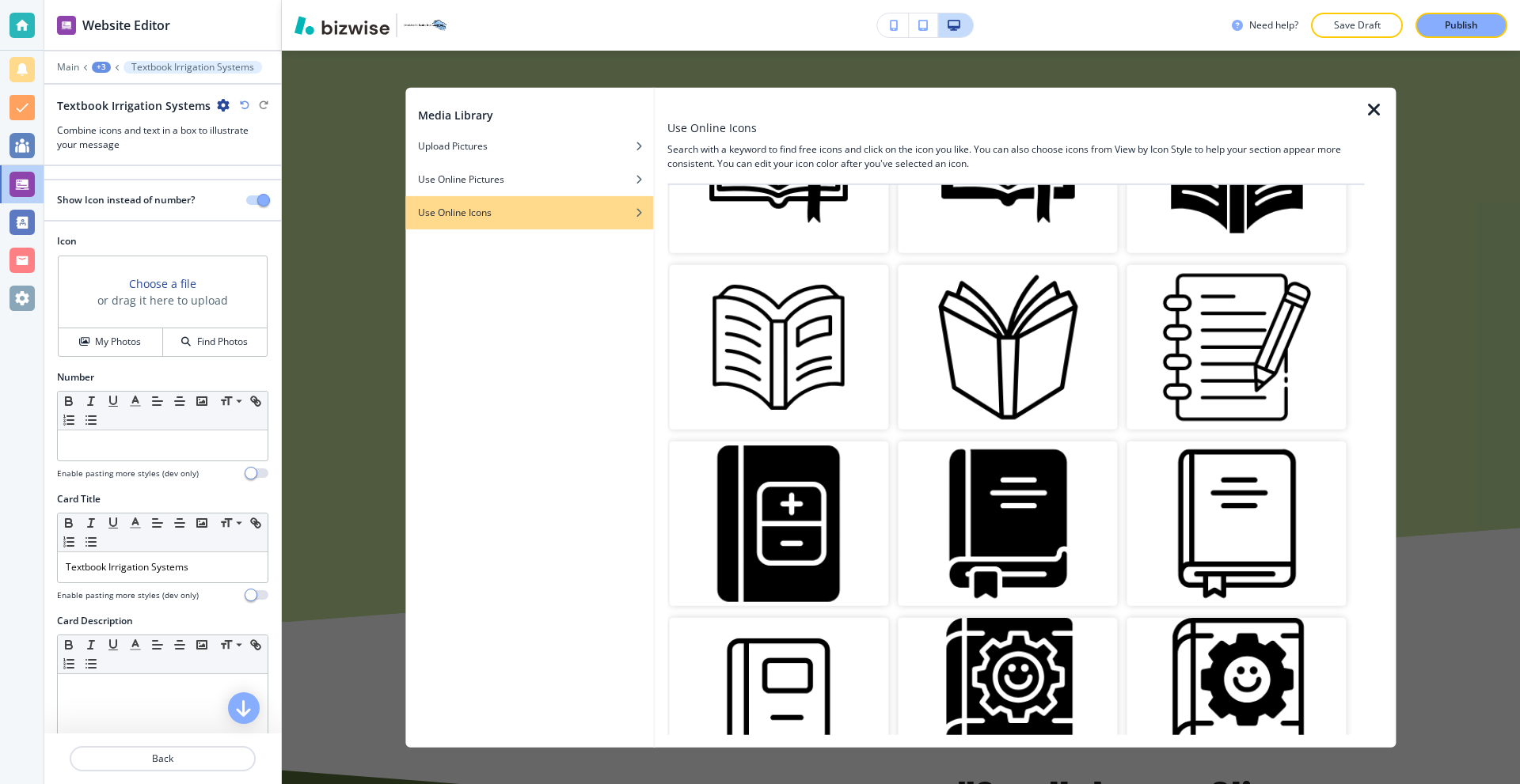
click at [807, 336] on img "button" at bounding box center [779, 347] width 220 height 164
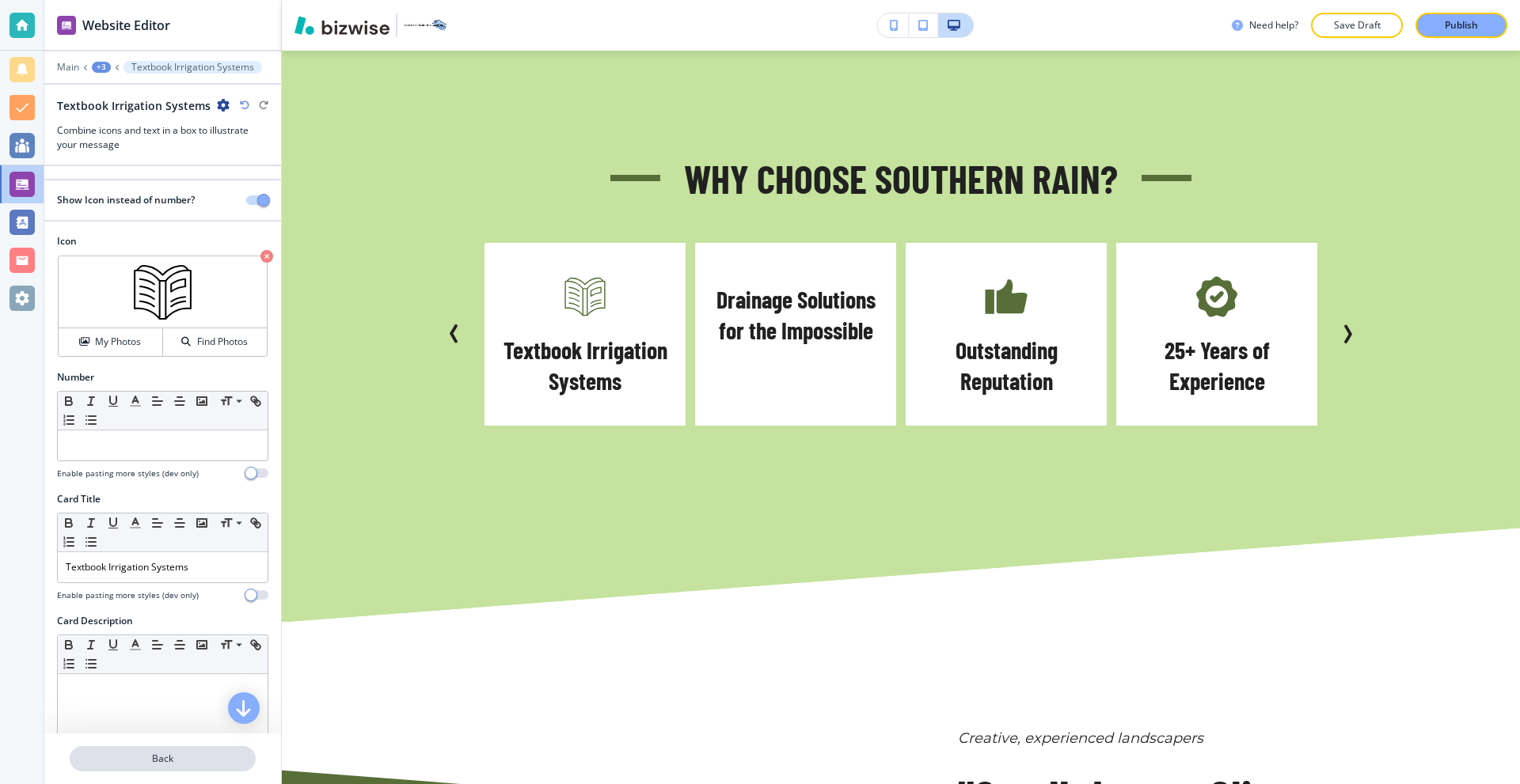
click at [181, 766] on button "Back" at bounding box center [162, 759] width 186 height 26
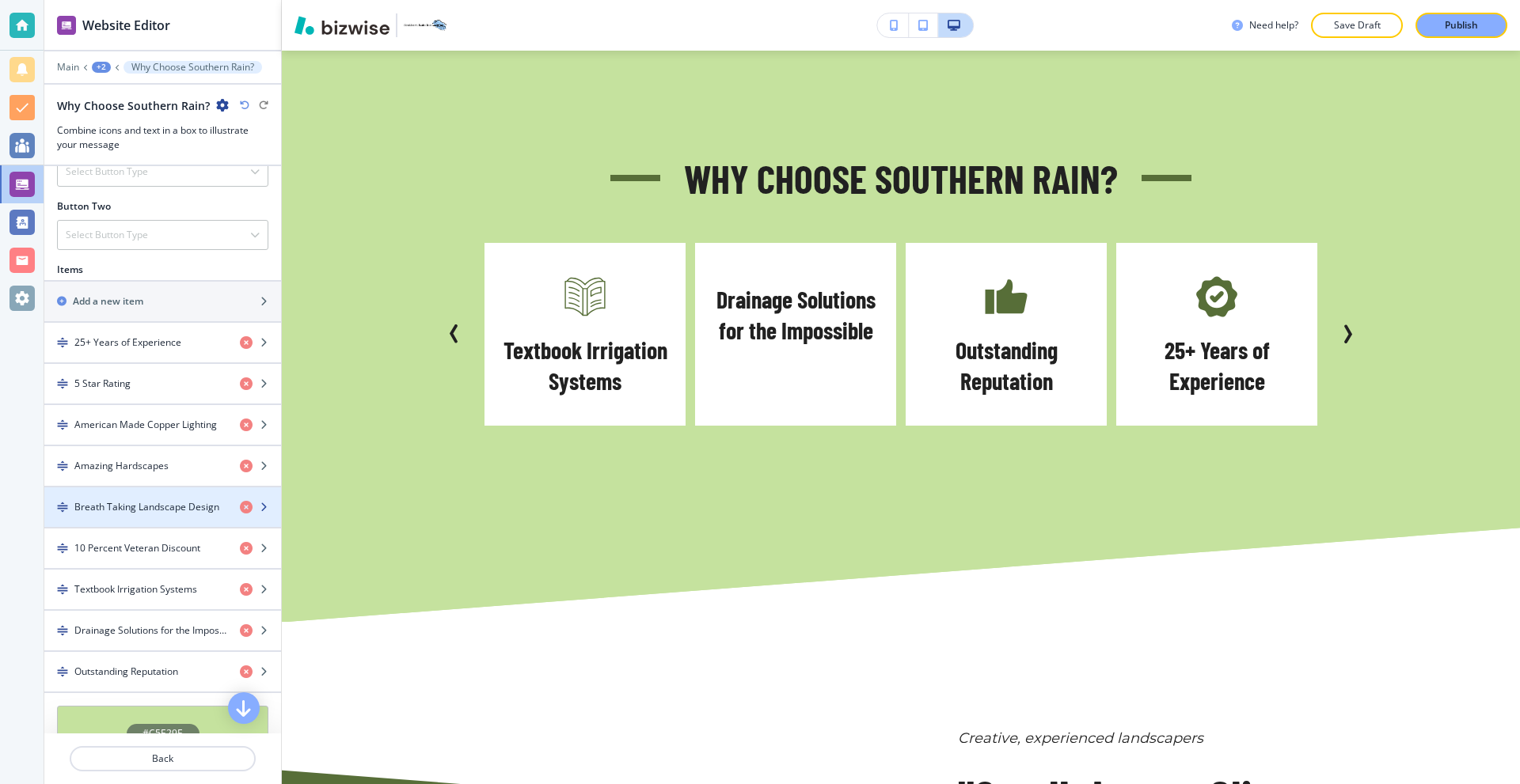
scroll to position [791, 0]
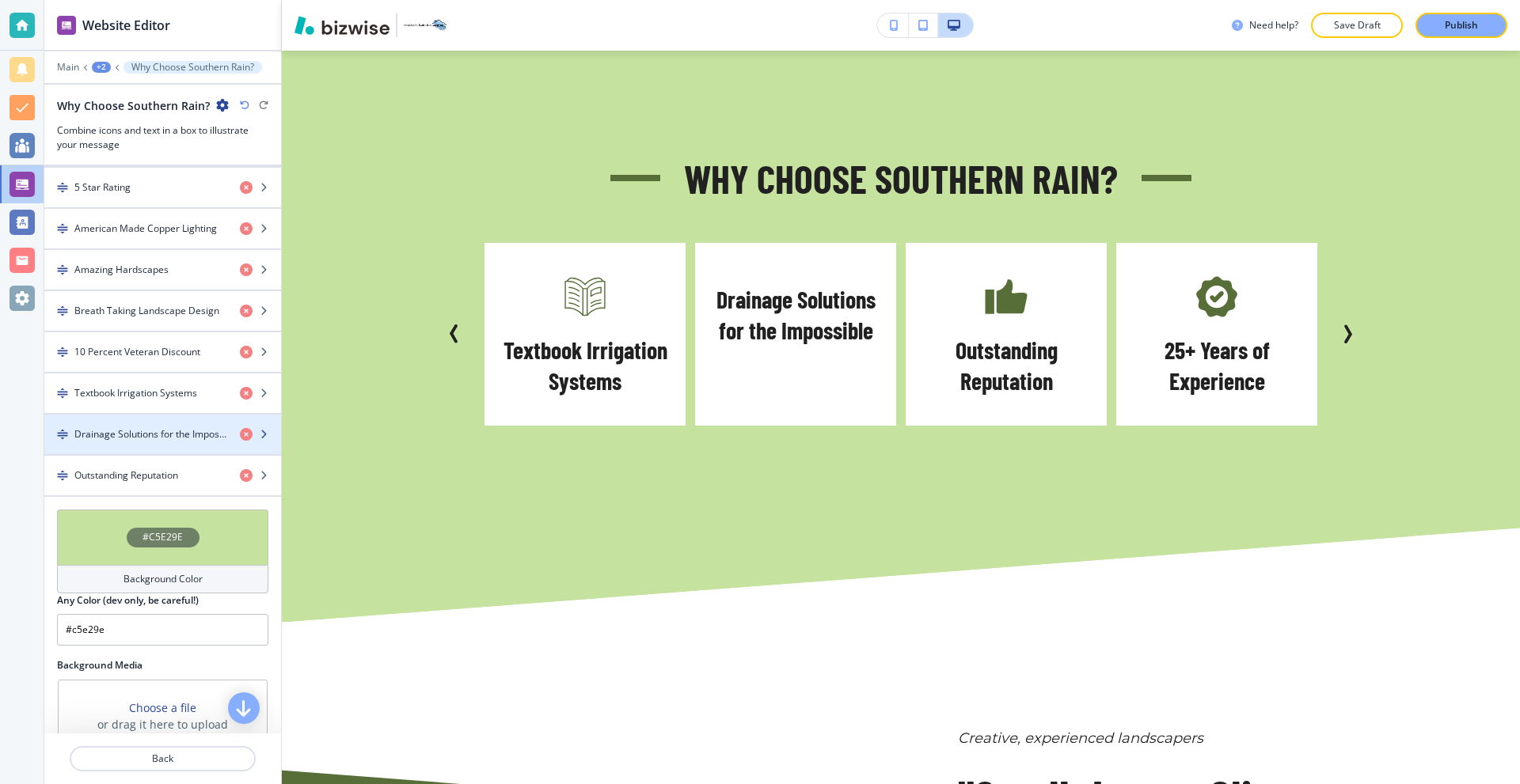
click at [171, 445] on div "button" at bounding box center [163, 448] width 236 height 13
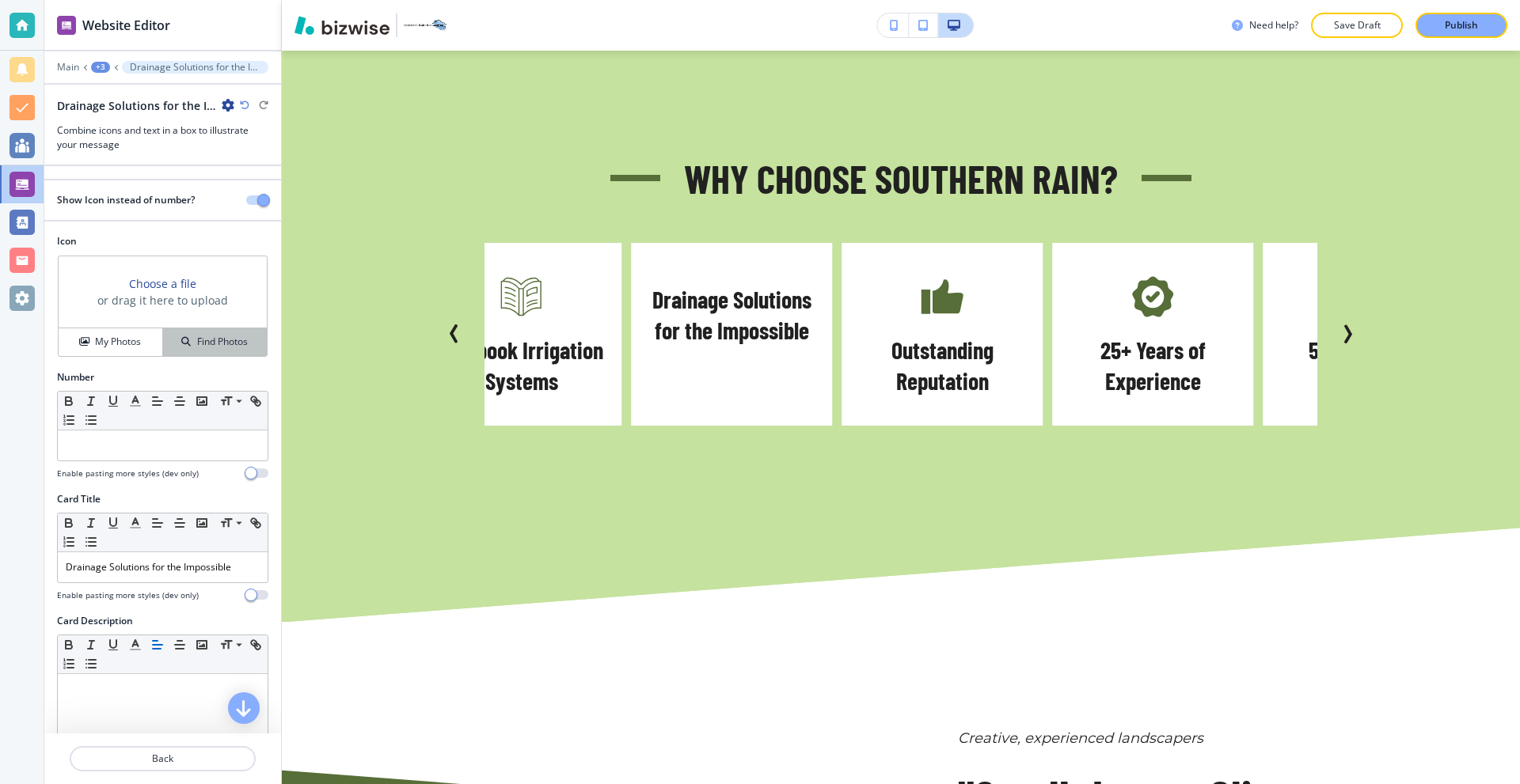
click at [220, 334] on button "Find Photos" at bounding box center [215, 342] width 104 height 28
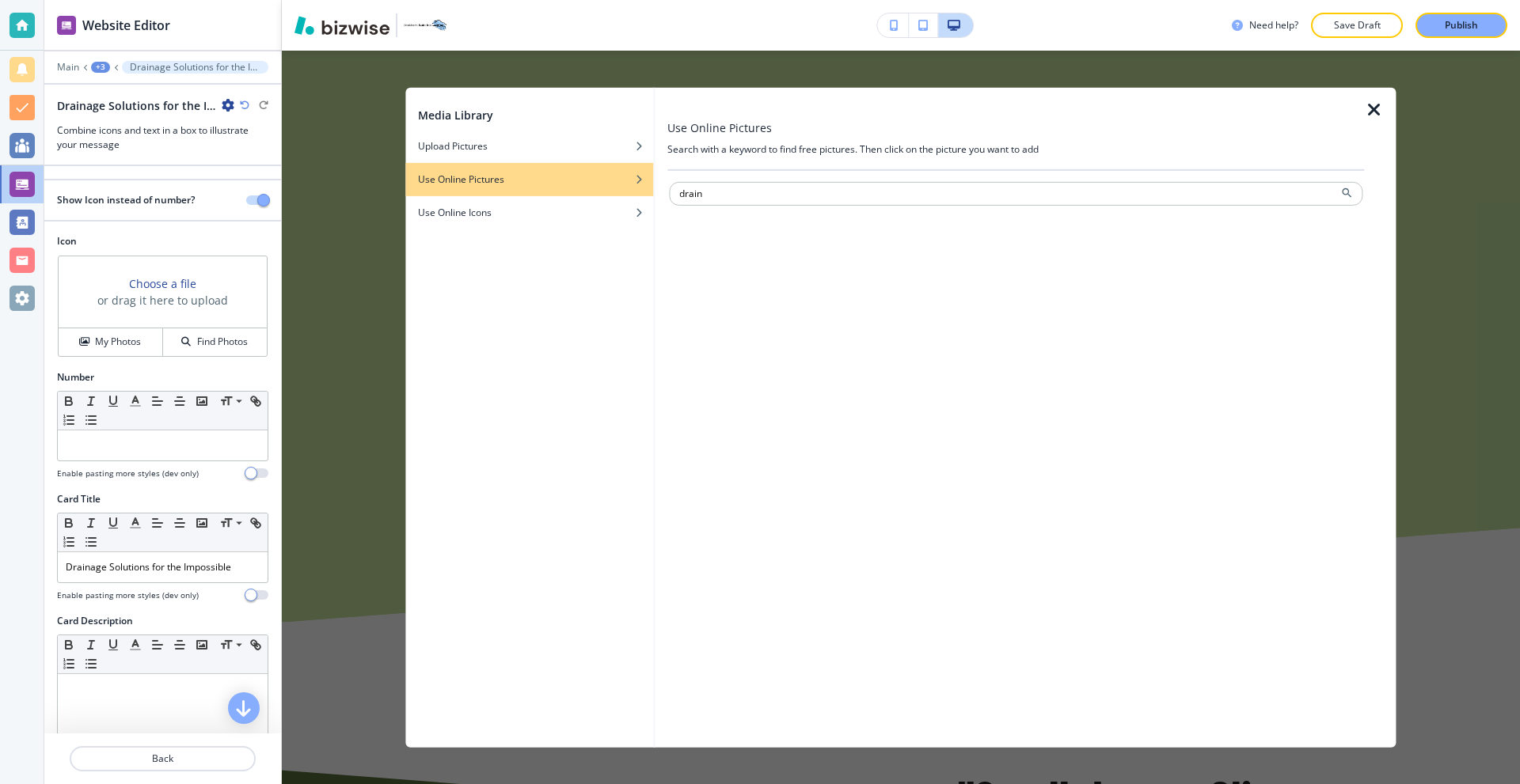
type input "drain"
click at [482, 216] on h4 "Use Online Icons" at bounding box center [454, 212] width 73 height 14
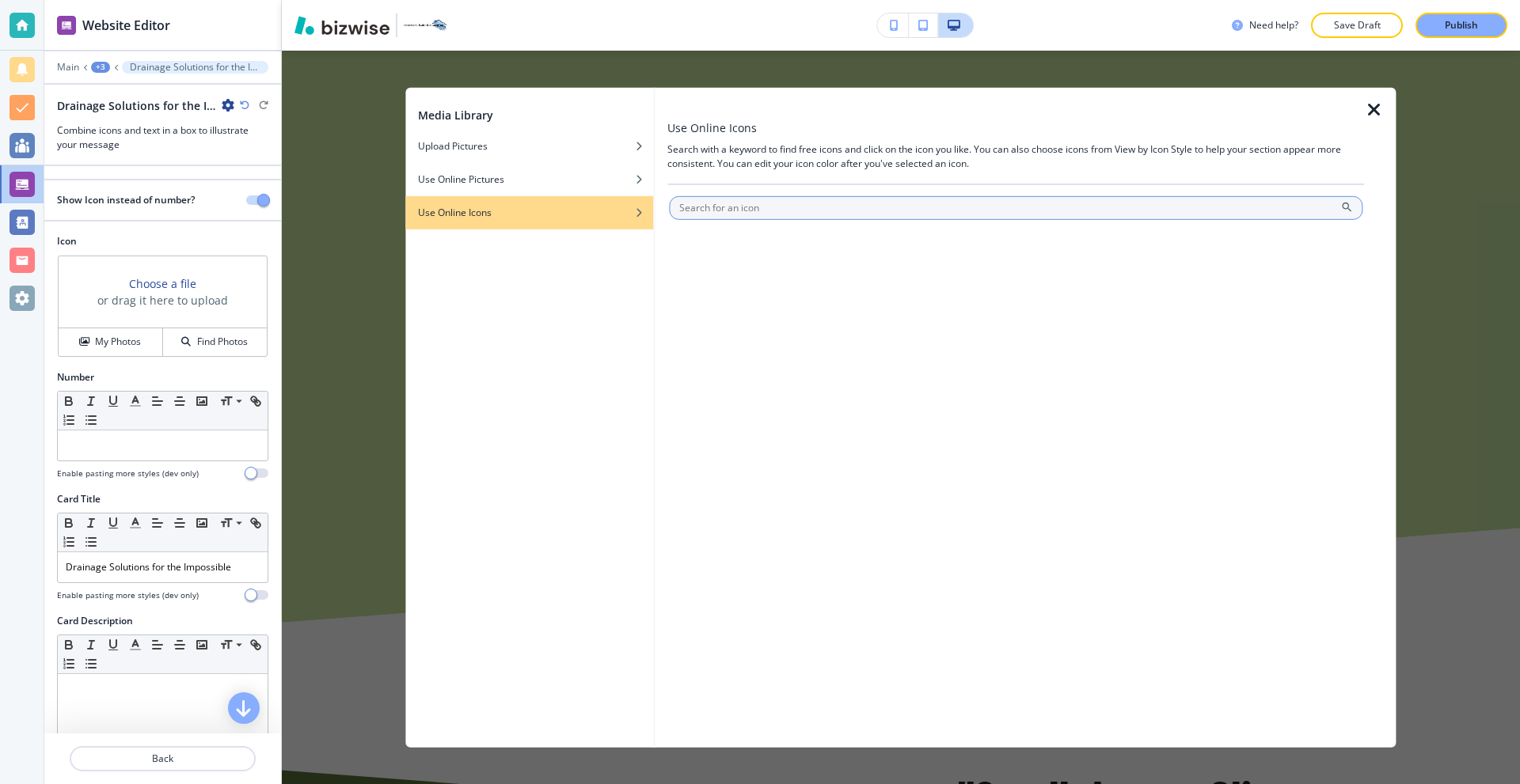
click at [791, 211] on input "text" at bounding box center [1016, 208] width 693 height 24
type input "drain"
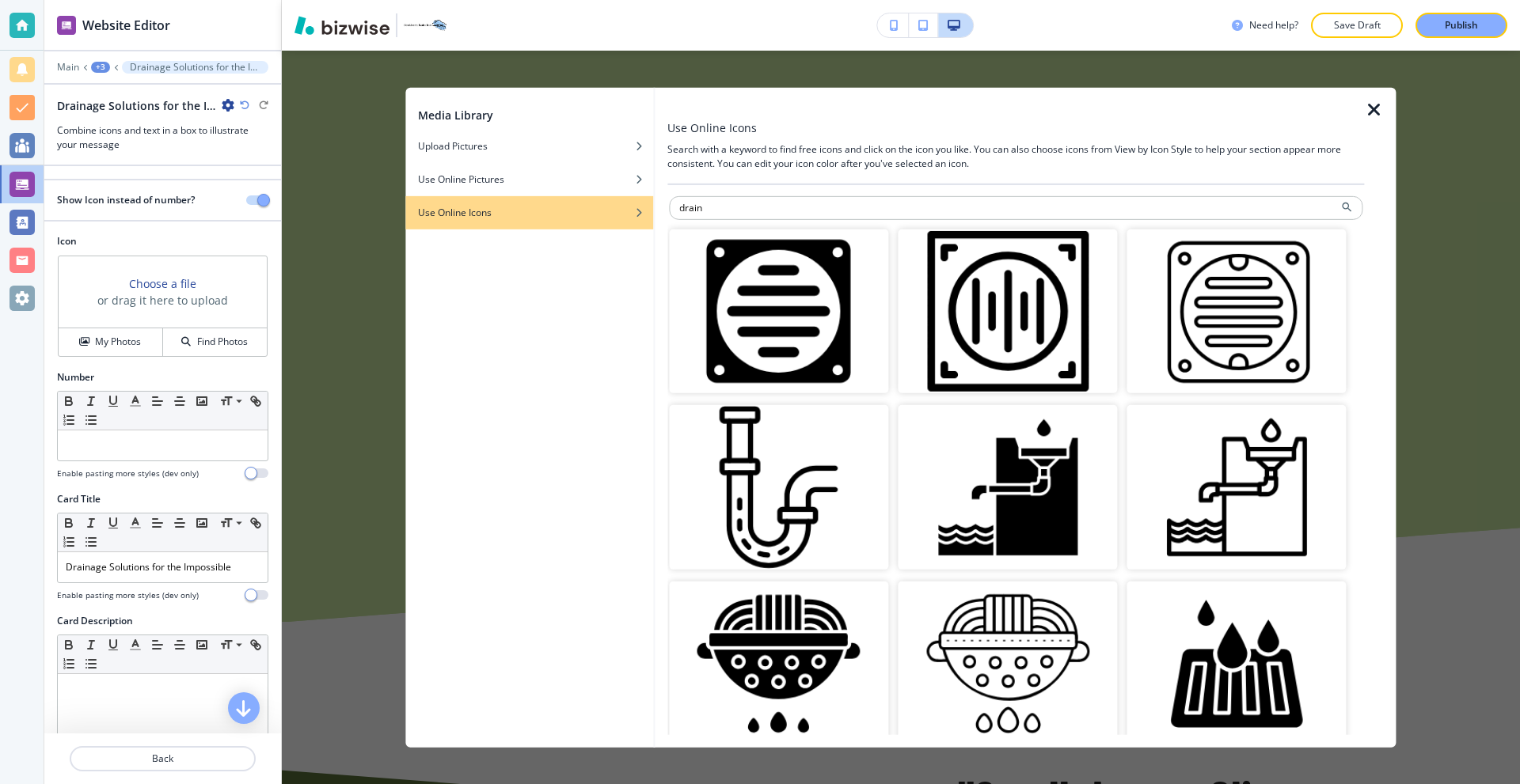
click at [812, 345] on img "button" at bounding box center [779, 311] width 220 height 164
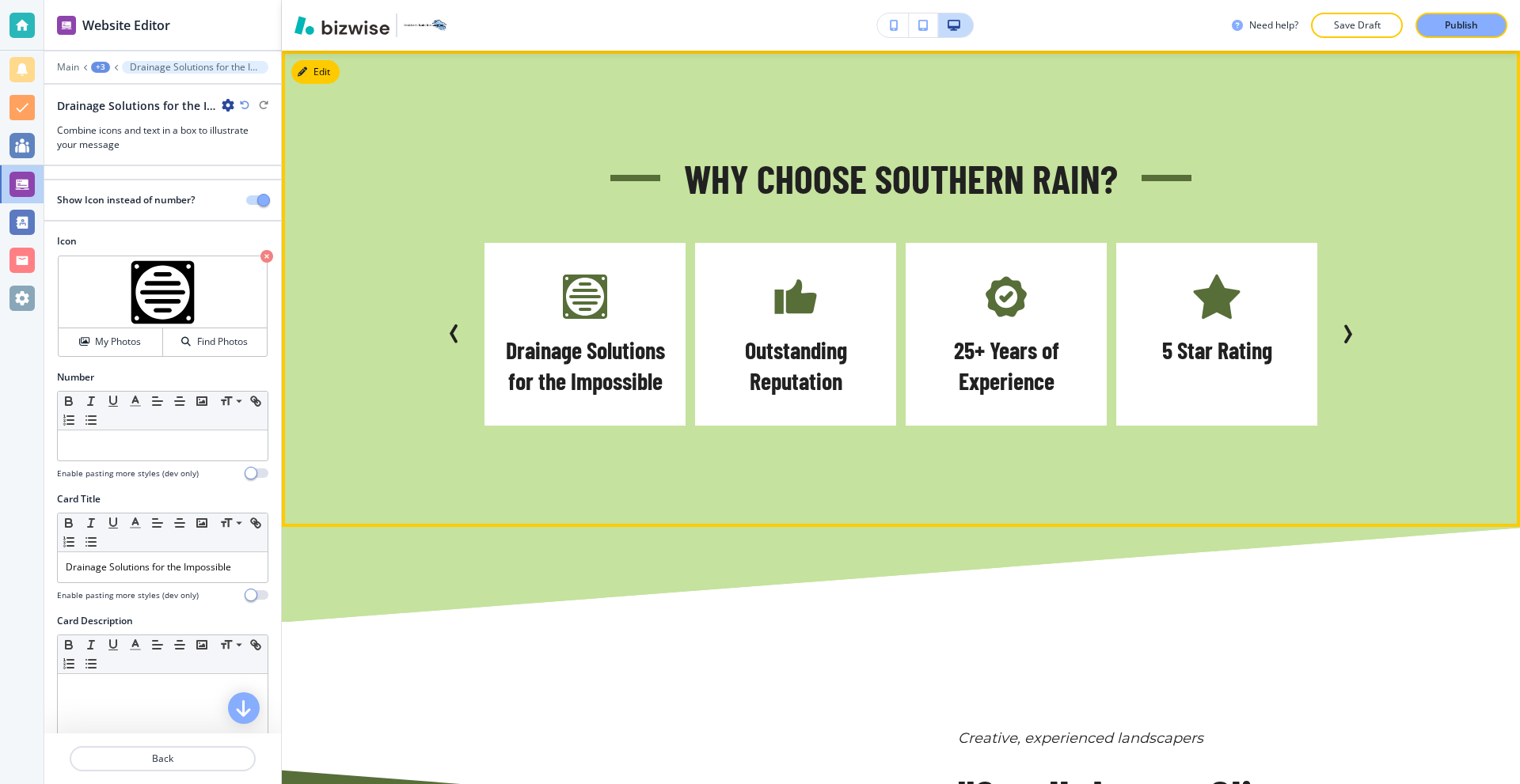
click at [1349, 324] on icon "Next Slide" at bounding box center [1347, 334] width 19 height 19
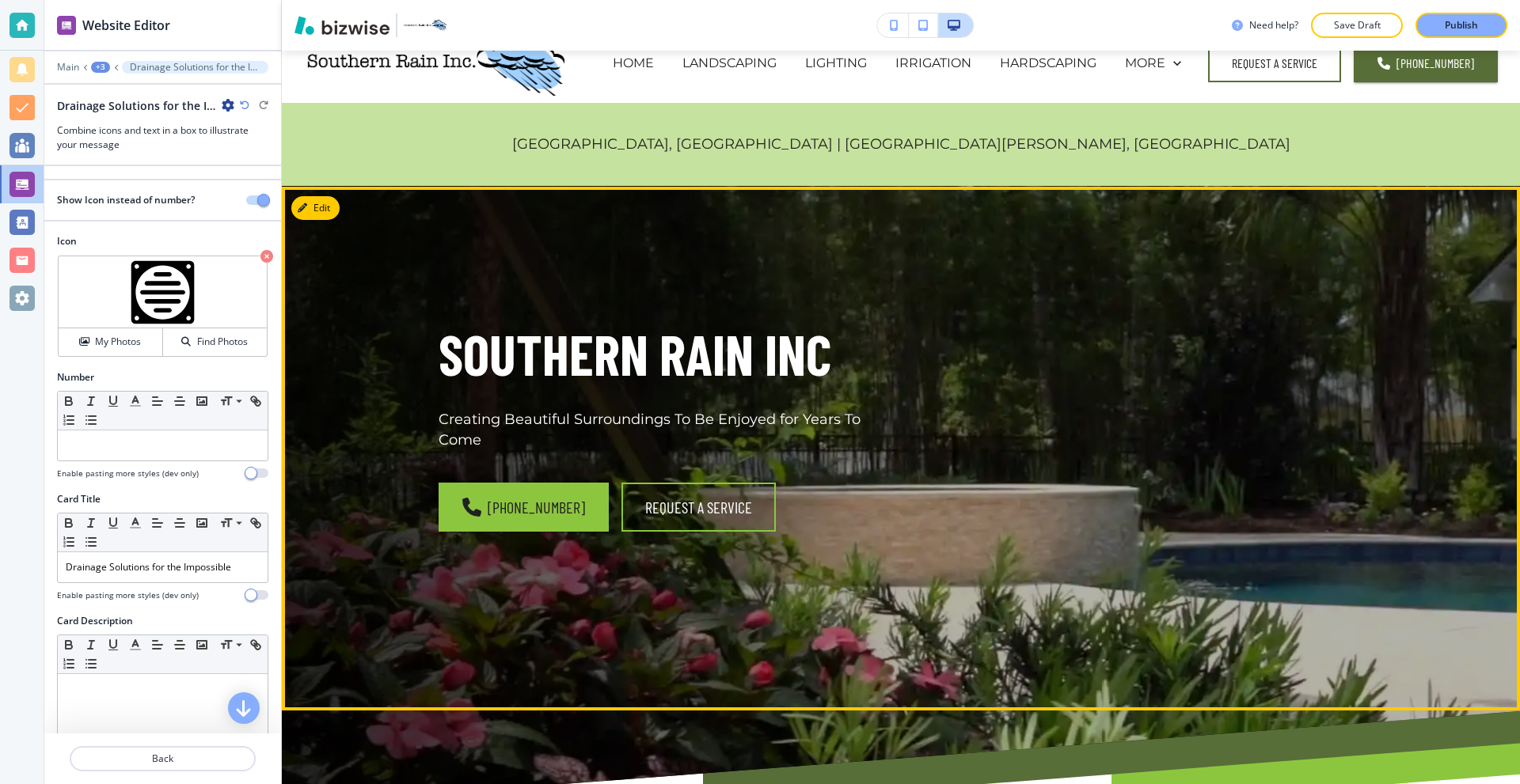
scroll to position [12, 0]
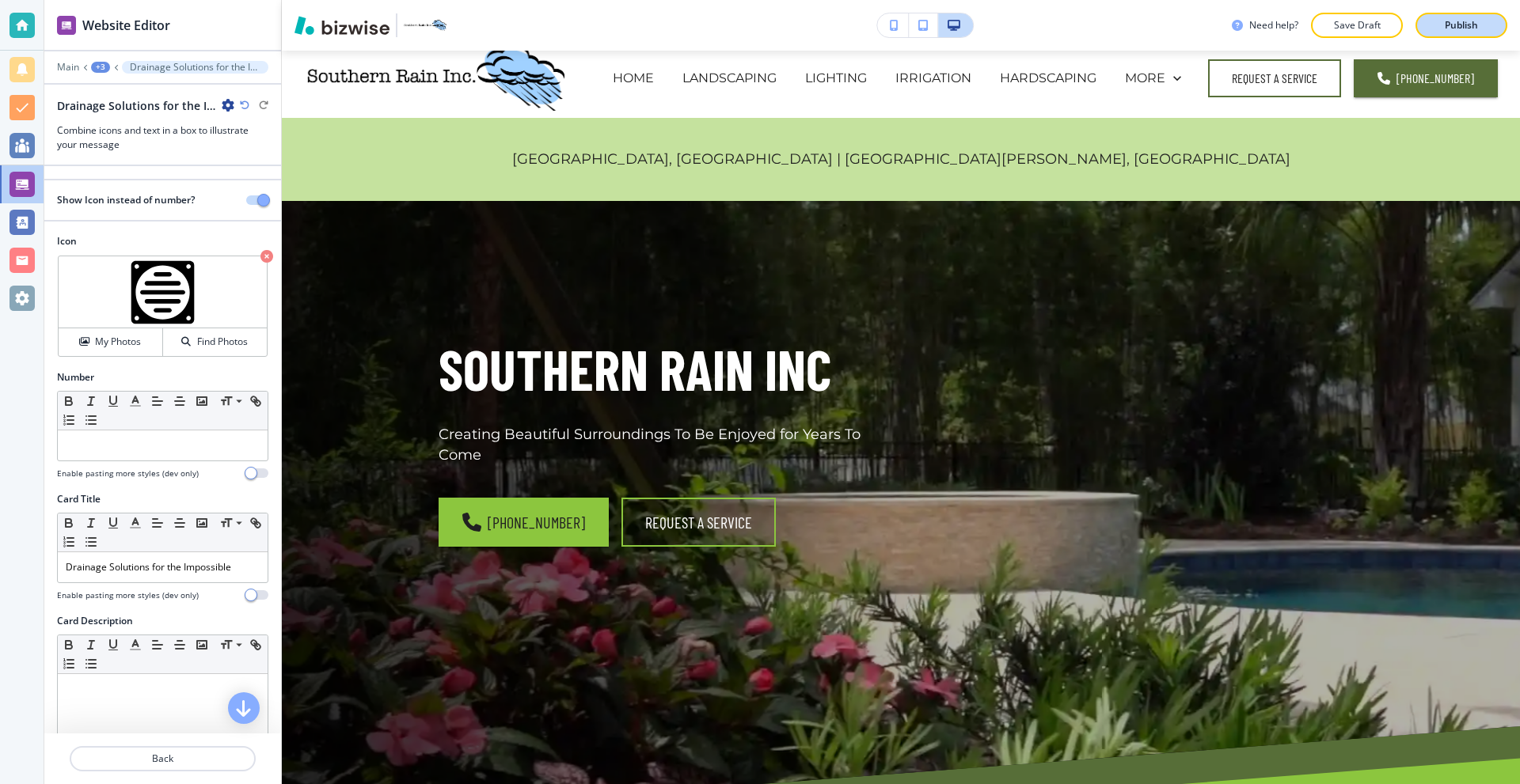
click at [1455, 20] on p "Publish" at bounding box center [1462, 26] width 34 height 14
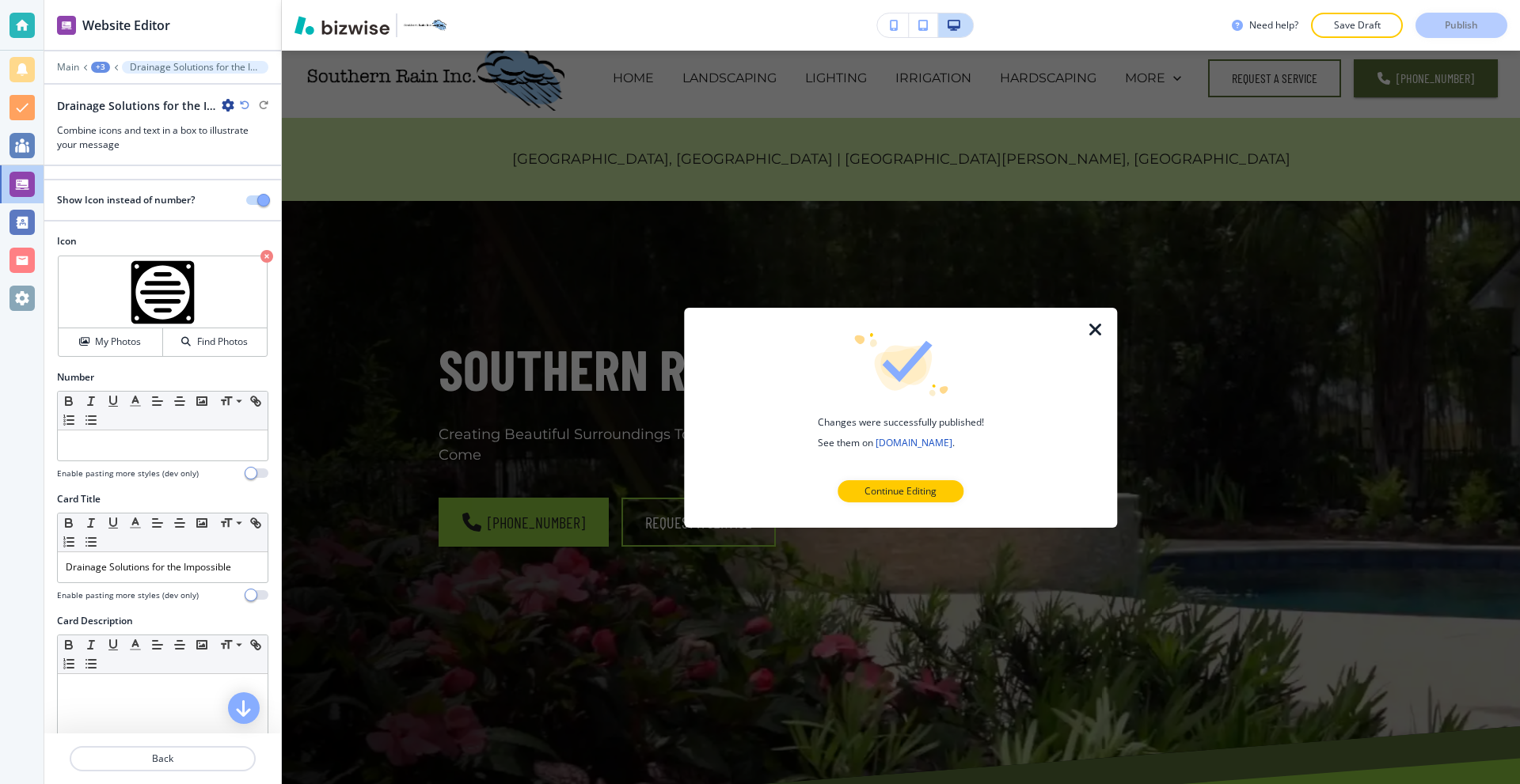
click at [1097, 325] on icon "button" at bounding box center [1096, 329] width 19 height 19
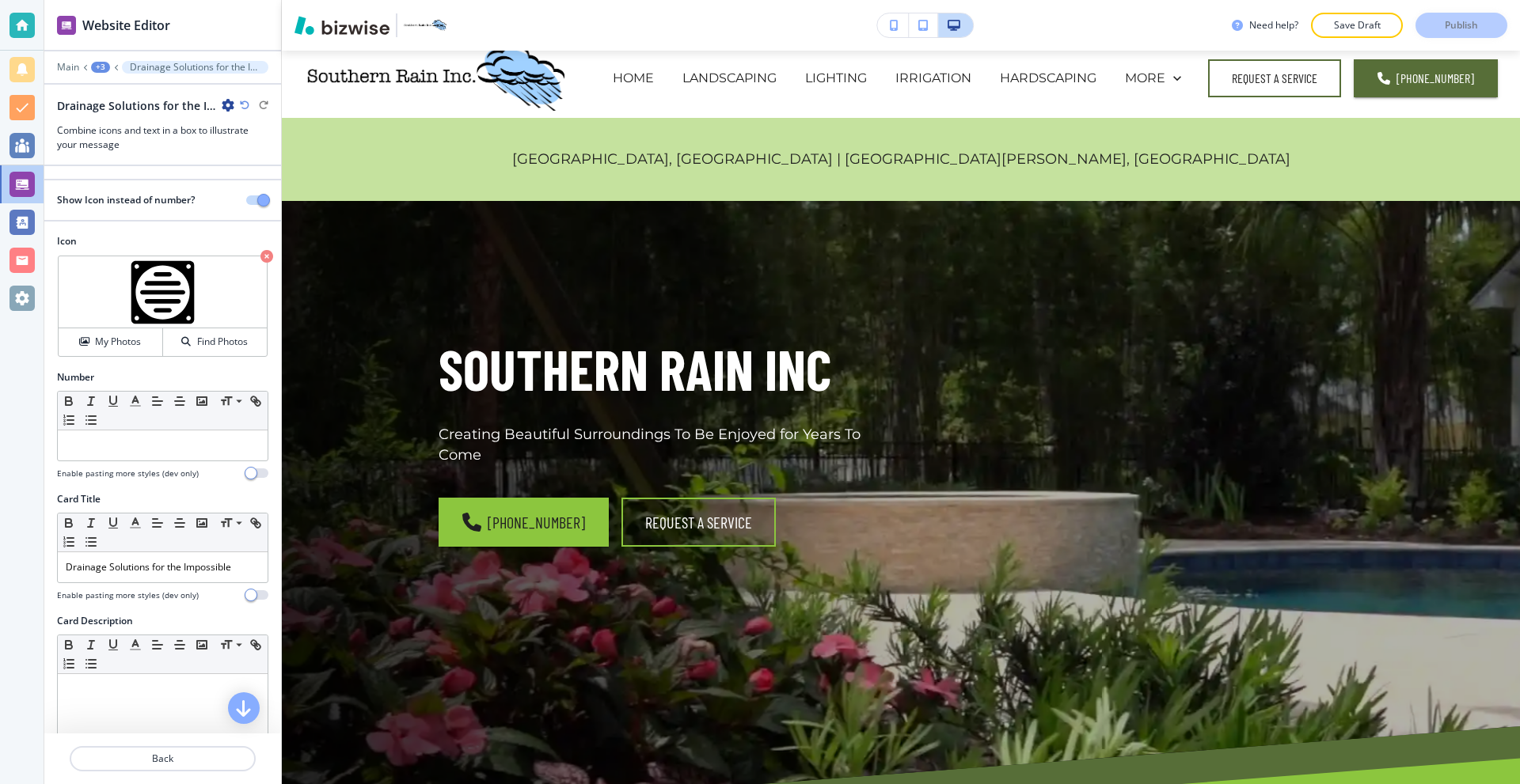
click at [26, 25] on div at bounding box center [22, 26] width 26 height 26
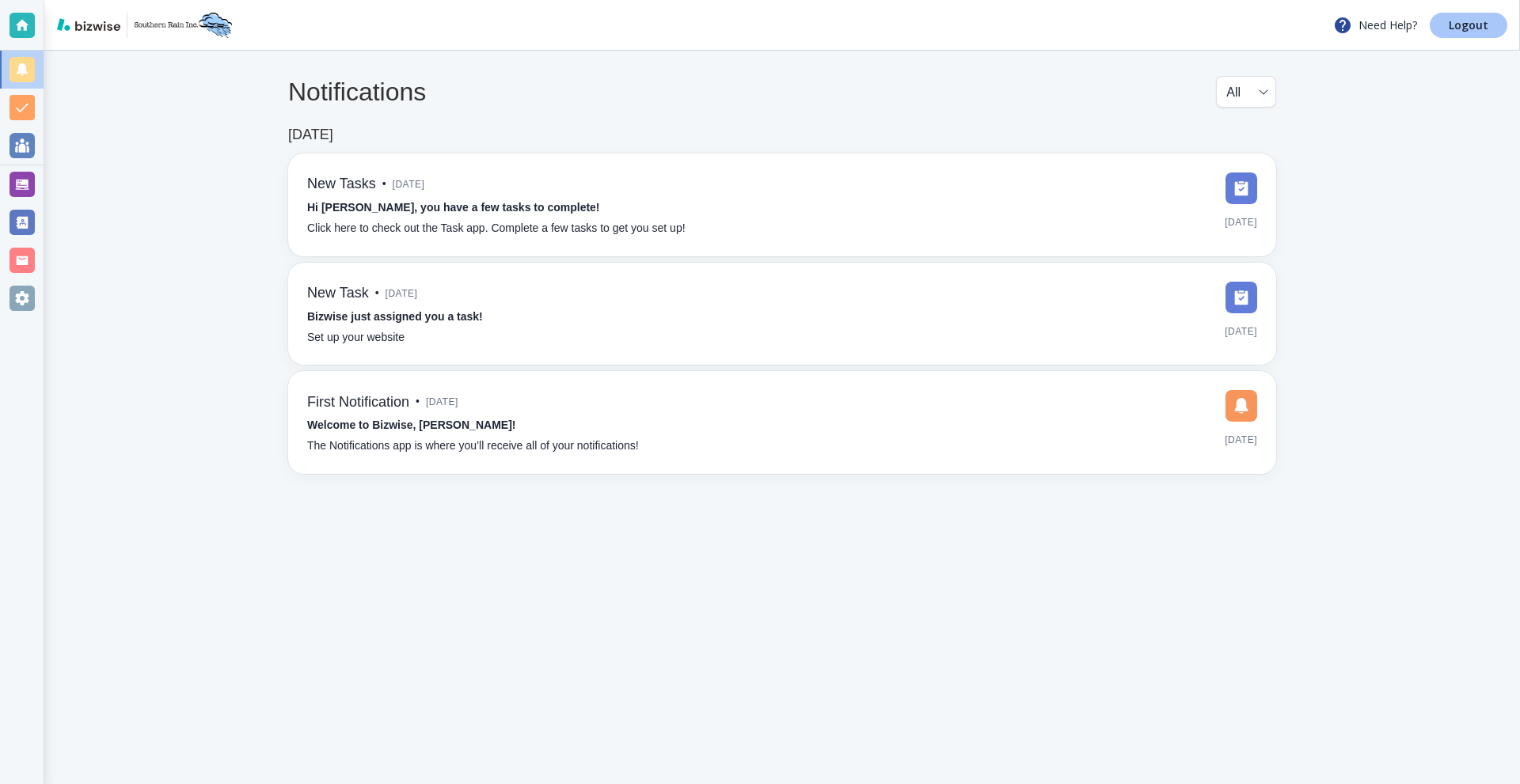
click at [1464, 26] on p "Logout" at bounding box center [1469, 26] width 40 height 11
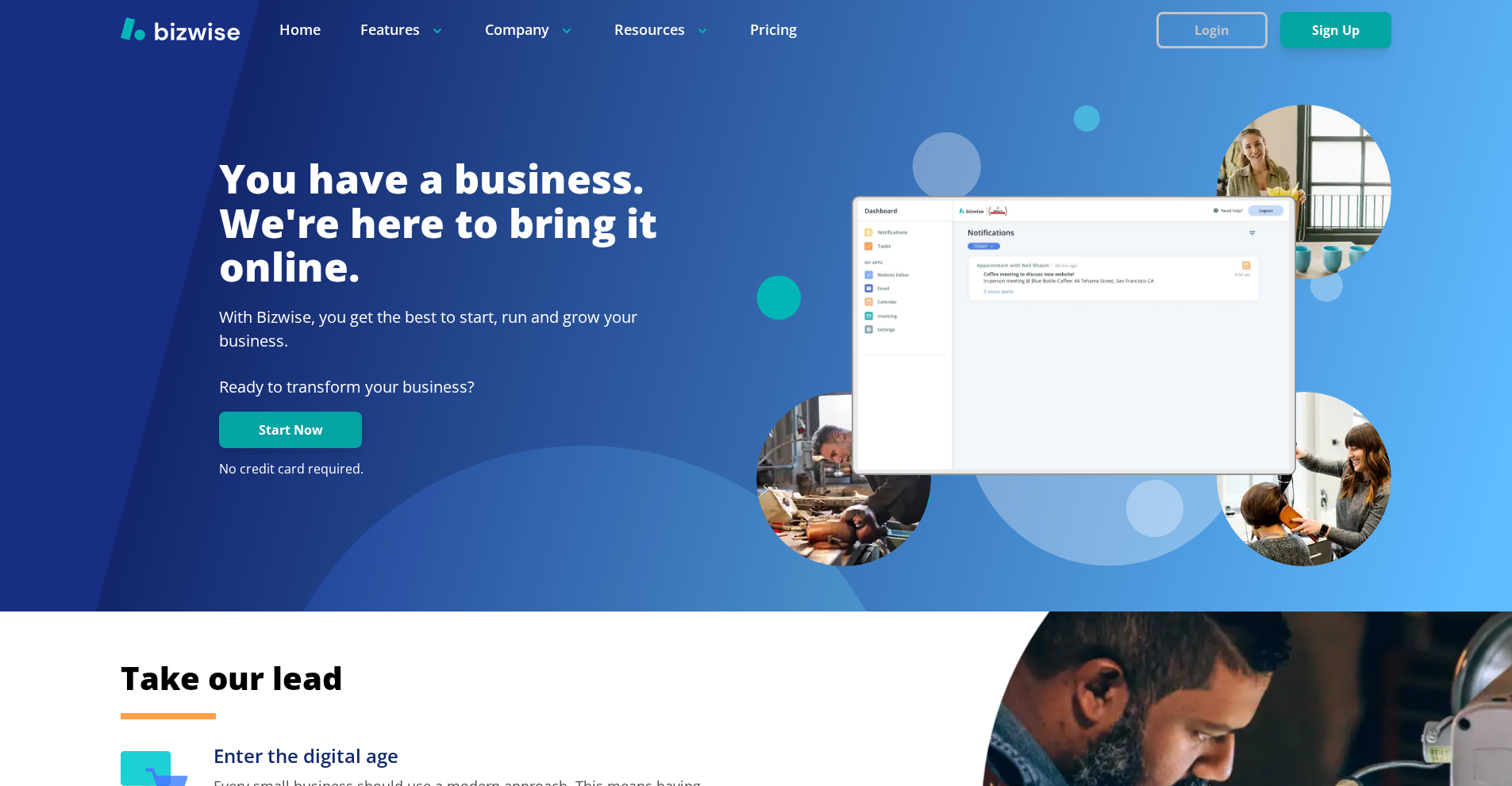
click at [1219, 34] on button "Login" at bounding box center [1212, 30] width 111 height 37
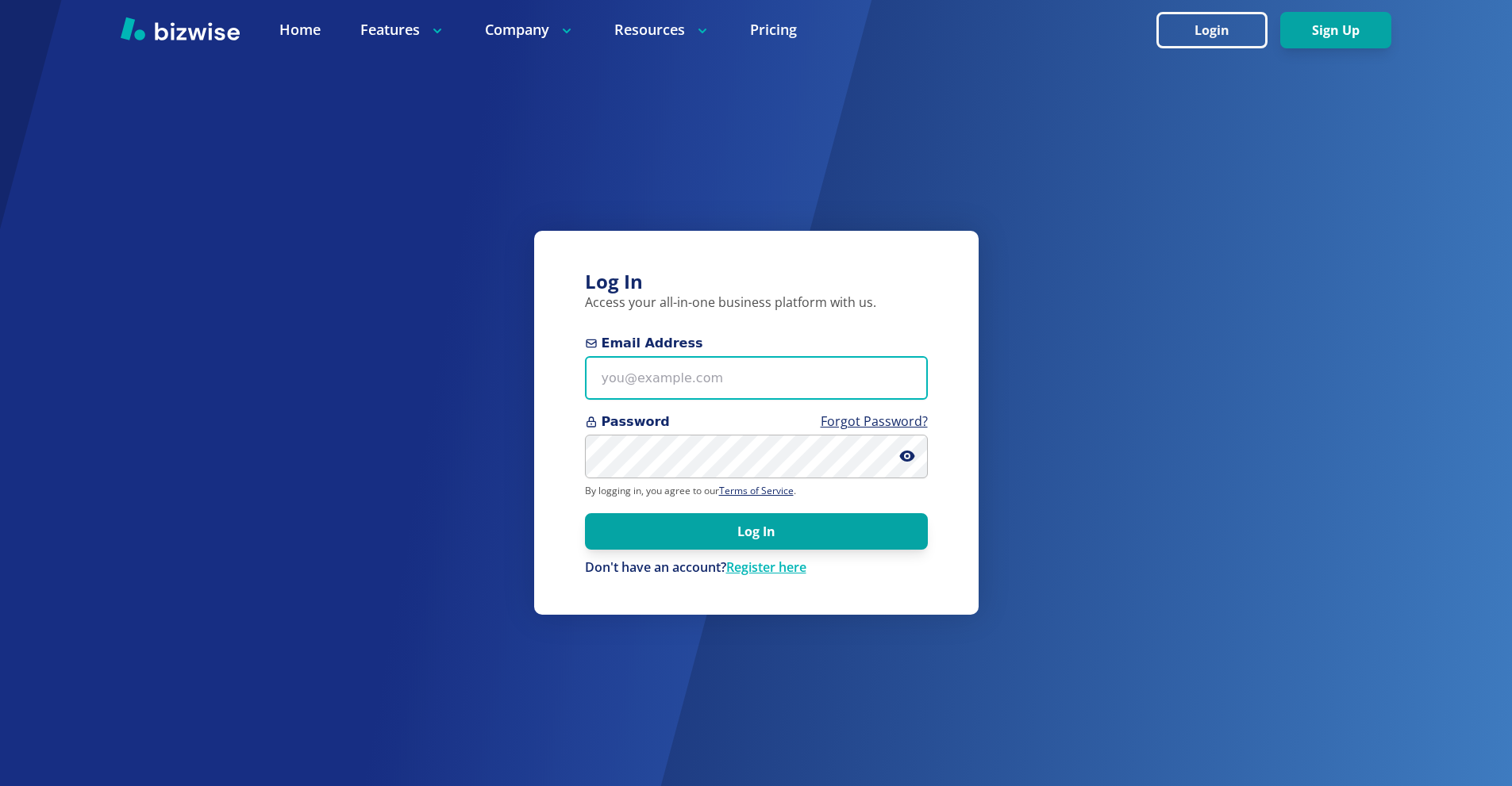
click at [776, 377] on input "Email Address" at bounding box center [757, 378] width 343 height 44
paste input "[EMAIL_ADDRESS][PERSON_NAME][DOMAIN_NAME]"
type input "[EMAIL_ADDRESS][PERSON_NAME][DOMAIN_NAME]"
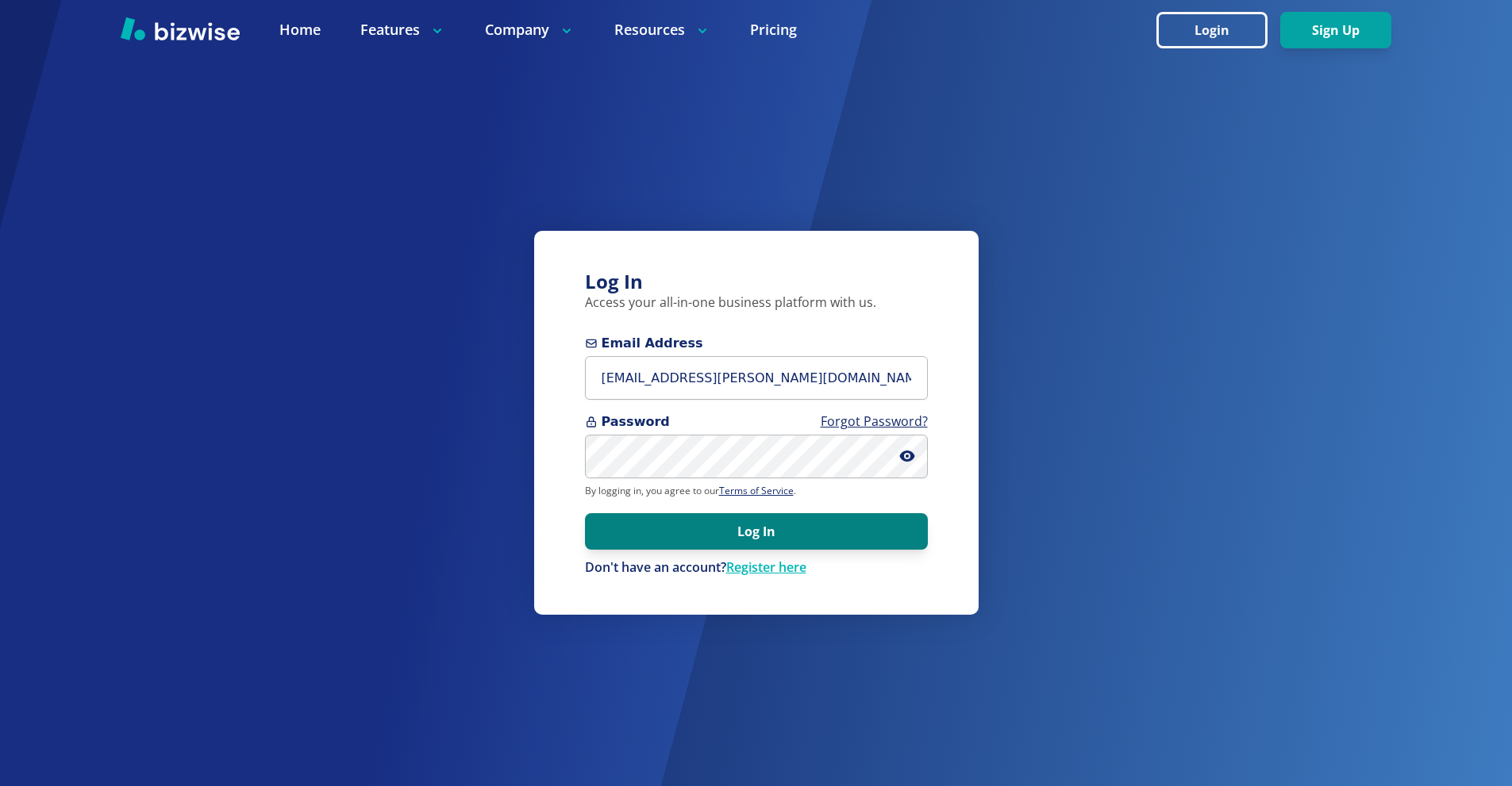
click at [750, 532] on button "Log In" at bounding box center [757, 531] width 343 height 37
